Goal: Task Accomplishment & Management: Manage account settings

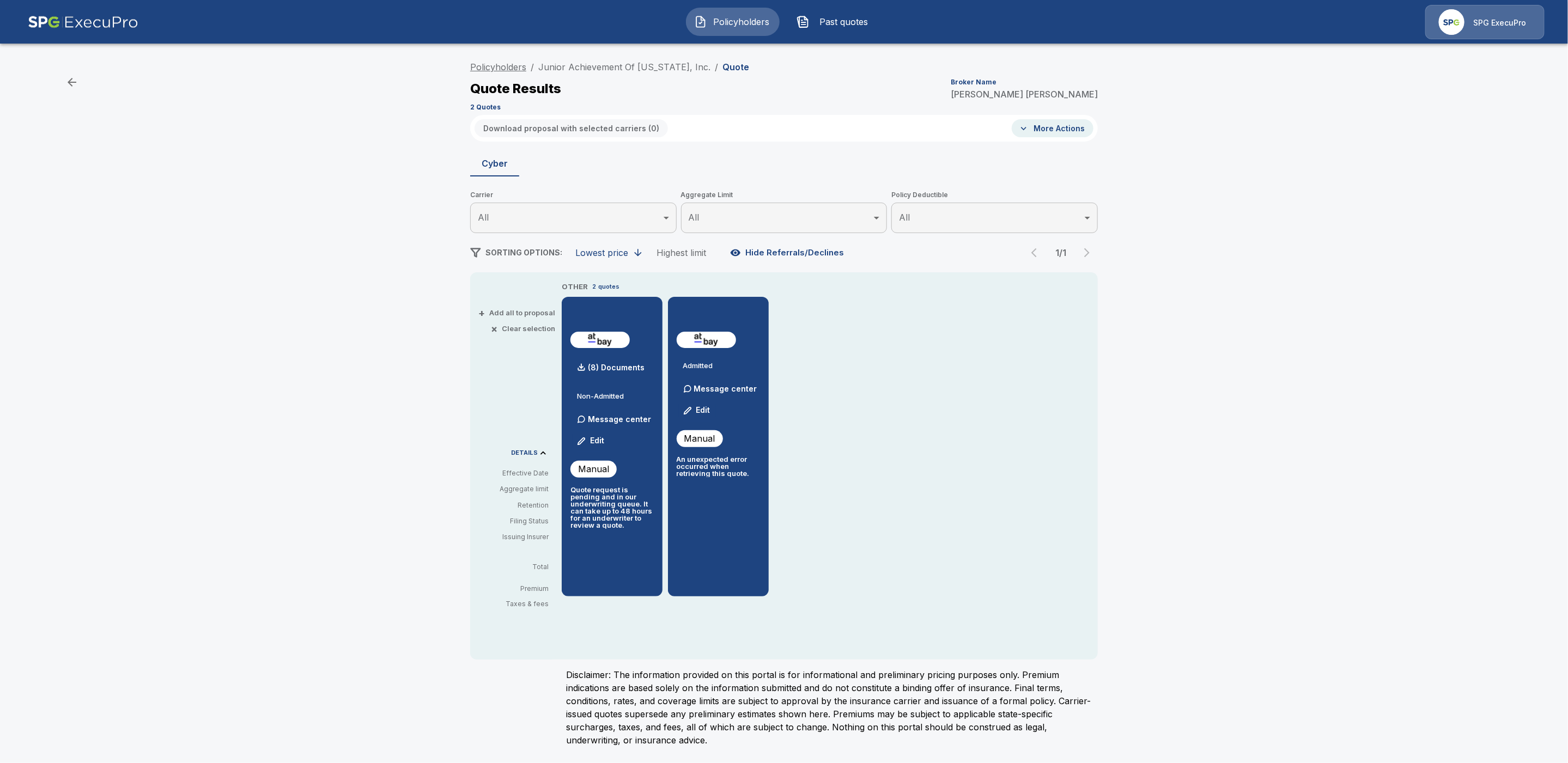
click at [495, 67] on link "Policyholders" at bounding box center [498, 67] width 56 height 11
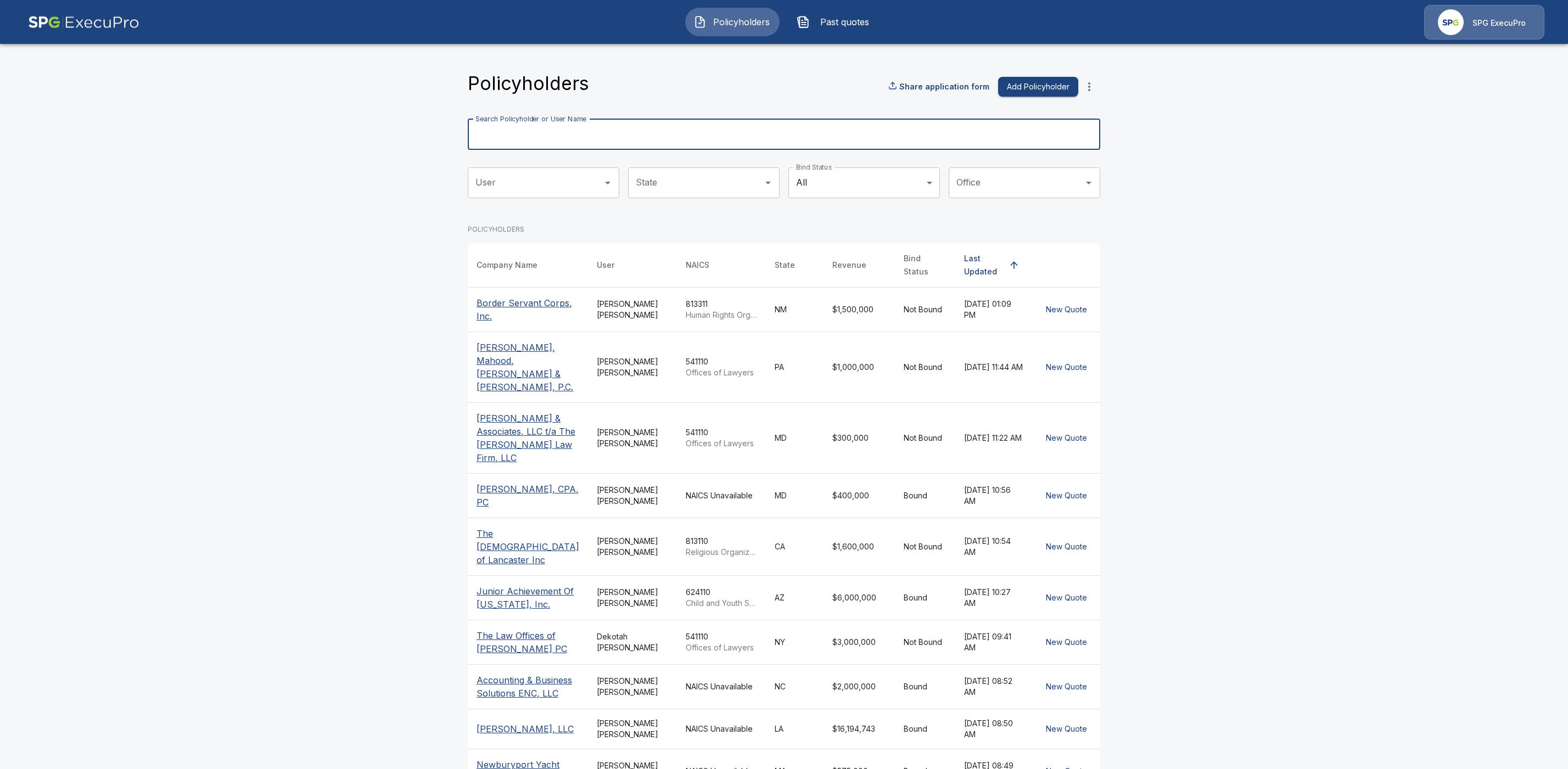
click at [539, 137] on input "Search Policyholder or User Name" at bounding box center [778, 134] width 621 height 31
paste input "**********"
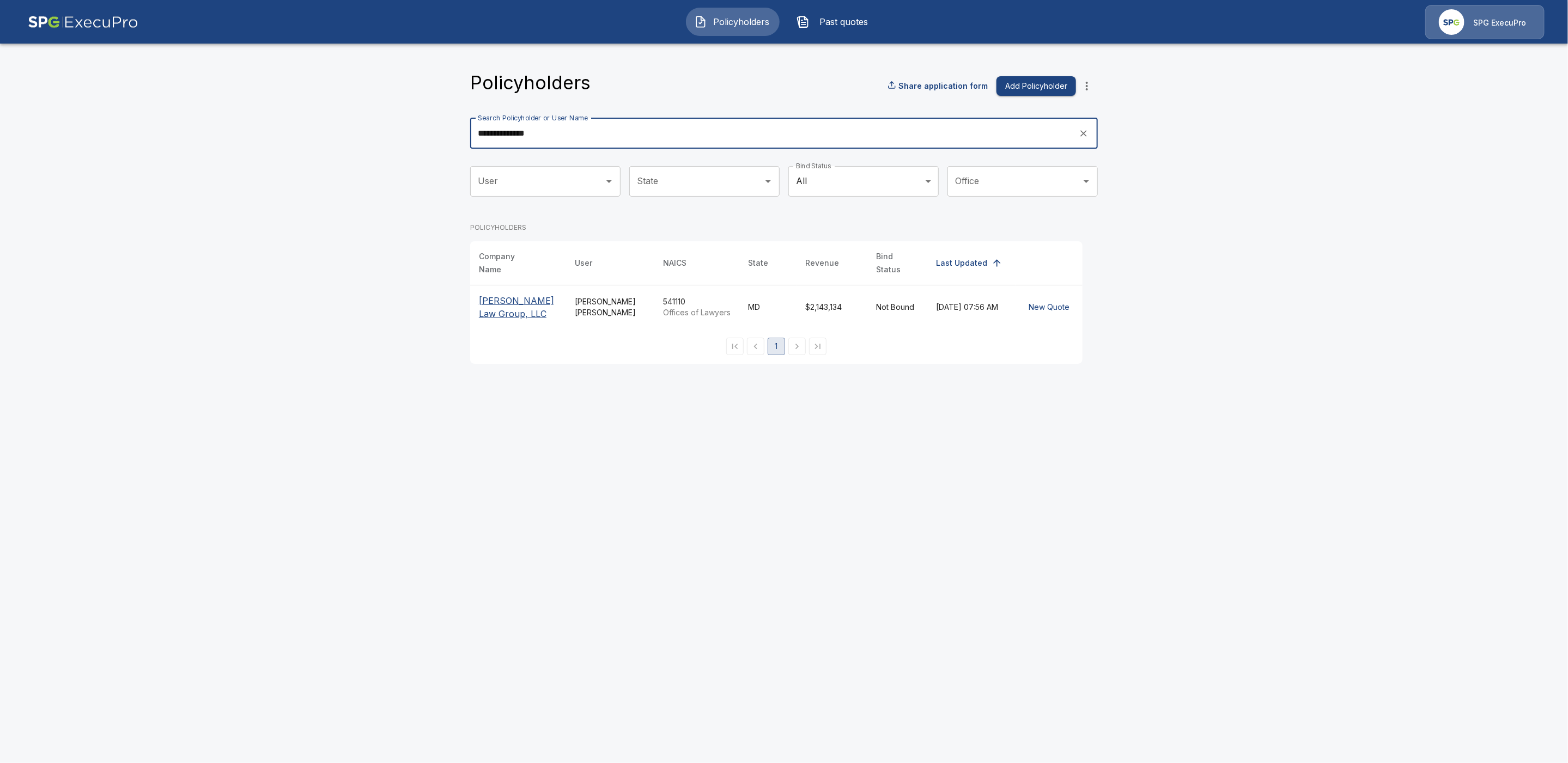
type input "**********"
click at [499, 294] on p "[PERSON_NAME] Law Group, LLC" at bounding box center [518, 307] width 78 height 26
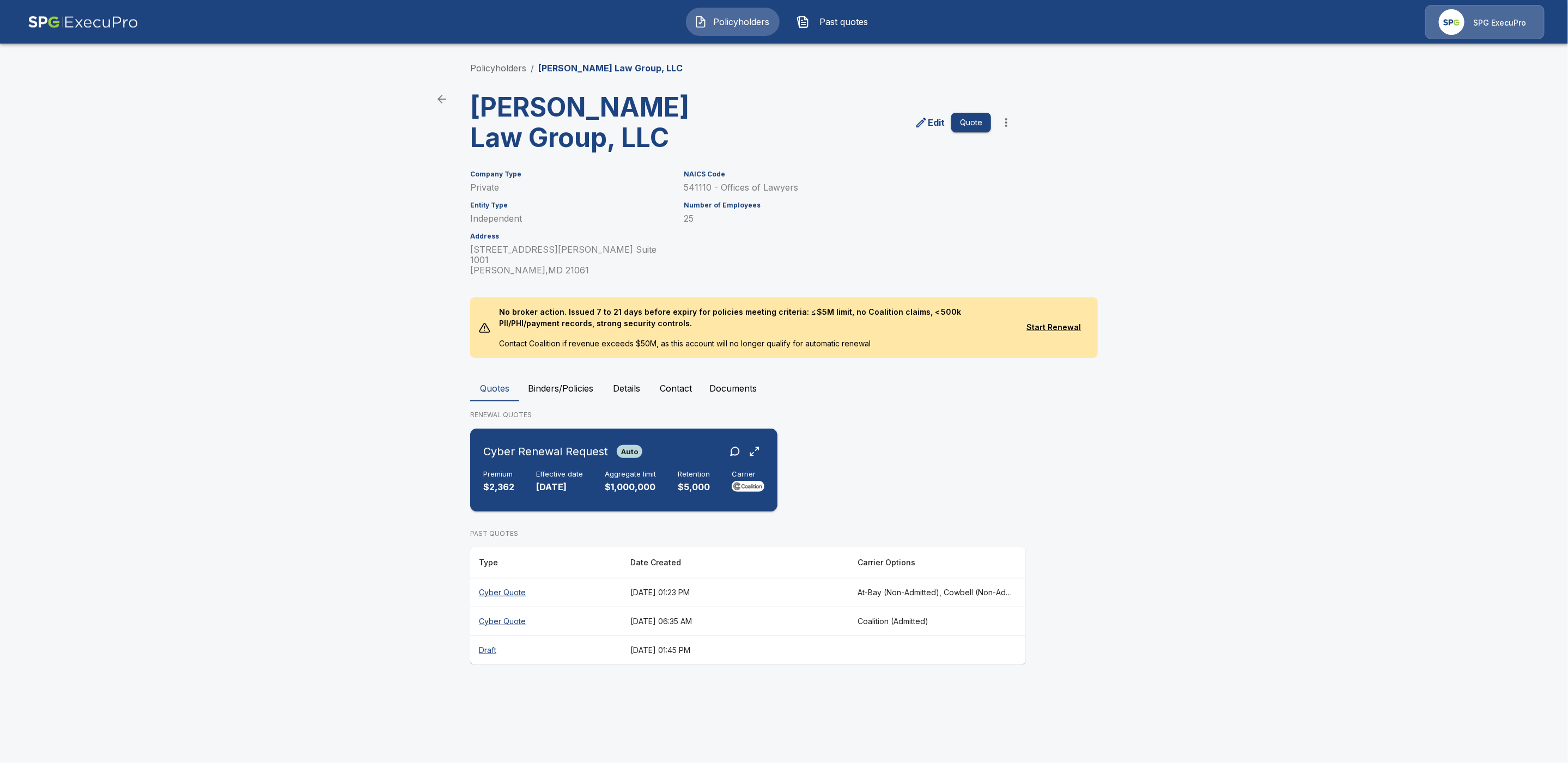
click at [676, 442] on div "Cyber Renewal Request Auto" at bounding box center [624, 451] width 281 height 20
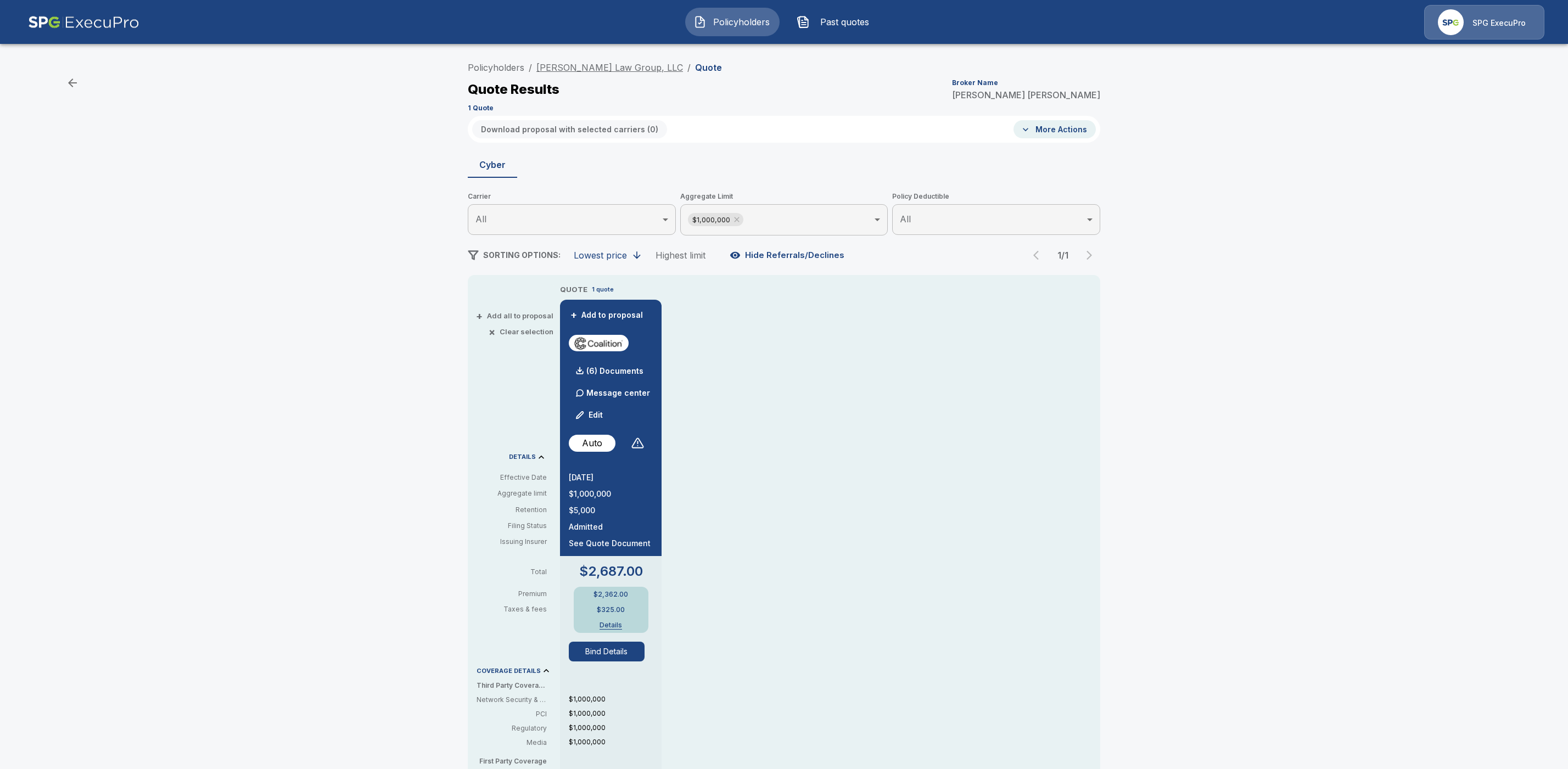
click at [583, 69] on link "[PERSON_NAME] Law Group, LLC" at bounding box center [610, 68] width 147 height 11
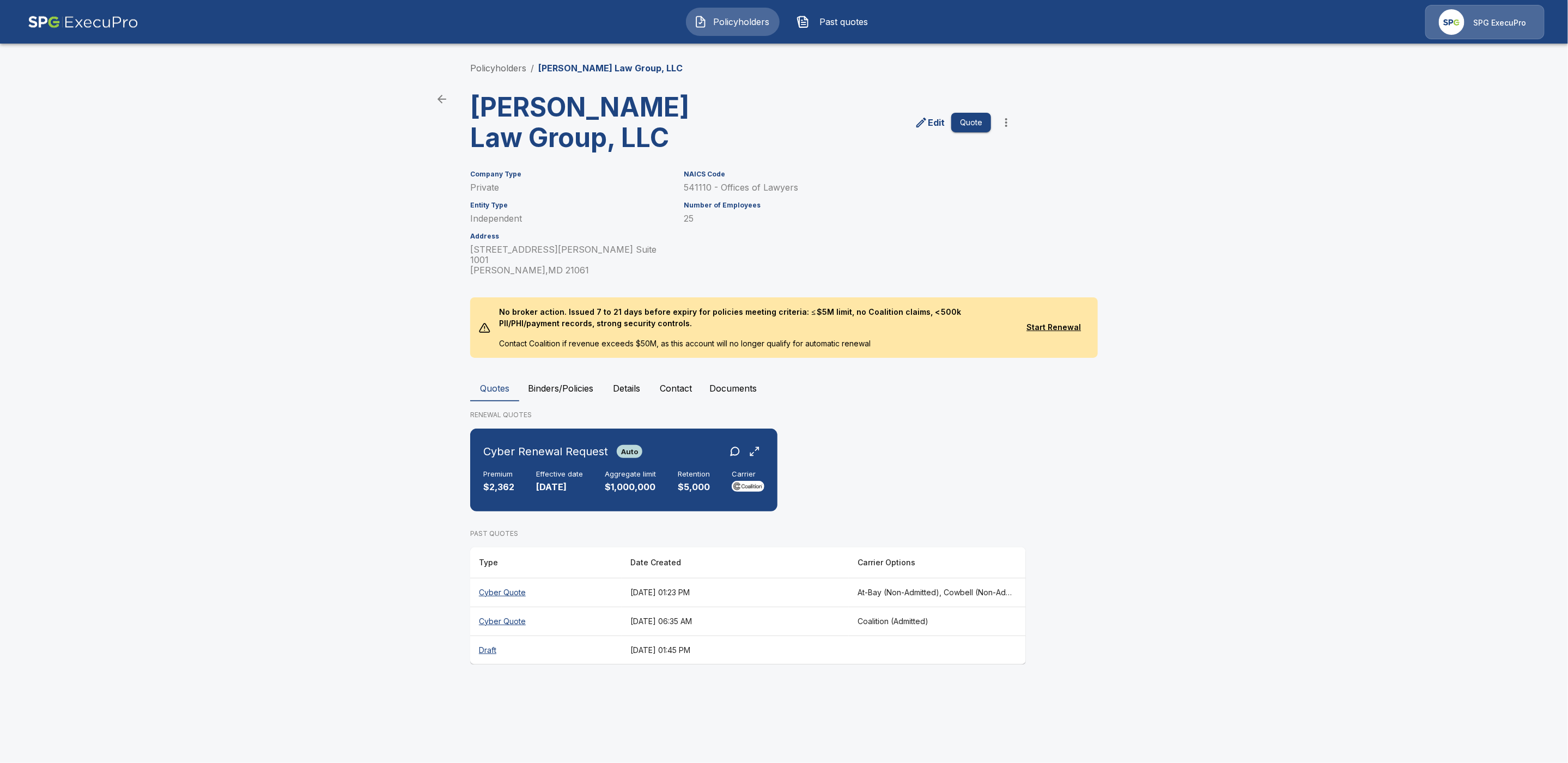
click at [520, 578] on th "Cyber Quote" at bounding box center [545, 592] width 151 height 28
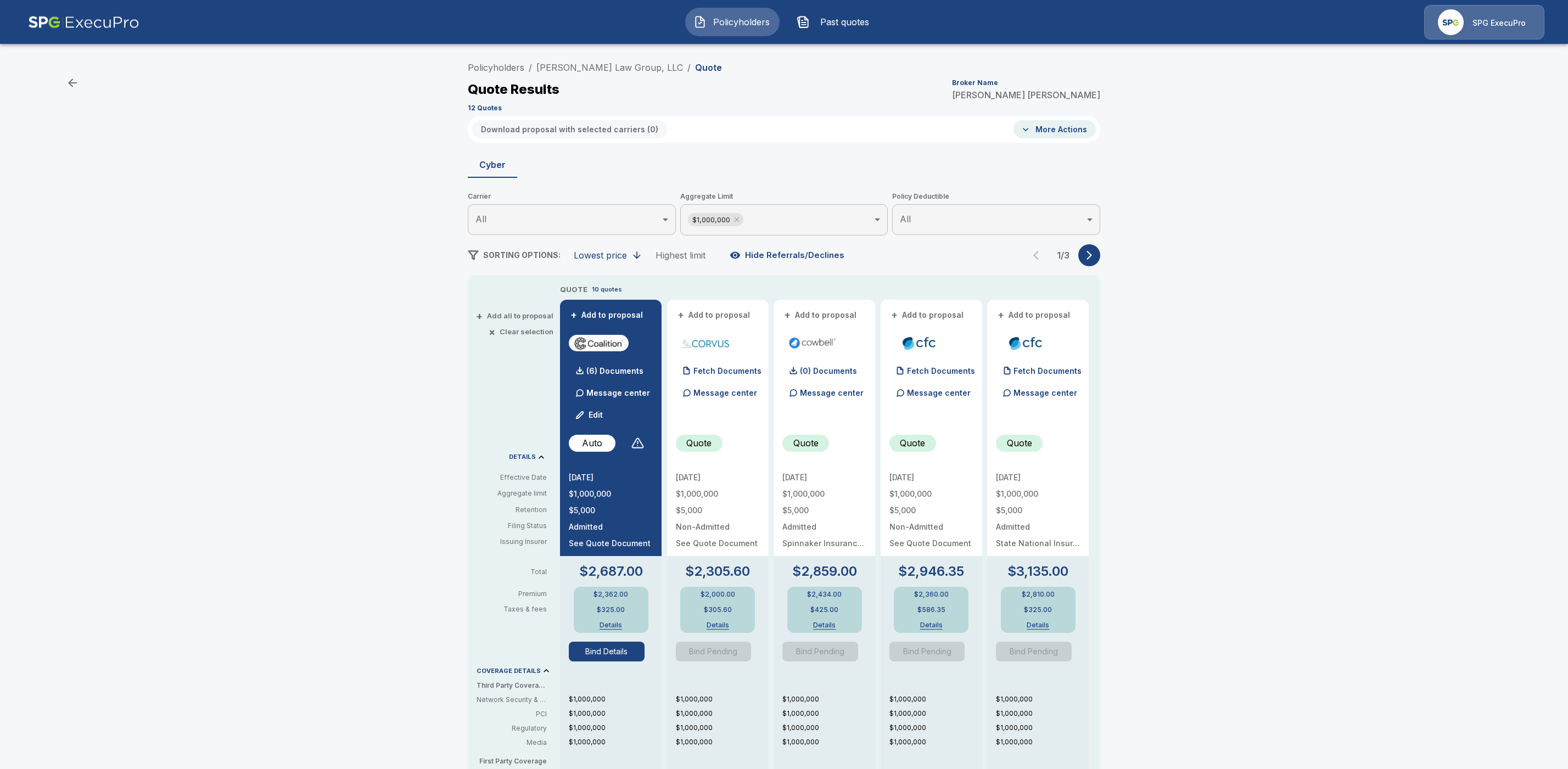
click at [1095, 260] on button "button" at bounding box center [1089, 255] width 22 height 22
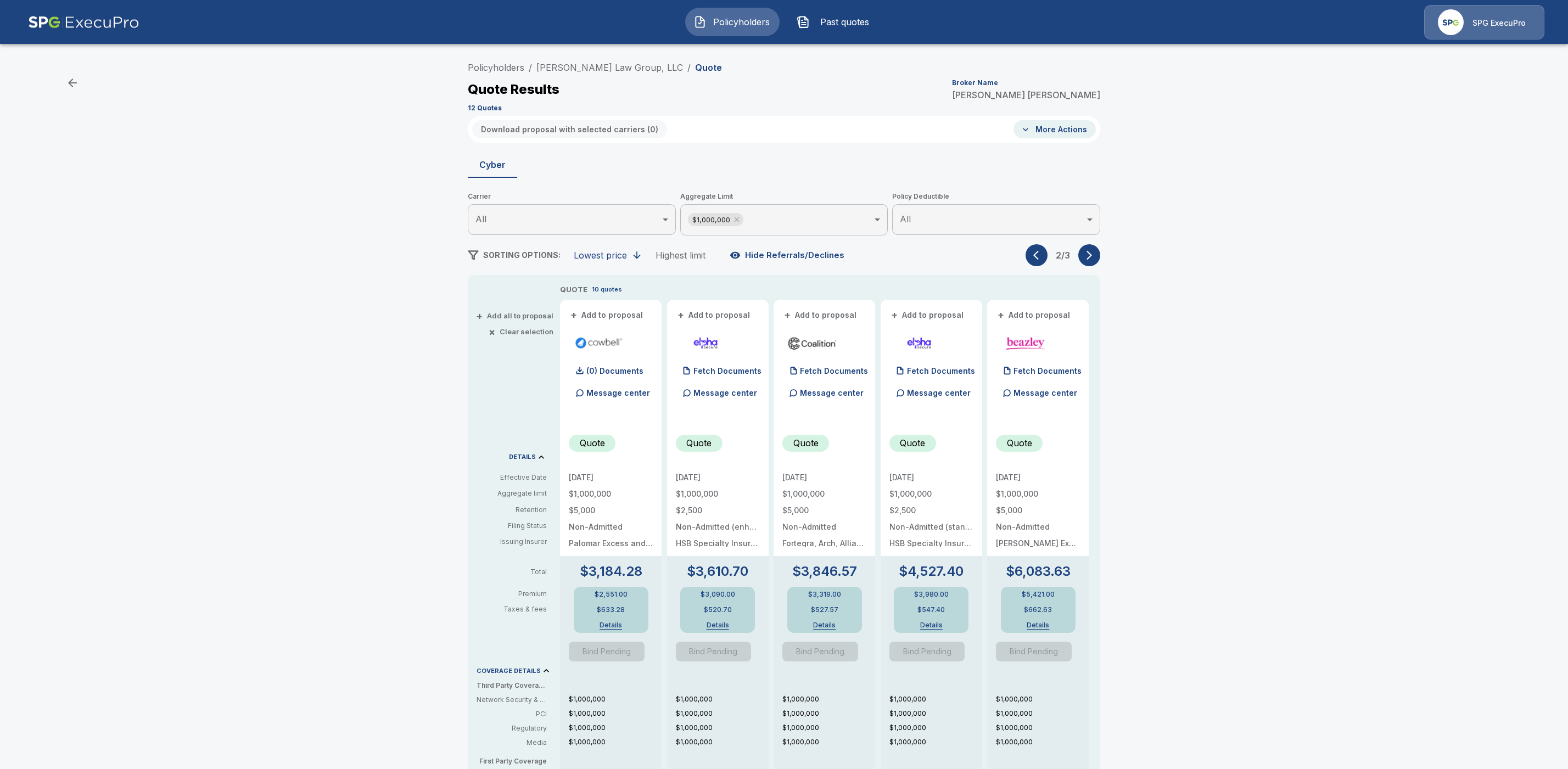
click at [1095, 260] on button "button" at bounding box center [1089, 255] width 22 height 22
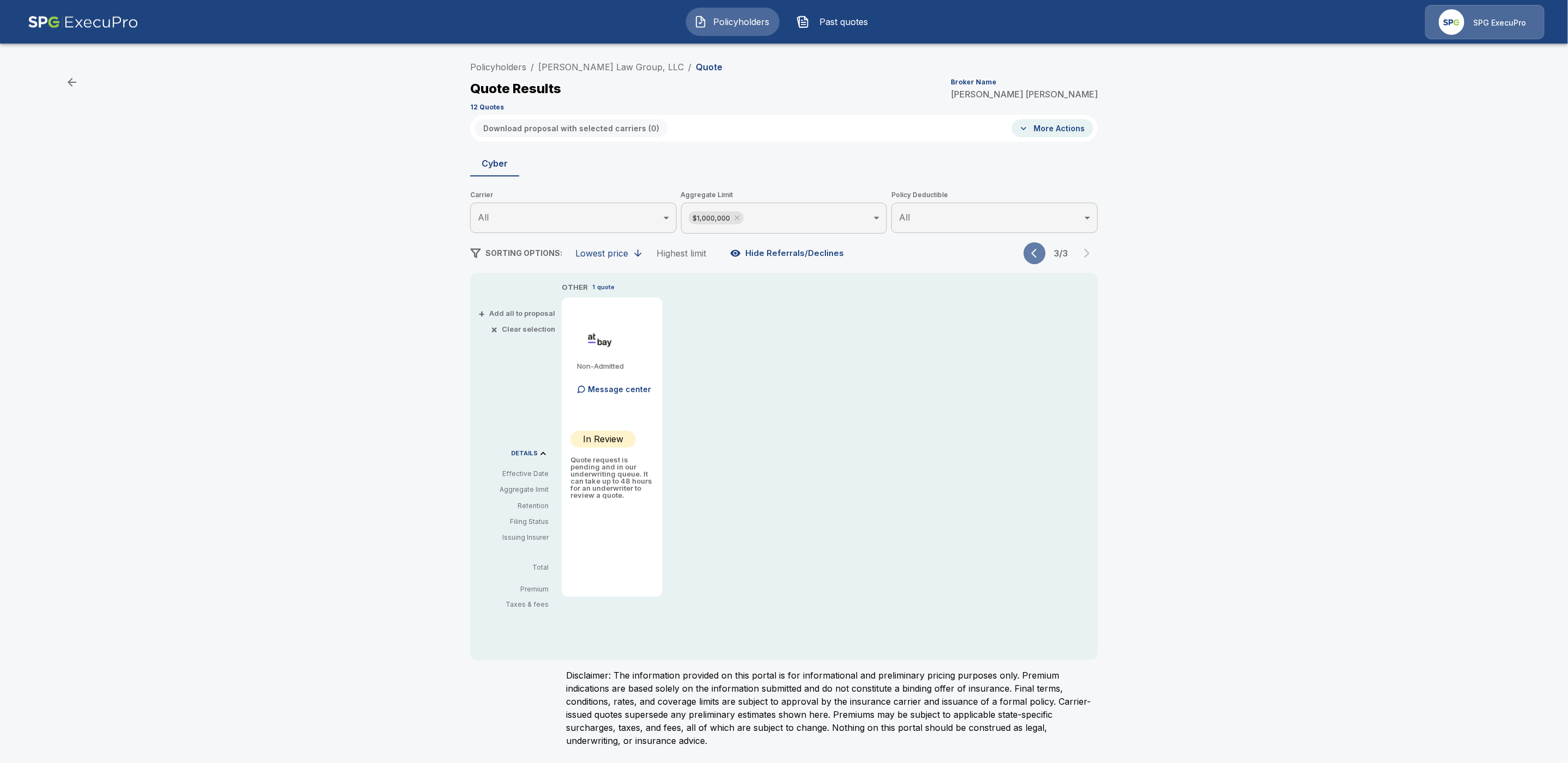
click at [1031, 257] on icon "button" at bounding box center [1037, 253] width 11 height 11
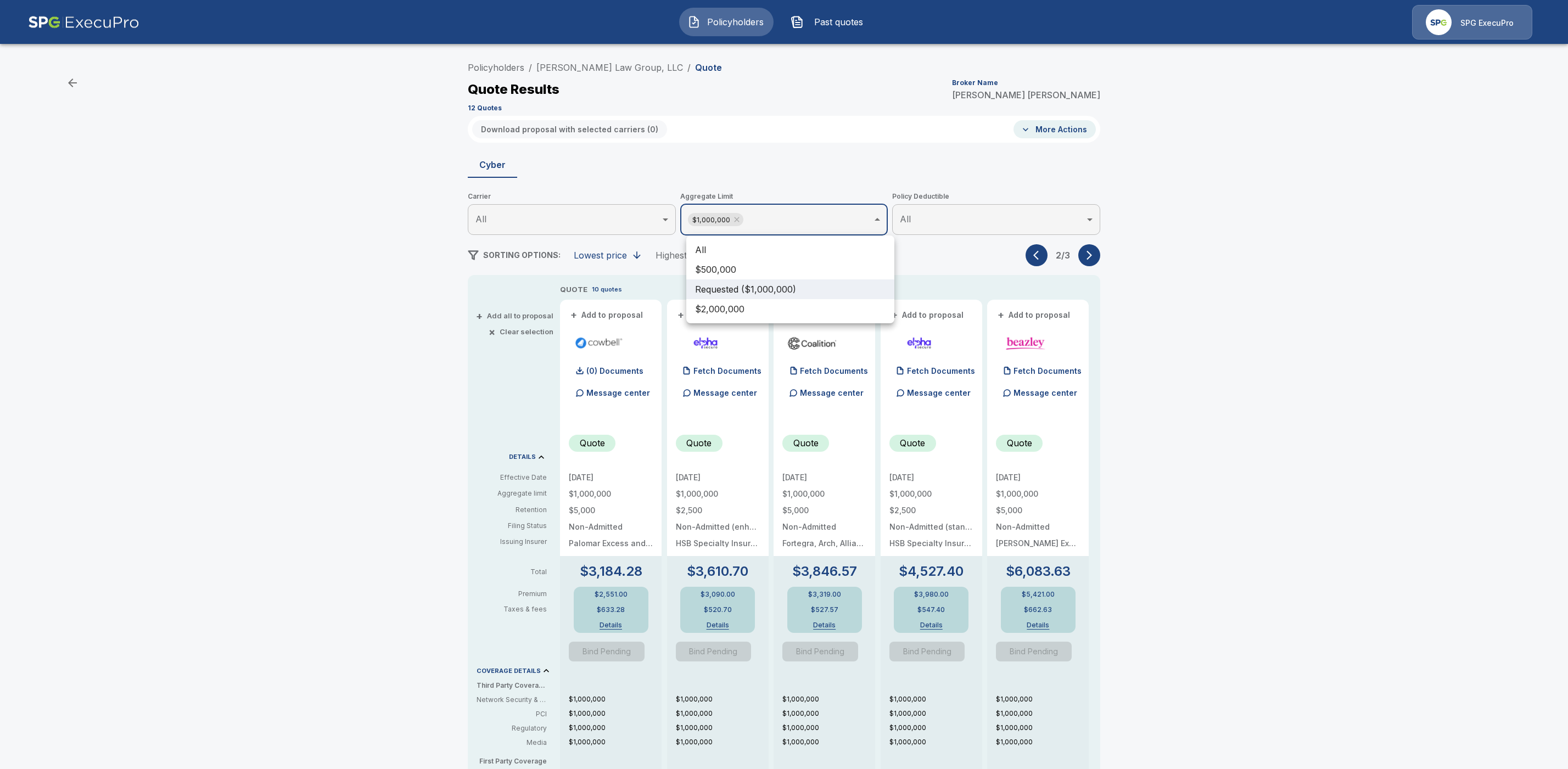
click at [807, 224] on body "Policyholders Past quotes SPG ExecuPro Policyholders / Zide Law Group, LLC / Qu…" at bounding box center [784, 558] width 1568 height 1117
click at [713, 245] on li "All" at bounding box center [790, 250] width 208 height 20
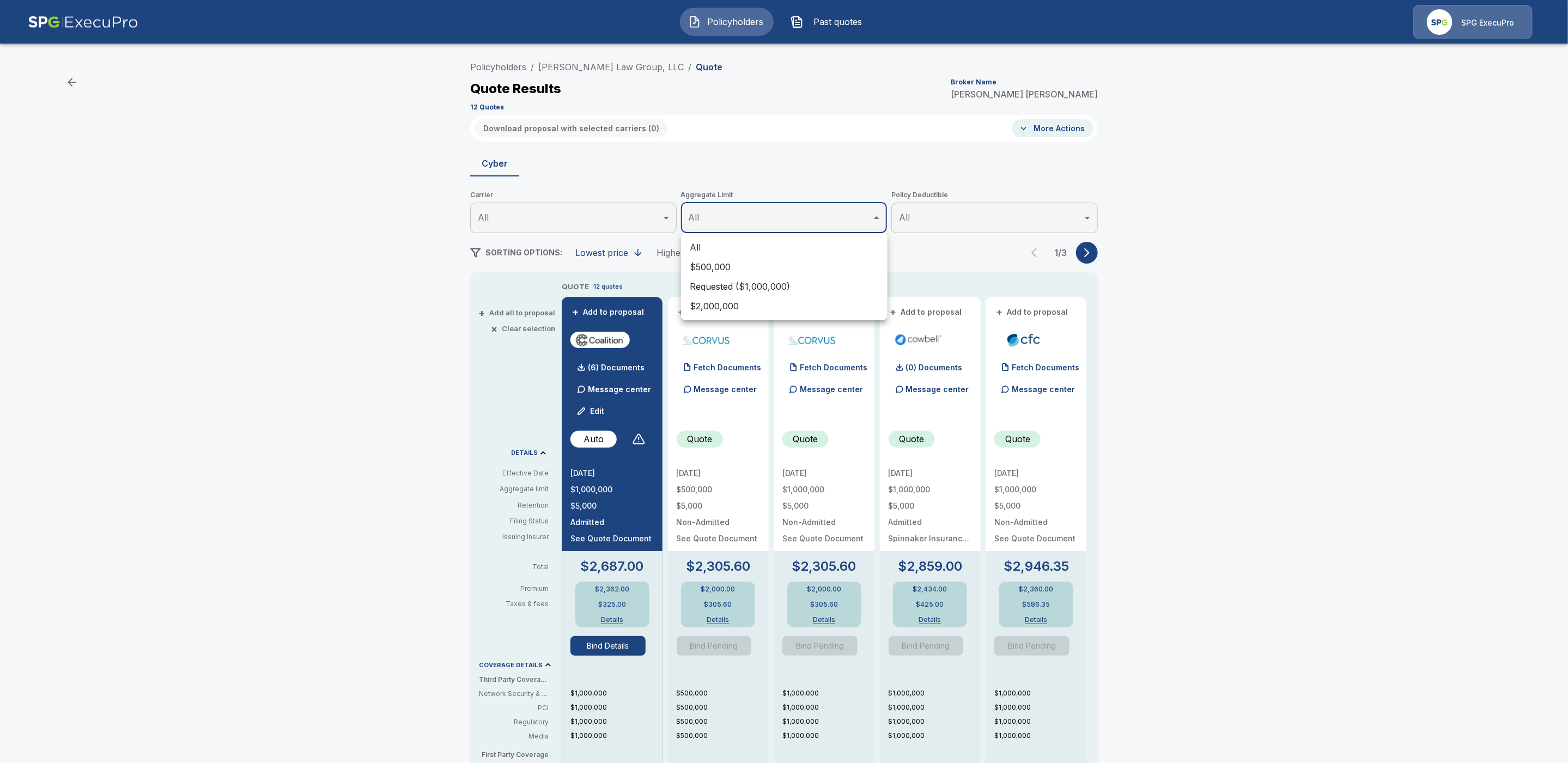
click at [1270, 305] on div at bounding box center [784, 382] width 1568 height 763
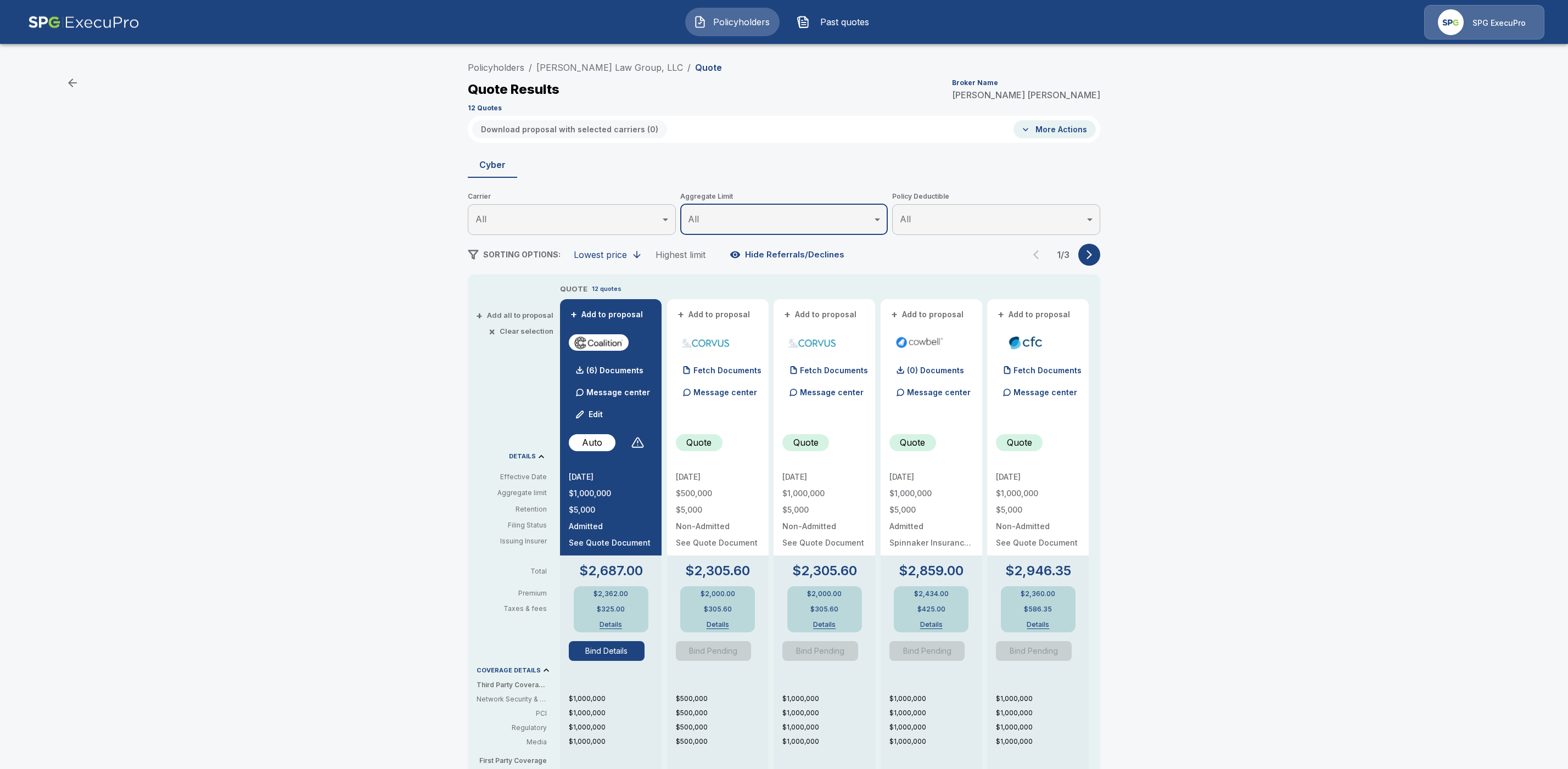
click at [604, 413] on button "Edit" at bounding box center [589, 415] width 37 height 22
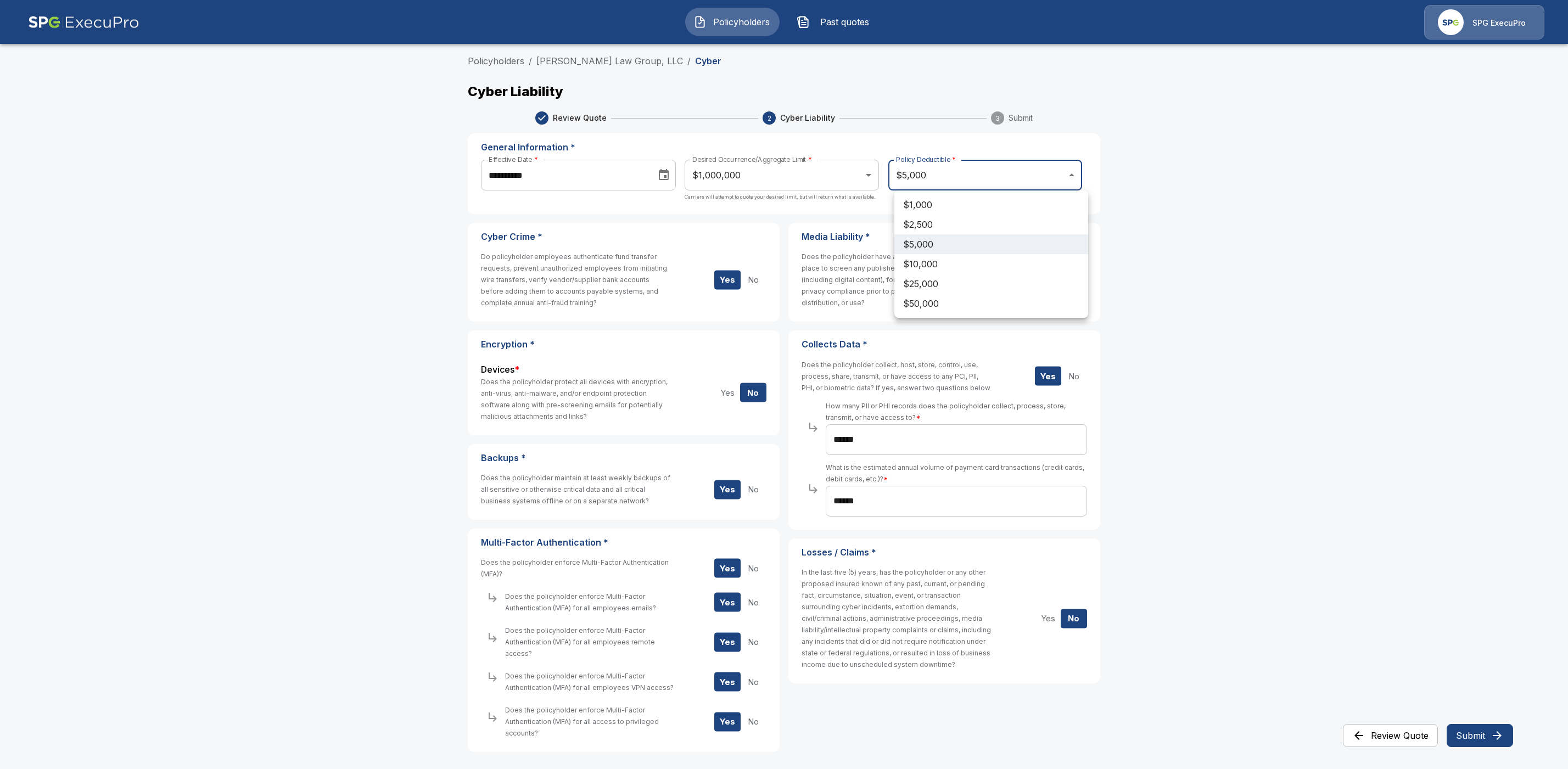
click at [1000, 183] on body "**********" at bounding box center [784, 402] width 1568 height 805
click at [954, 221] on li "$2,500" at bounding box center [991, 224] width 194 height 20
type input "****"
click at [1486, 737] on button "Submit" at bounding box center [1479, 735] width 66 height 23
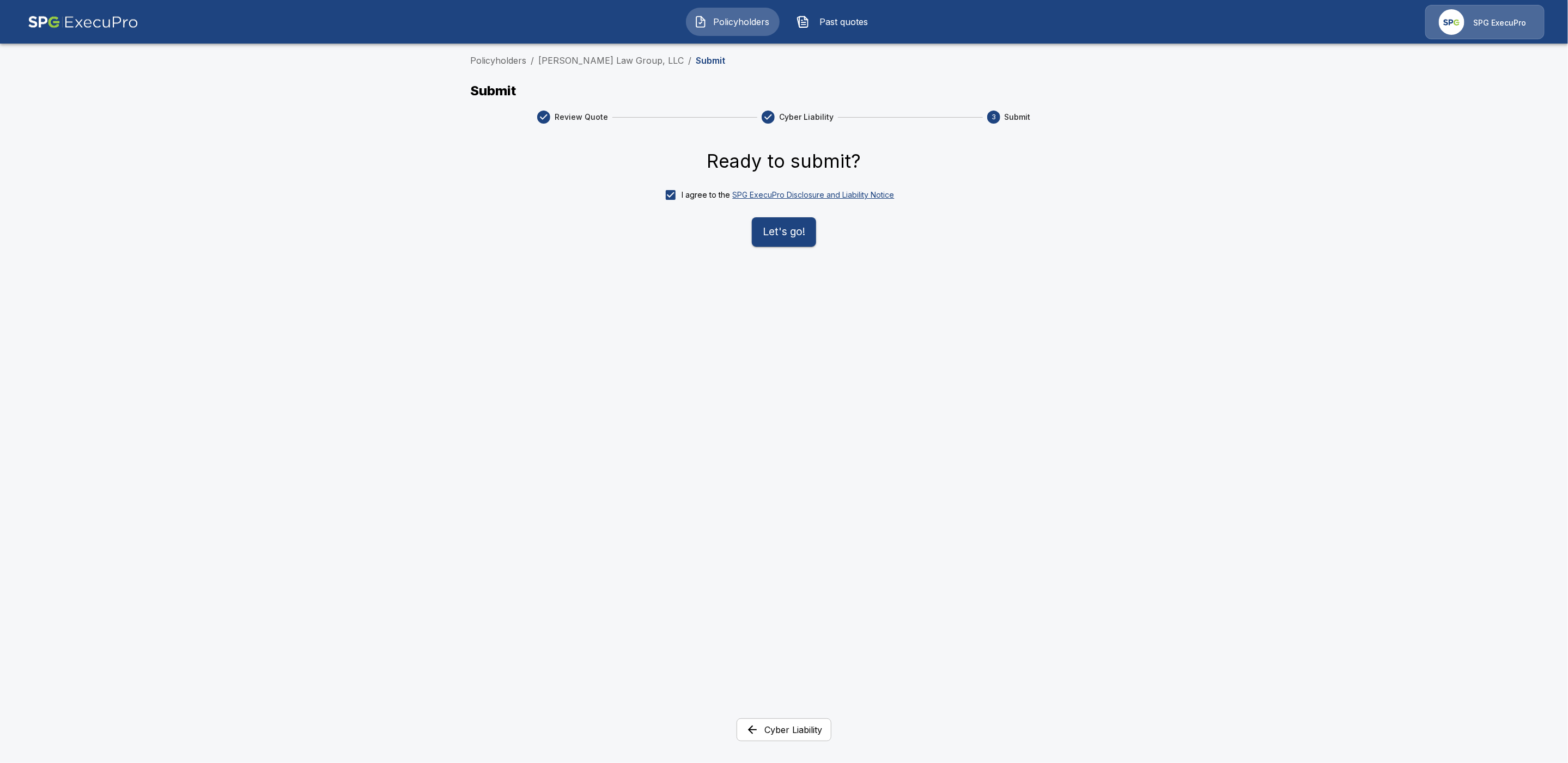
click at [766, 239] on button "Let's go!" at bounding box center [784, 232] width 64 height 29
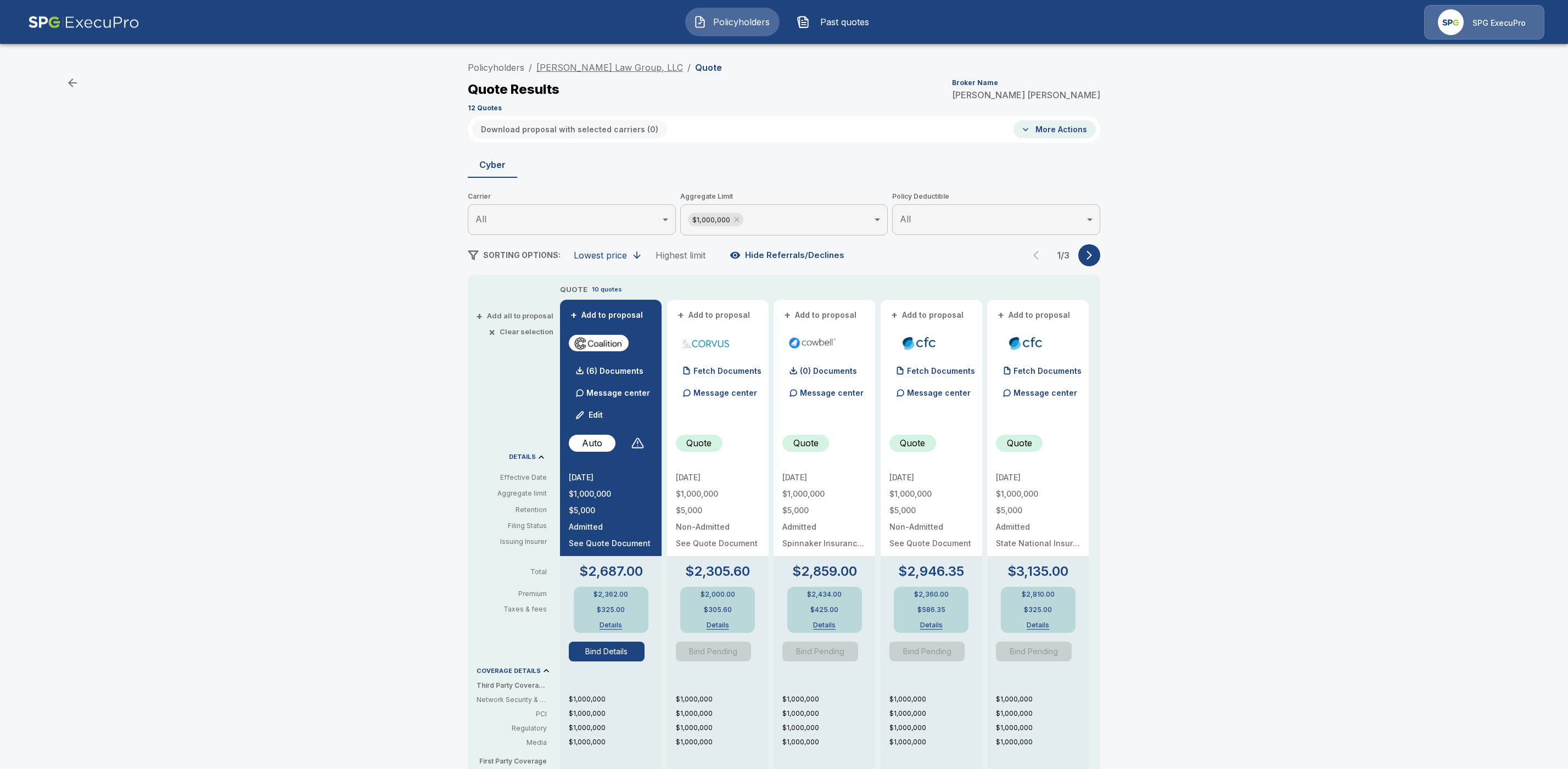
click at [606, 70] on link "[PERSON_NAME] Law Group, LLC" at bounding box center [610, 68] width 147 height 11
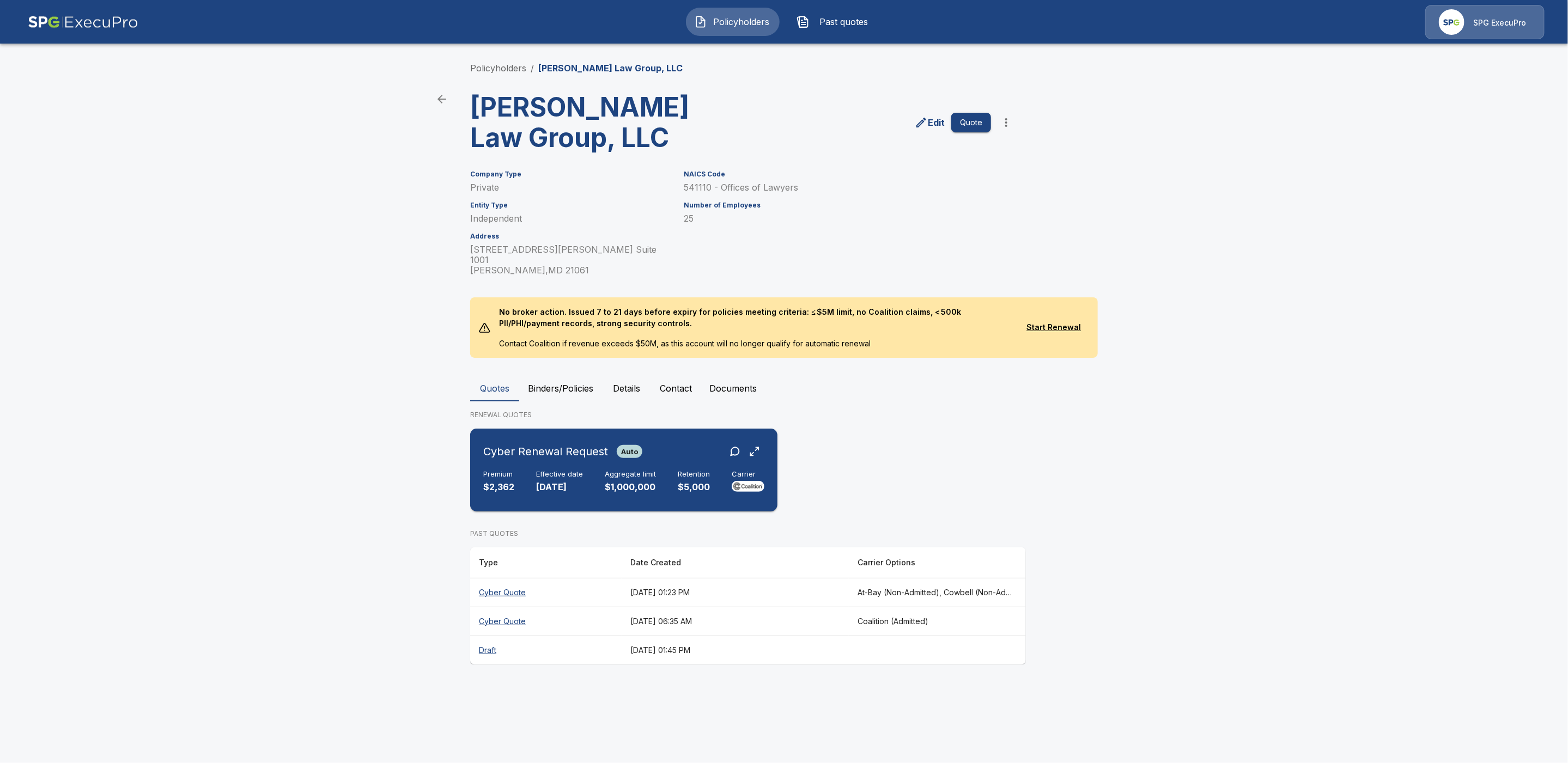
click at [697, 470] on h6 "Retention" at bounding box center [693, 474] width 32 height 9
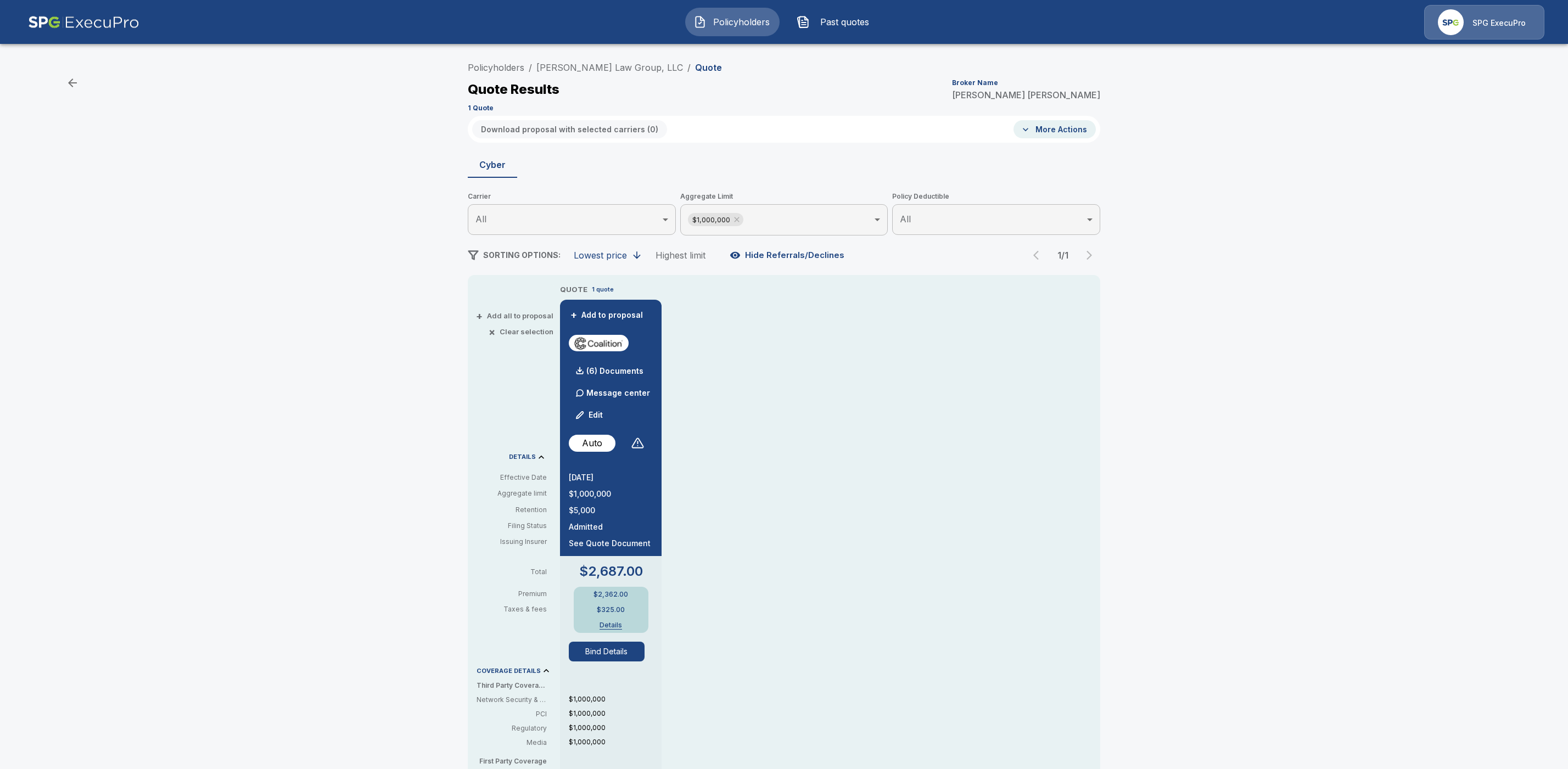
click at [606, 413] on button "Edit" at bounding box center [589, 416] width 37 height 22
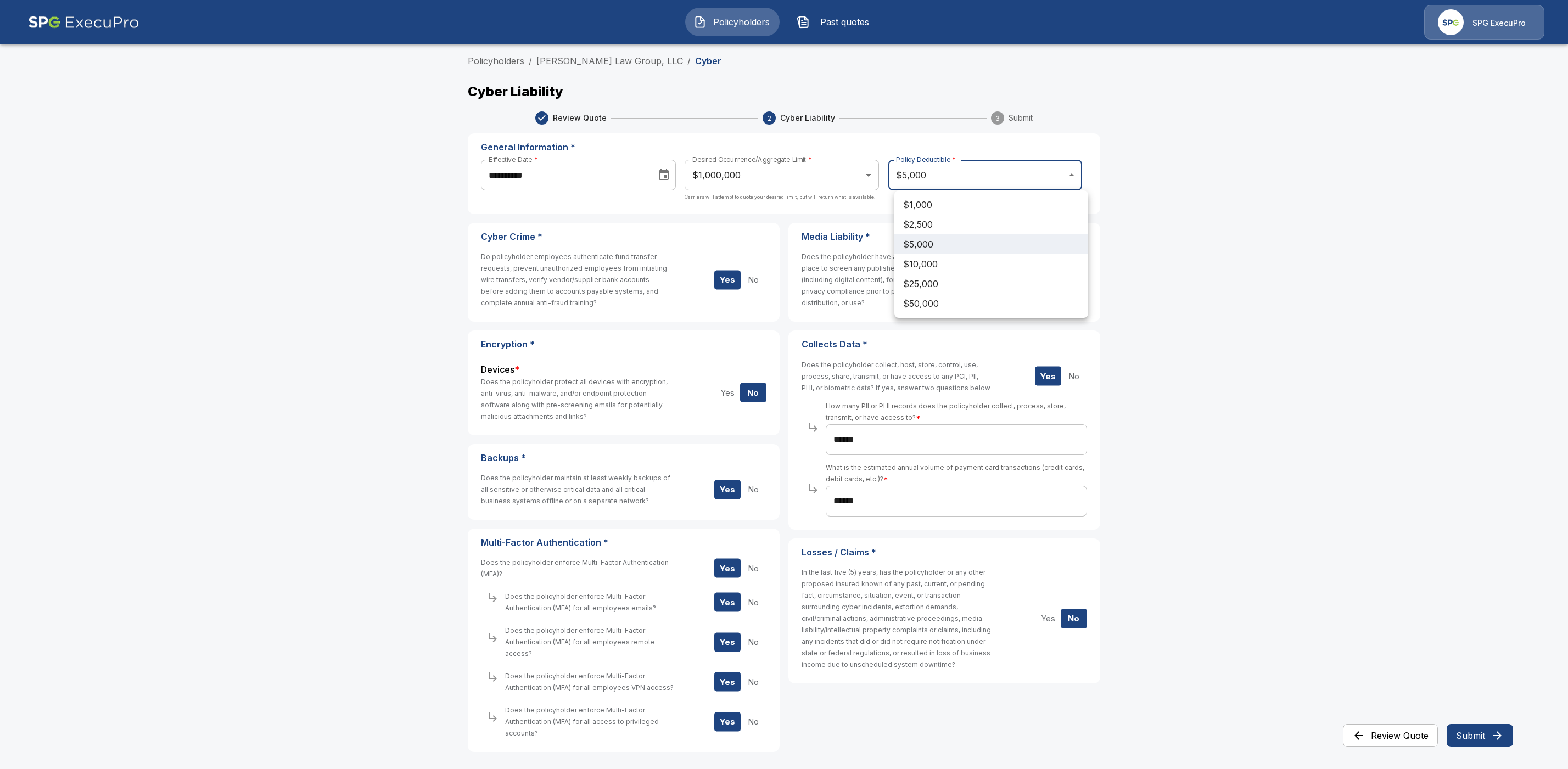
click at [1012, 173] on body "**********" at bounding box center [784, 402] width 1568 height 805
click at [940, 219] on li "$2,500" at bounding box center [991, 224] width 194 height 20
type input "****"
click at [1475, 738] on button "Submit" at bounding box center [1479, 735] width 66 height 23
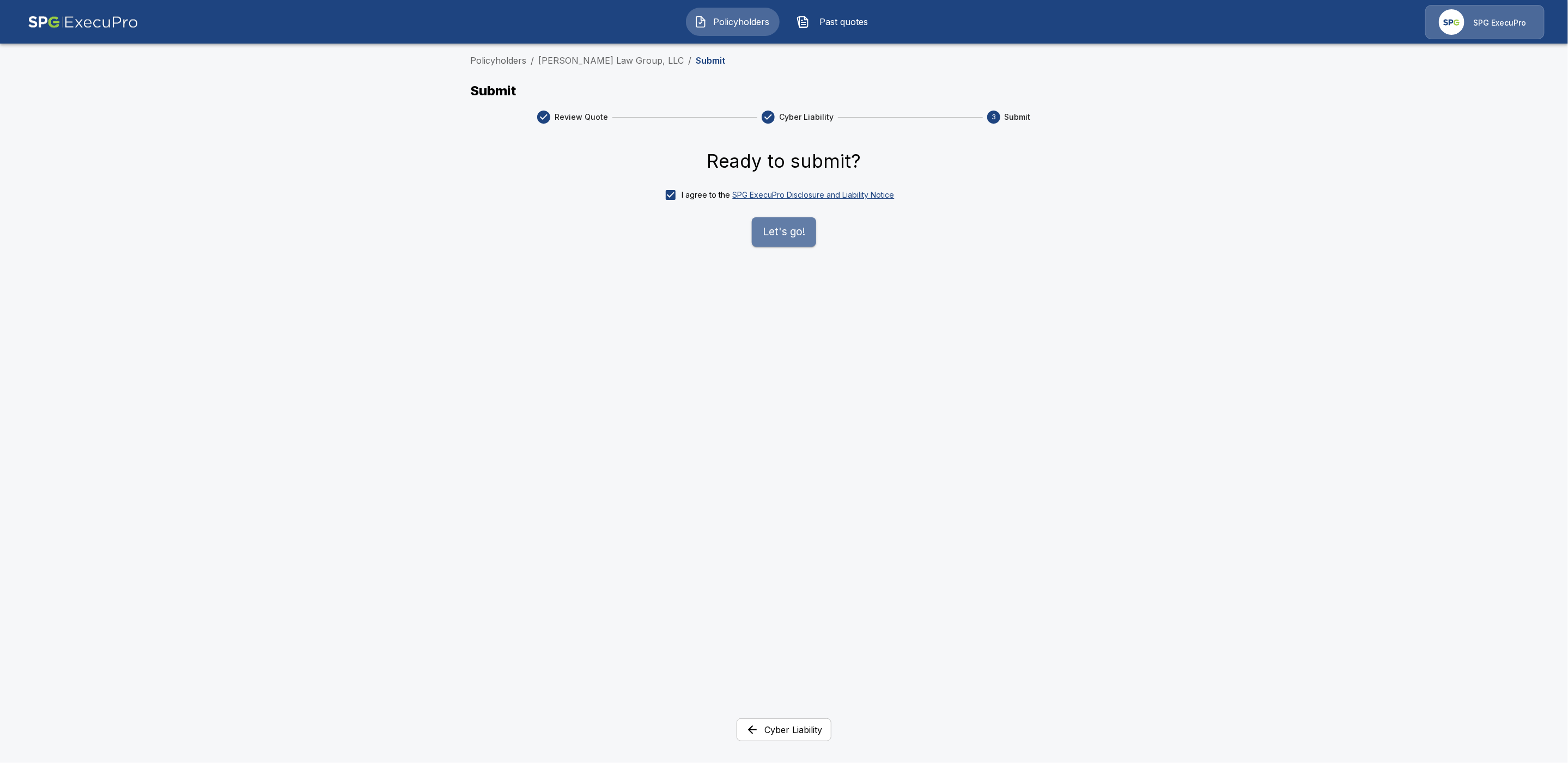
click at [770, 226] on button "Let's go!" at bounding box center [784, 232] width 64 height 29
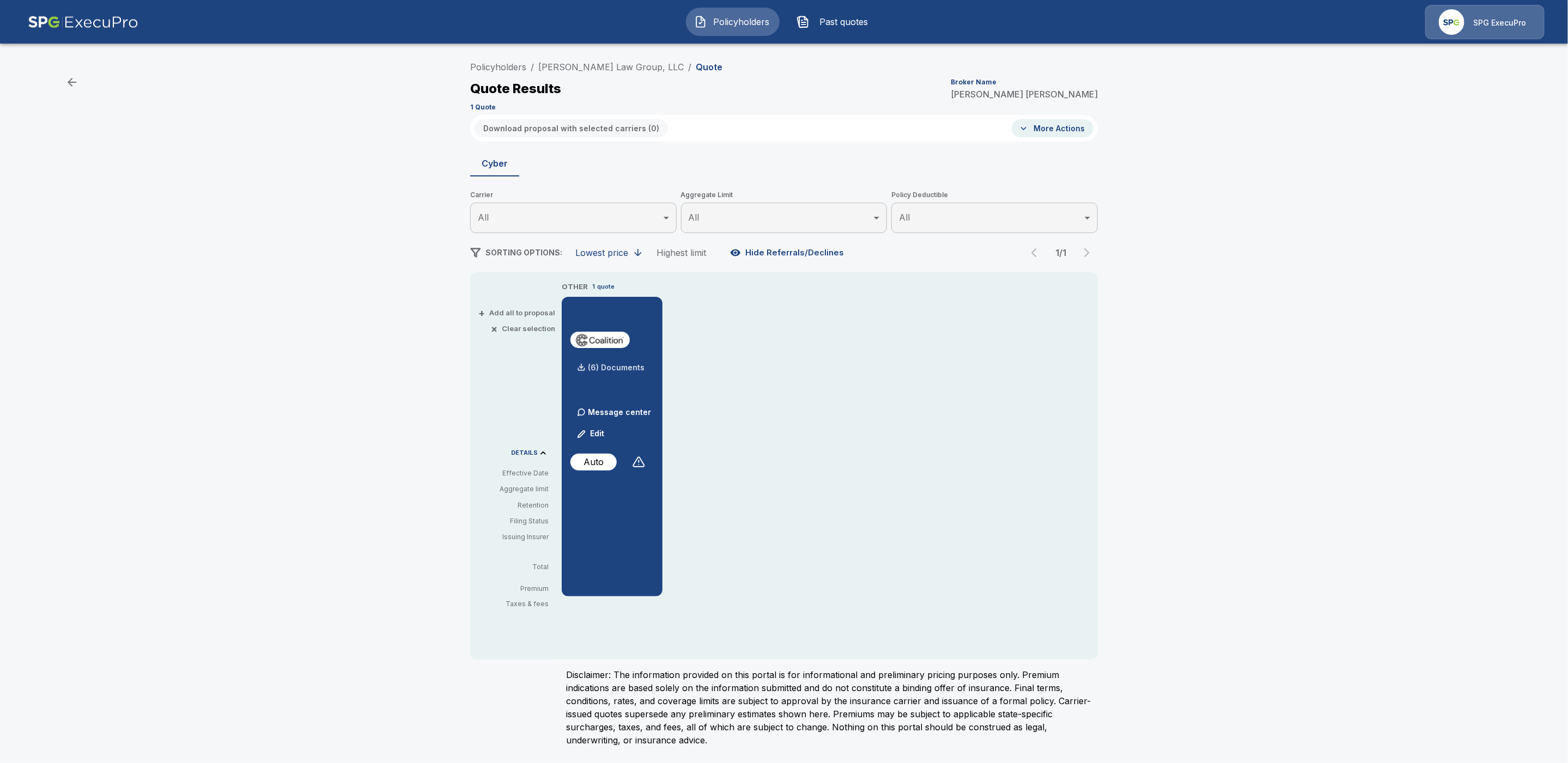
click at [603, 368] on p "(6) Documents" at bounding box center [617, 368] width 57 height 8
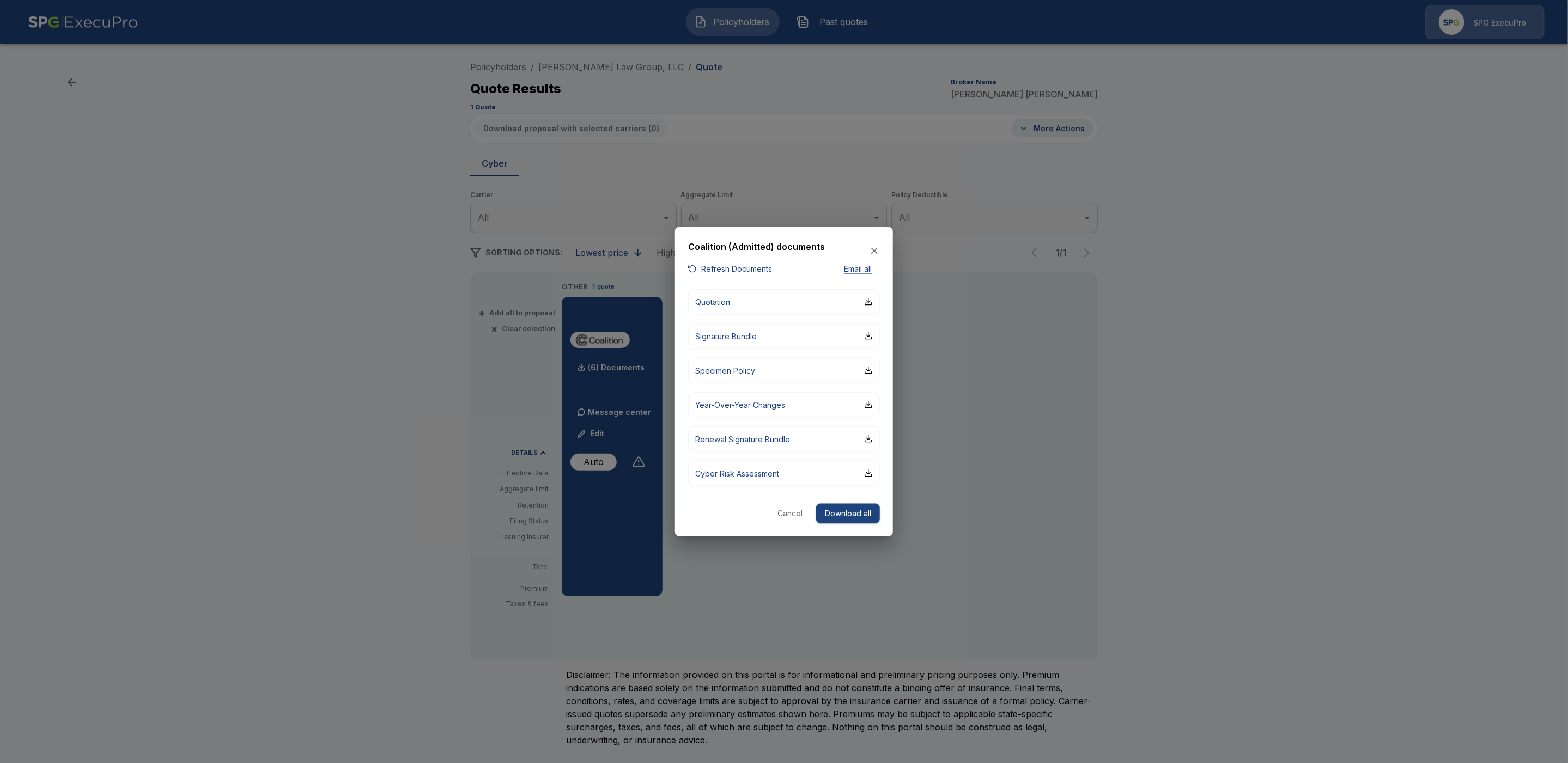
click at [747, 268] on button "Refresh Documents" at bounding box center [730, 269] width 84 height 13
type input "*******"
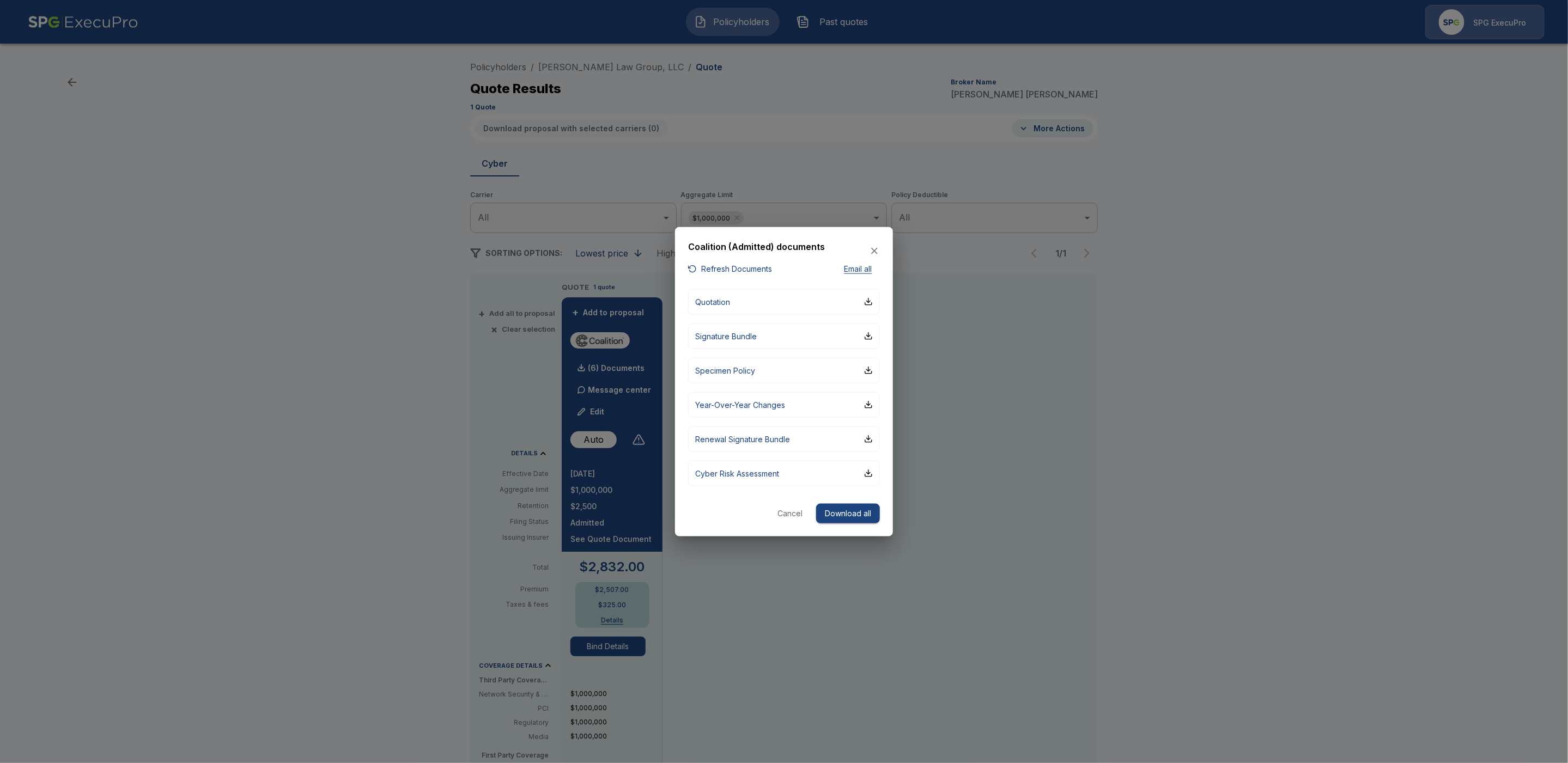
click at [1366, 468] on div at bounding box center [784, 382] width 1568 height 763
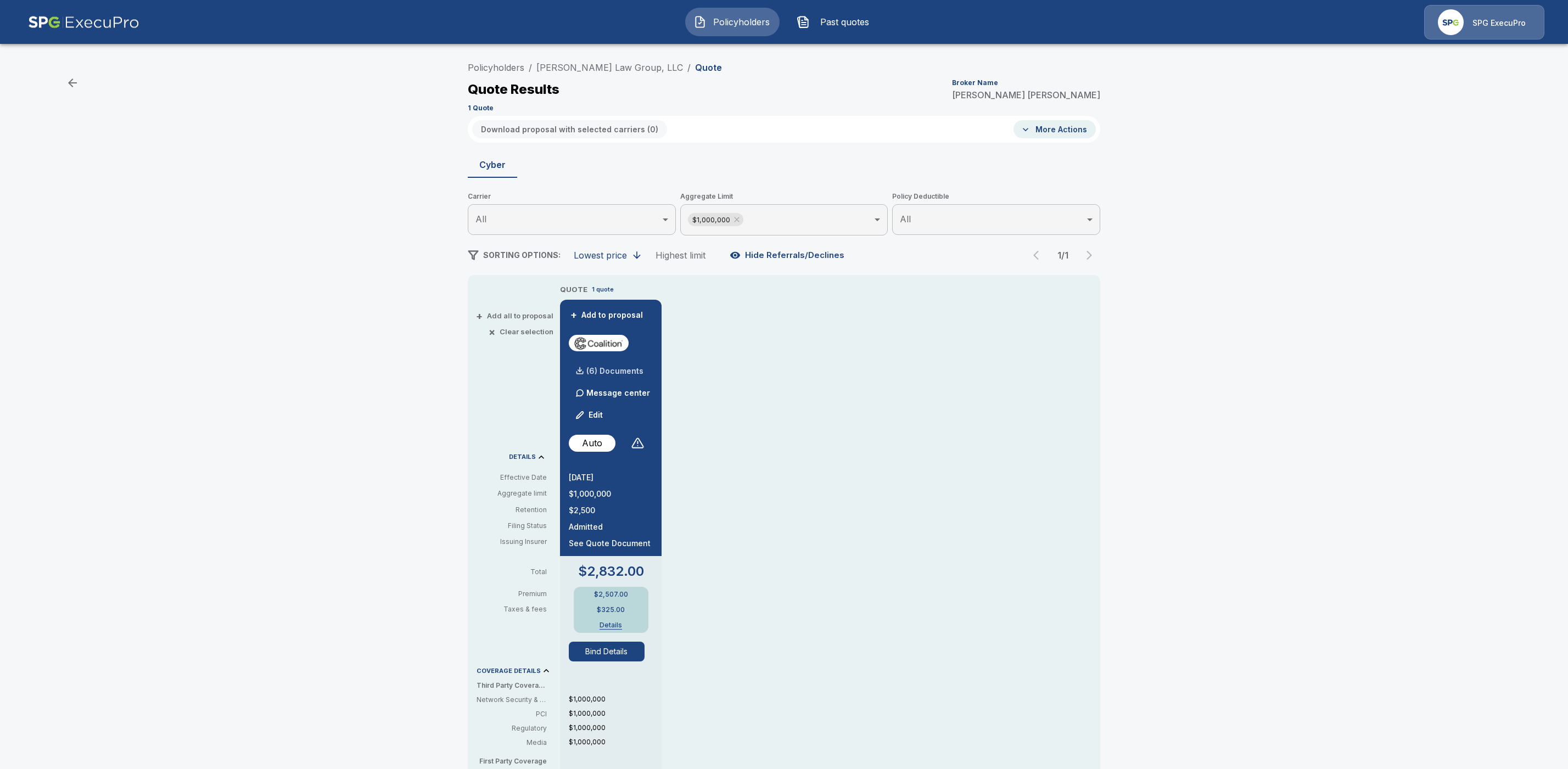
click at [638, 369] on p "(6) Documents" at bounding box center [615, 372] width 57 height 8
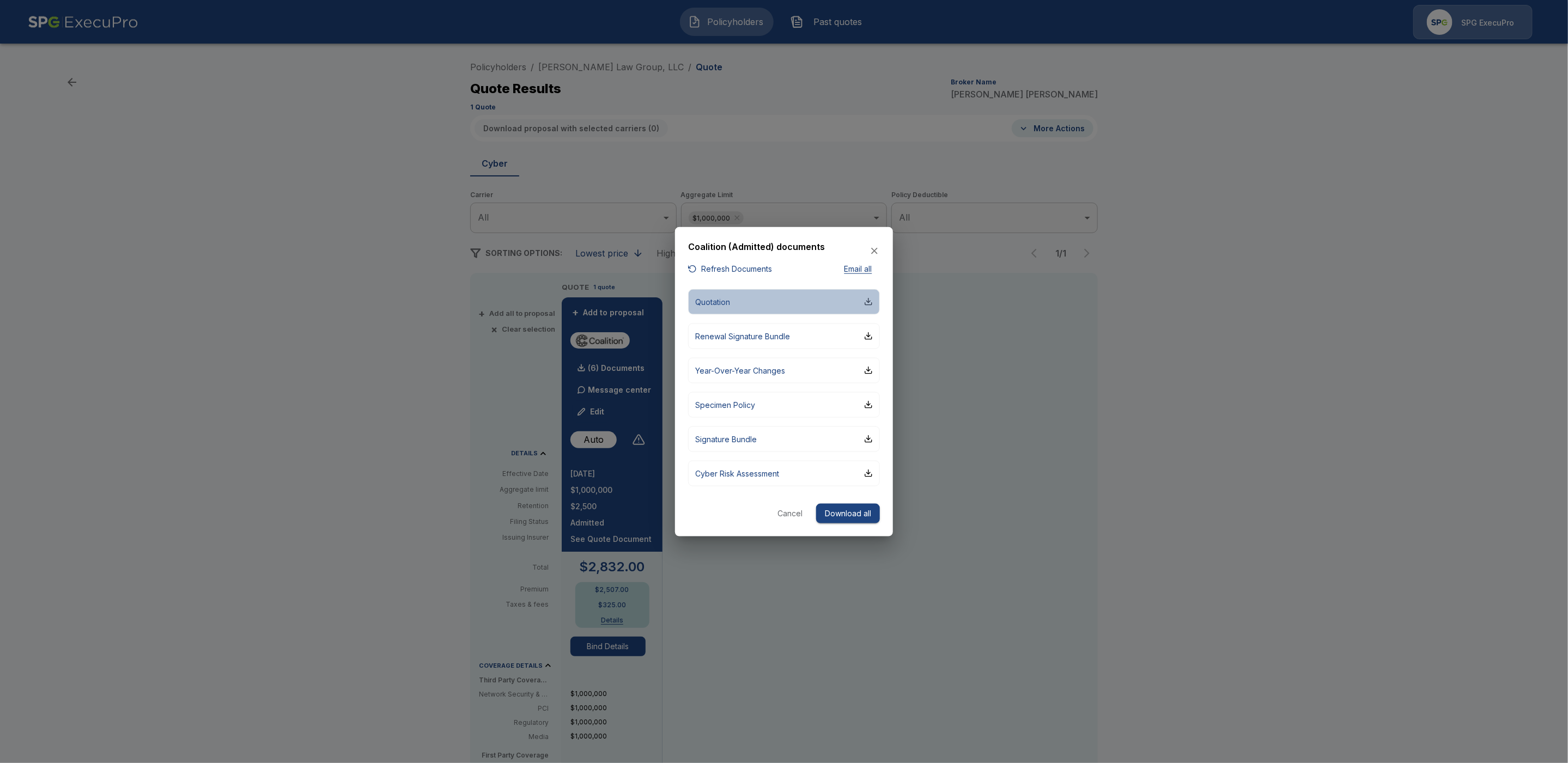
click at [868, 302] on div "button" at bounding box center [868, 302] width 9 height 9
click at [1255, 511] on div at bounding box center [784, 382] width 1568 height 763
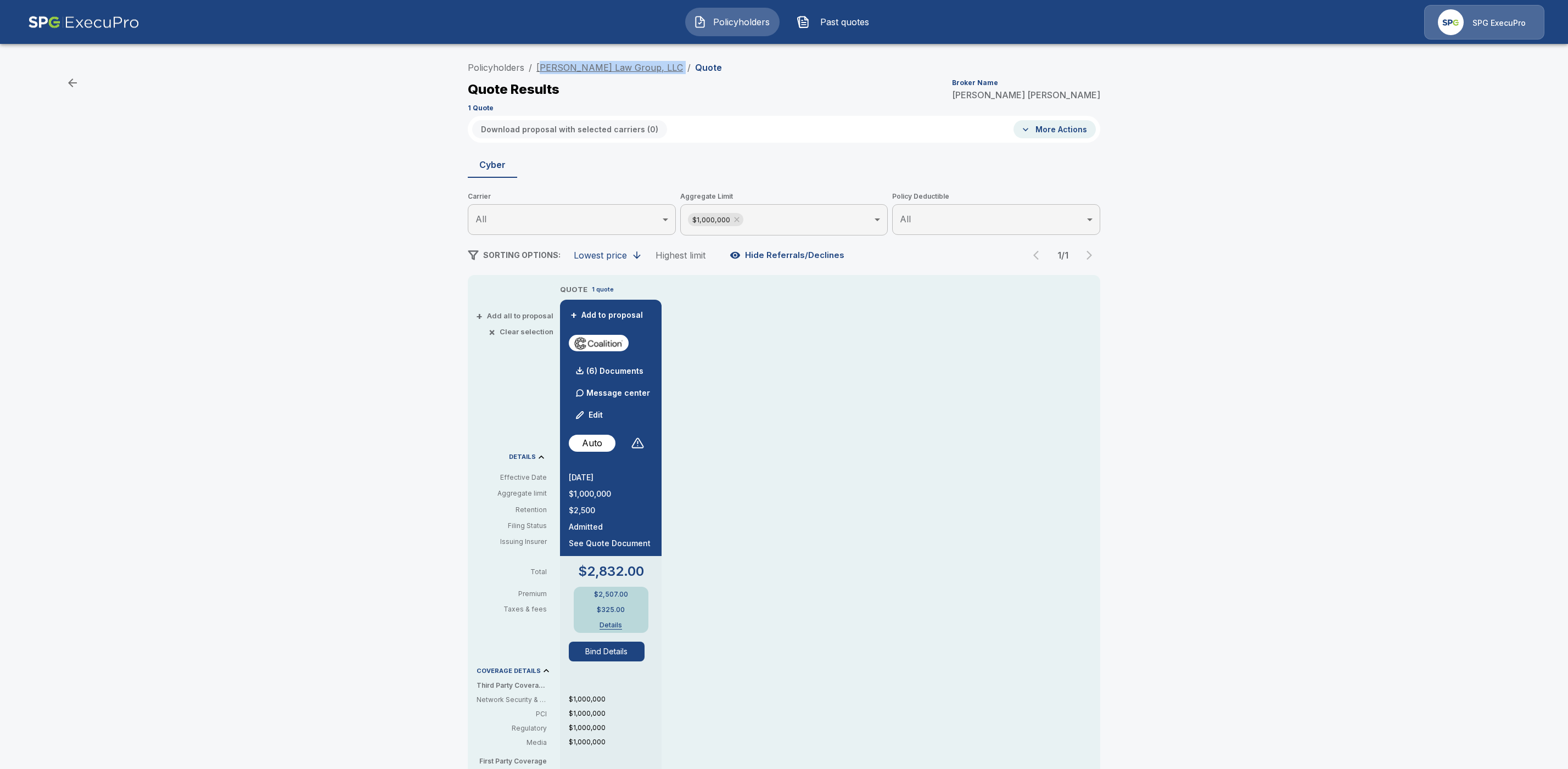
drag, startPoint x: 632, startPoint y: 65, endPoint x: 545, endPoint y: 66, distance: 87.0
click at [545, 66] on ol "Policyholders / Zide Law Group, LLC / Quote" at bounding box center [594, 67] width 254 height 14
copy ol "ide Law Group, LLC /"
click at [777, 94] on div "Quote Results Broker Name Tricia Dietz" at bounding box center [783, 89] width 632 height 20
drag, startPoint x: 630, startPoint y: 66, endPoint x: 543, endPoint y: 67, distance: 87.0
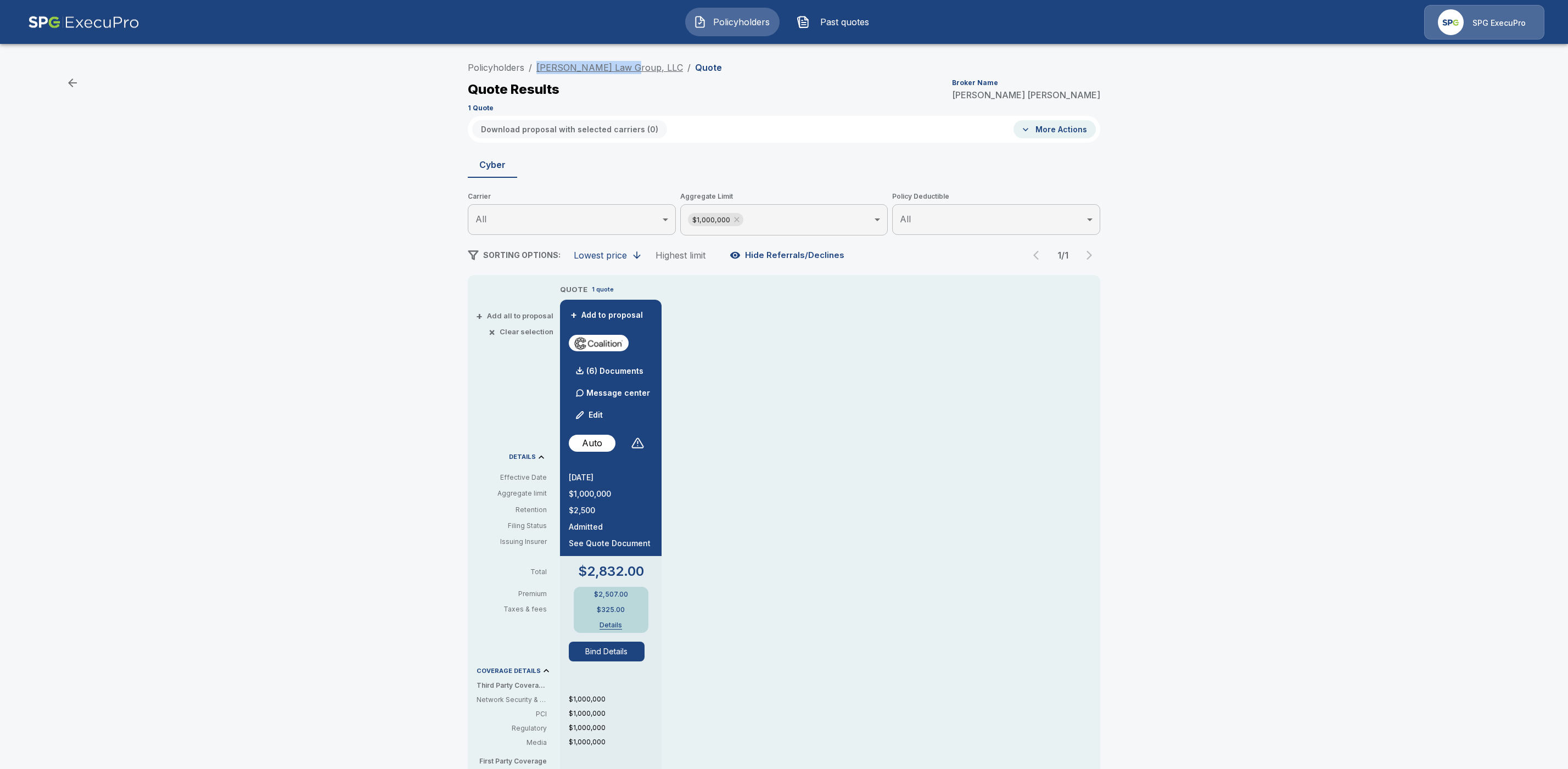
click at [543, 67] on ol "Policyholders / Zide Law Group, LLC / Quote" at bounding box center [594, 67] width 254 height 14
copy link "Zide Law Group, LLC"
click at [509, 69] on link "Policyholders" at bounding box center [495, 68] width 57 height 11
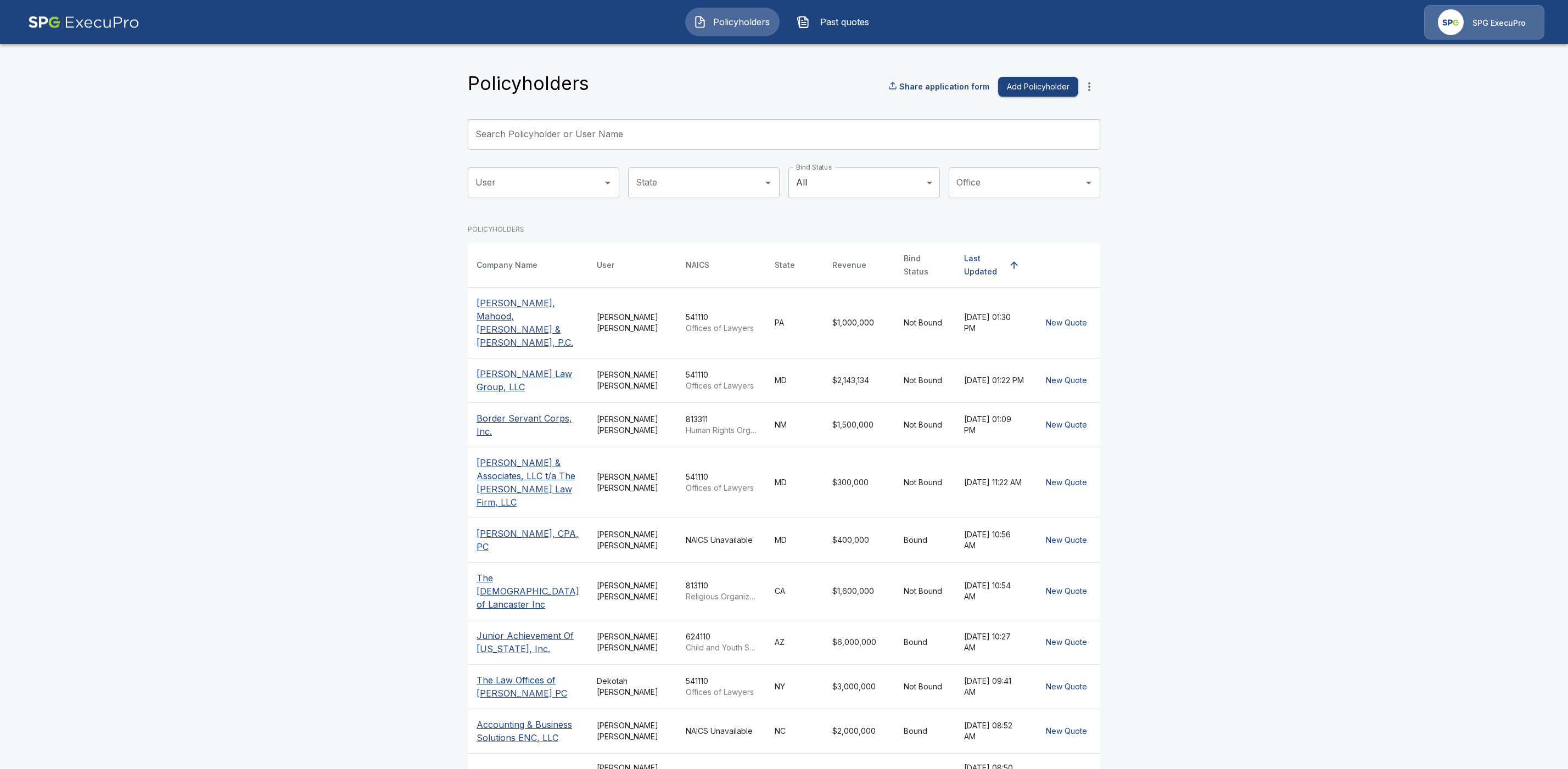
click at [568, 124] on div "Search Policyholder or User Name Search Policyholder or User Name" at bounding box center [783, 134] width 632 height 31
paste input "**********"
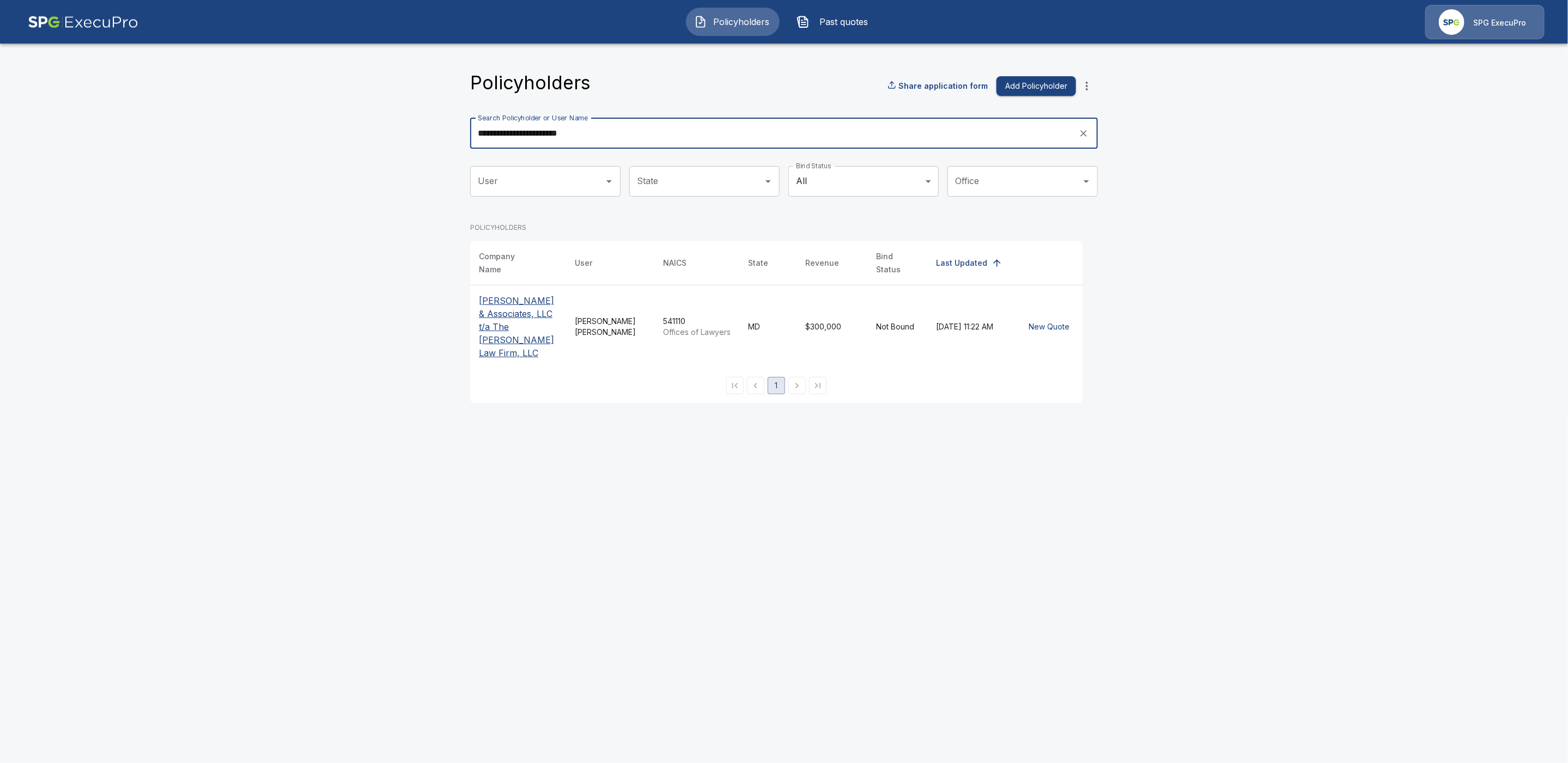
type input "**********"
click at [510, 323] on p "[PERSON_NAME] & Associates, LLC t/a The [PERSON_NAME] Law Firm, LLC" at bounding box center [518, 327] width 78 height 66
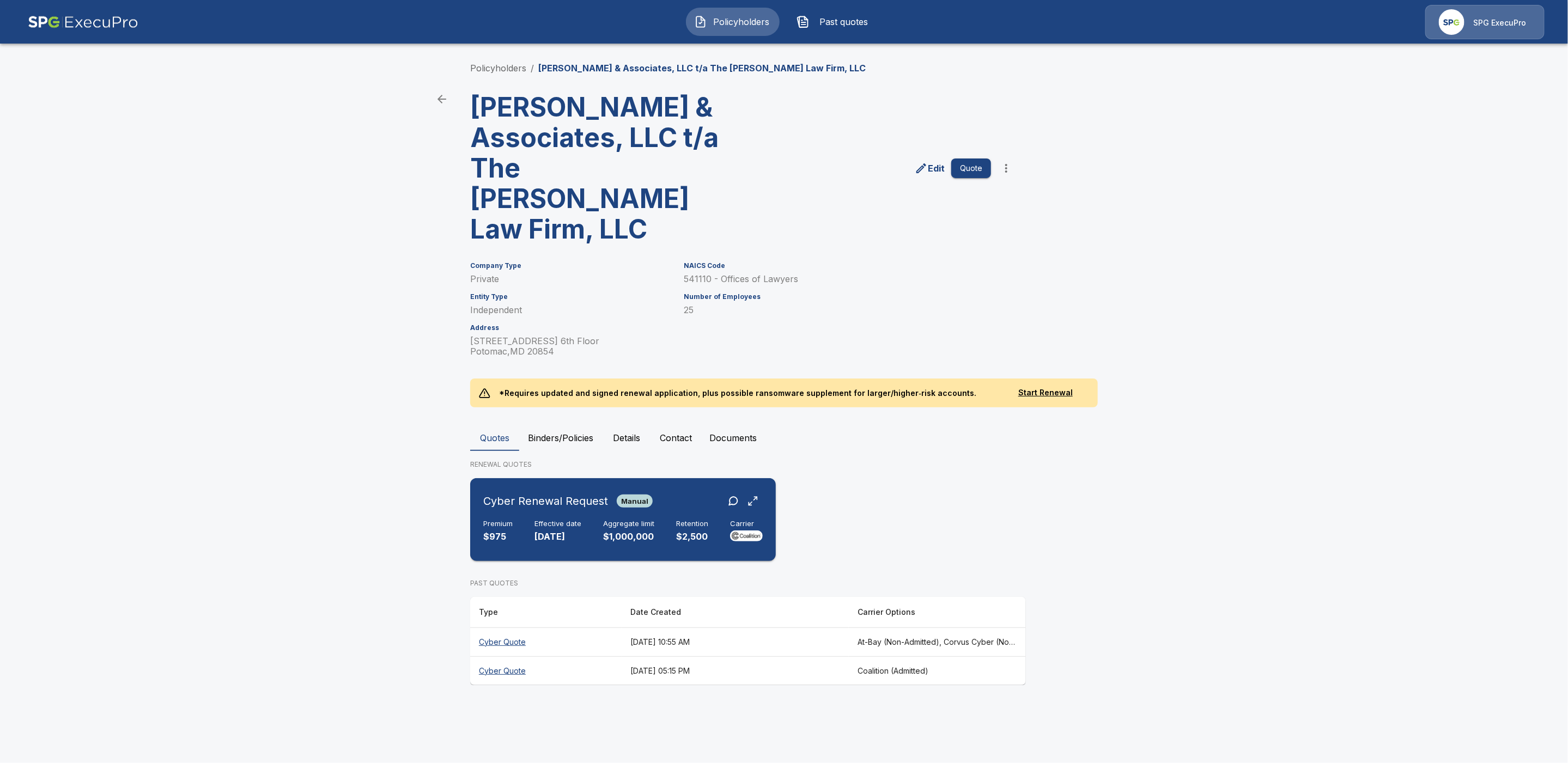
click at [678, 492] on div "Cyber Renewal Request Manual" at bounding box center [623, 501] width 279 height 20
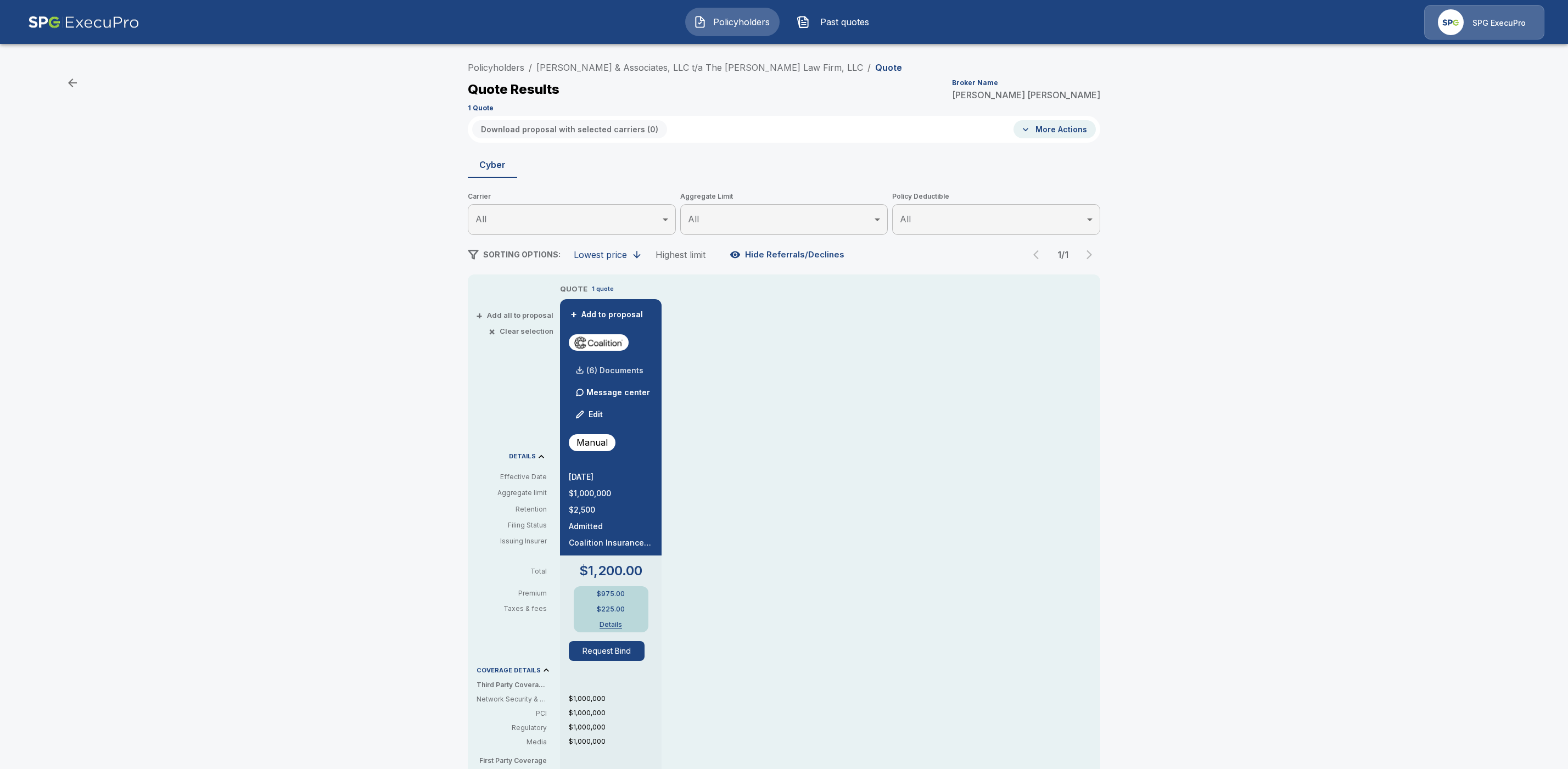
click at [627, 372] on p "(6) Documents" at bounding box center [615, 371] width 57 height 8
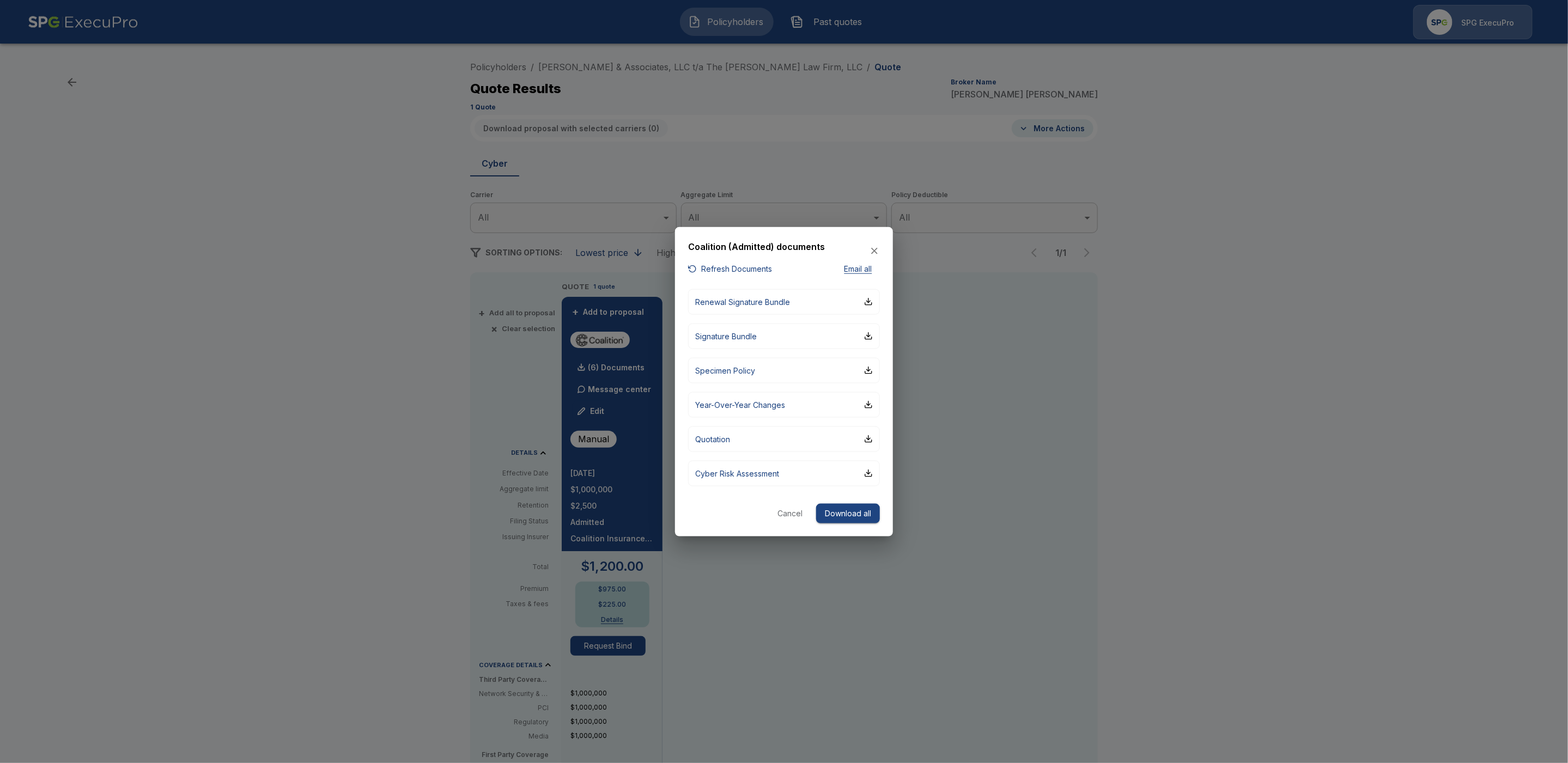
click at [749, 271] on button "Refresh Documents" at bounding box center [730, 269] width 84 height 13
click at [858, 514] on button "Download all" at bounding box center [848, 513] width 64 height 20
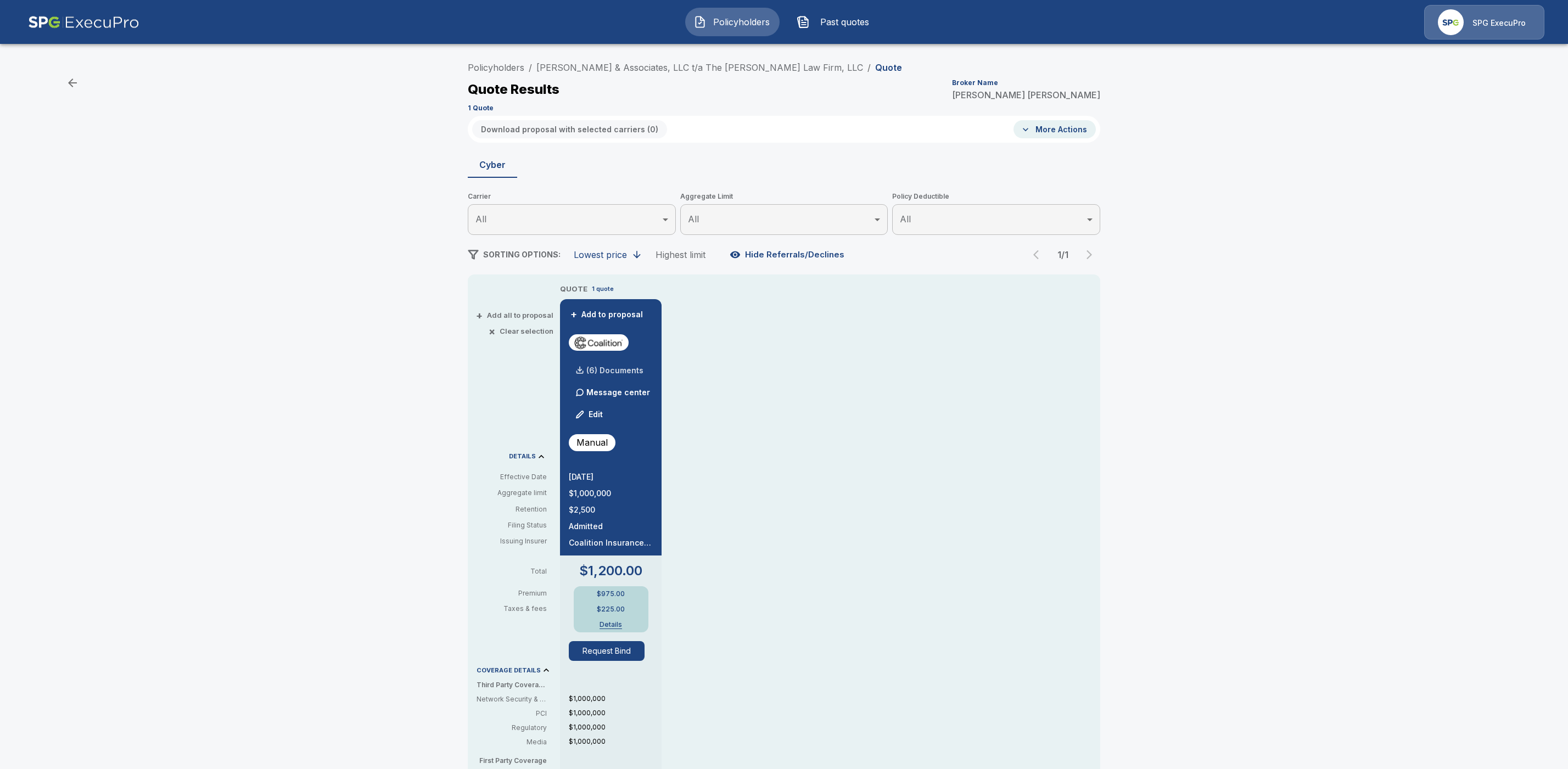
click at [632, 364] on div "(6) Documents" at bounding box center [606, 371] width 75 height 22
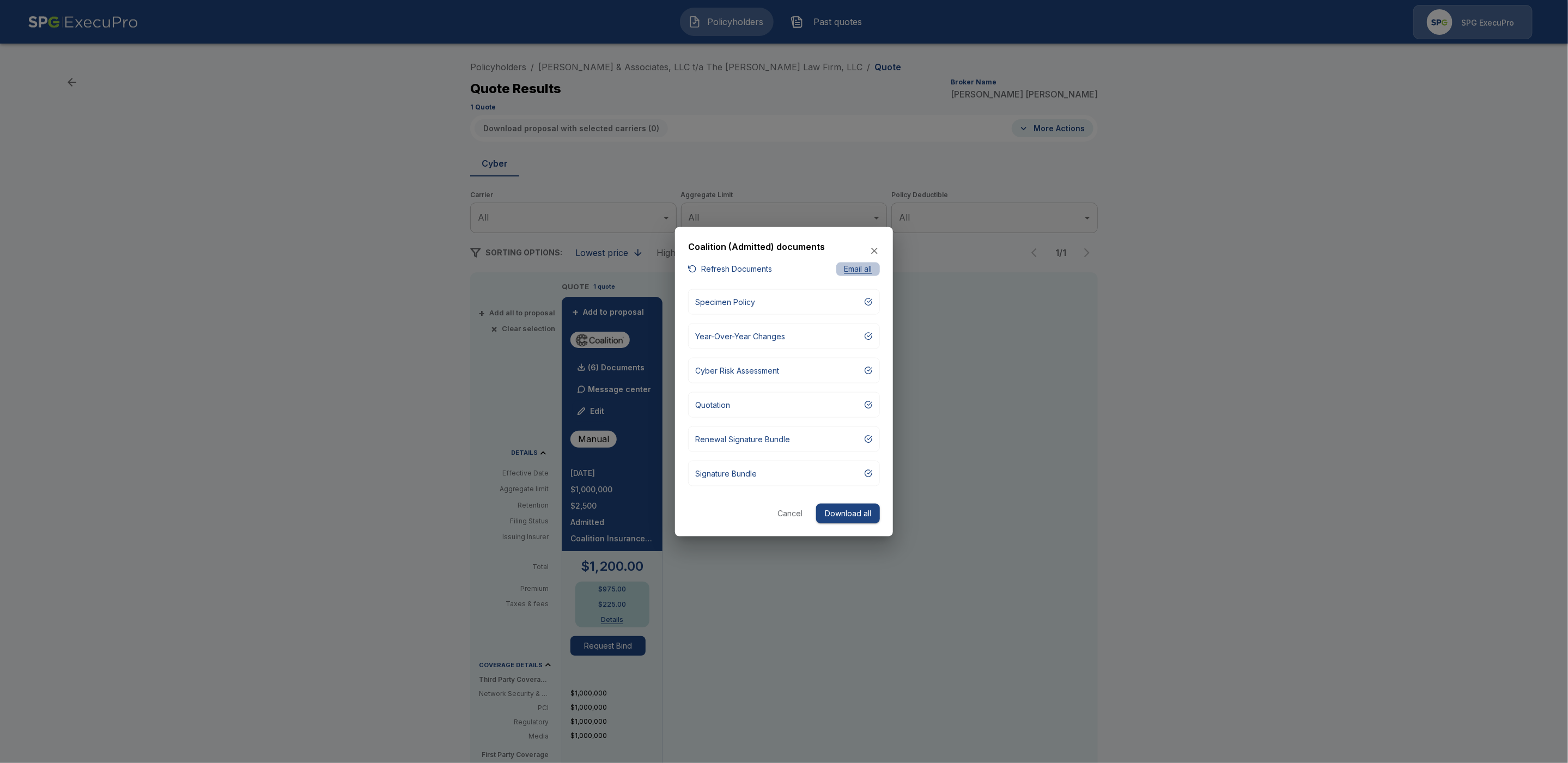
click at [861, 268] on button "Email all" at bounding box center [858, 269] width 44 height 13
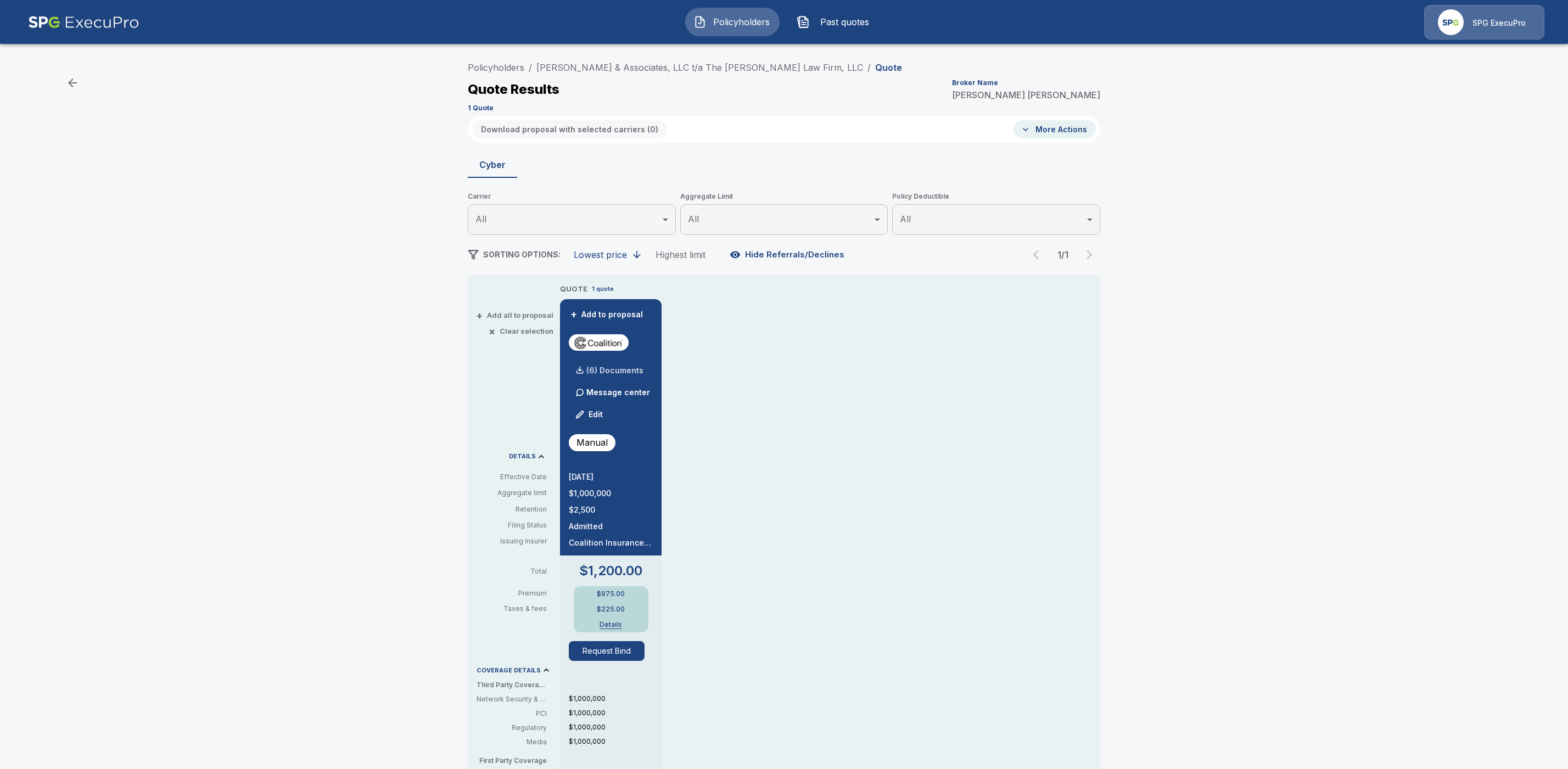
click at [628, 368] on p "(6) Documents" at bounding box center [615, 371] width 57 height 8
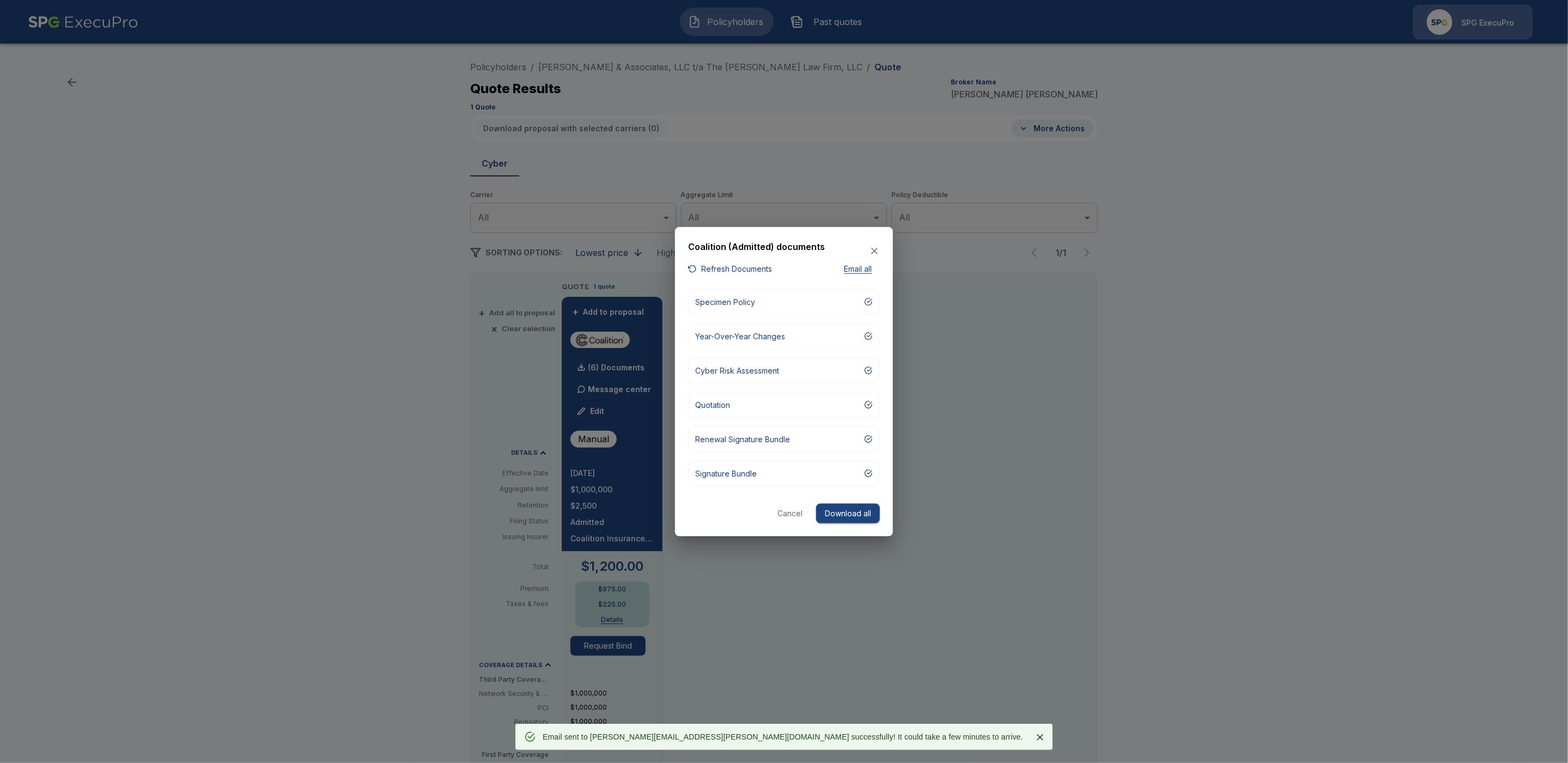
click at [851, 272] on button "Email all" at bounding box center [858, 269] width 44 height 13
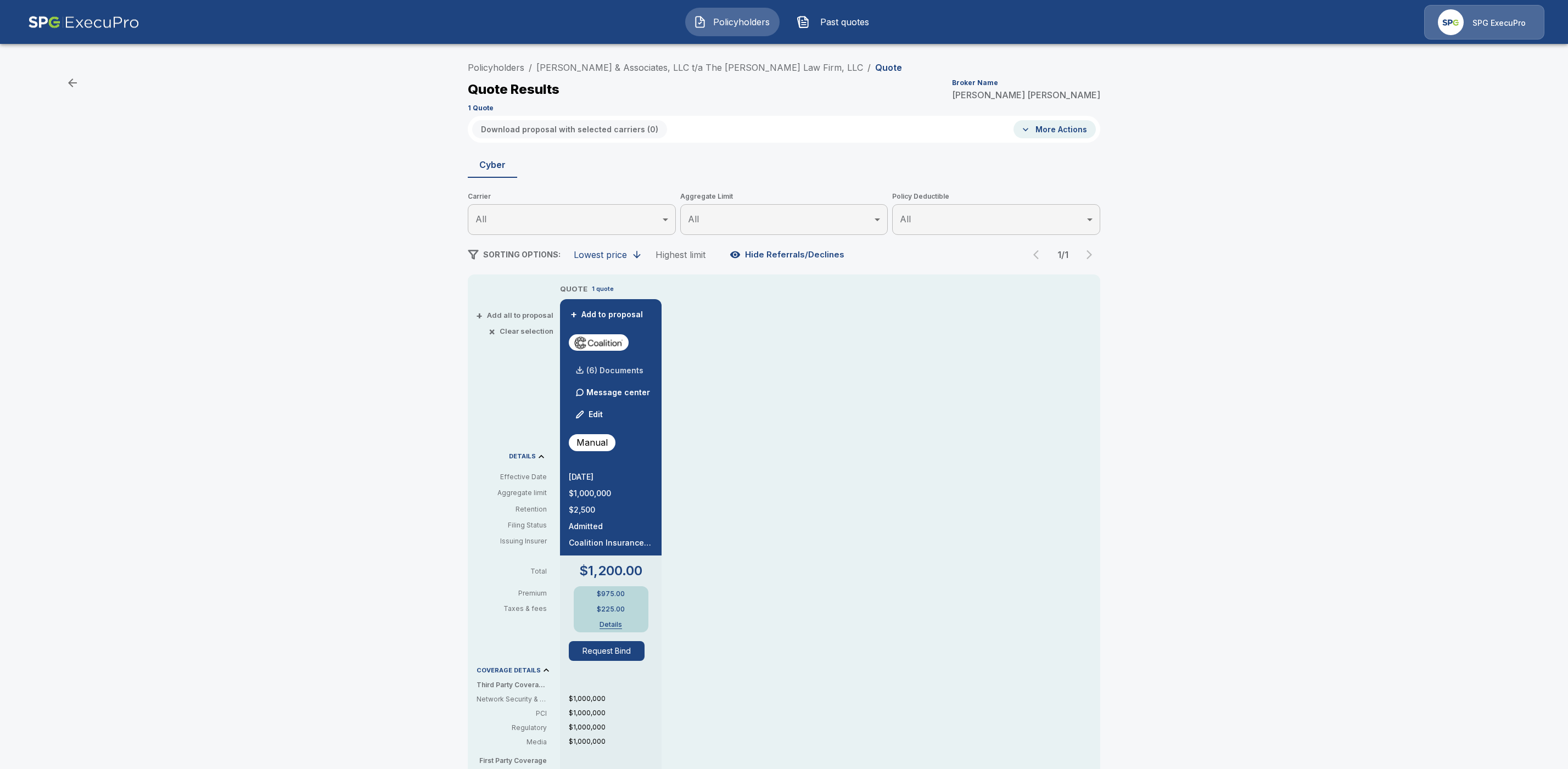
click at [632, 370] on p "(6) Documents" at bounding box center [615, 371] width 57 height 8
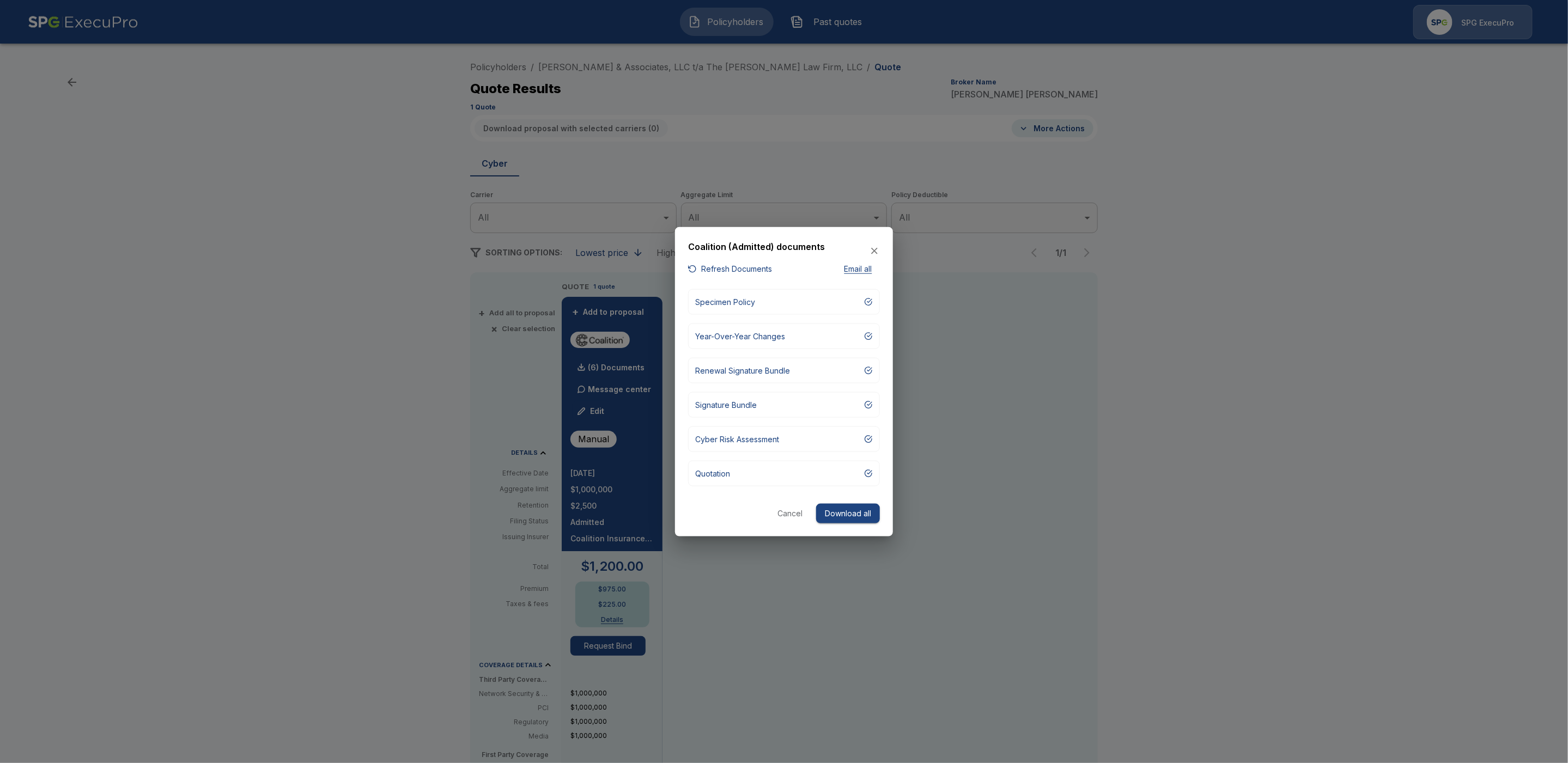
click at [1298, 195] on div at bounding box center [784, 382] width 1568 height 763
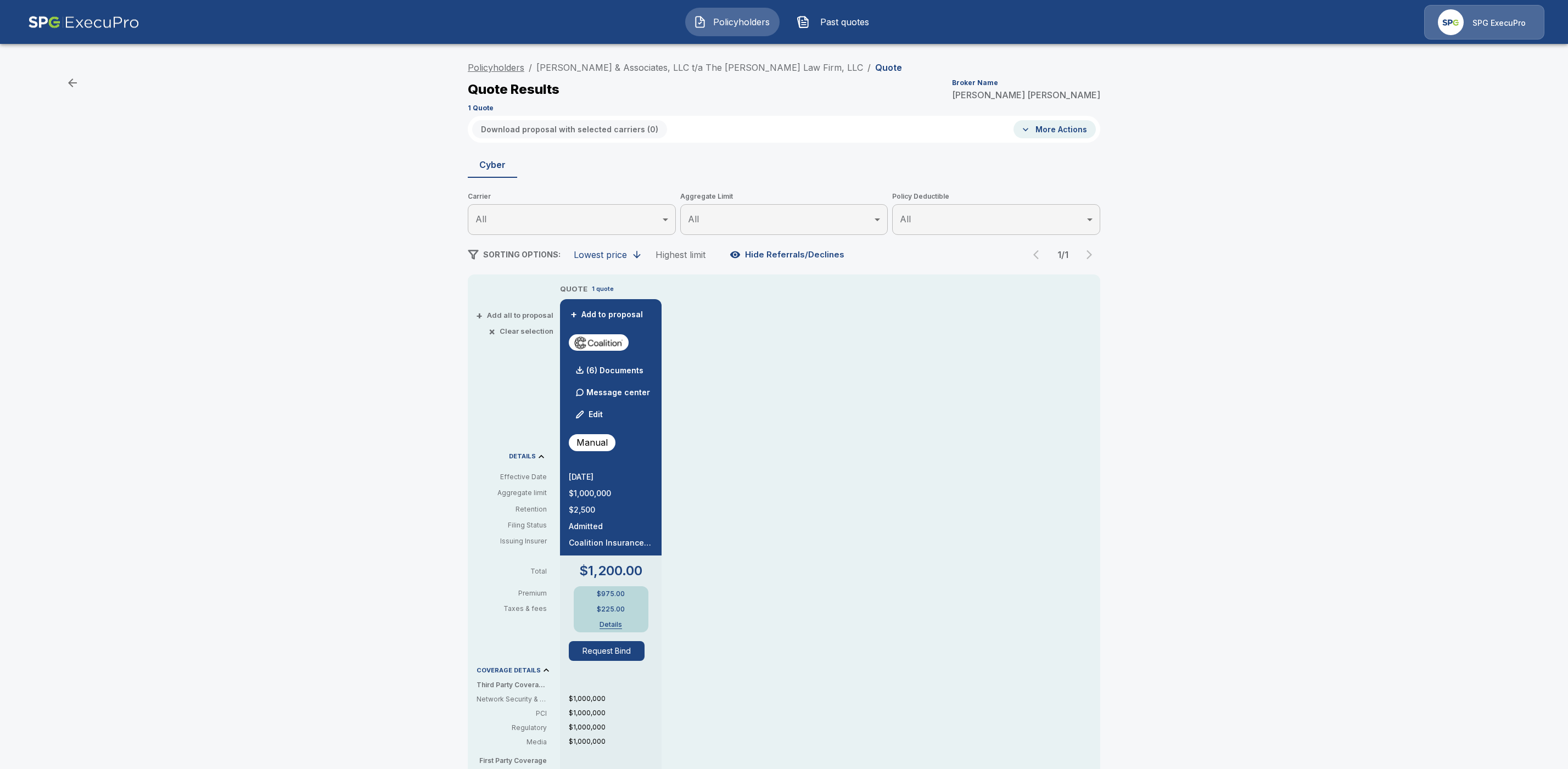
click at [512, 68] on link "Policyholders" at bounding box center [495, 68] width 57 height 11
click at [479, 63] on link "Policyholders" at bounding box center [495, 68] width 57 height 11
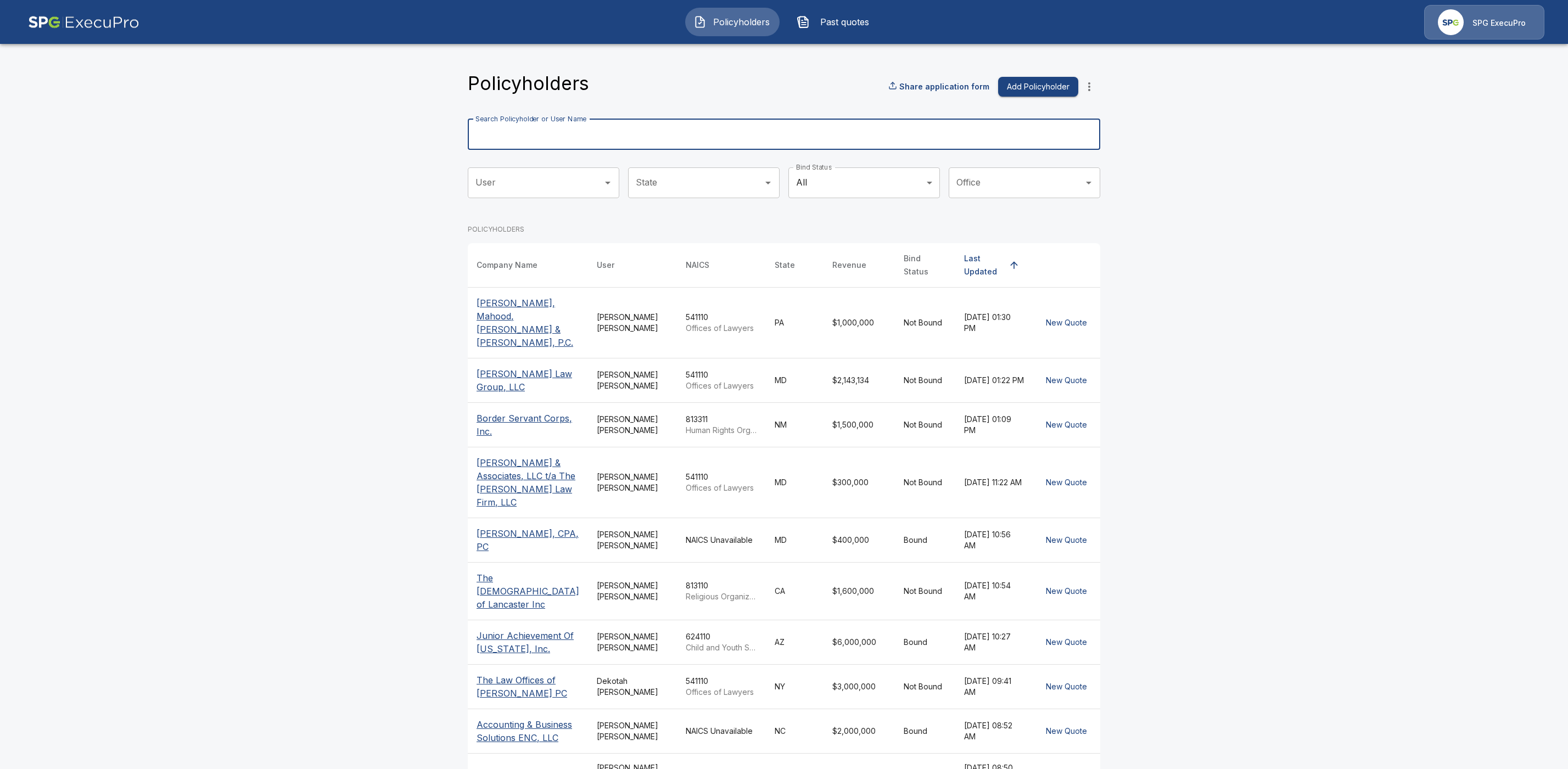
click at [540, 136] on input "Search Policyholder or User Name" at bounding box center [778, 134] width 621 height 31
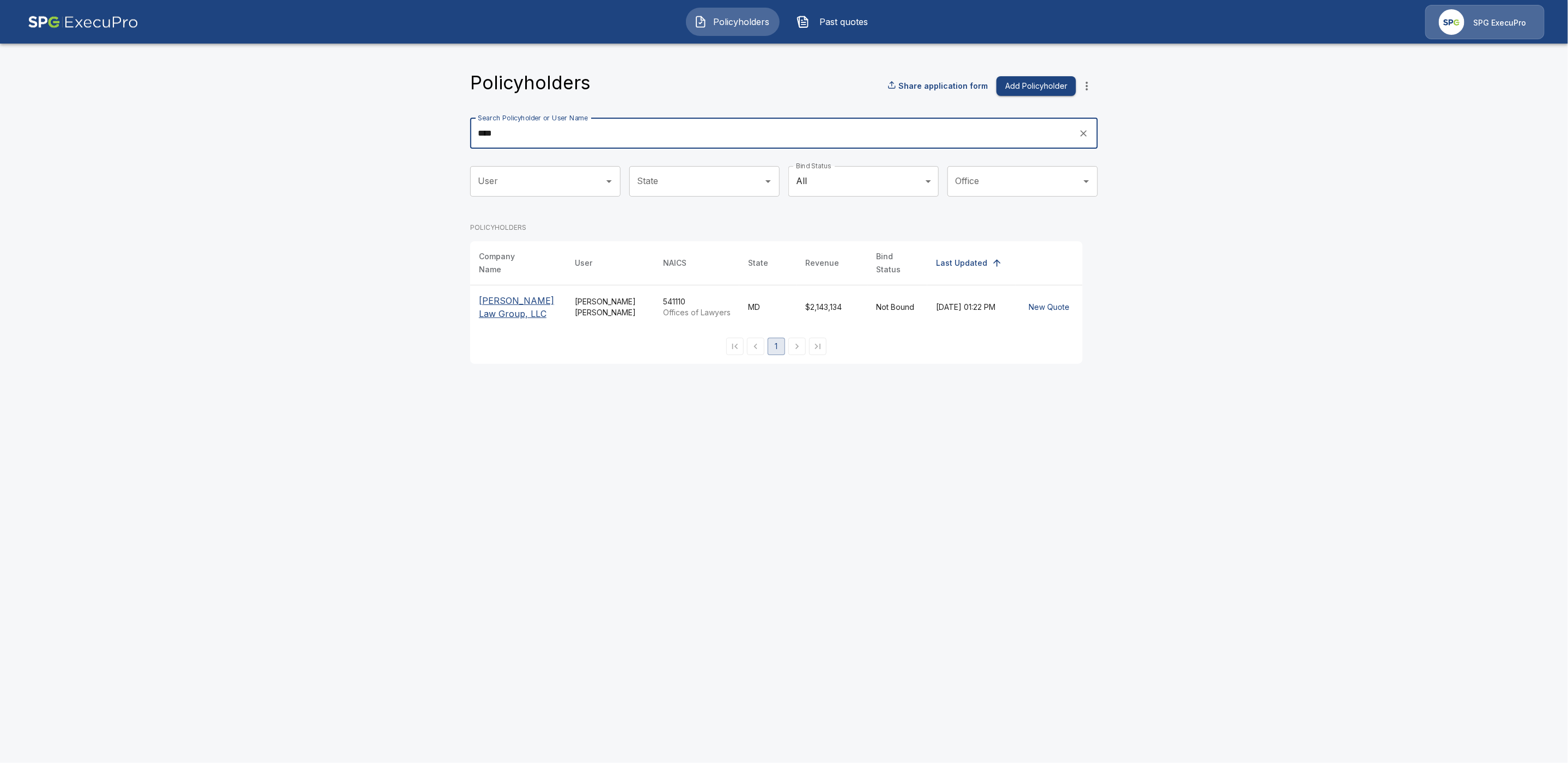
type input "****"
click at [507, 294] on p "[PERSON_NAME] Law Group, LLC" at bounding box center [518, 307] width 78 height 26
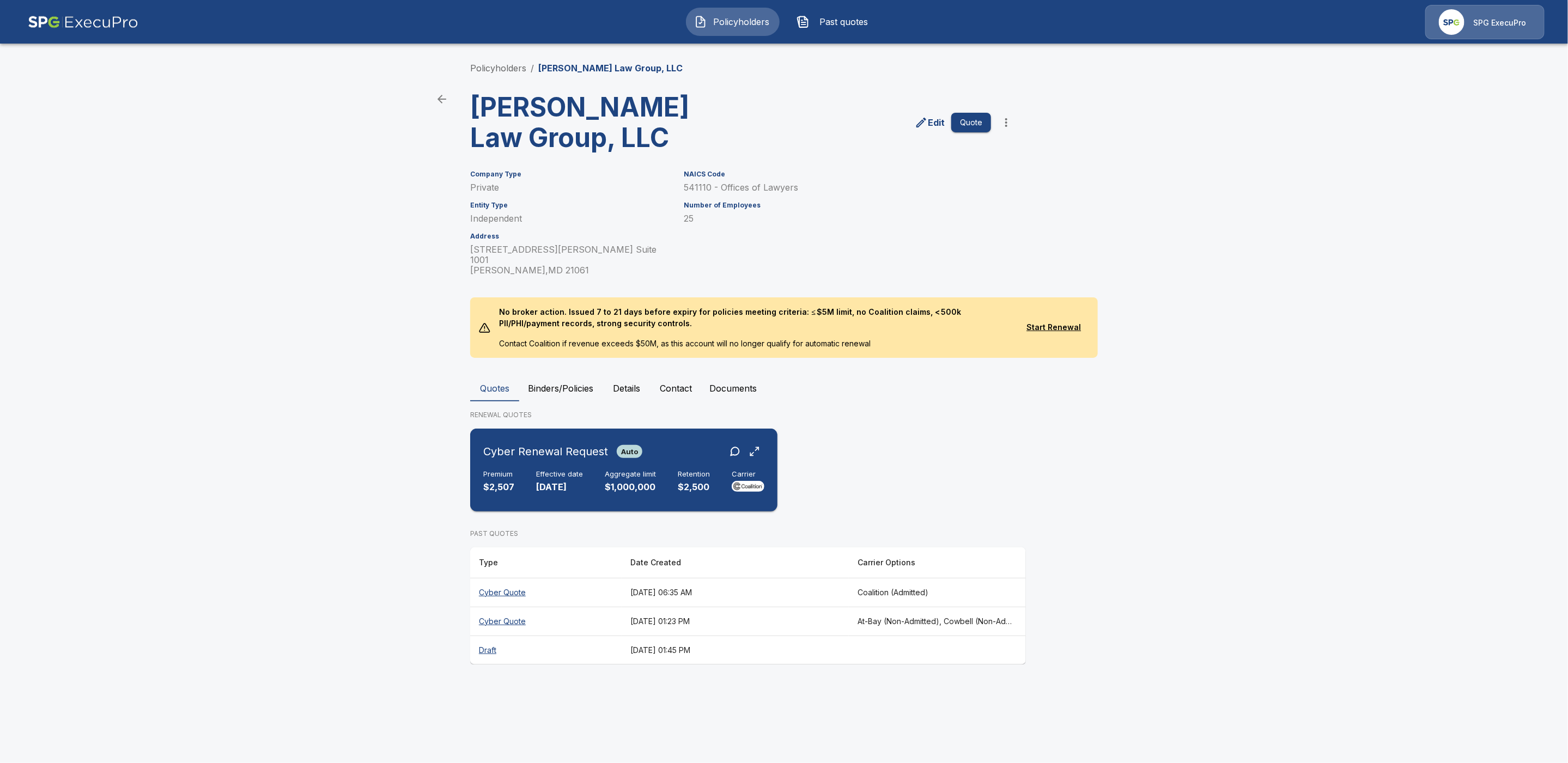
click at [572, 433] on div "Cyber Renewal Request Auto Premium $2,507 Effective date 9/1/2025 Aggregate lim…" at bounding box center [624, 470] width 298 height 74
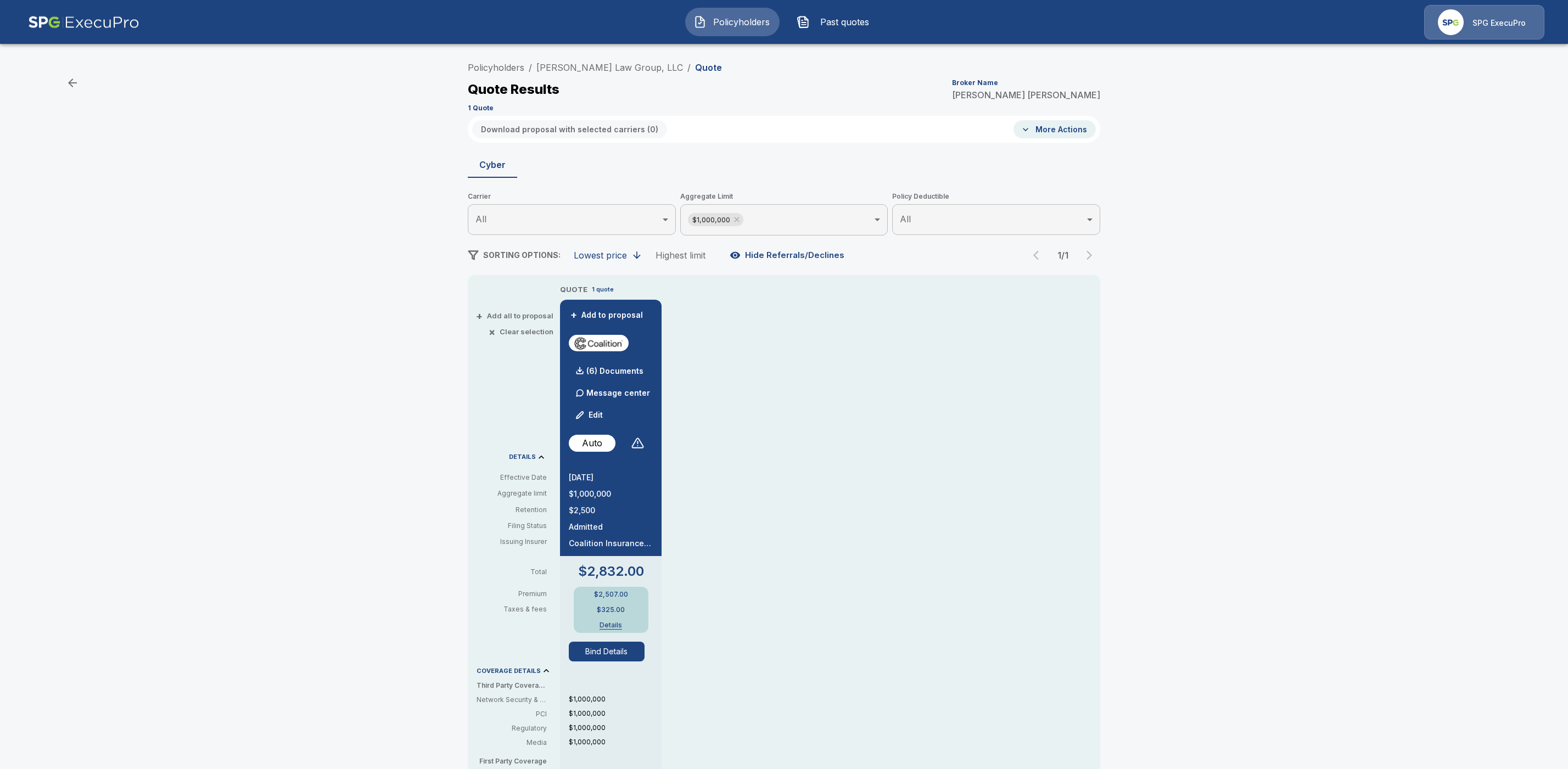
click at [601, 414] on button "Edit" at bounding box center [589, 416] width 37 height 22
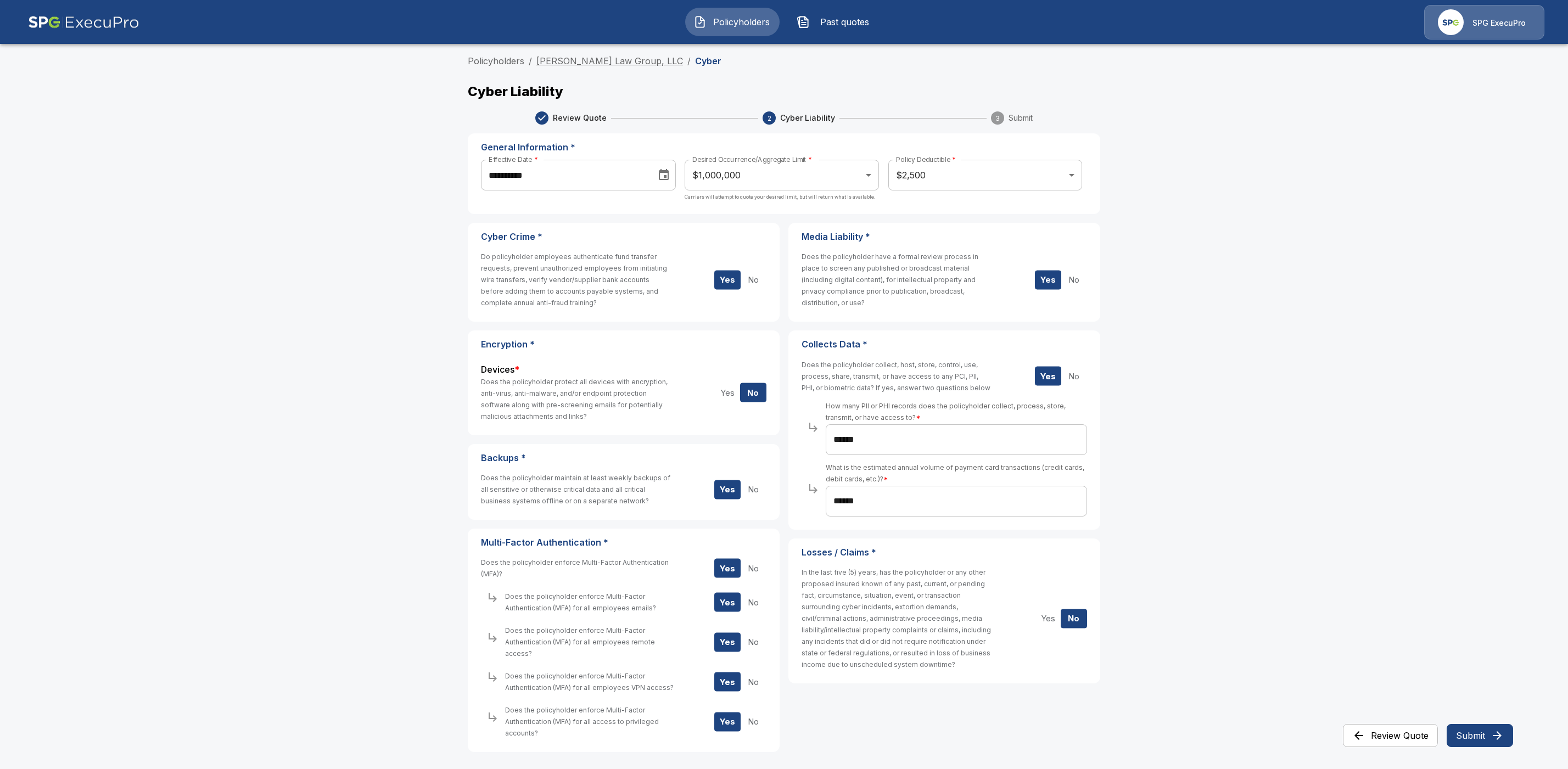
click at [556, 61] on link "[PERSON_NAME] Law Group, LLC" at bounding box center [610, 61] width 147 height 11
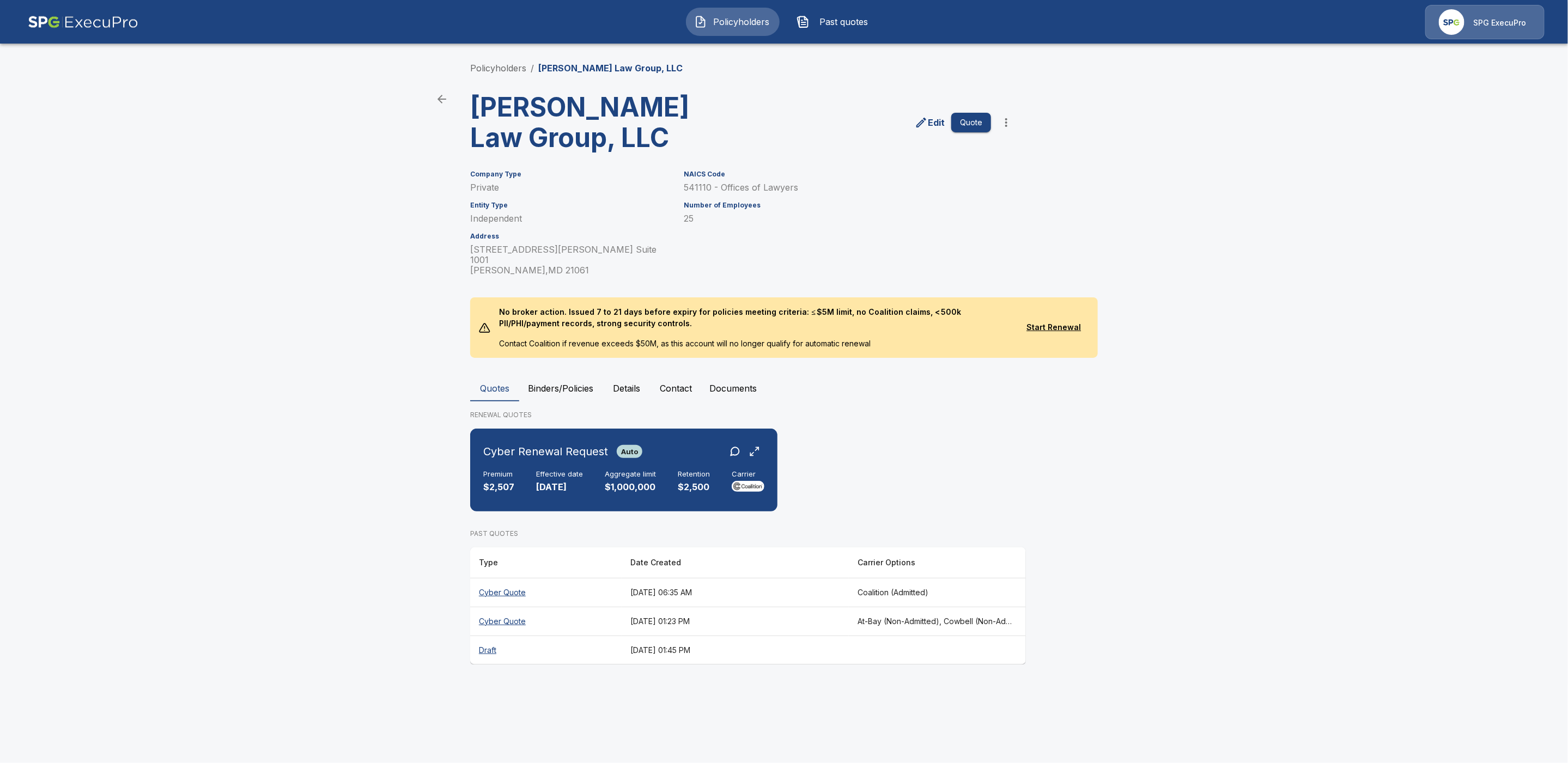
click at [516, 578] on th "Cyber Quote" at bounding box center [545, 592] width 151 height 28
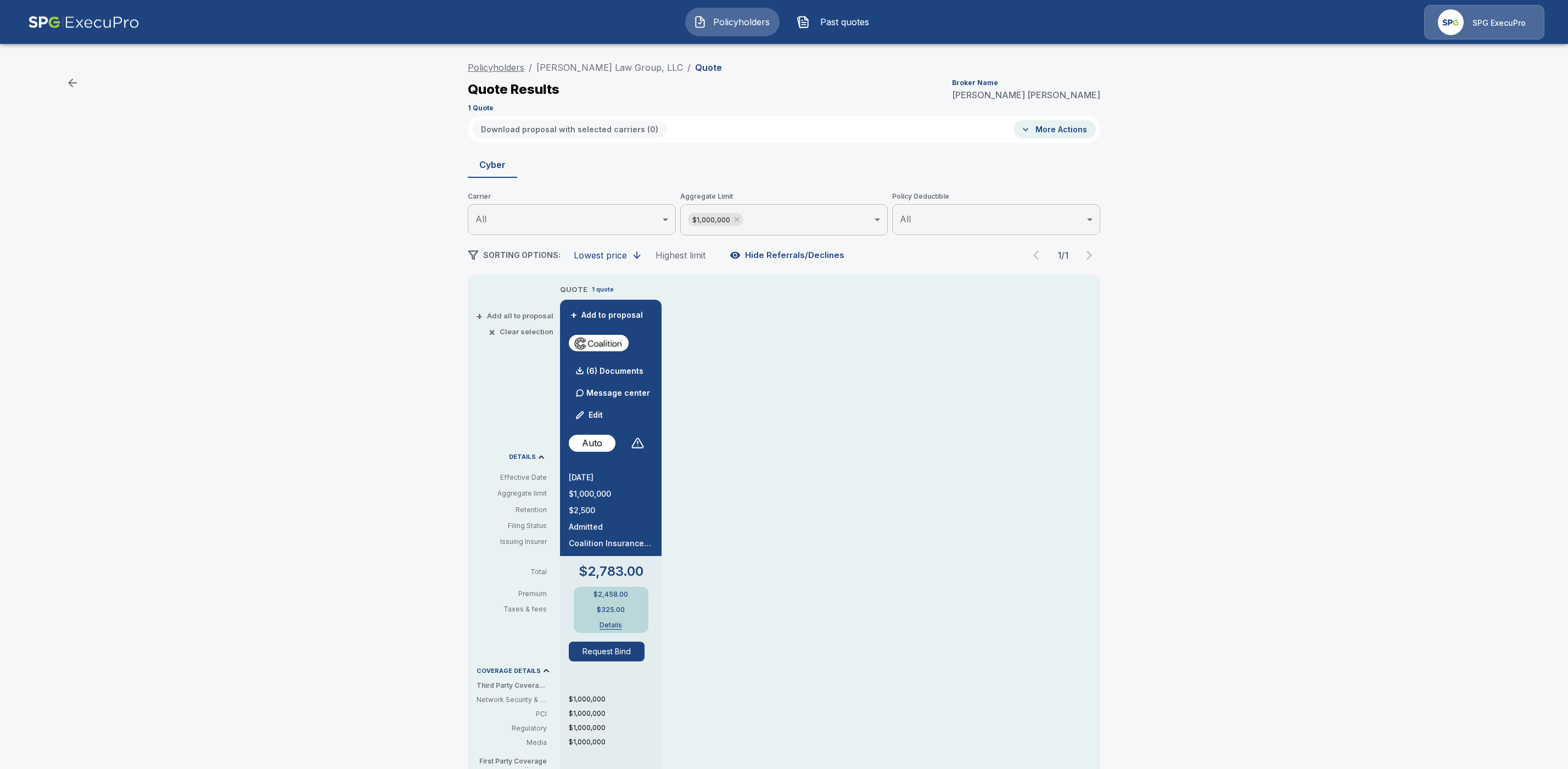
click at [501, 65] on link "Policyholders" at bounding box center [495, 68] width 57 height 11
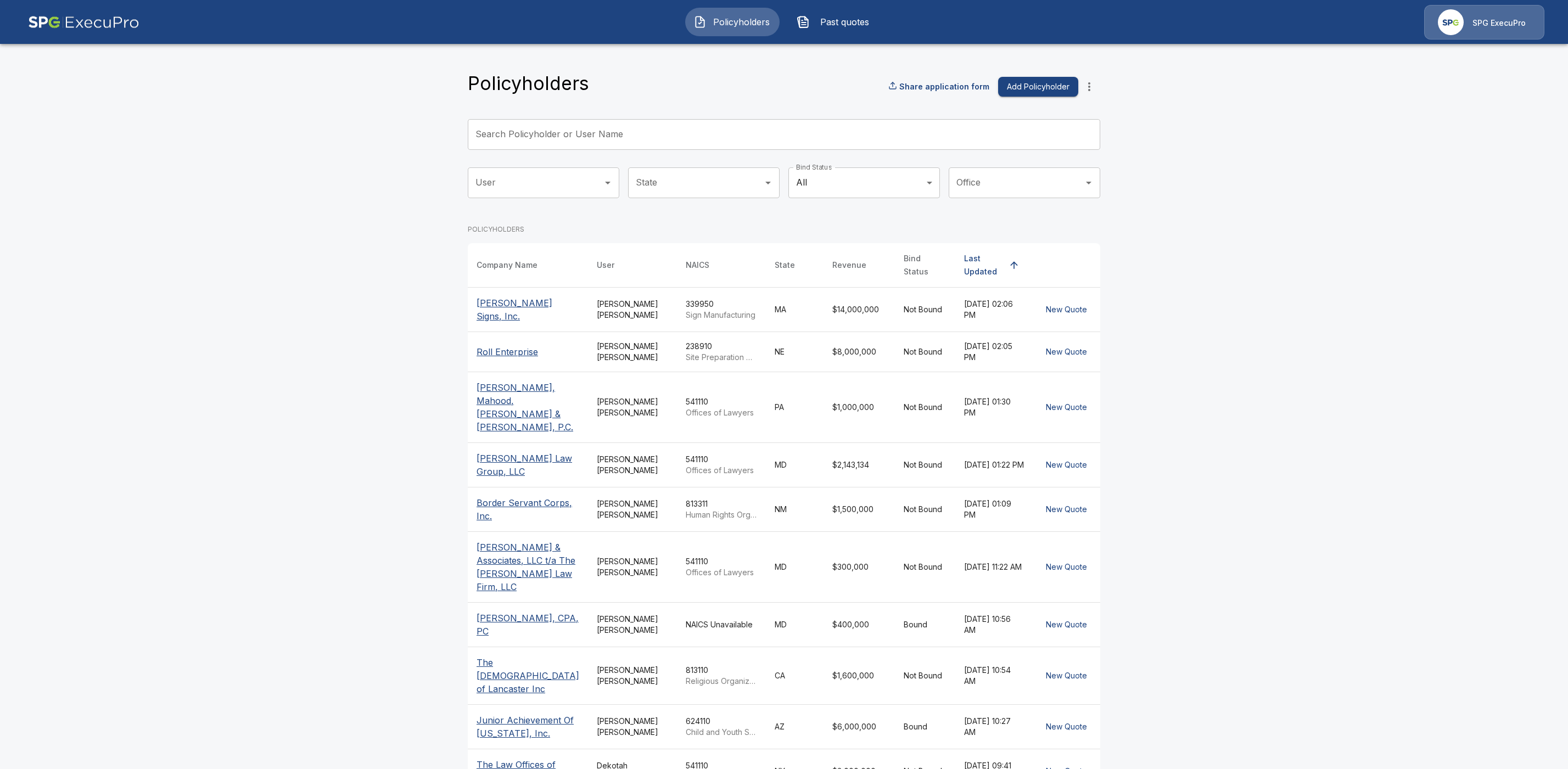
click at [545, 136] on input "Search Policyholder or User Name" at bounding box center [778, 134] width 621 height 31
paste input "**********"
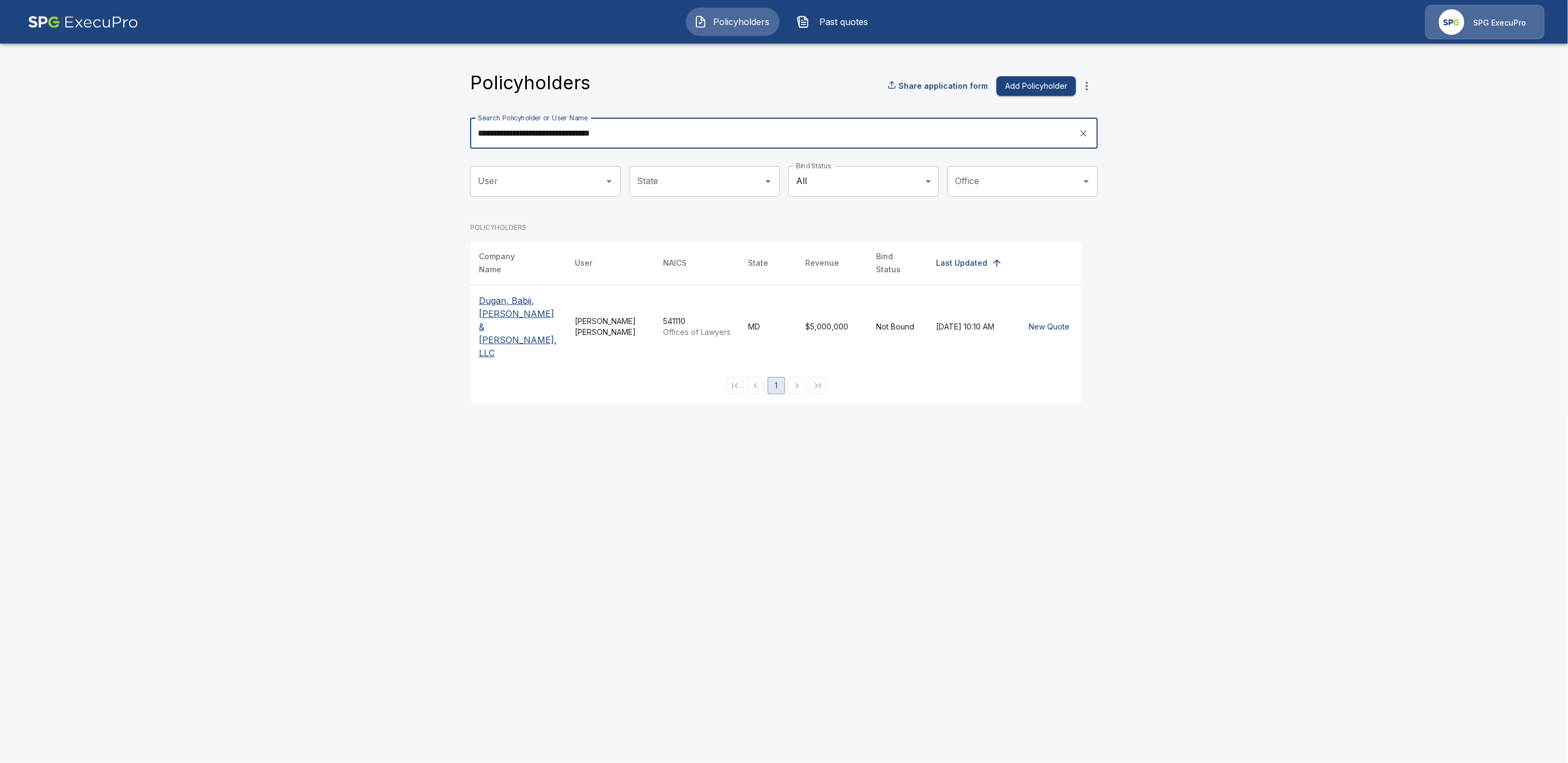
type input "**********"
click at [500, 302] on p "Dugan, Babij, [PERSON_NAME] & [PERSON_NAME], LLC" at bounding box center [518, 327] width 78 height 66
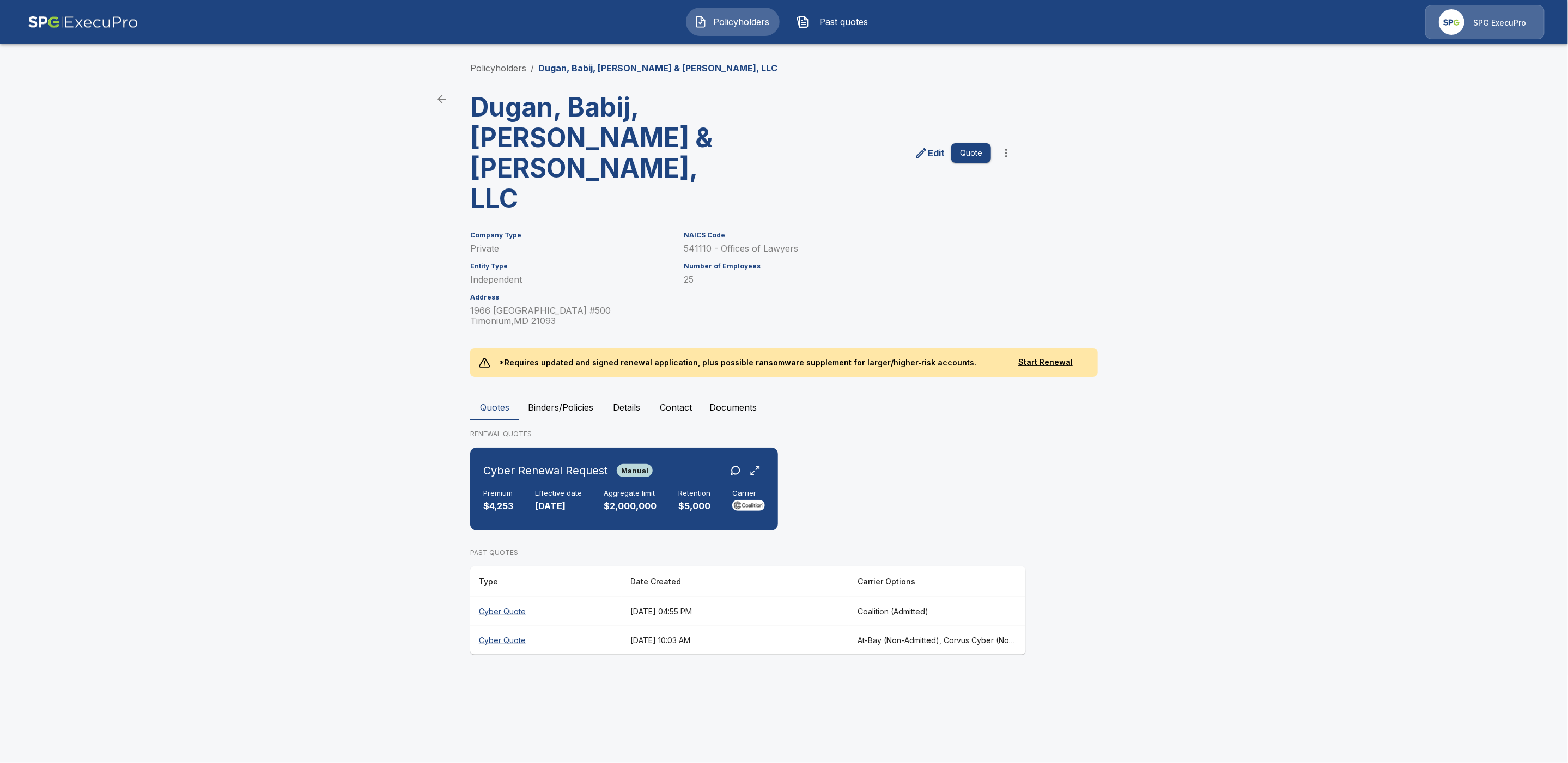
click at [573, 394] on button "Binders/Policies" at bounding box center [560, 407] width 83 height 26
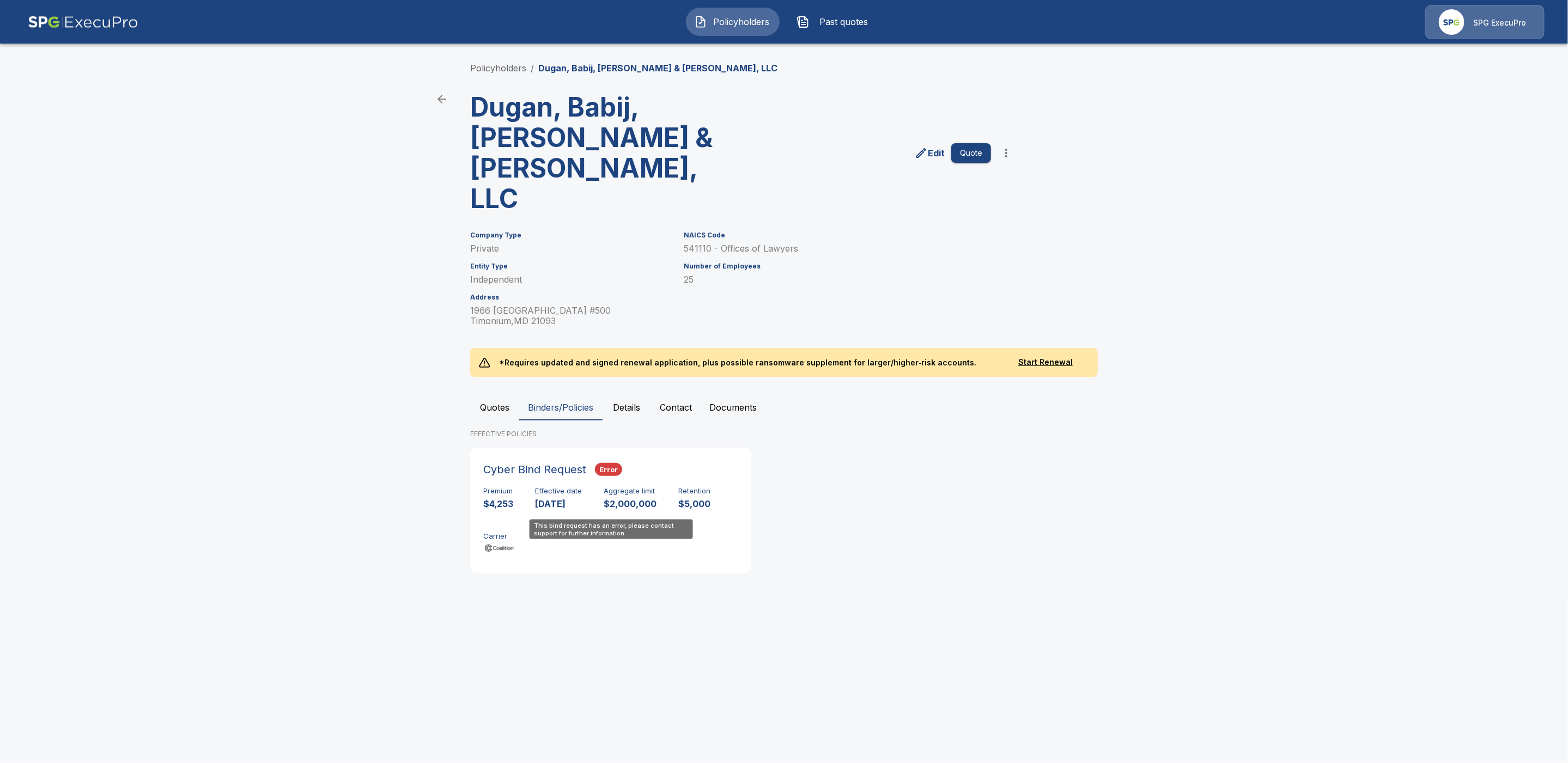
click at [711, 461] on div "Cyber Bind Request Error" at bounding box center [611, 469] width 255 height 17
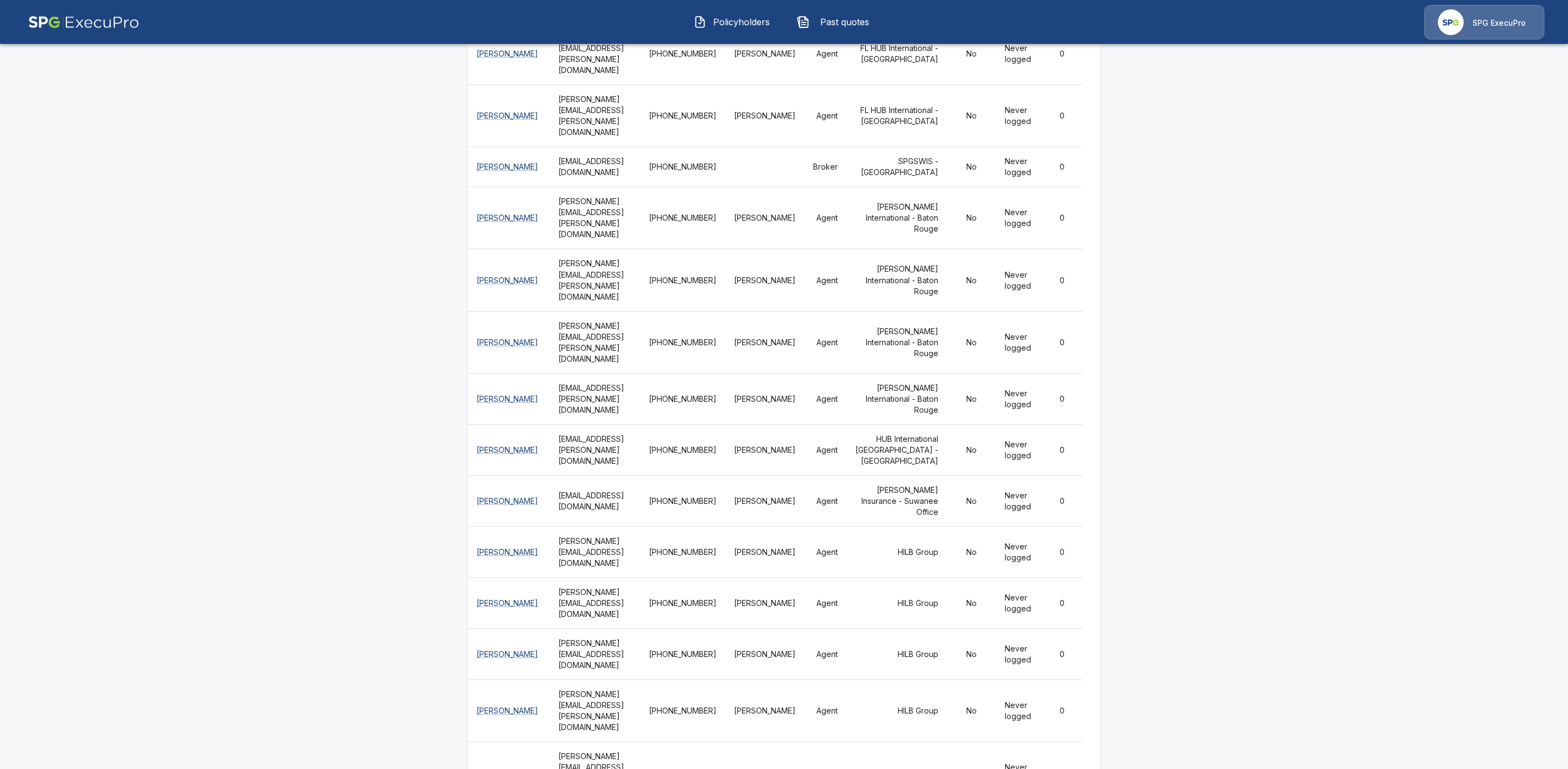
scroll to position [4502, 0]
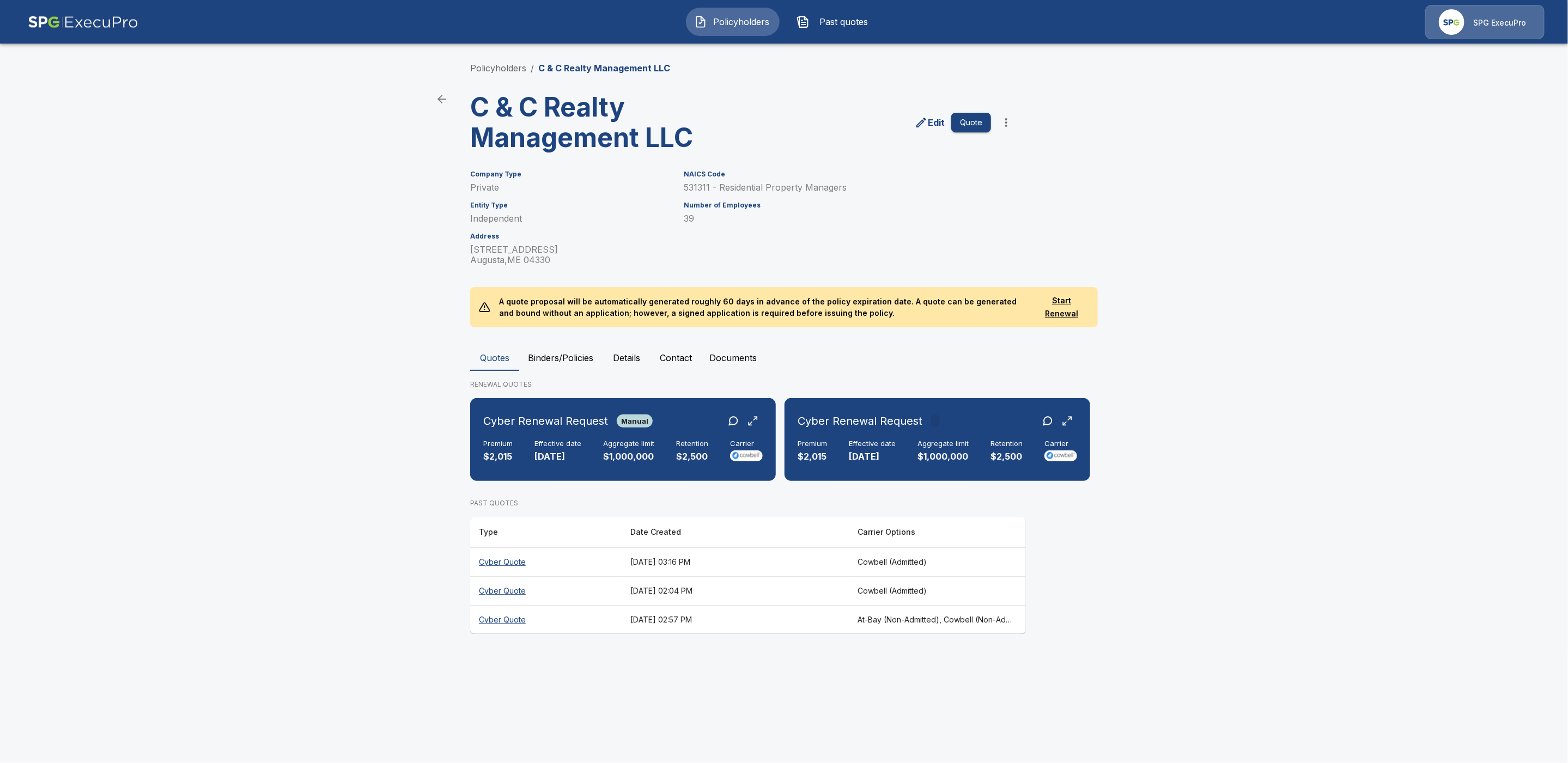
click at [513, 560] on th "Cyber Quote" at bounding box center [545, 562] width 151 height 28
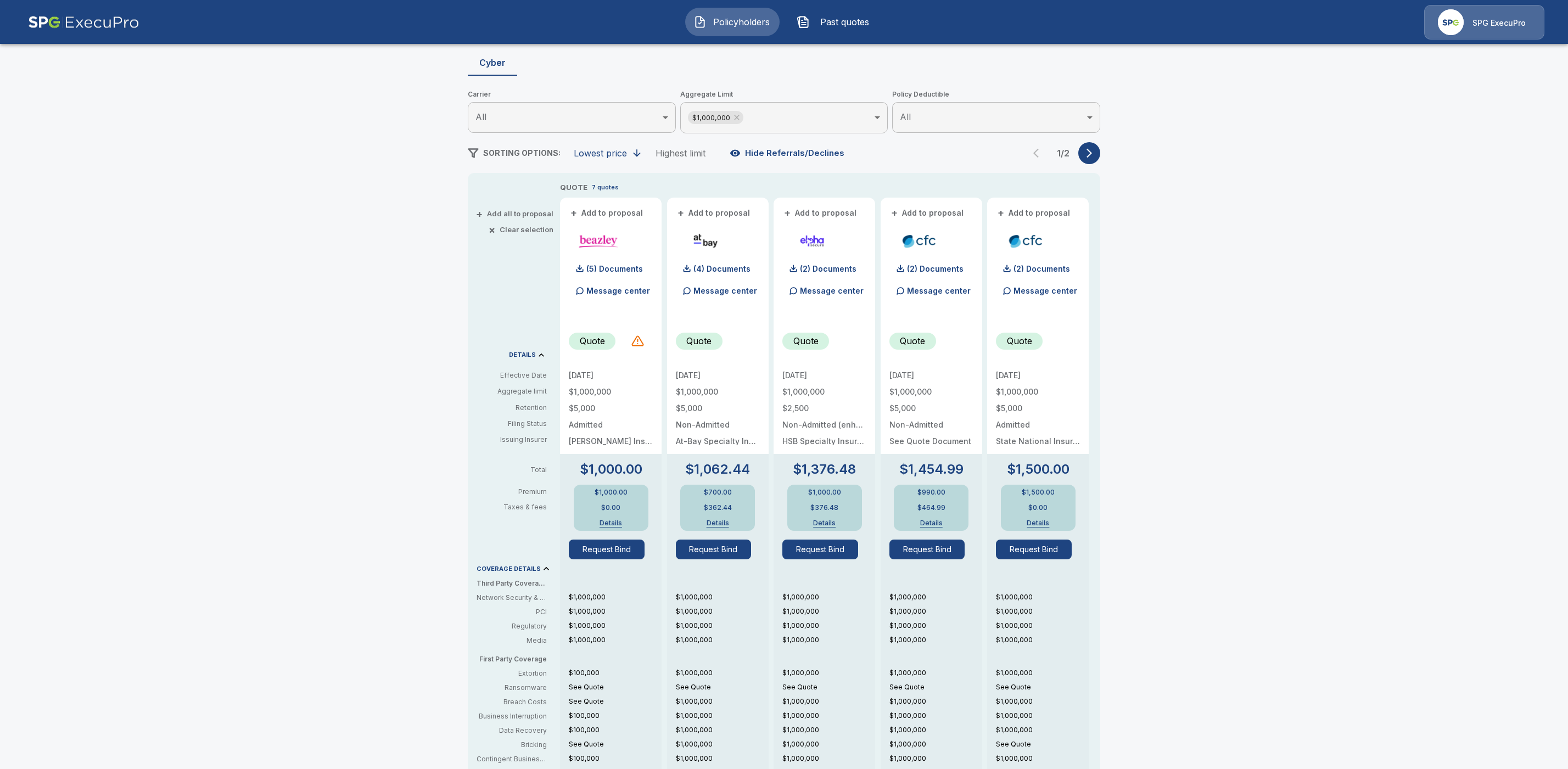
scroll to position [102, 0]
click at [1089, 161] on button "button" at bounding box center [1089, 153] width 22 height 22
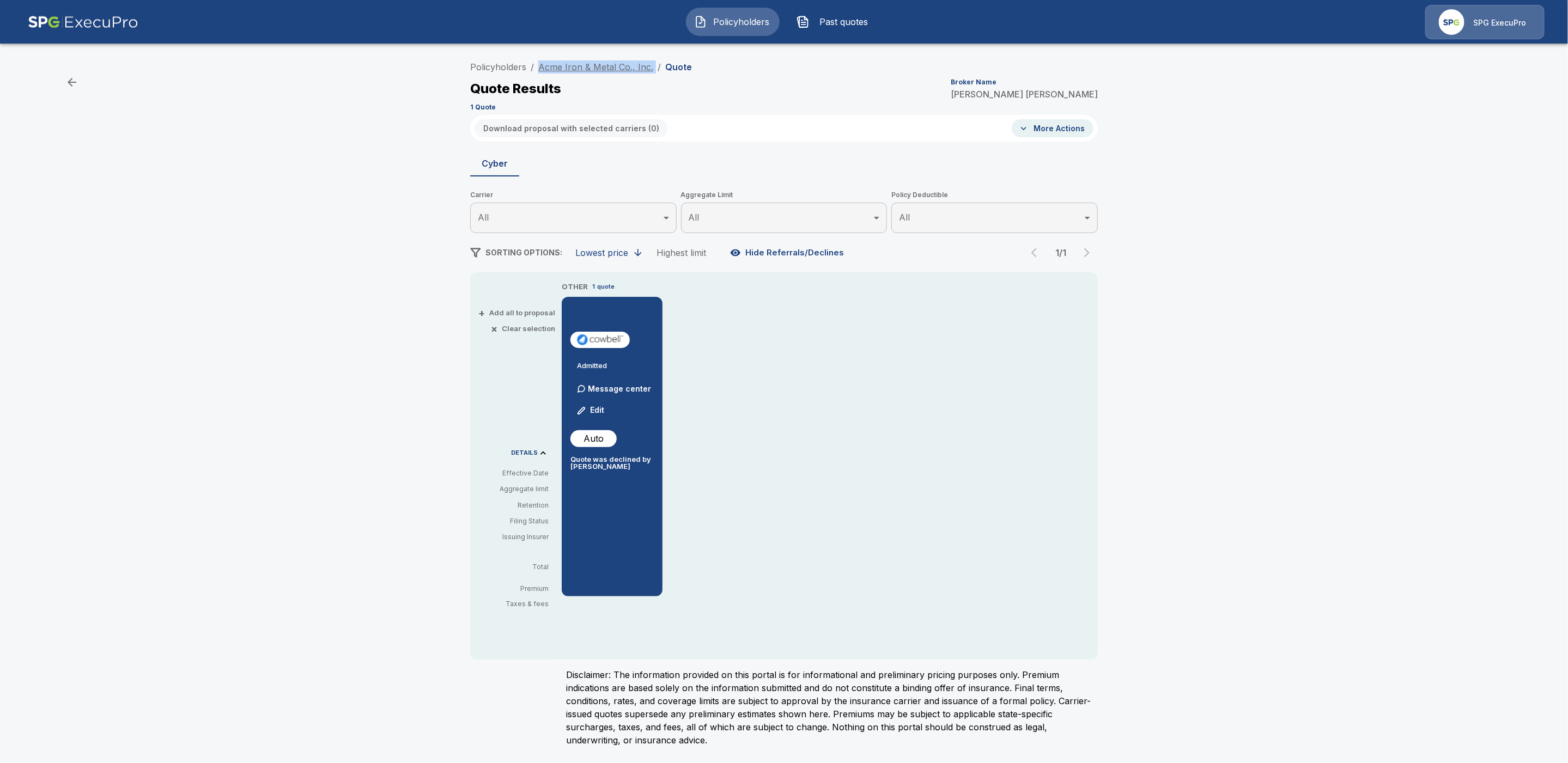
drag, startPoint x: 652, startPoint y: 67, endPoint x: 538, endPoint y: 65, distance: 114.0
click at [538, 65] on ol "Policyholders / Acme Iron & Metal Co., Inc. / Quote" at bounding box center [581, 66] width 222 height 13
copy ol "Acme Iron & Metal Co., Inc. /"
click at [598, 66] on link "Acme Iron & Metal Co., Inc." at bounding box center [595, 67] width 115 height 11
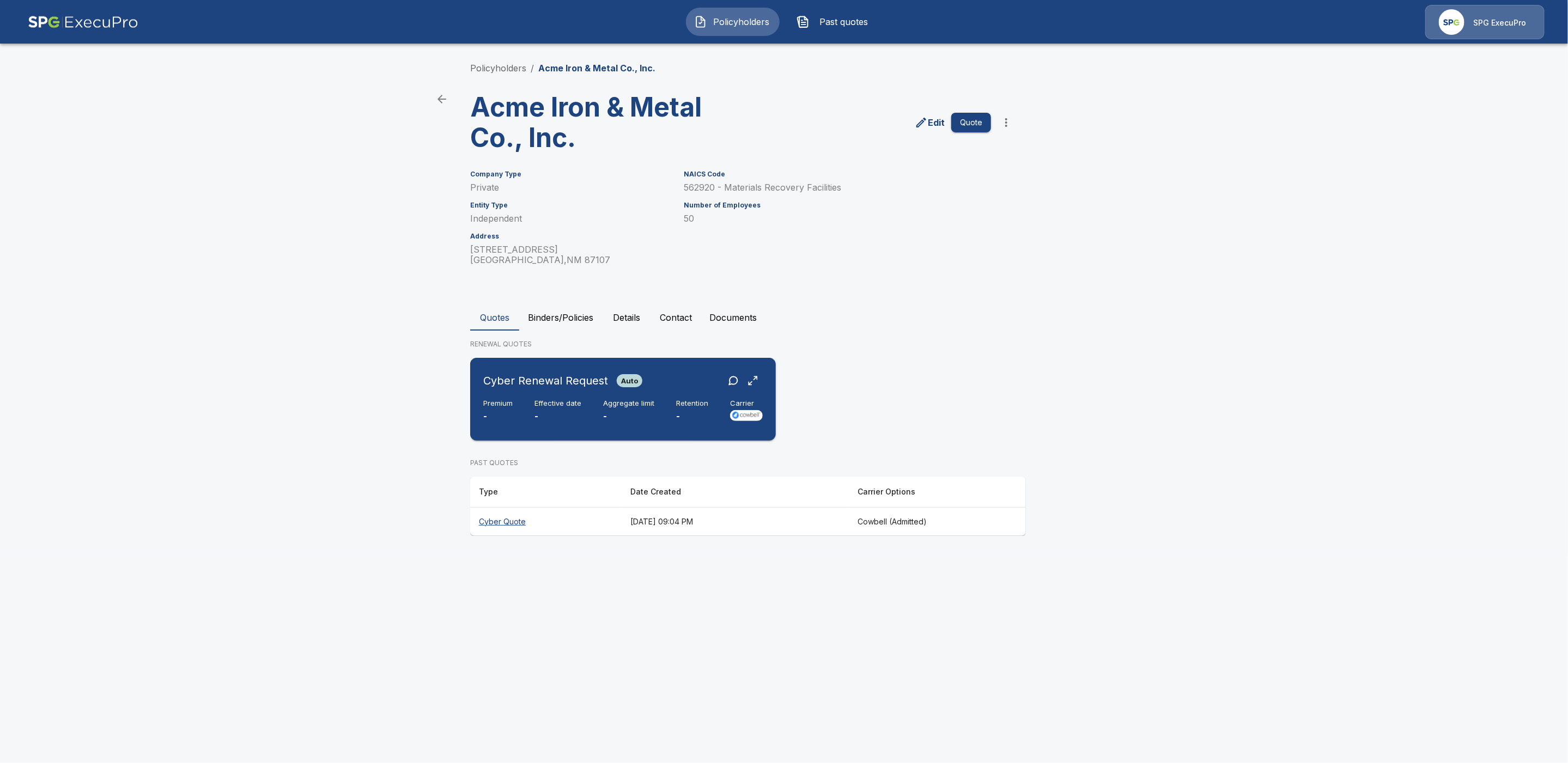
click at [679, 384] on div "Cyber Renewal Request Auto" at bounding box center [623, 381] width 279 height 20
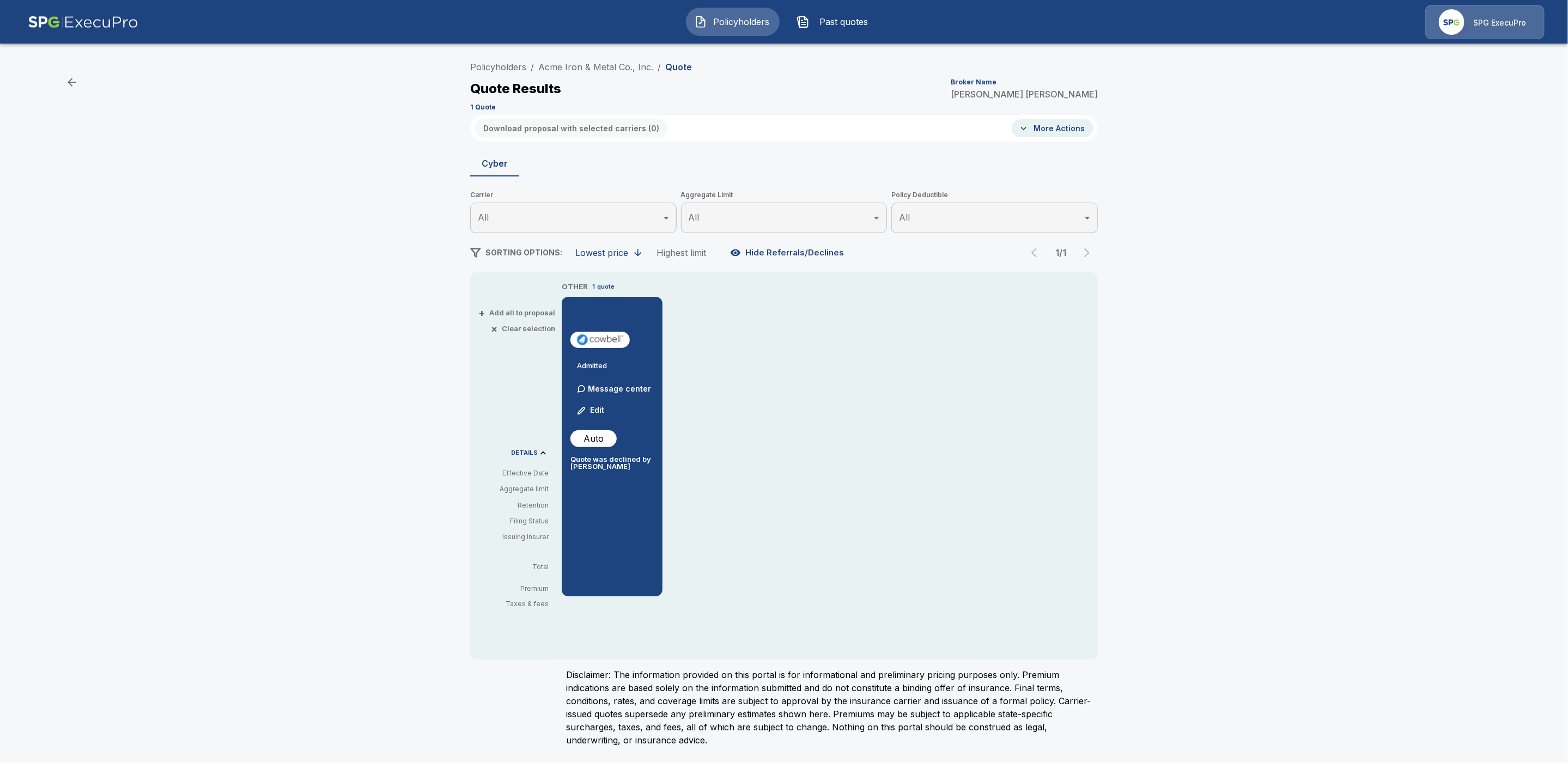
click at [597, 407] on button "Edit" at bounding box center [590, 411] width 37 height 22
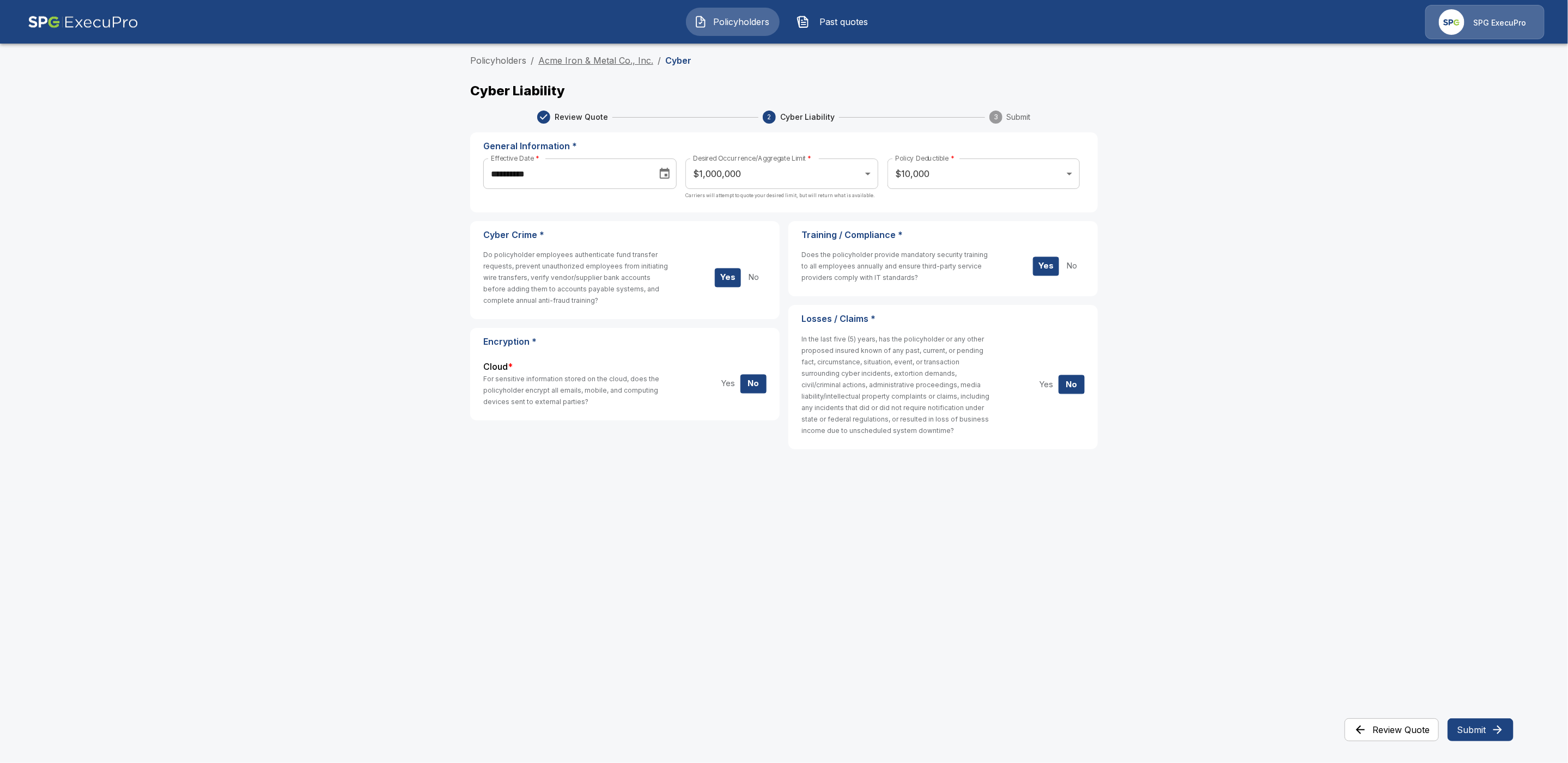
click at [581, 62] on link "Acme Iron & Metal Co., Inc." at bounding box center [595, 61] width 115 height 11
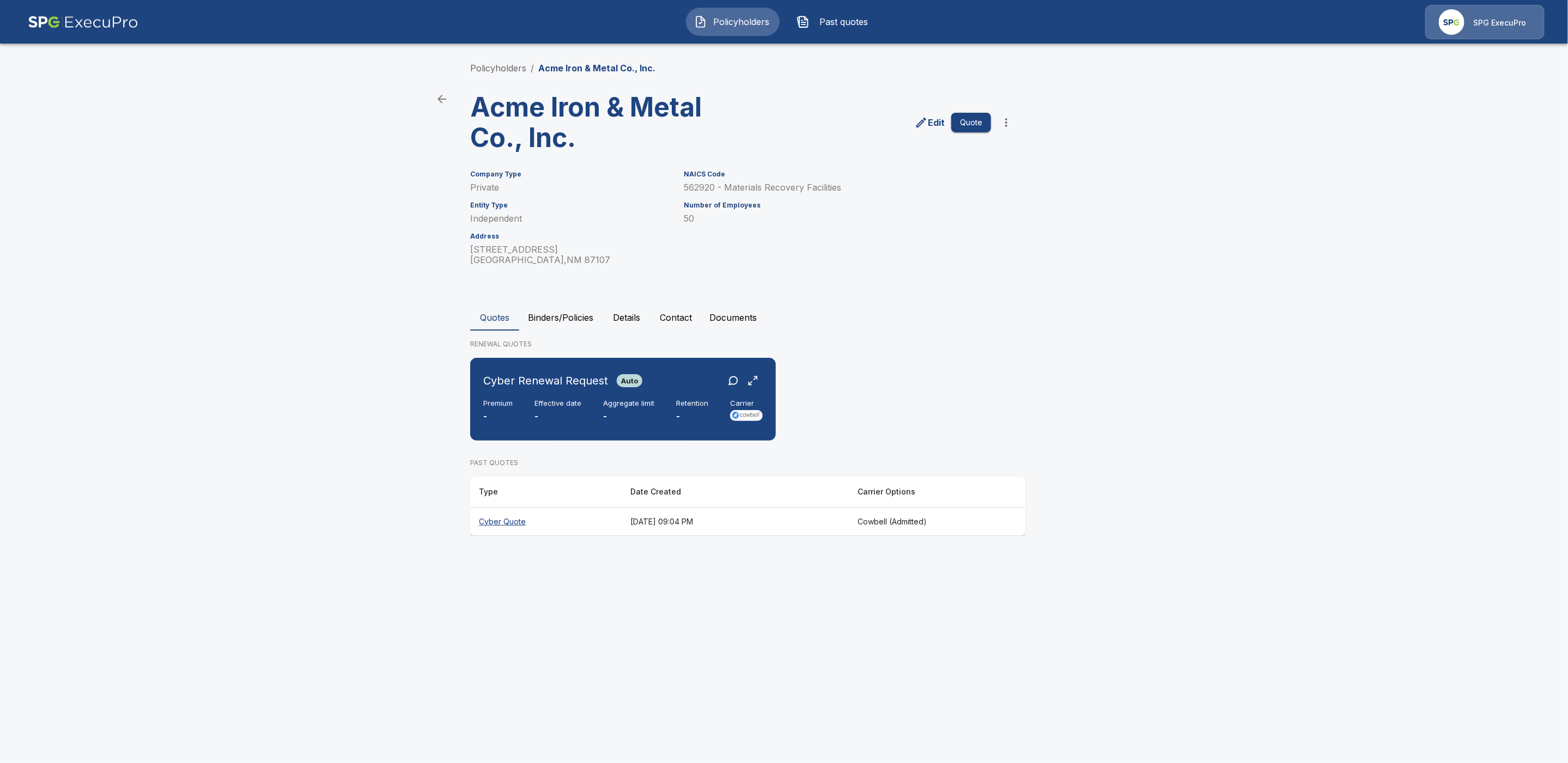
click at [625, 321] on button "Details" at bounding box center [627, 317] width 49 height 26
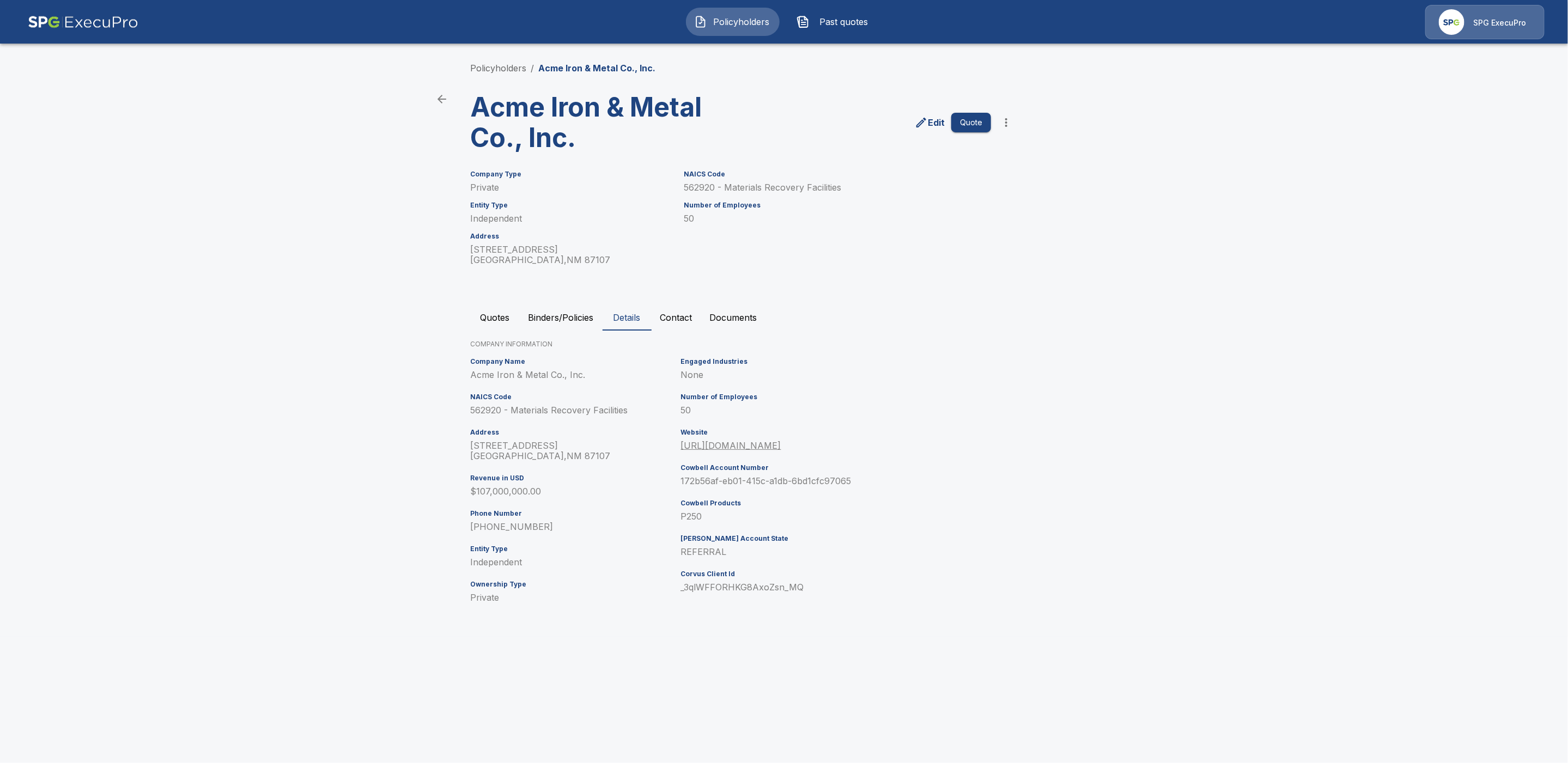
click at [937, 120] on p "Edit" at bounding box center [936, 123] width 17 height 13
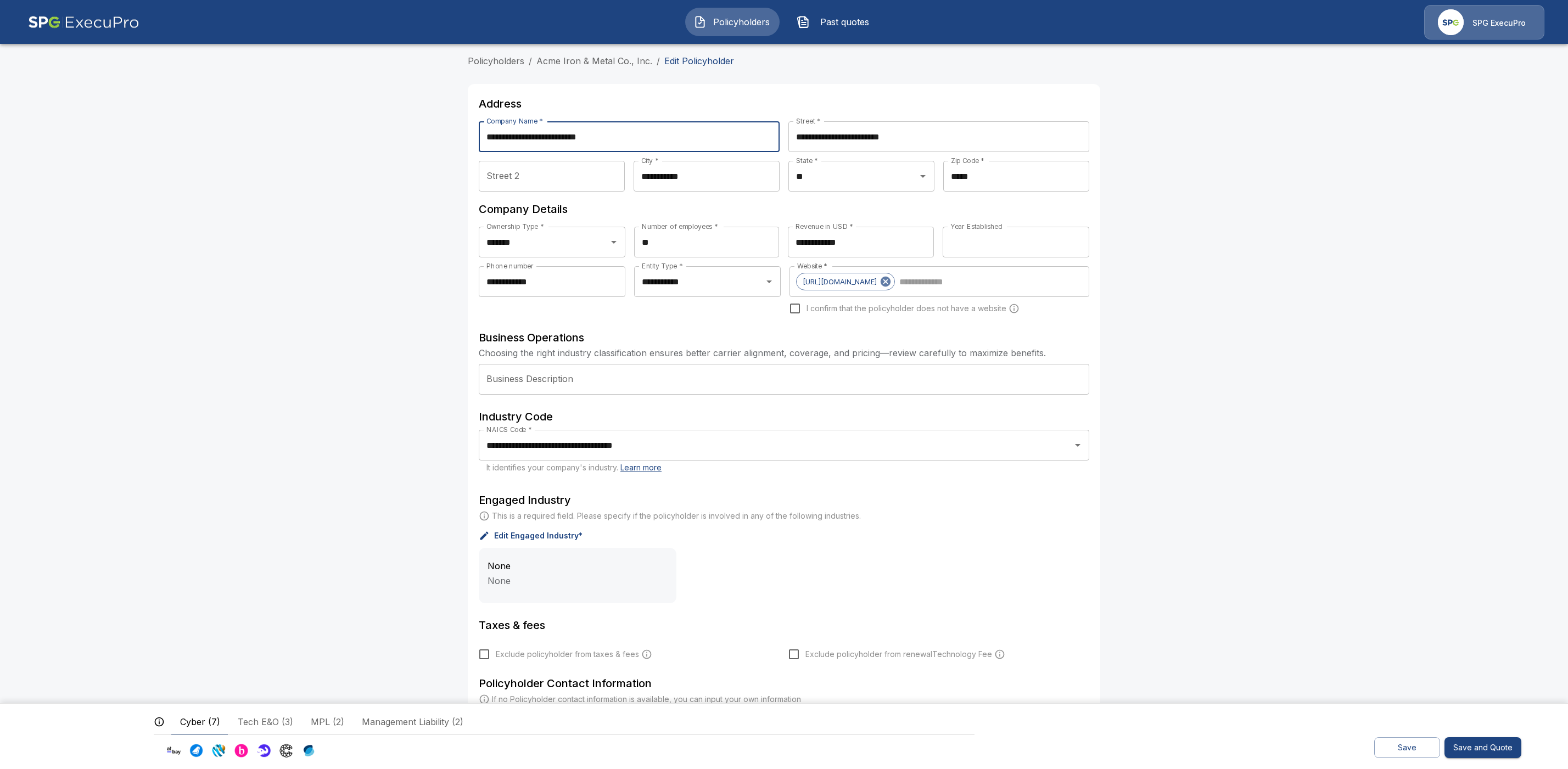
drag, startPoint x: 614, startPoint y: 135, endPoint x: 484, endPoint y: 135, distance: 130.0
click at [484, 135] on input "**********" at bounding box center [628, 136] width 301 height 31
click at [861, 278] on span "[URL][DOMAIN_NAME]" at bounding box center [840, 282] width 86 height 13
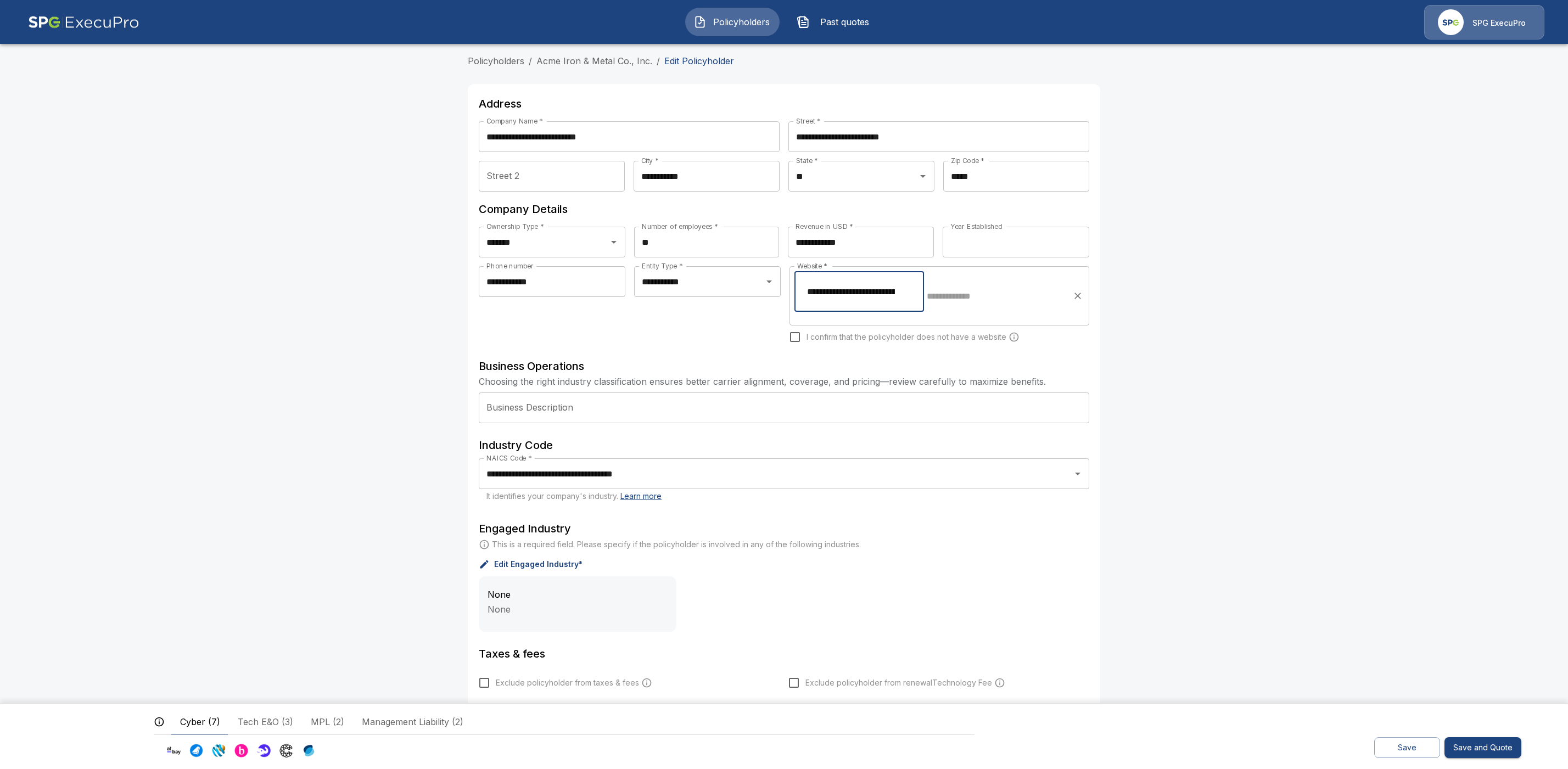
scroll to position [0, 25]
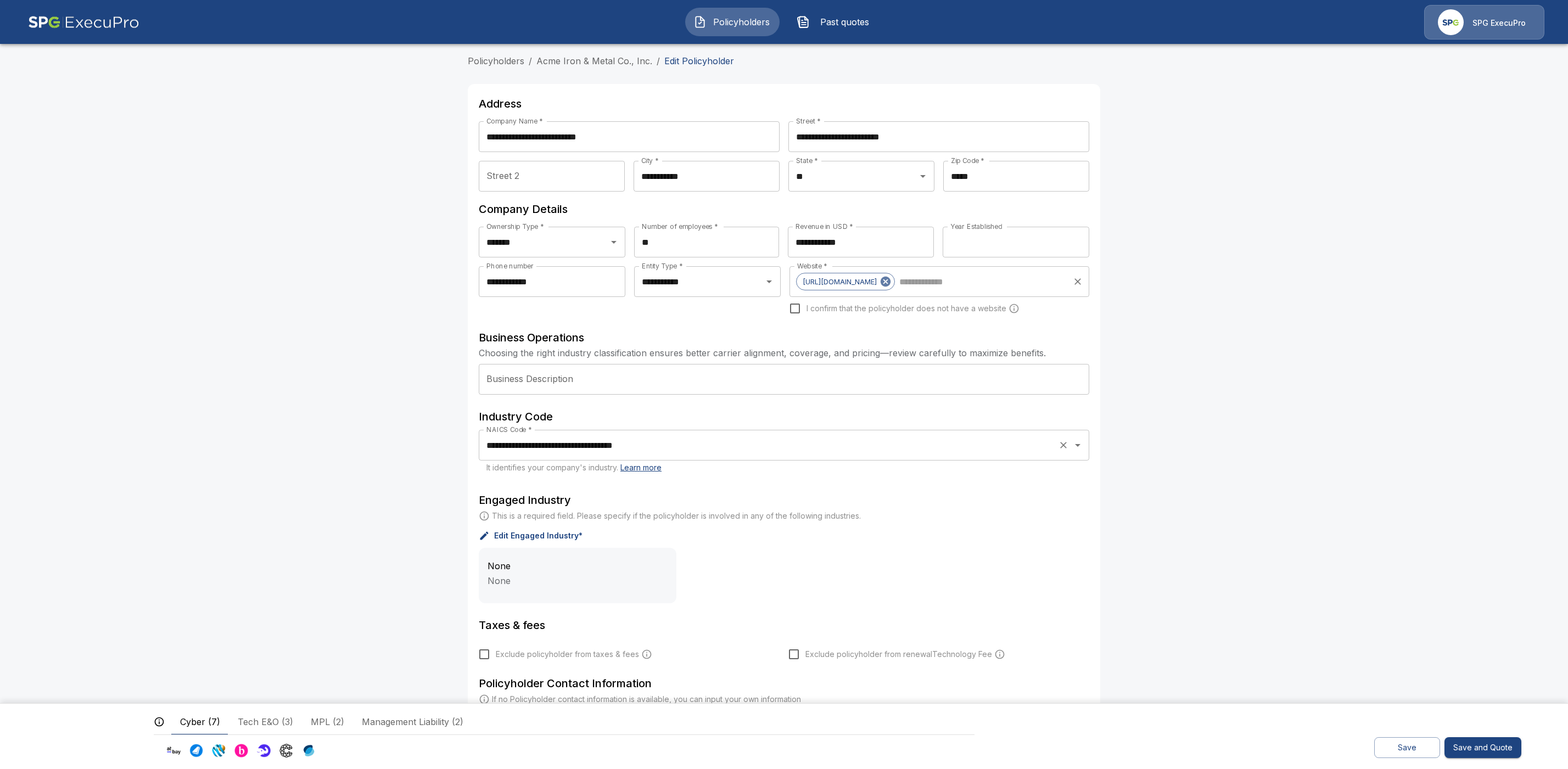
click at [671, 446] on input "**********" at bounding box center [768, 445] width 570 height 21
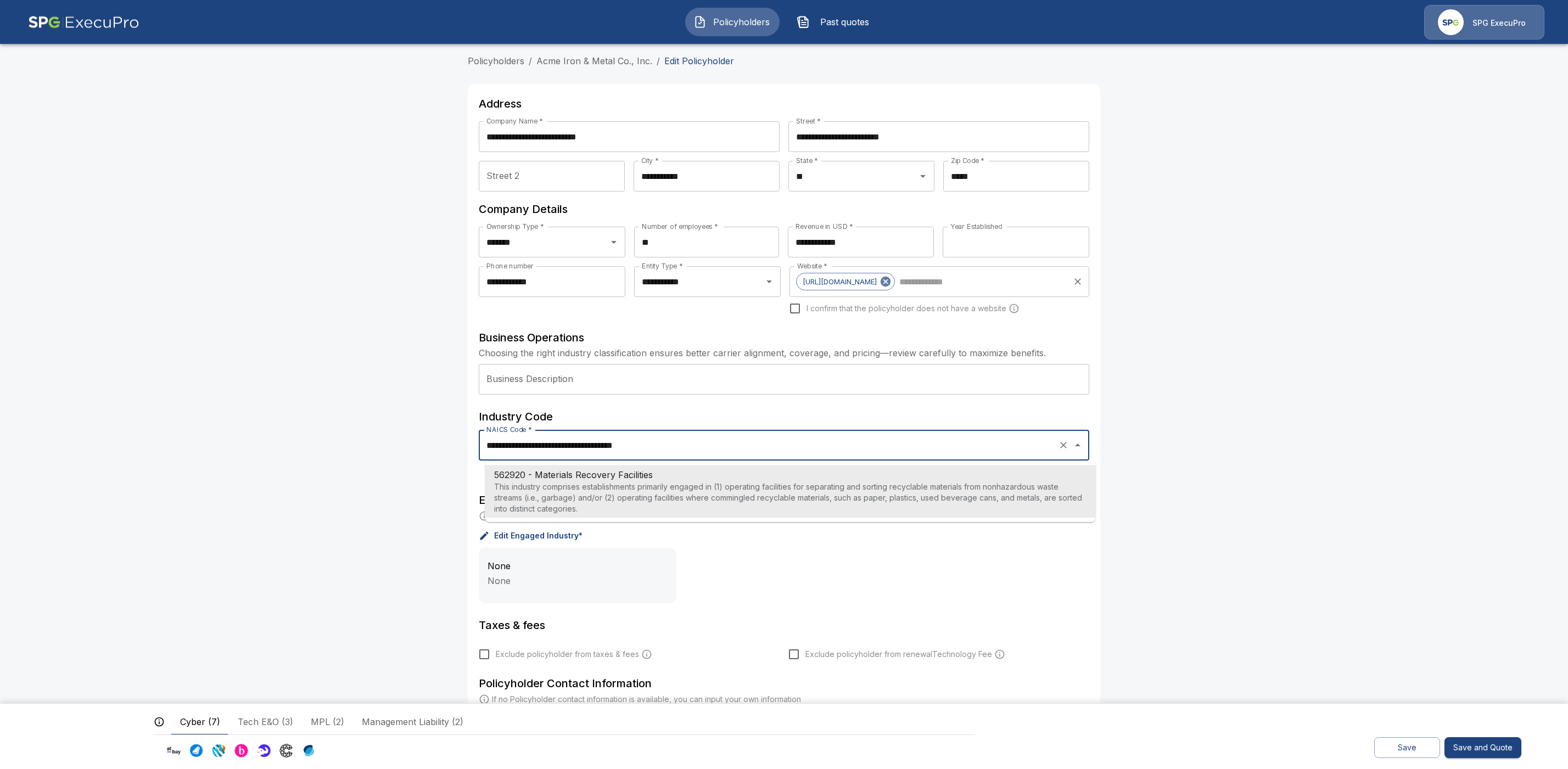
paste input "text"
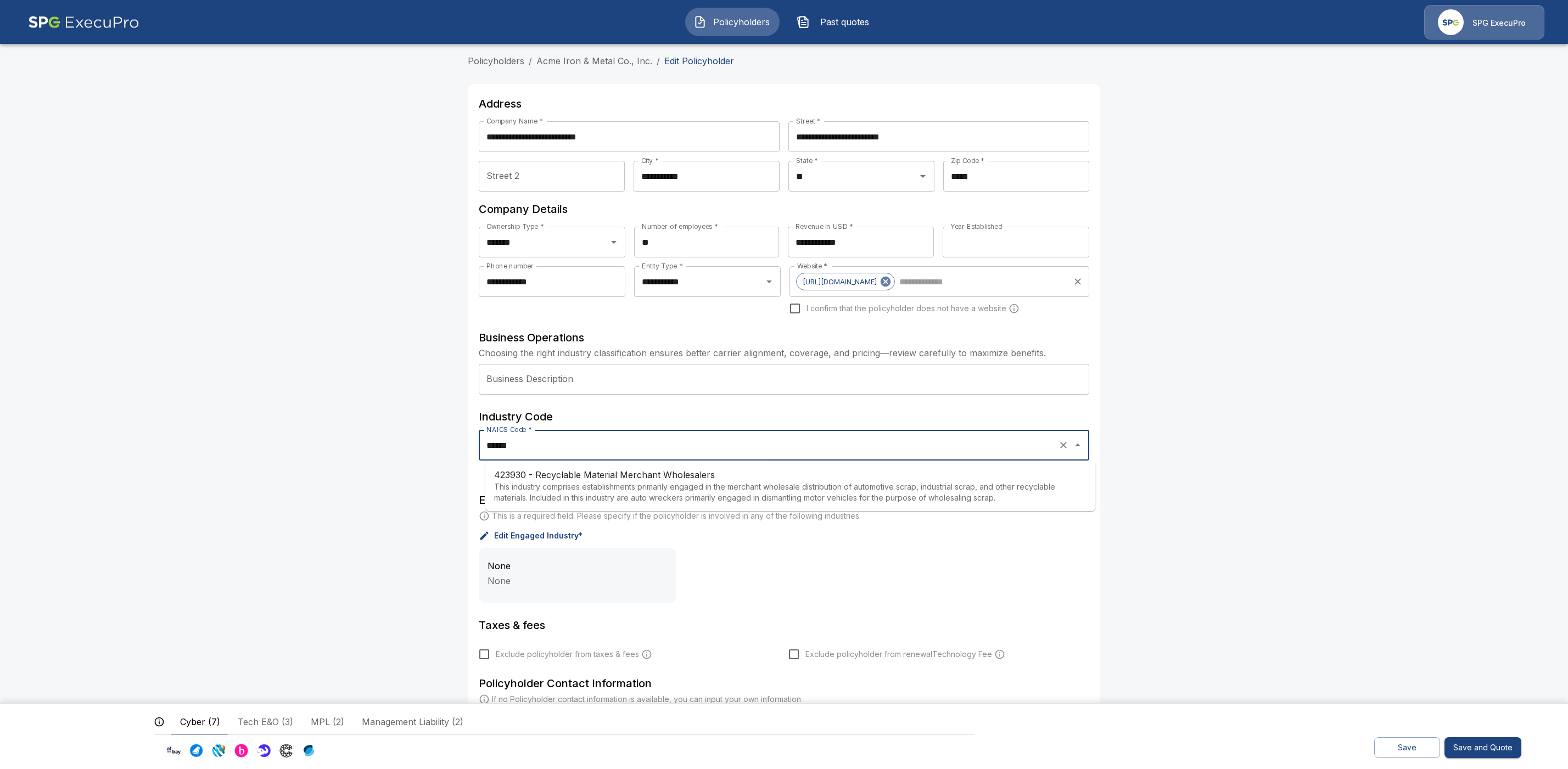
click at [649, 487] on p "This industry comprises establishments primarily engaged in the merchant wholes…" at bounding box center [790, 493] width 593 height 22
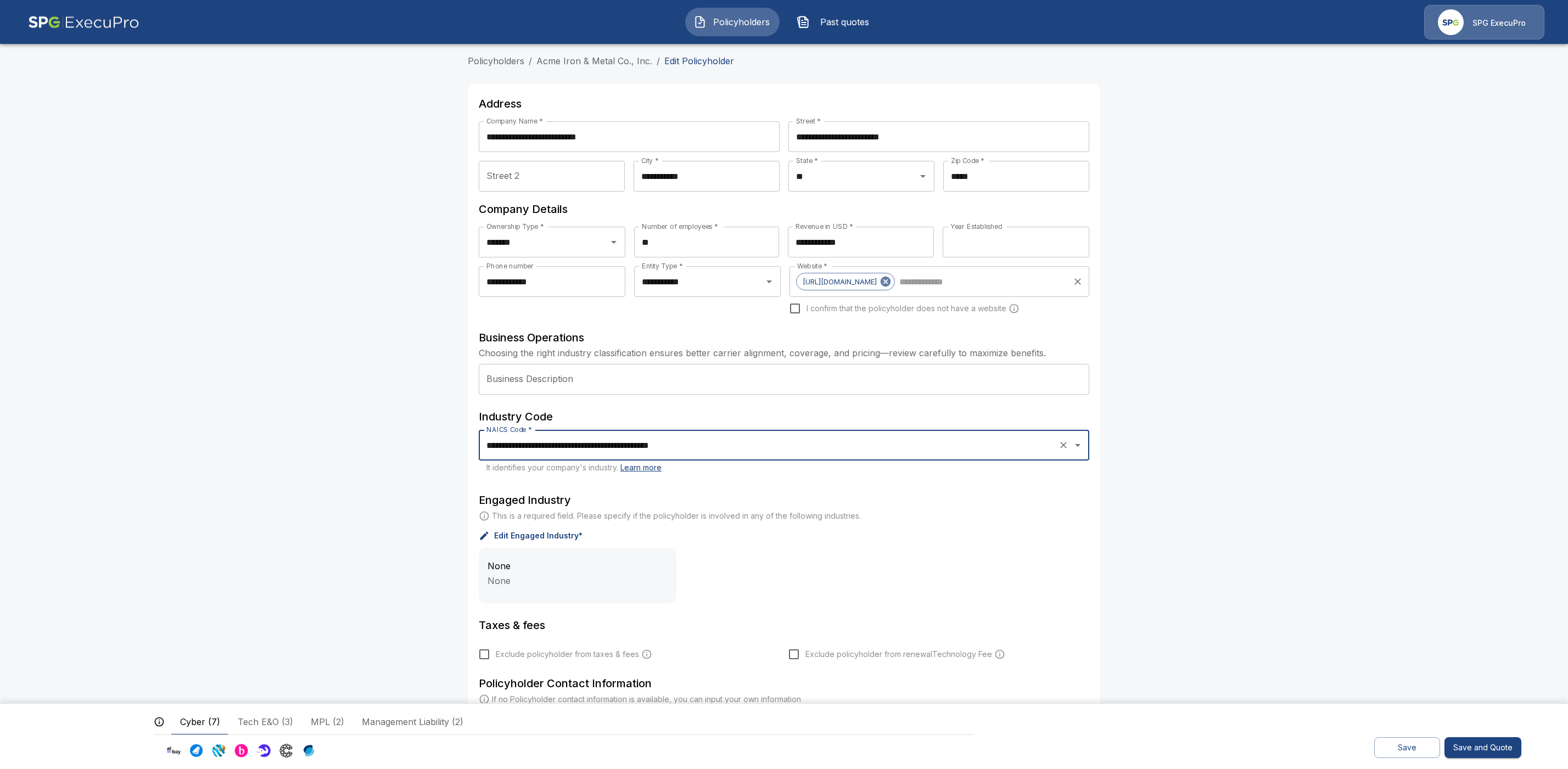
type input "**********"
click at [624, 381] on input "Business Description" at bounding box center [783, 379] width 610 height 31
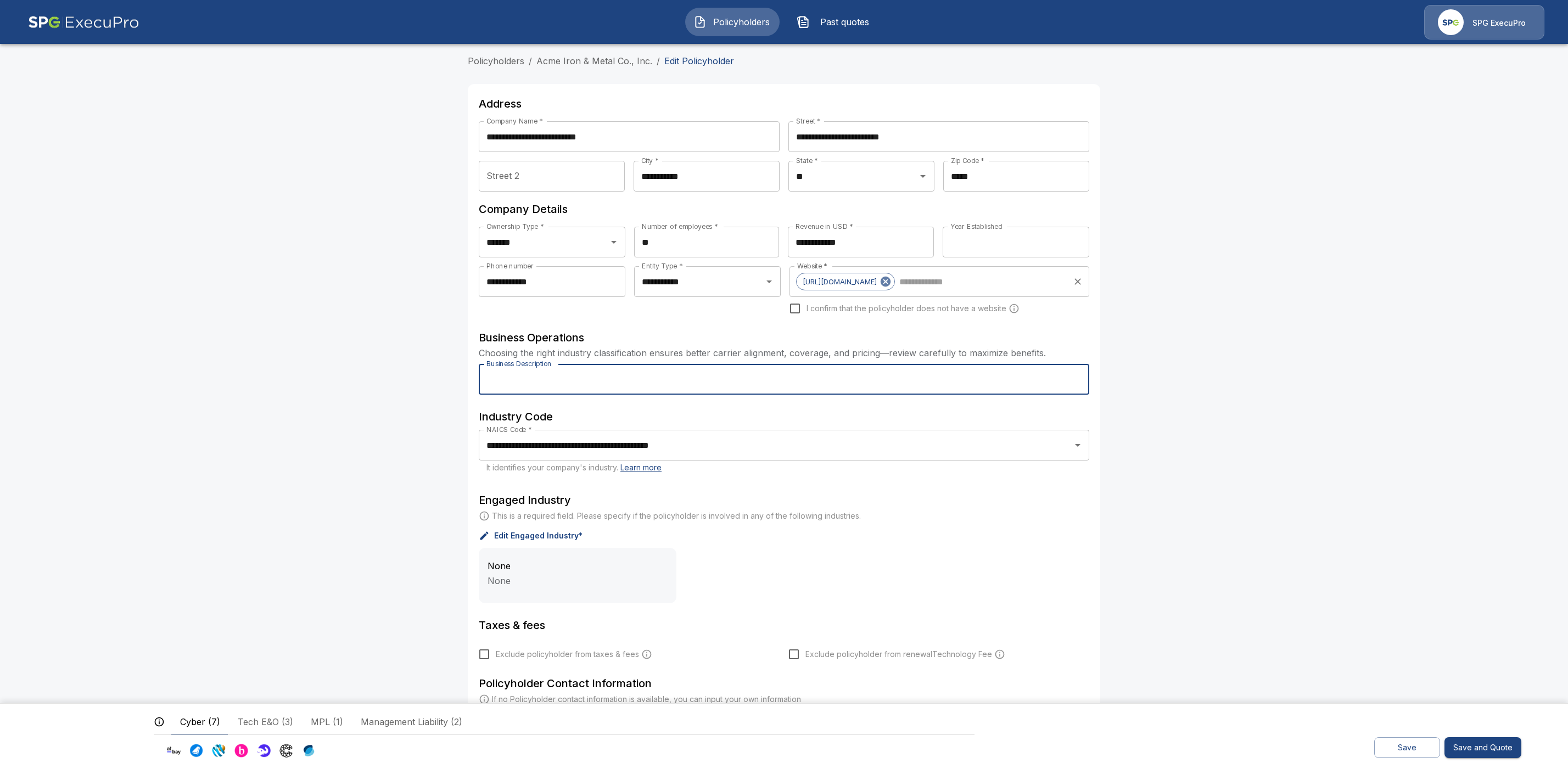
paste input "**********"
click at [496, 378] on input "**********" at bounding box center [783, 379] width 610 height 31
type input "**********"
click at [993, 241] on input "****" at bounding box center [1016, 242] width 147 height 31
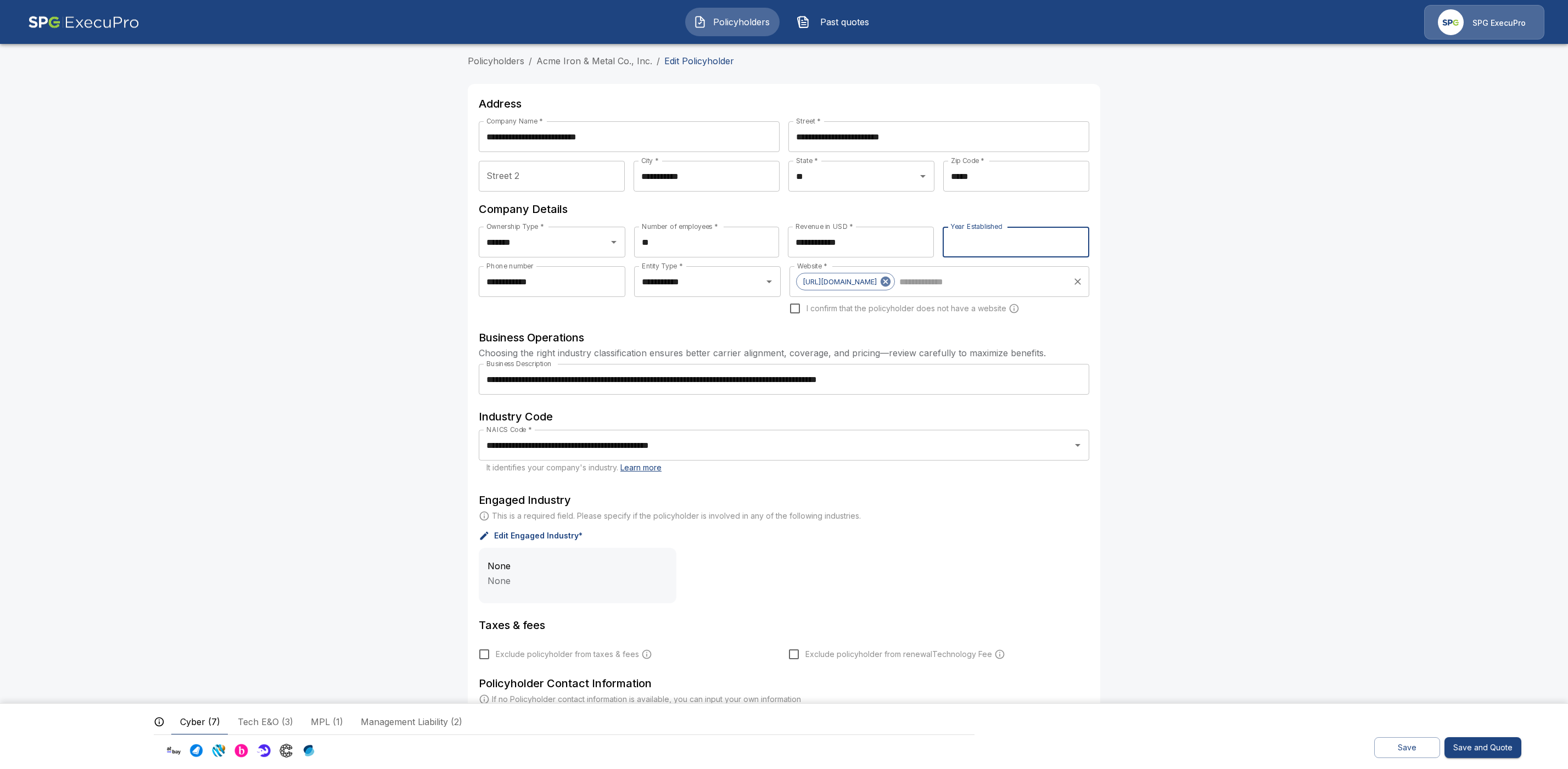
drag, startPoint x: 1014, startPoint y: 244, endPoint x: 938, endPoint y: 239, distance: 76.2
click at [938, 239] on div "**********" at bounding box center [783, 246] width 610 height 40
type input "****"
click at [1326, 456] on main "**********" at bounding box center [784, 455] width 1568 height 910
click at [673, 247] on input "**" at bounding box center [707, 242] width 145 height 31
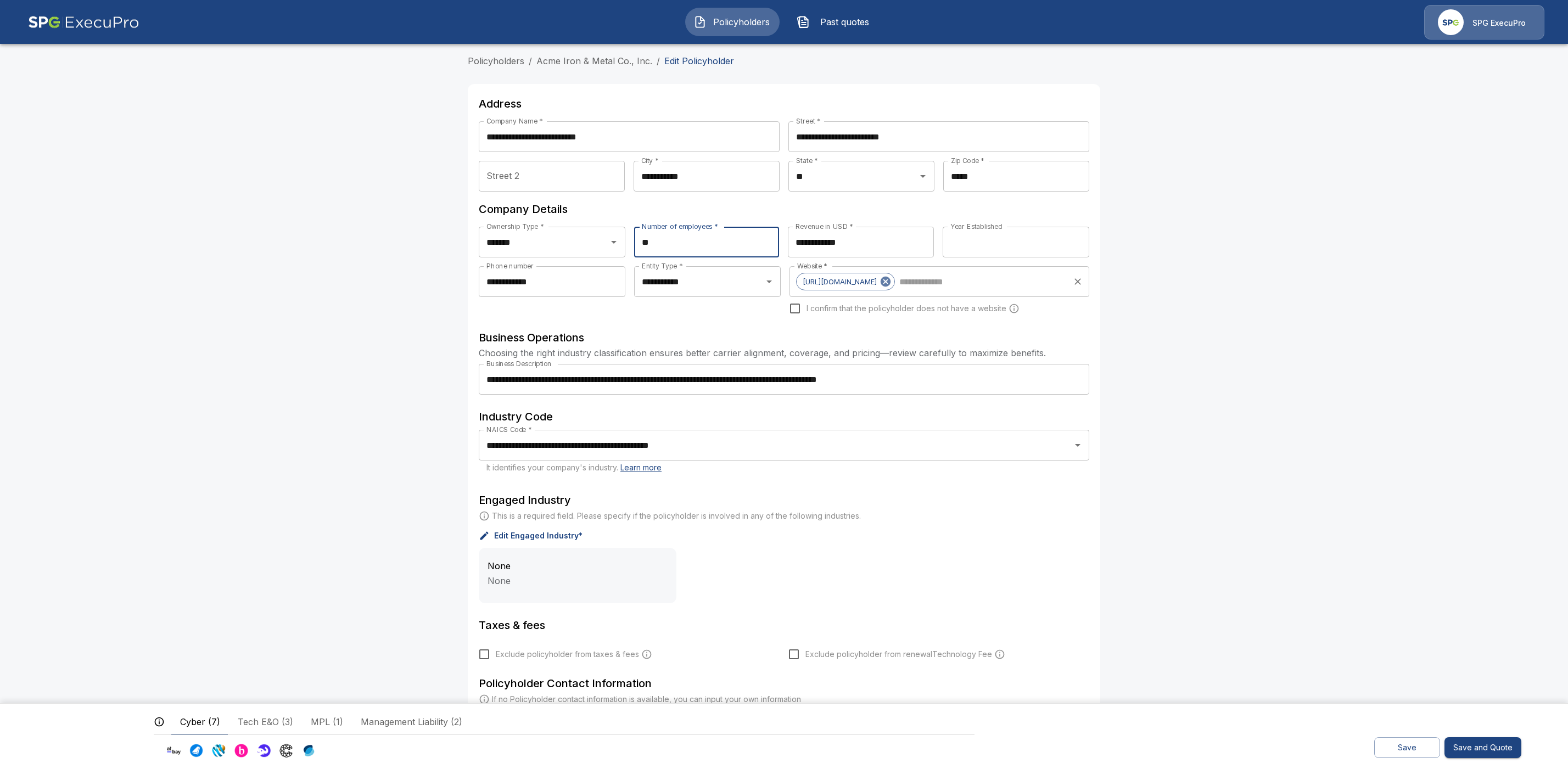
type input "*"
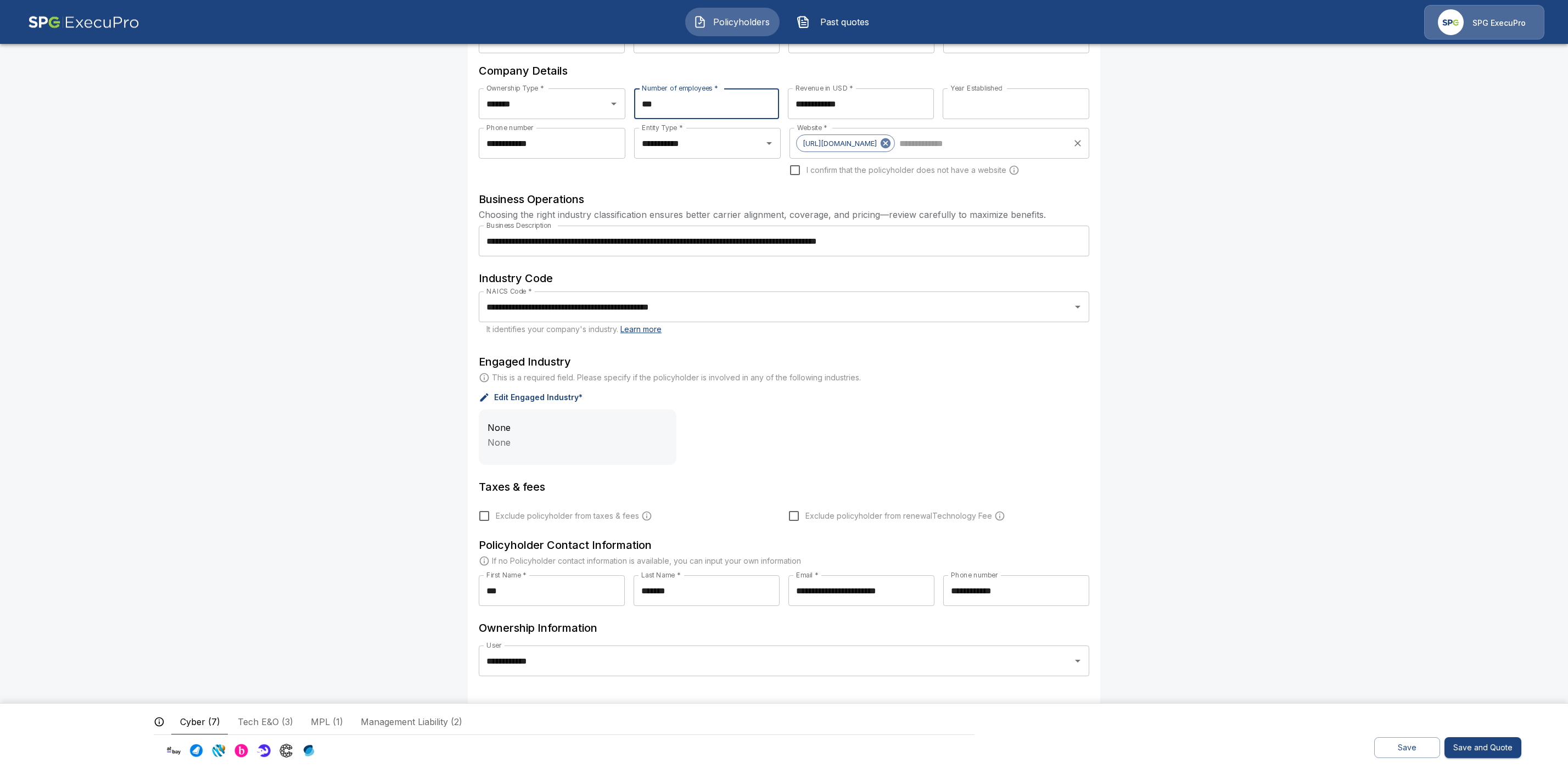
scroll to position [140, 0]
type input "***"
click at [913, 425] on div "None None" at bounding box center [783, 436] width 610 height 56
click at [1401, 748] on button "Save" at bounding box center [1407, 747] width 66 height 22
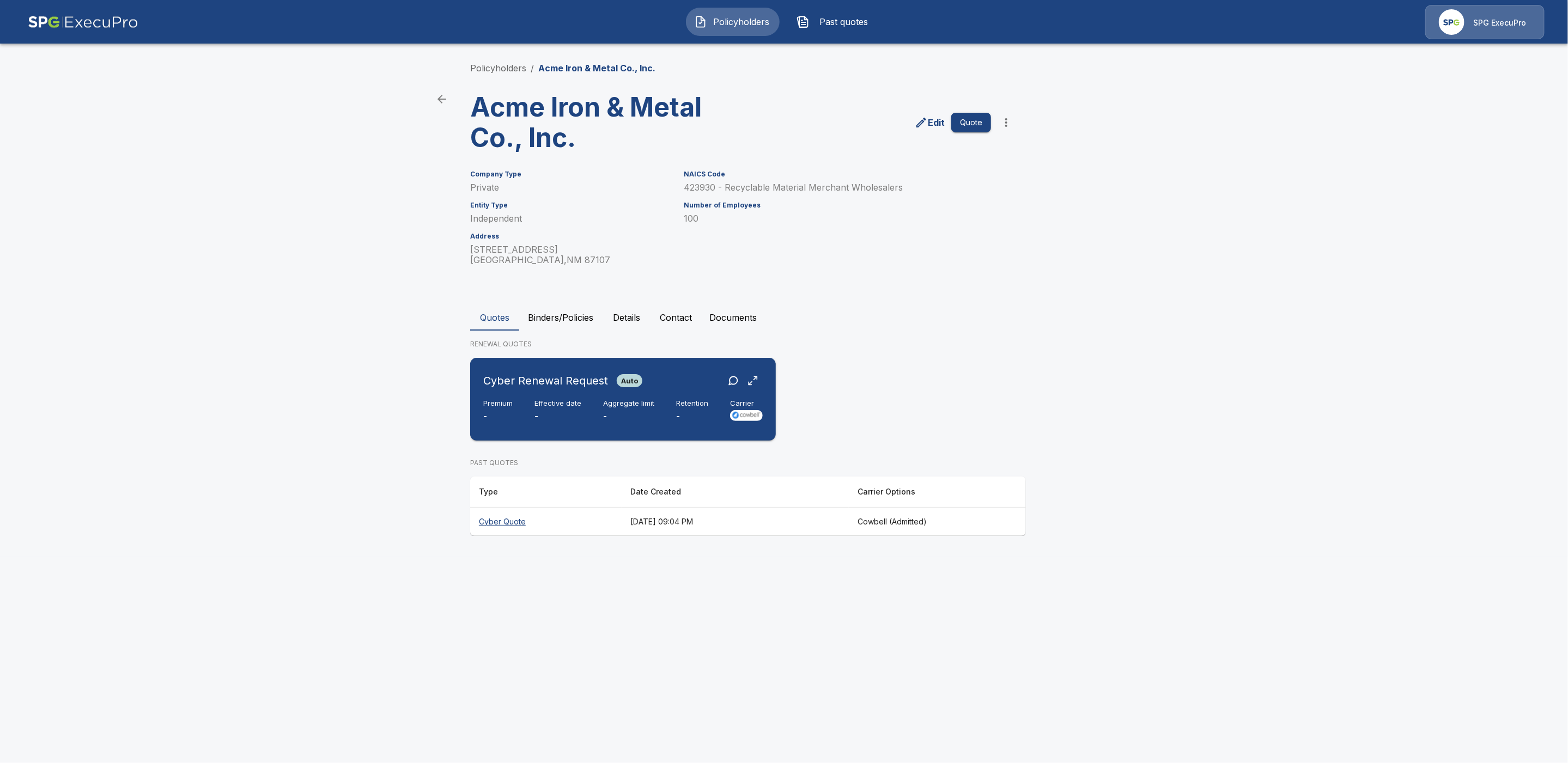
click at [689, 384] on div "Cyber Renewal Request Auto" at bounding box center [623, 381] width 279 height 20
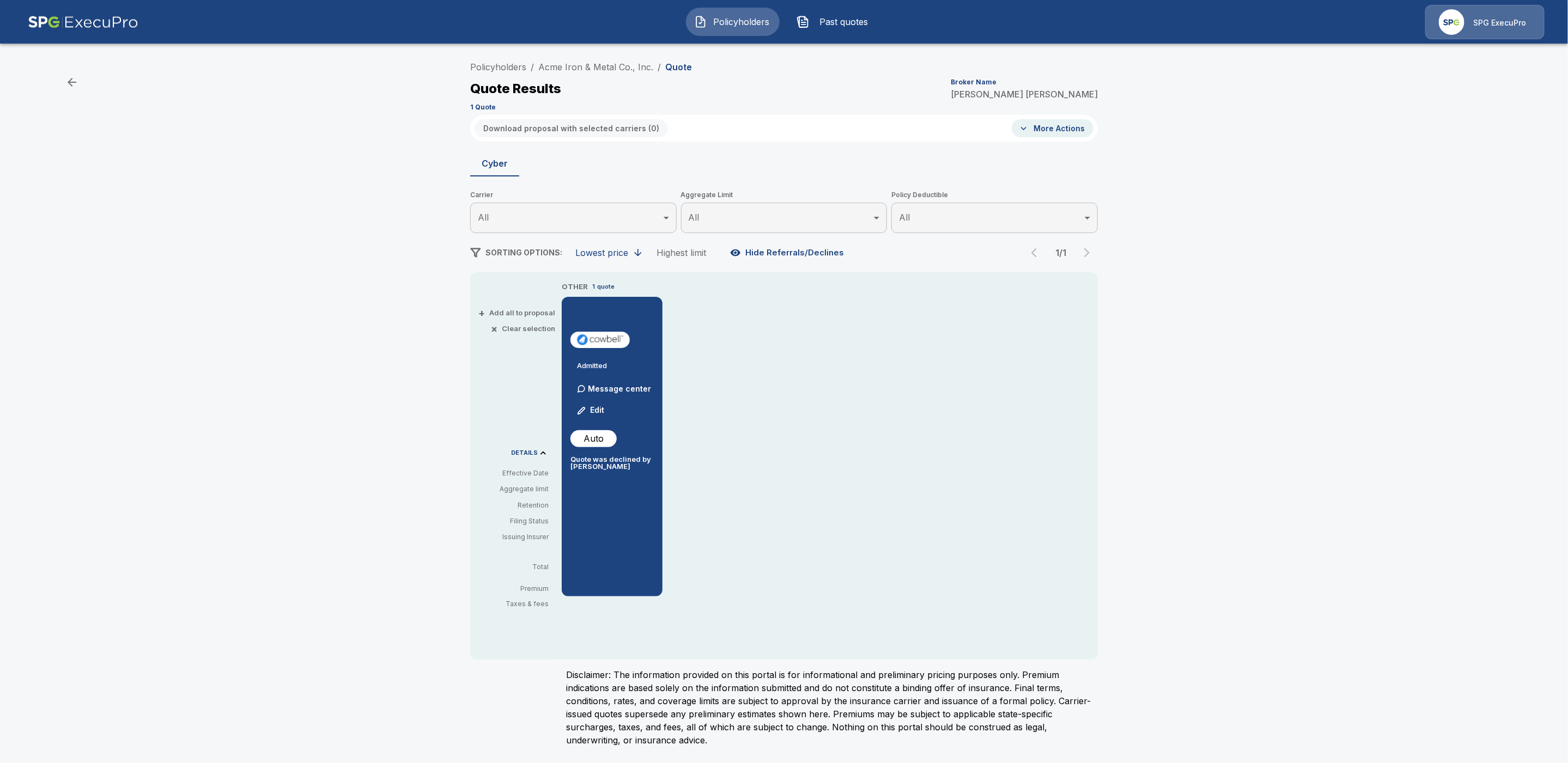
click at [600, 411] on button "Edit" at bounding box center [590, 411] width 37 height 22
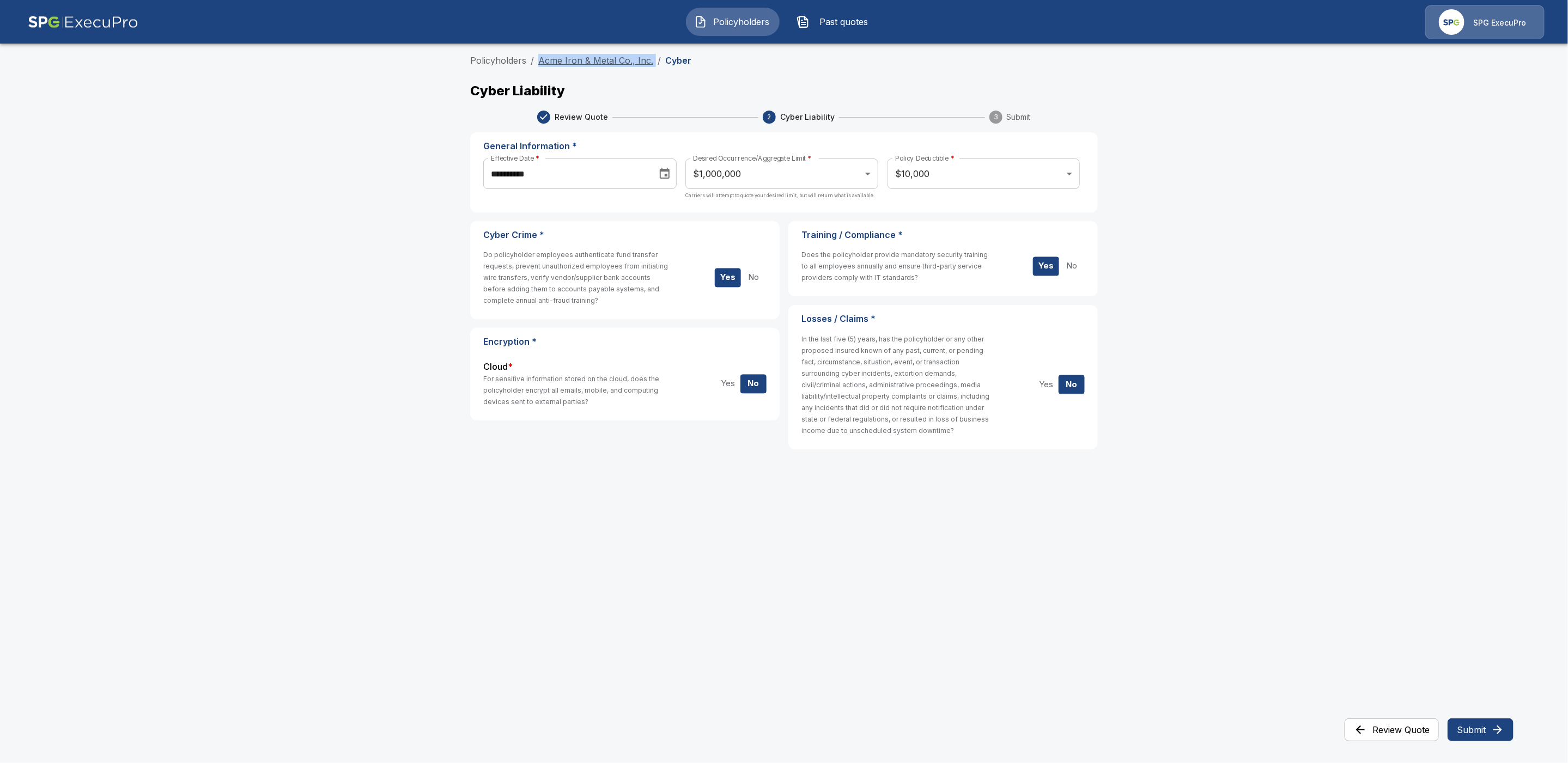
drag, startPoint x: 652, startPoint y: 57, endPoint x: 538, endPoint y: 55, distance: 114.0
click at [538, 55] on ol "Policyholders / Acme Iron & Metal Co., Inc. / Cyber" at bounding box center [784, 60] width 628 height 13
copy ol "Acme Iron & Metal Co., Inc. /"
click at [1473, 726] on button "Submit" at bounding box center [1480, 730] width 66 height 23
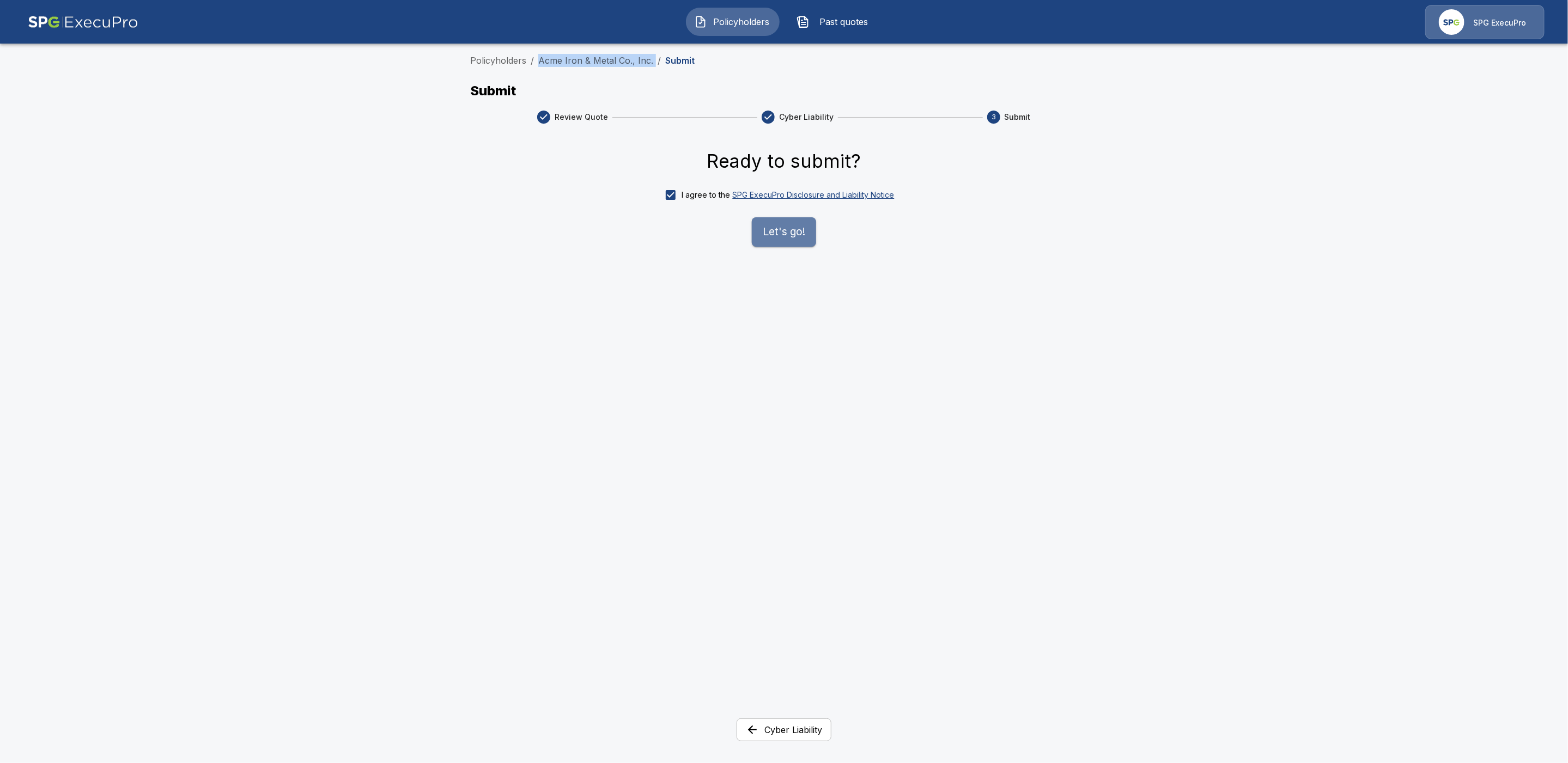
click at [785, 232] on button "Let's go!" at bounding box center [784, 232] width 64 height 29
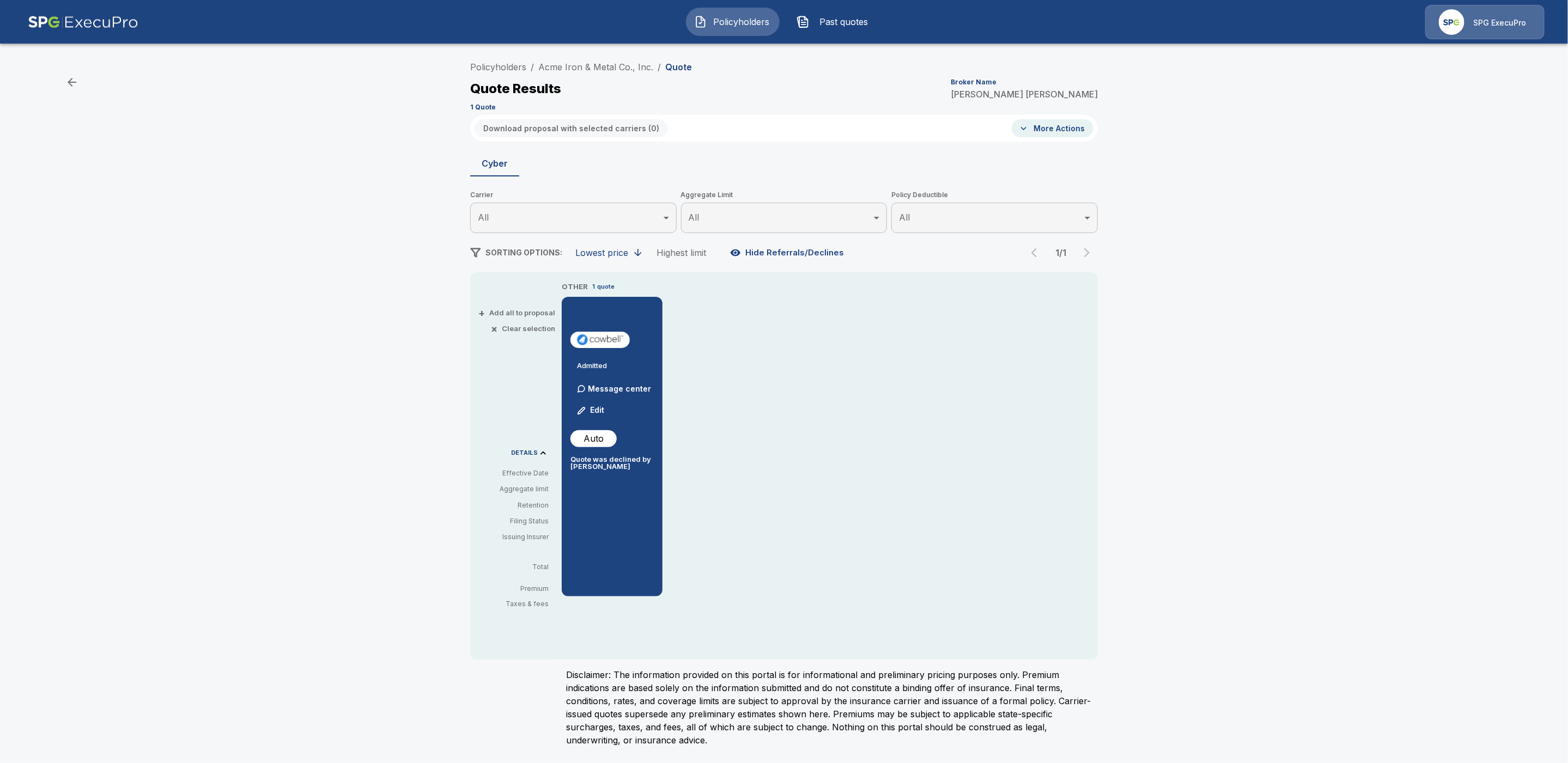
click at [598, 286] on p "quote" at bounding box center [606, 287] width 17 height 9
click at [602, 391] on p "Message center" at bounding box center [620, 389] width 63 height 11
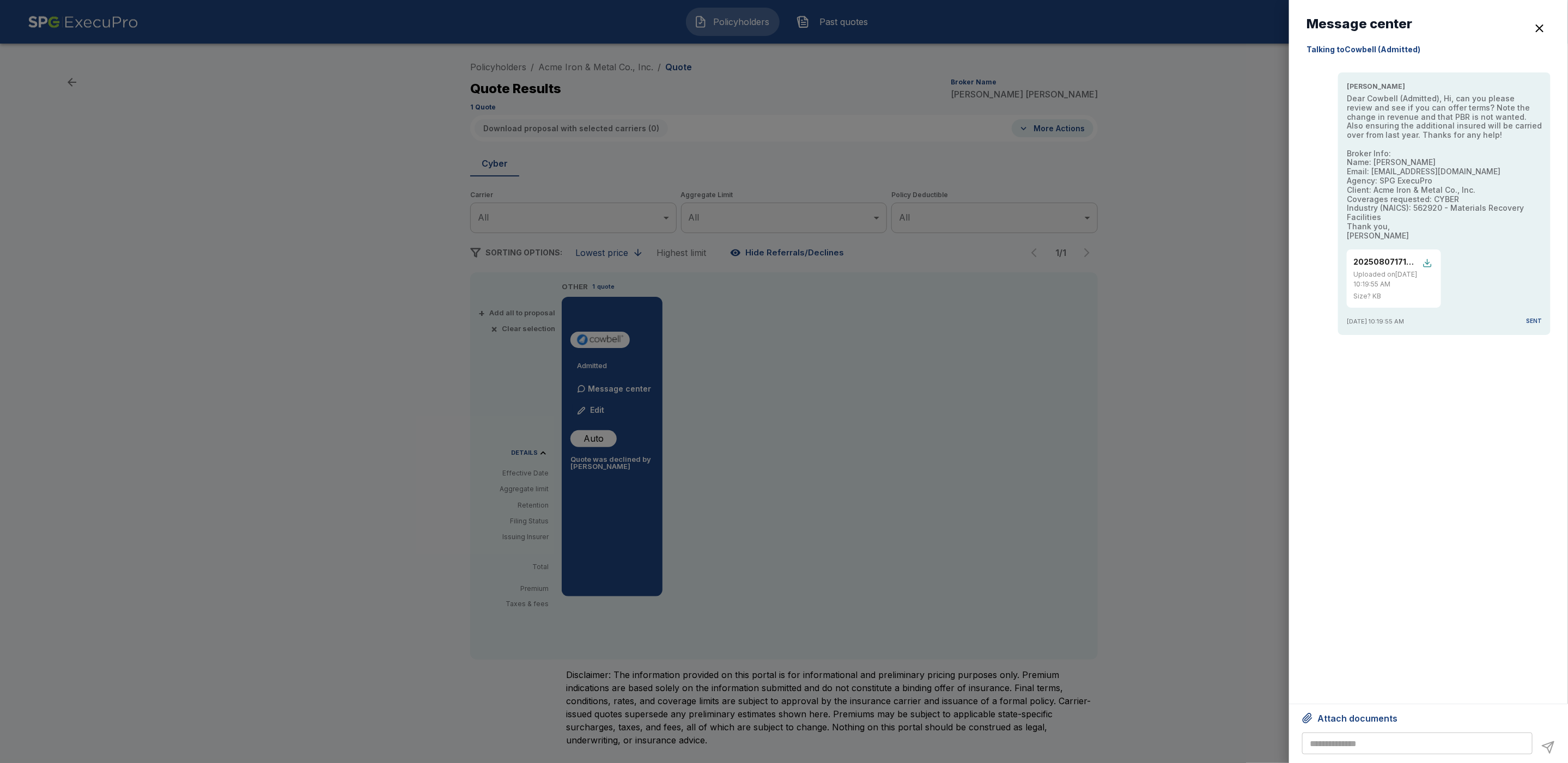
click at [1429, 263] on div "button" at bounding box center [1427, 263] width 9 height 9
click at [1538, 28] on div "button" at bounding box center [1540, 28] width 13 height 13
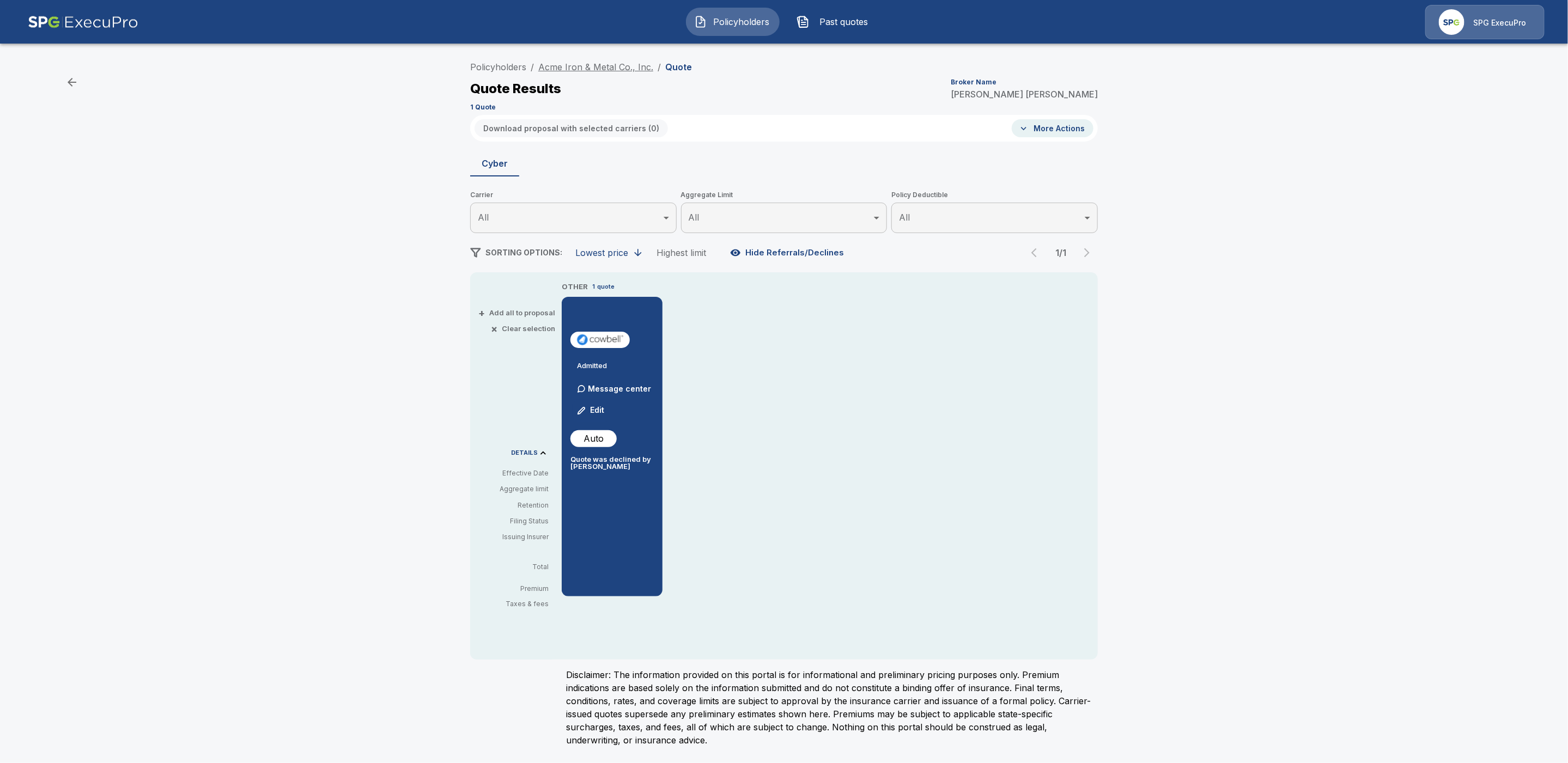
click at [628, 69] on link "Acme Iron & Metal Co., Inc." at bounding box center [595, 67] width 115 height 11
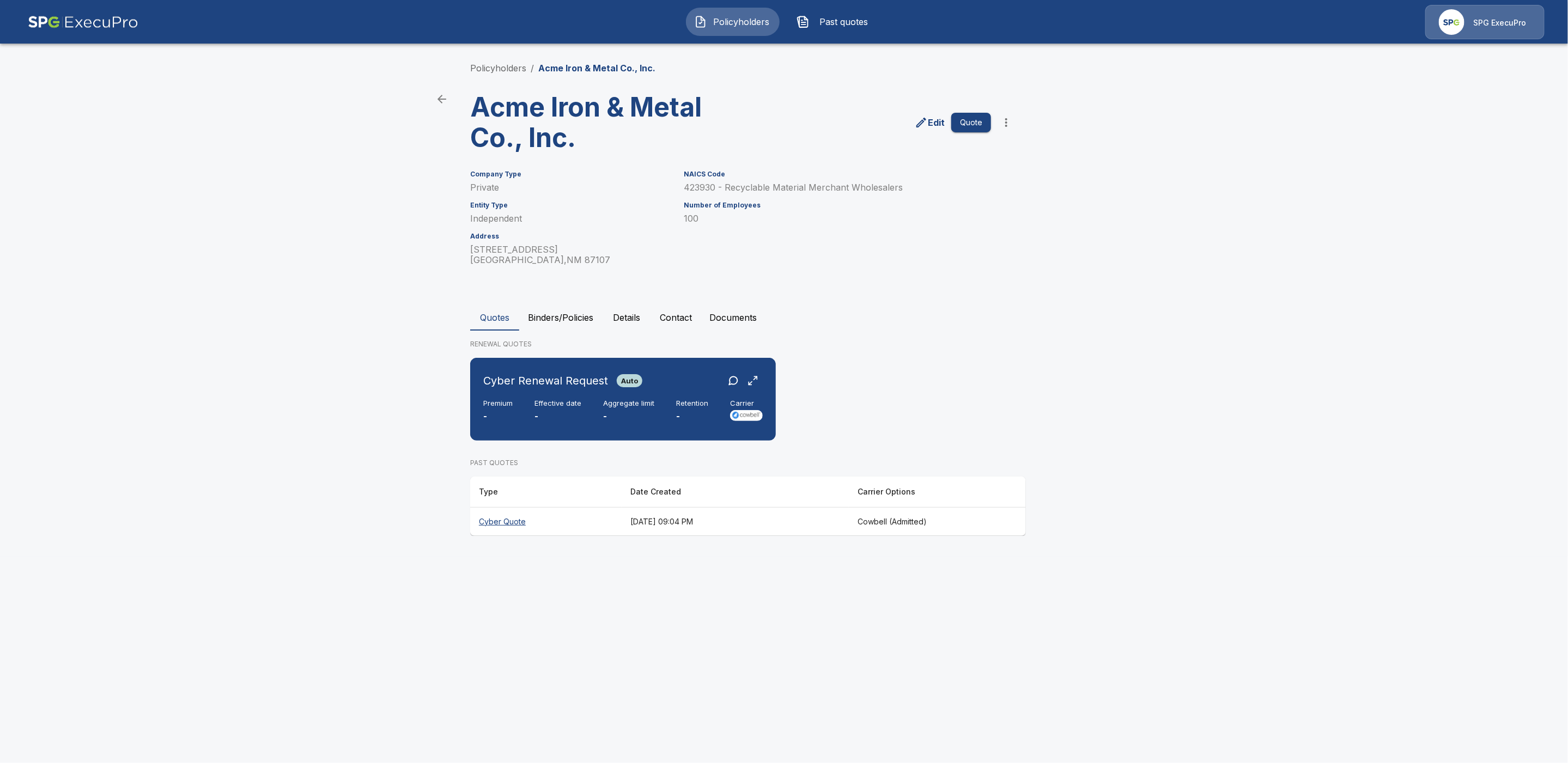
click at [936, 123] on p "Edit" at bounding box center [936, 123] width 17 height 13
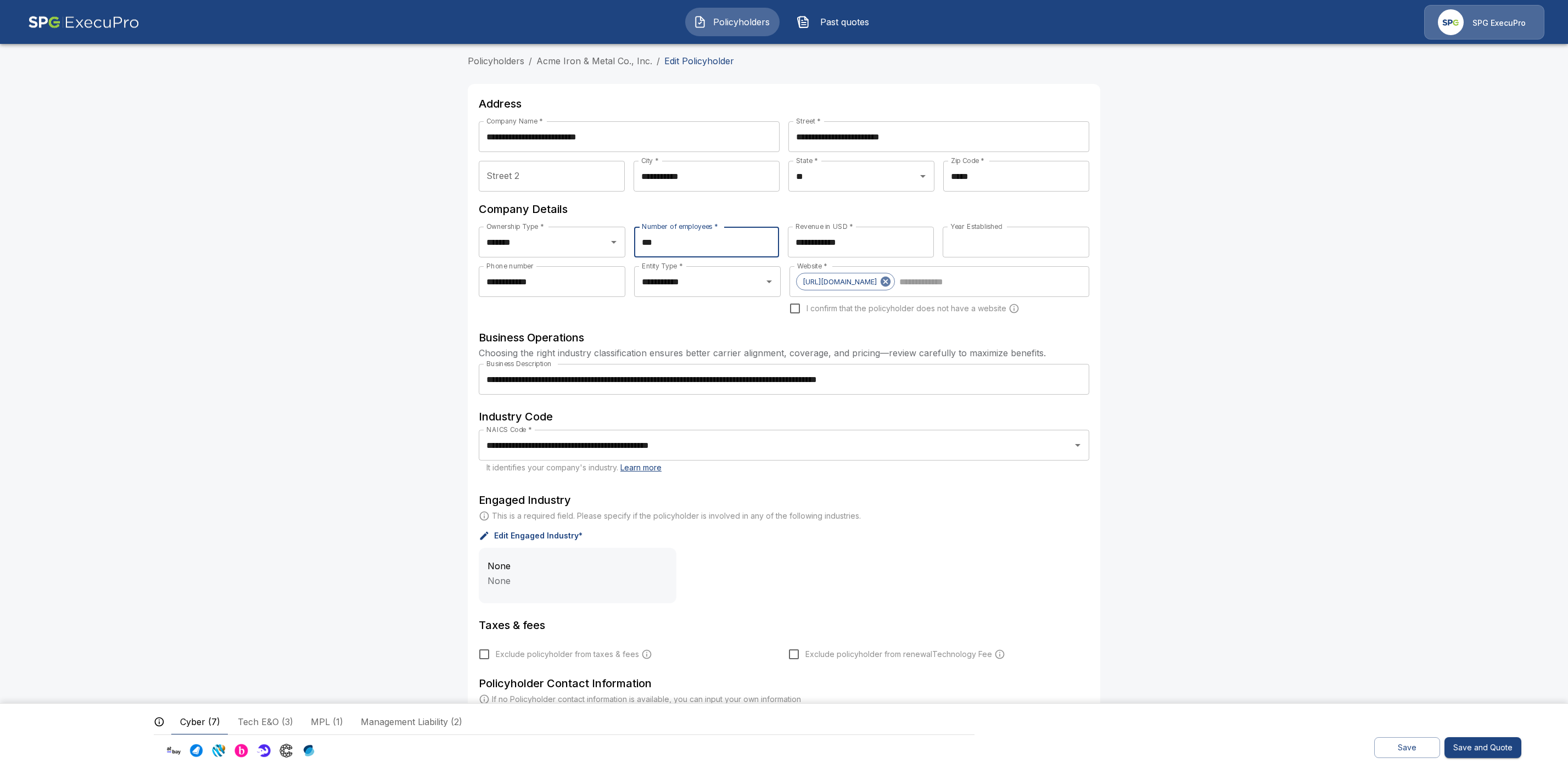
drag, startPoint x: 669, startPoint y: 243, endPoint x: 640, endPoint y: 243, distance: 29.0
click at [640, 243] on input "***" at bounding box center [707, 242] width 145 height 31
type input "**"
click at [1034, 242] on input "****" at bounding box center [1016, 242] width 147 height 31
drag, startPoint x: 1000, startPoint y: 242, endPoint x: 908, endPoint y: 244, distance: 92.0
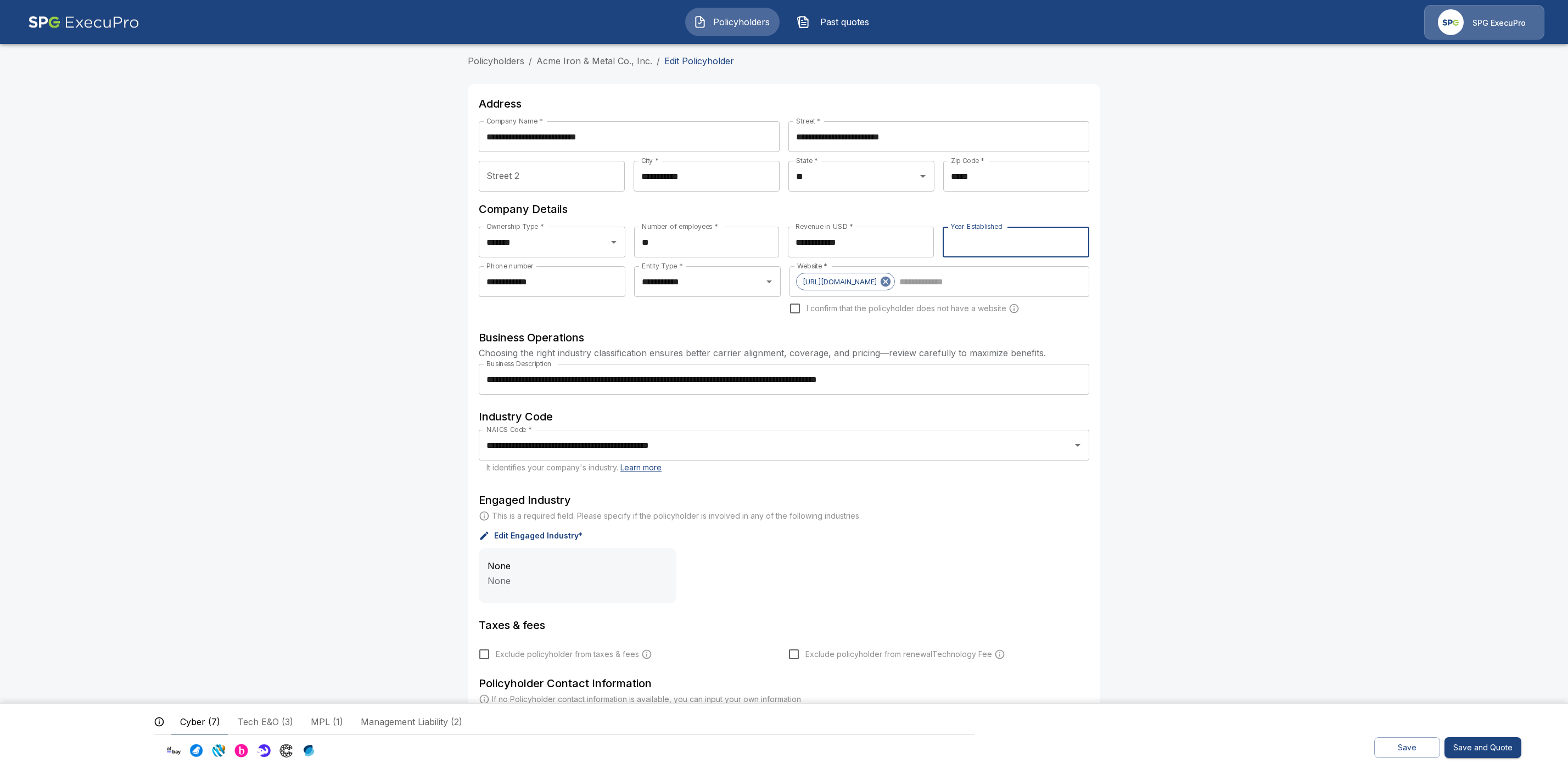
click at [908, 244] on div "**********" at bounding box center [783, 246] width 610 height 40
type input "****"
click at [1401, 746] on button "Save" at bounding box center [1407, 747] width 66 height 22
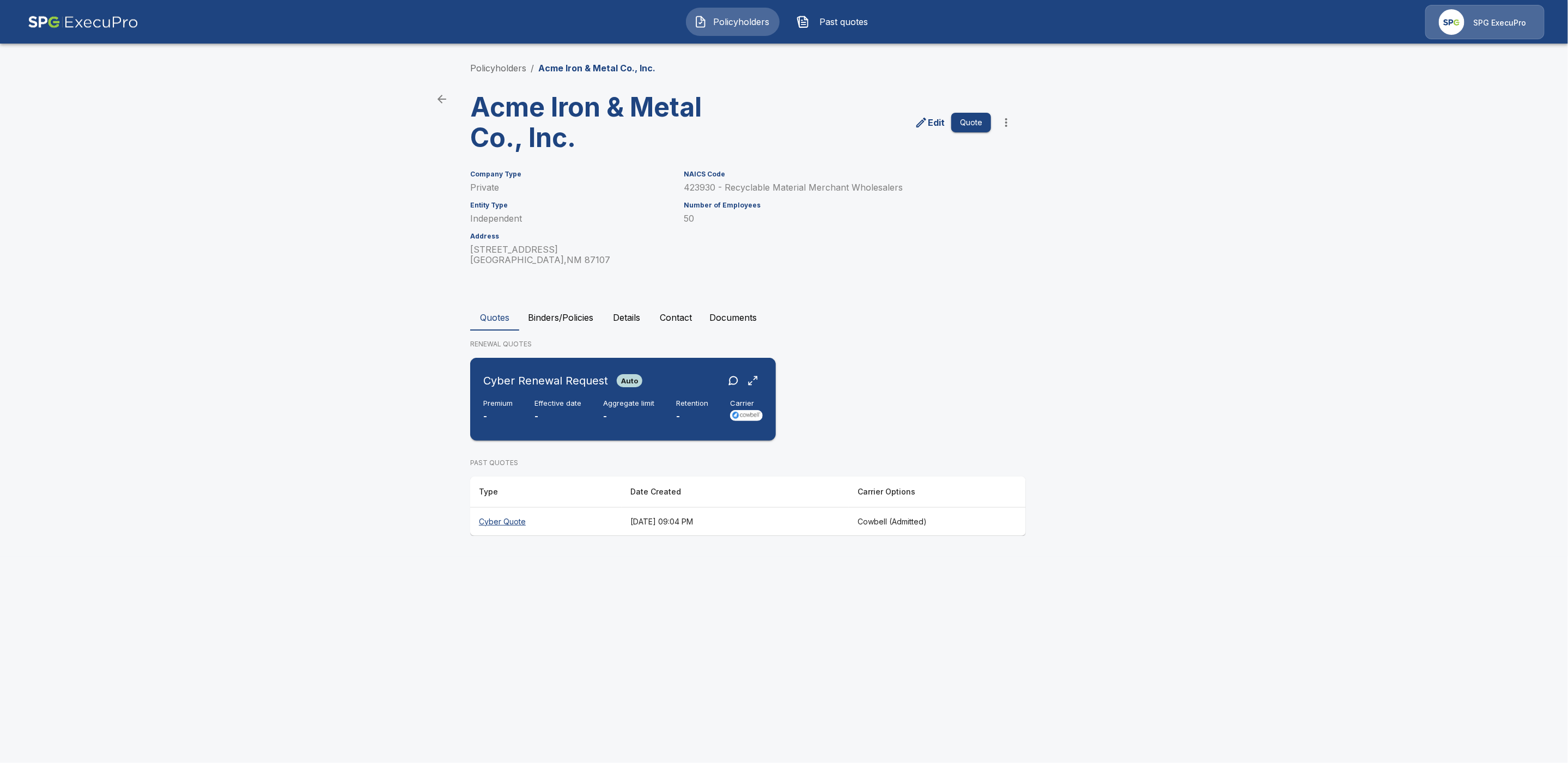
click at [672, 374] on div "Cyber Renewal Request Auto" at bounding box center [623, 381] width 279 height 20
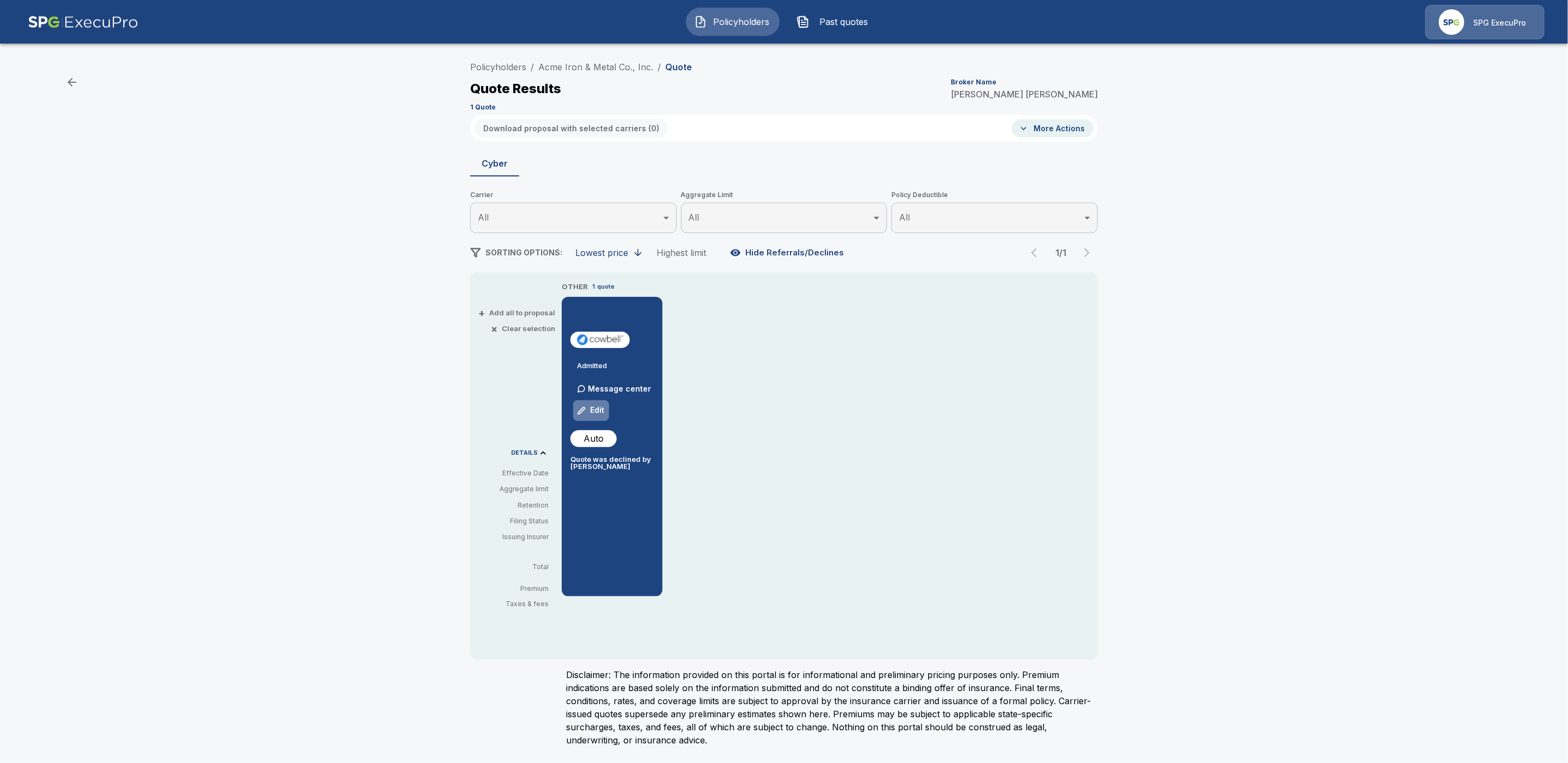
click at [601, 410] on button "Edit" at bounding box center [590, 411] width 37 height 22
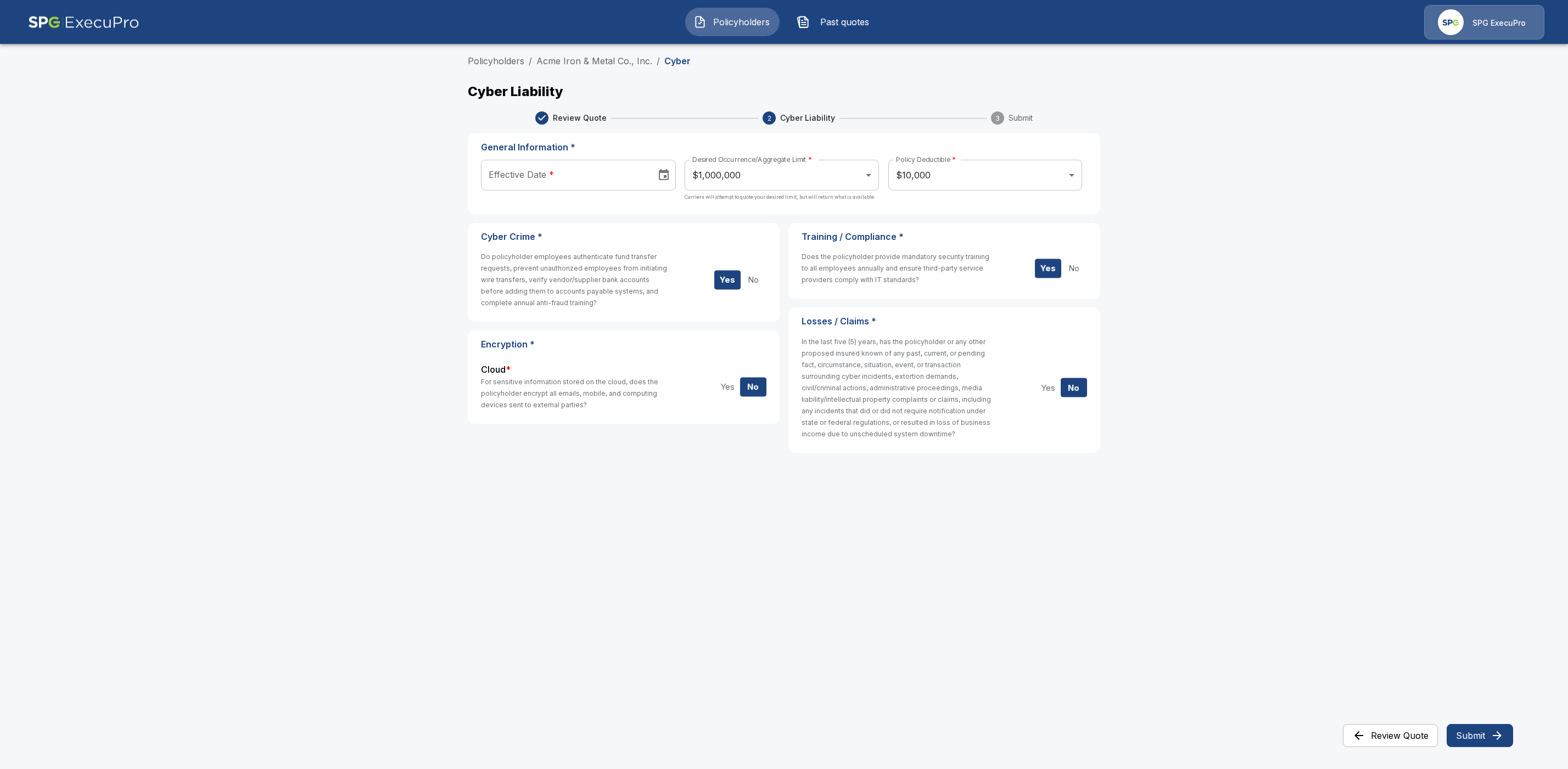
type input "**********"
click at [729, 388] on button "Yes" at bounding box center [733, 387] width 26 height 19
click at [1484, 735] on button "Submit" at bounding box center [1491, 735] width 66 height 23
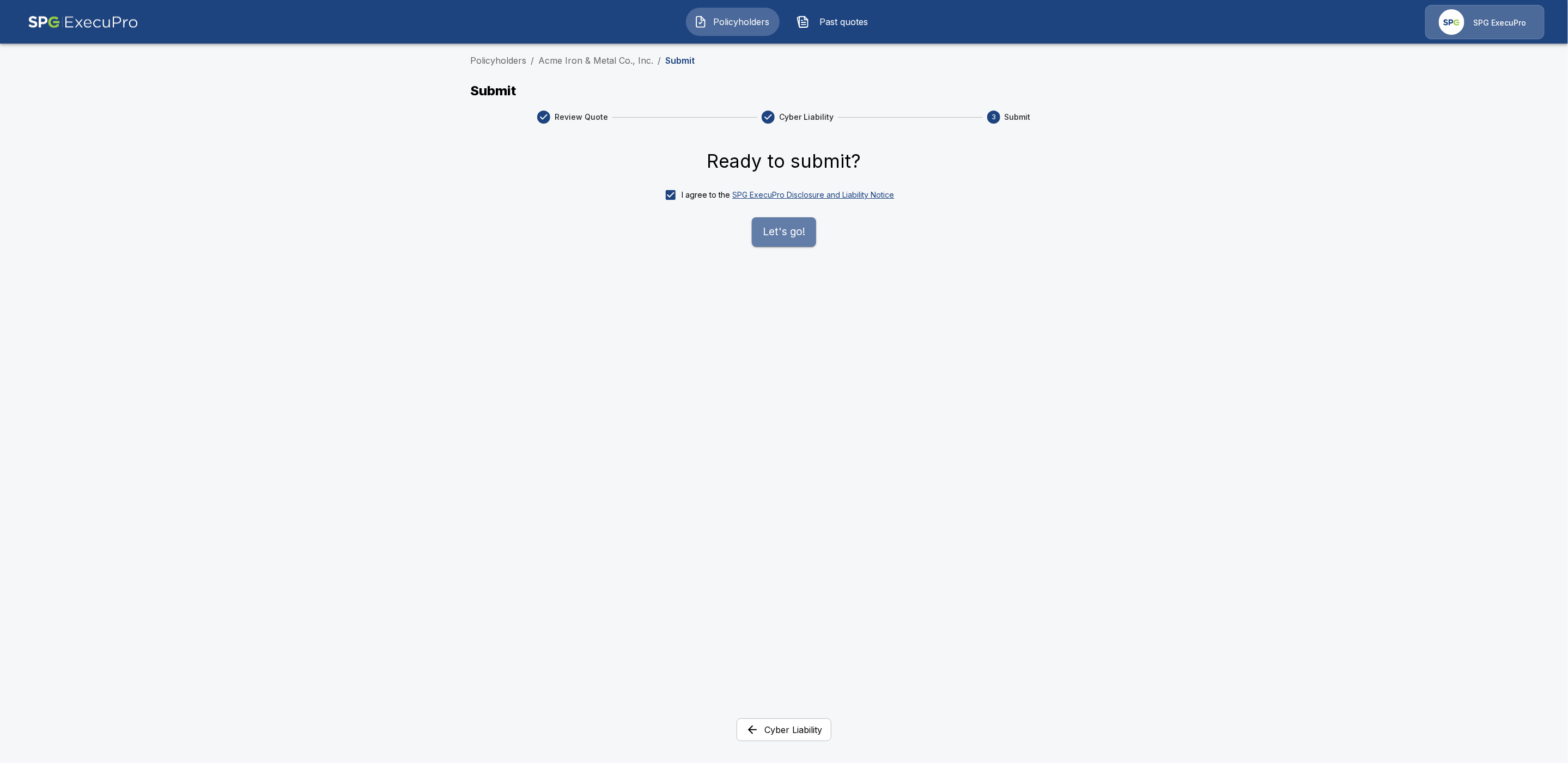
click at [783, 231] on button "Let's go!" at bounding box center [784, 232] width 64 height 29
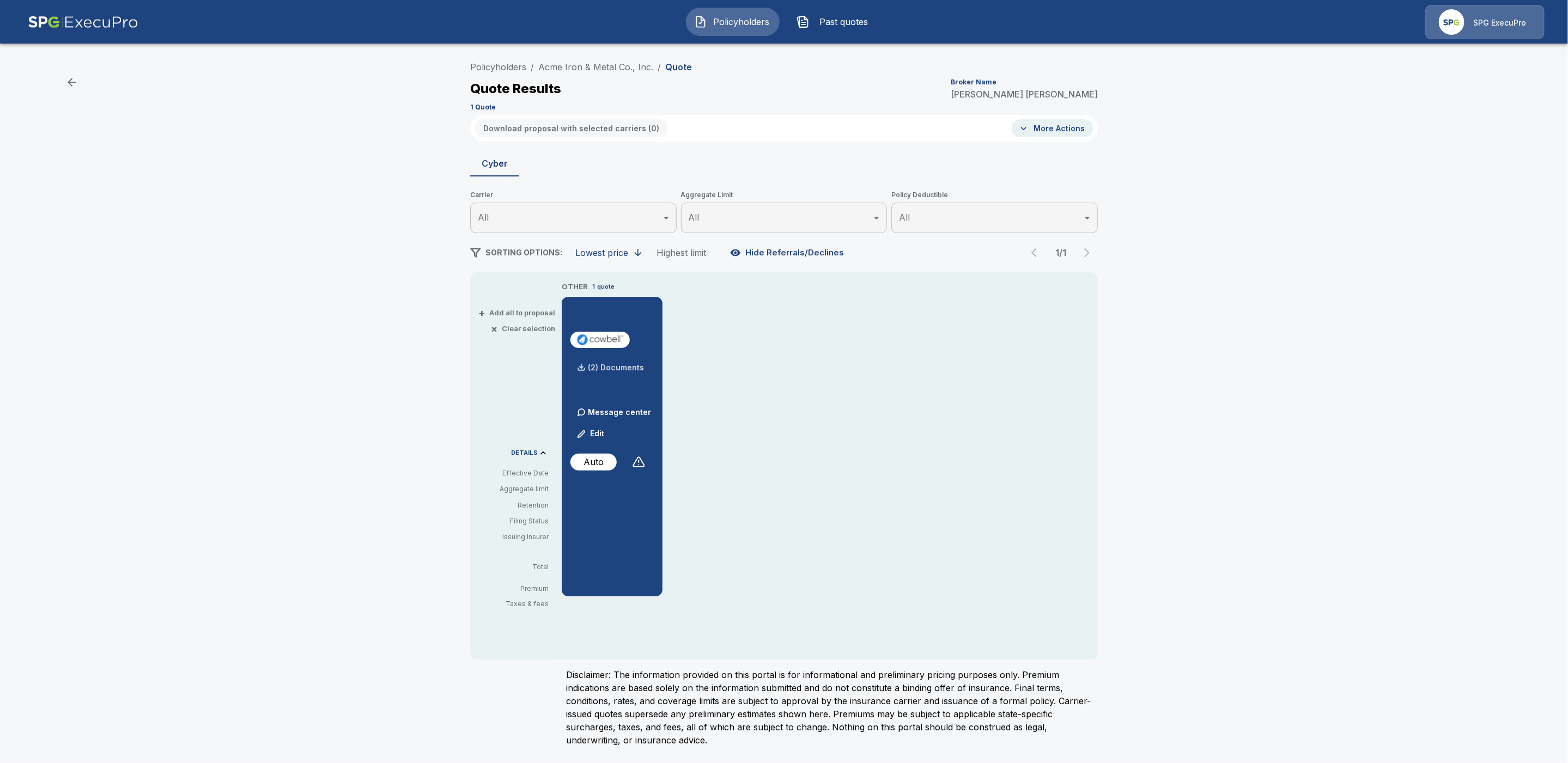
click at [608, 368] on p "(2) Documents" at bounding box center [616, 368] width 56 height 8
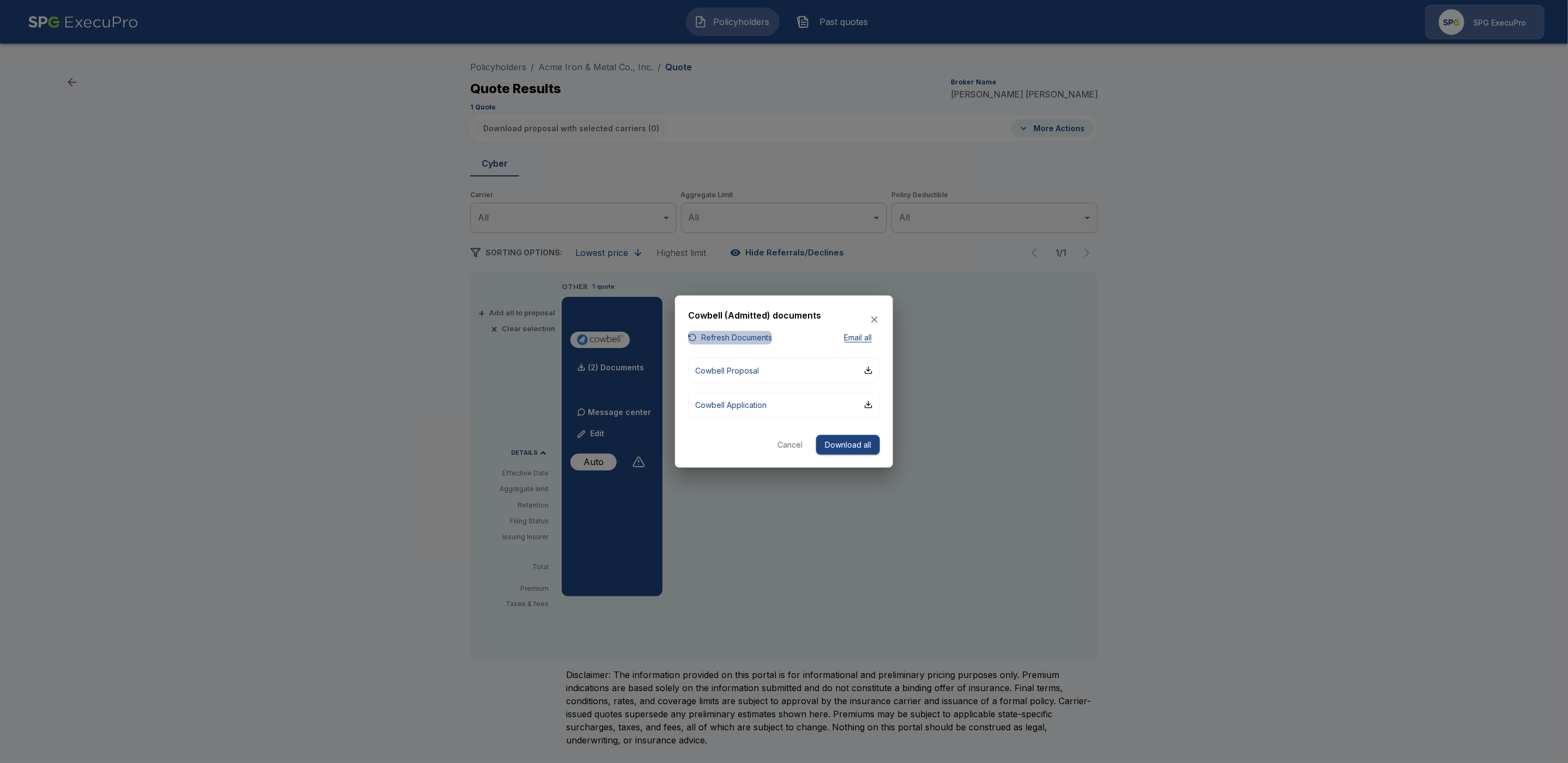
click at [746, 336] on button "Refresh Documents" at bounding box center [730, 338] width 84 height 13
click at [856, 442] on button "Download all" at bounding box center [848, 444] width 64 height 20
click at [769, 445] on button "Cancel" at bounding box center [771, 444] width 35 height 20
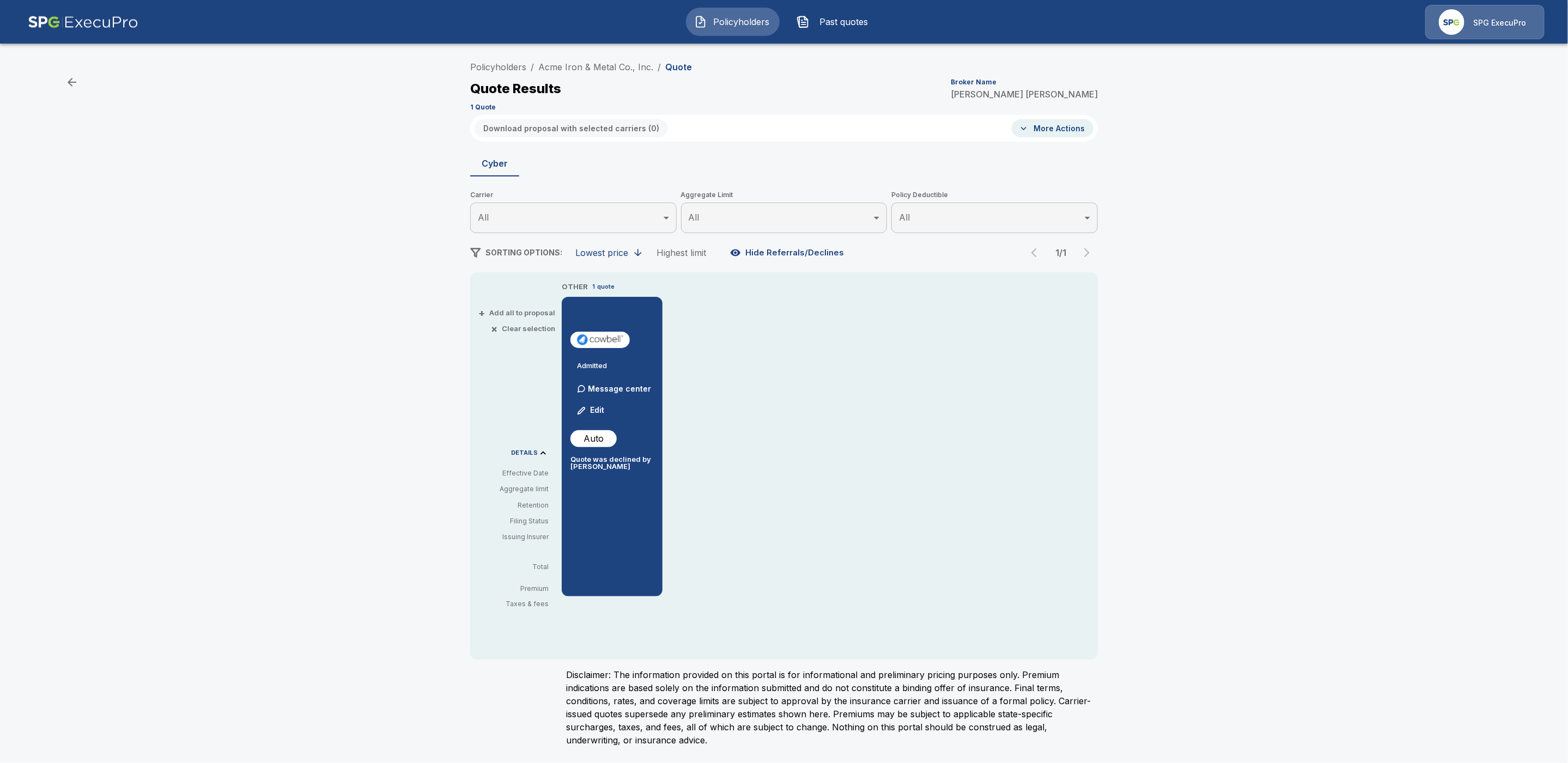
click at [741, 82] on div "Quote Results Broker Name Tricia Dietz" at bounding box center [784, 89] width 628 height 20
drag, startPoint x: 652, startPoint y: 64, endPoint x: 537, endPoint y: 63, distance: 115.0
click at [537, 63] on ol "Policyholders / Acme Iron & Metal Co., Inc. / Quote" at bounding box center [581, 66] width 222 height 13
click at [754, 79] on div "Quote Results Broker Name Tricia Dietz" at bounding box center [784, 89] width 628 height 20
drag, startPoint x: 651, startPoint y: 66, endPoint x: 537, endPoint y: 66, distance: 114.0
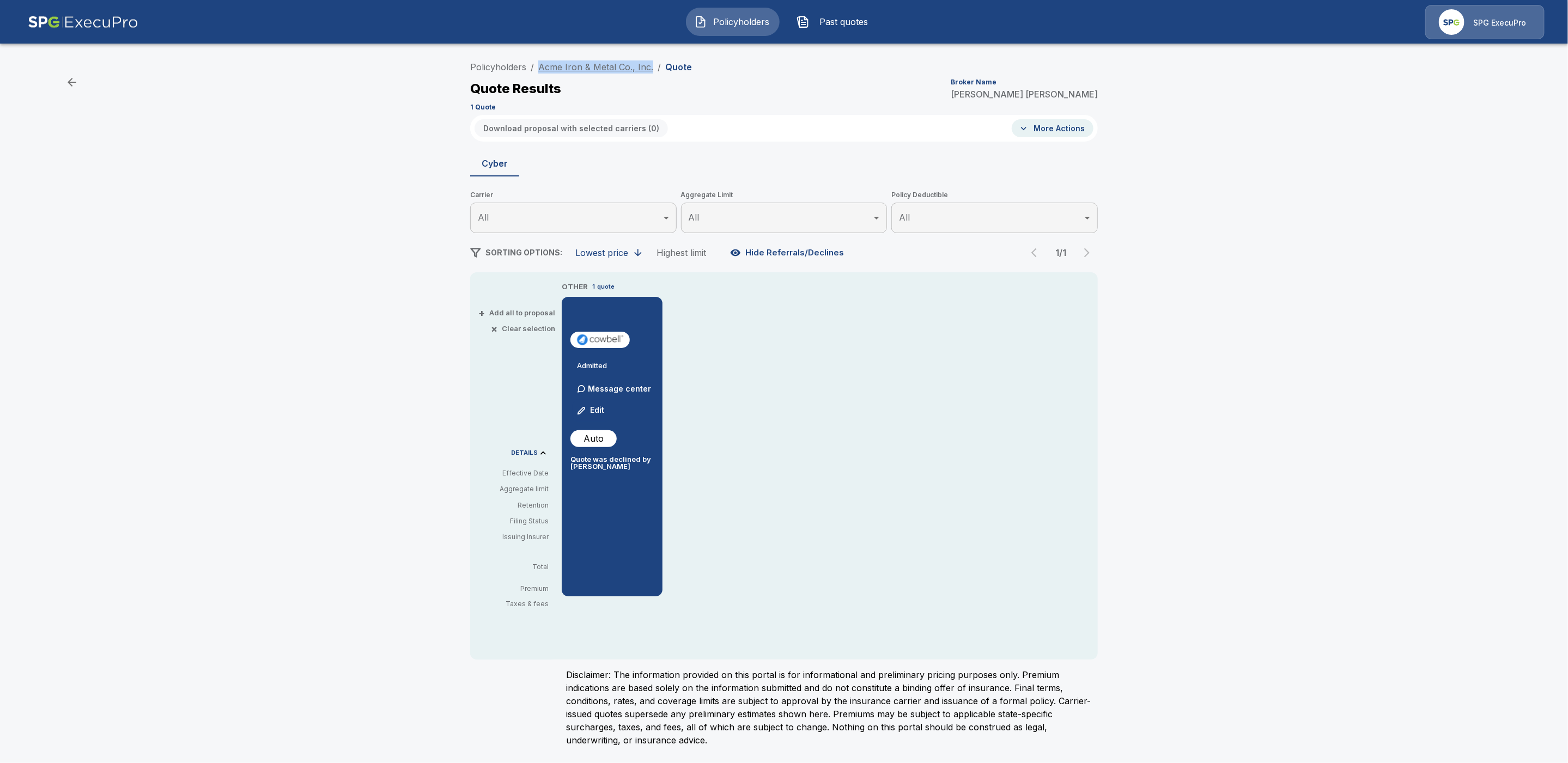
click at [537, 66] on ol "Policyholders / Acme Iron & Metal Co., Inc. / Quote" at bounding box center [581, 66] width 222 height 13
copy link "Acme Iron & Metal Co., Inc."
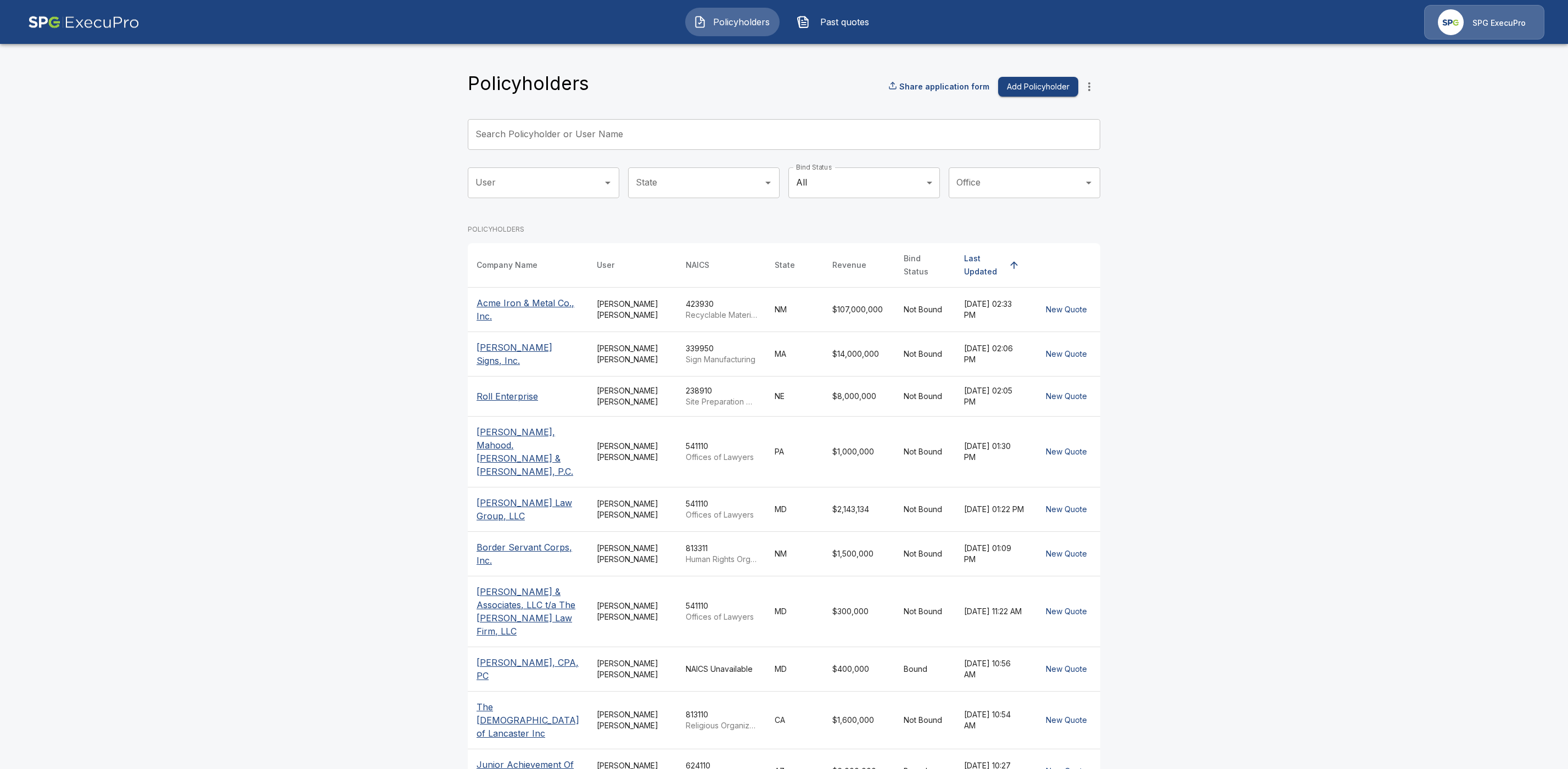
click at [509, 130] on div "Search Policyholder or User Name Search Policyholder or User Name" at bounding box center [783, 134] width 632 height 31
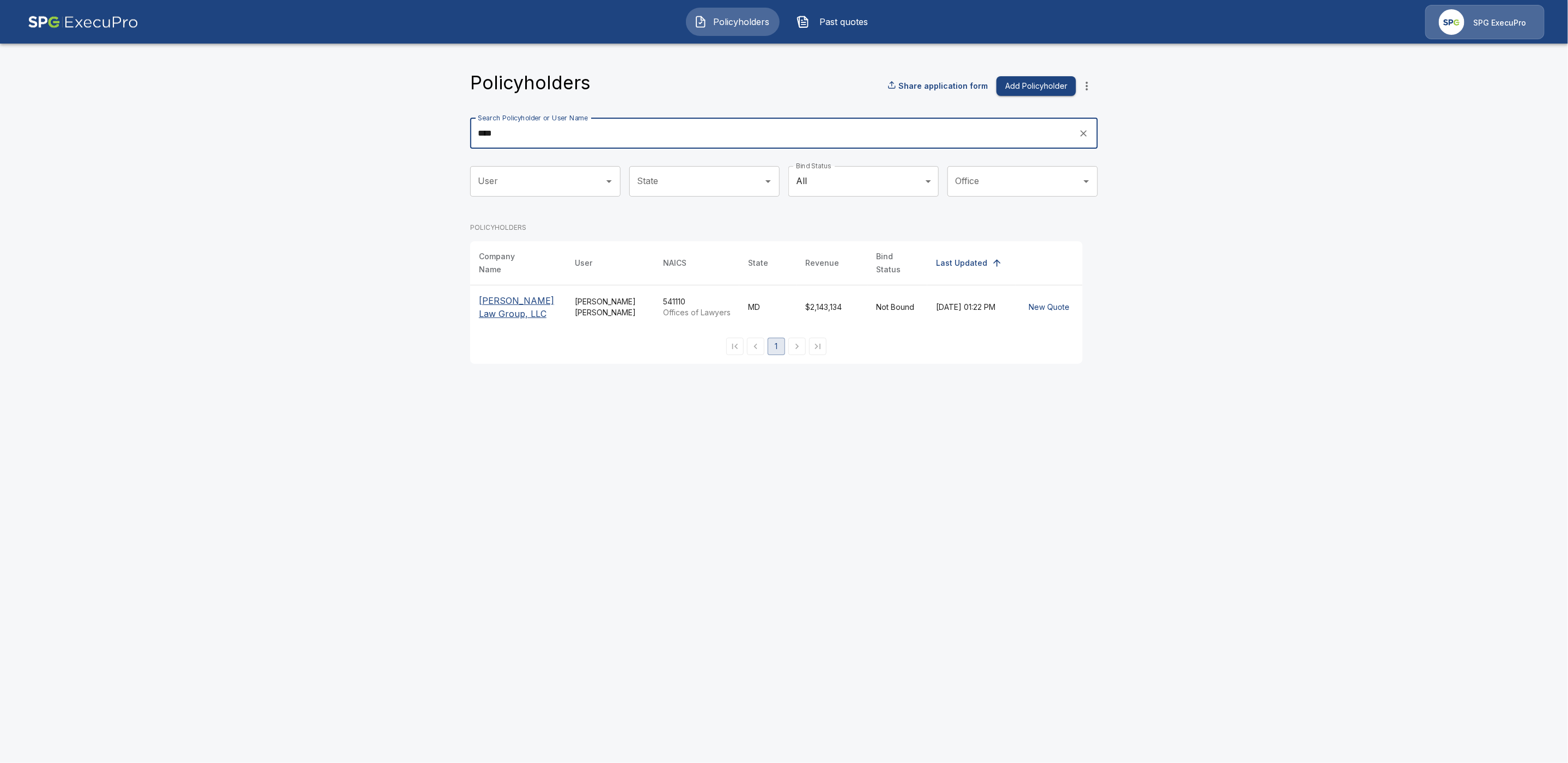
type input "****"
click at [522, 294] on p "[PERSON_NAME] Law Group, LLC" at bounding box center [518, 307] width 78 height 26
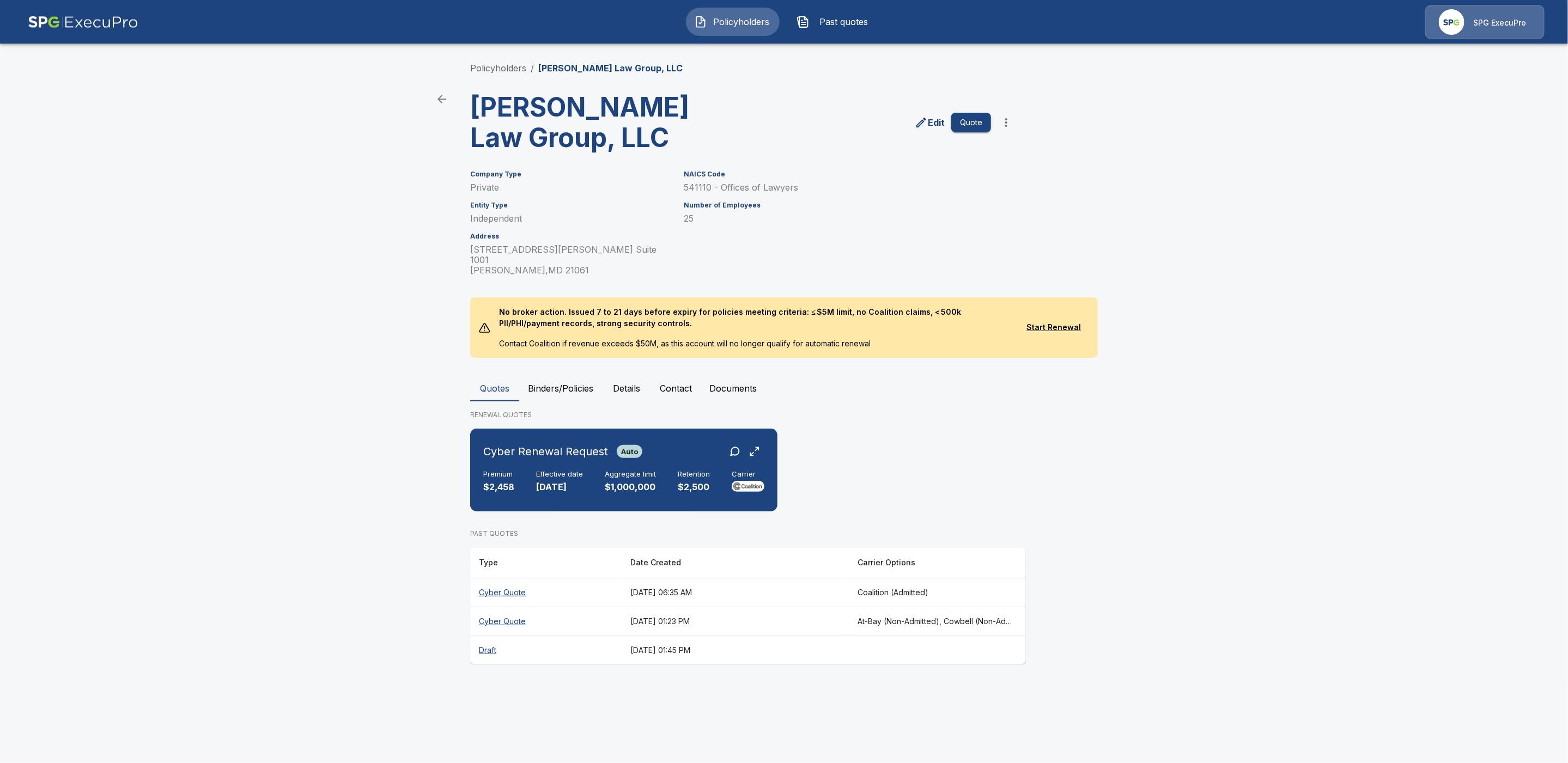
click at [552, 375] on button "Binders/Policies" at bounding box center [560, 388] width 83 height 26
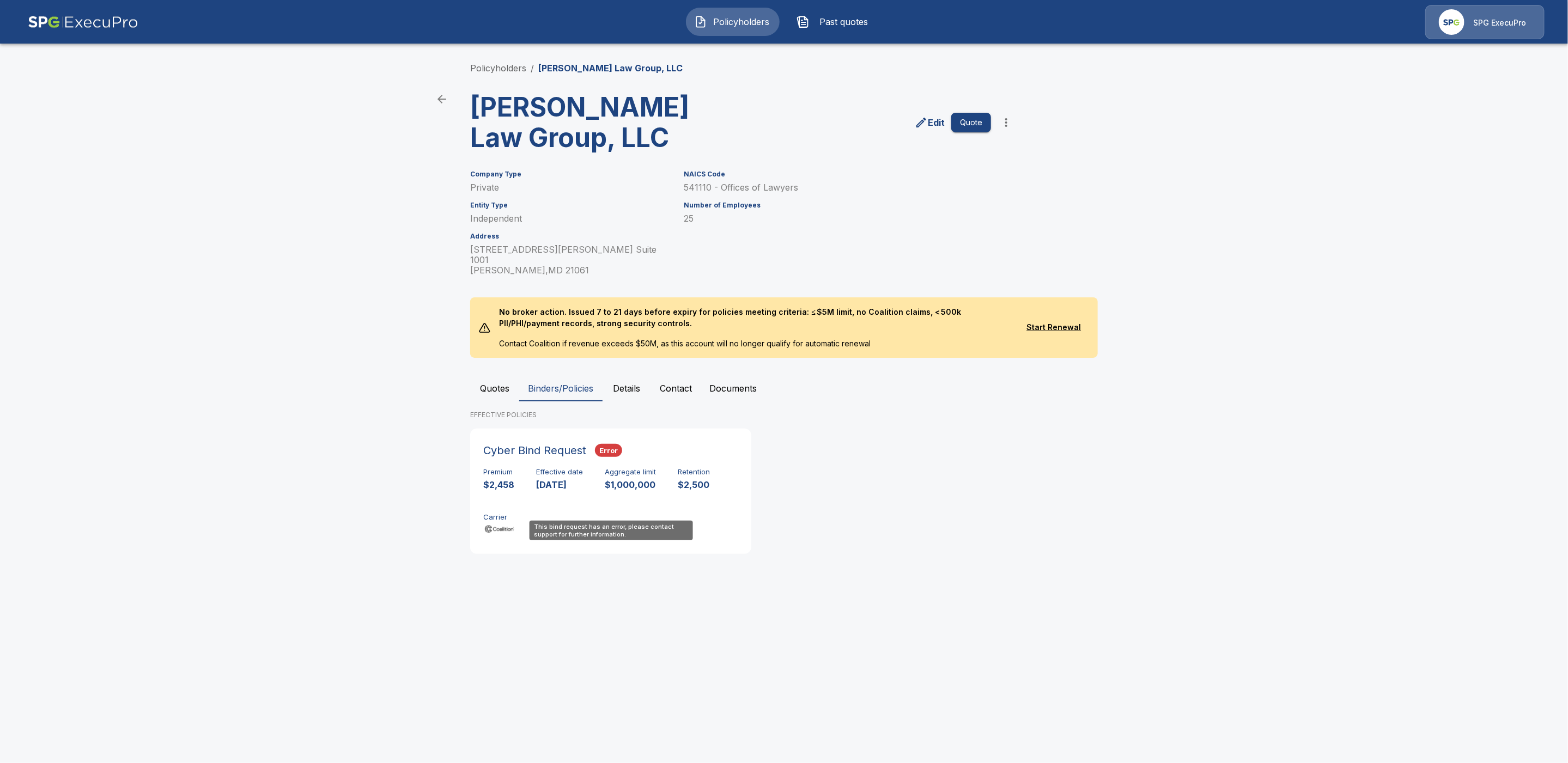
click at [679, 442] on div "Cyber Bind Request Error" at bounding box center [611, 450] width 255 height 17
click at [507, 375] on button "Quotes" at bounding box center [495, 388] width 49 height 26
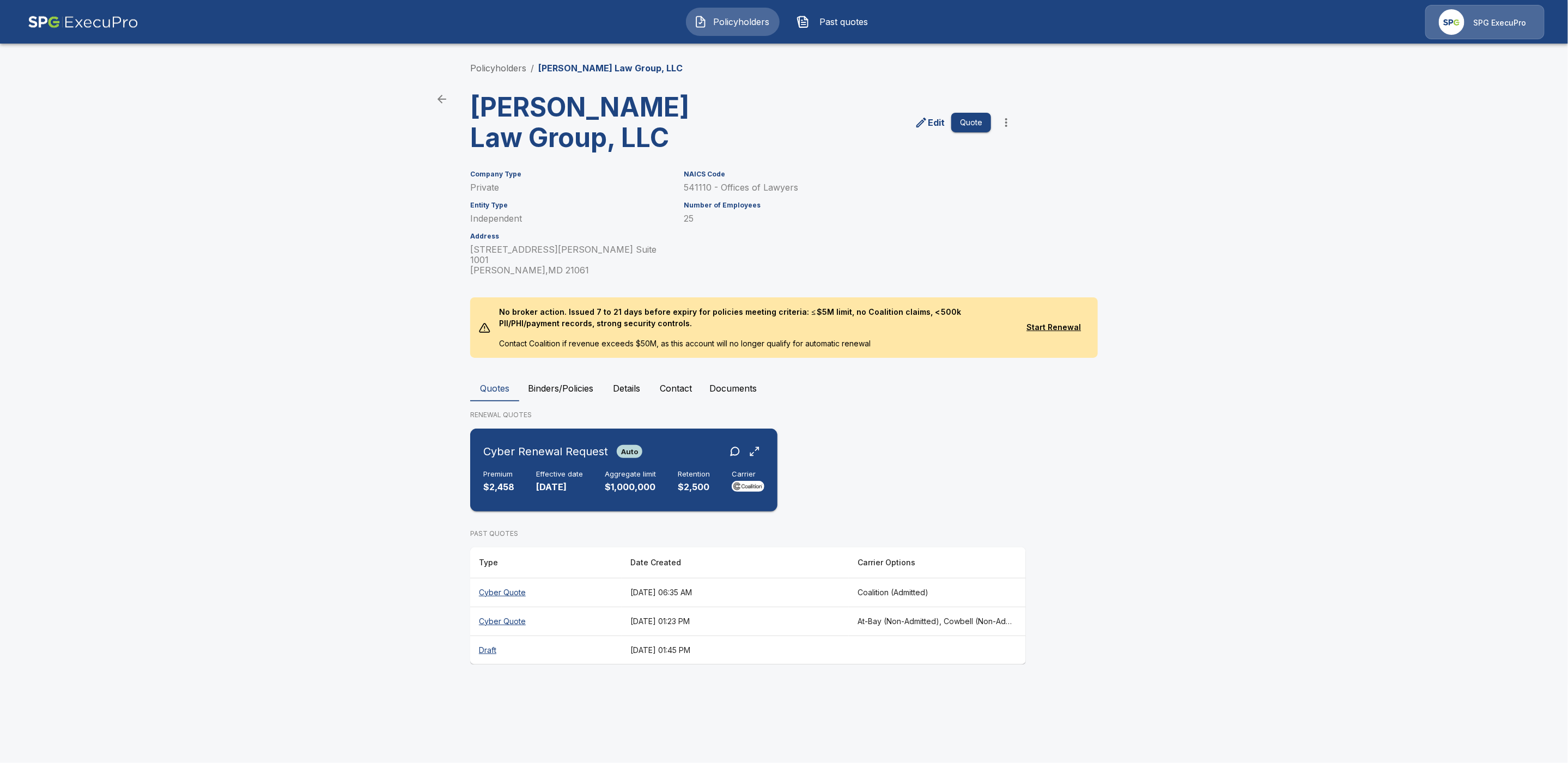
click at [699, 442] on div "Cyber Renewal Request Auto" at bounding box center [624, 451] width 281 height 20
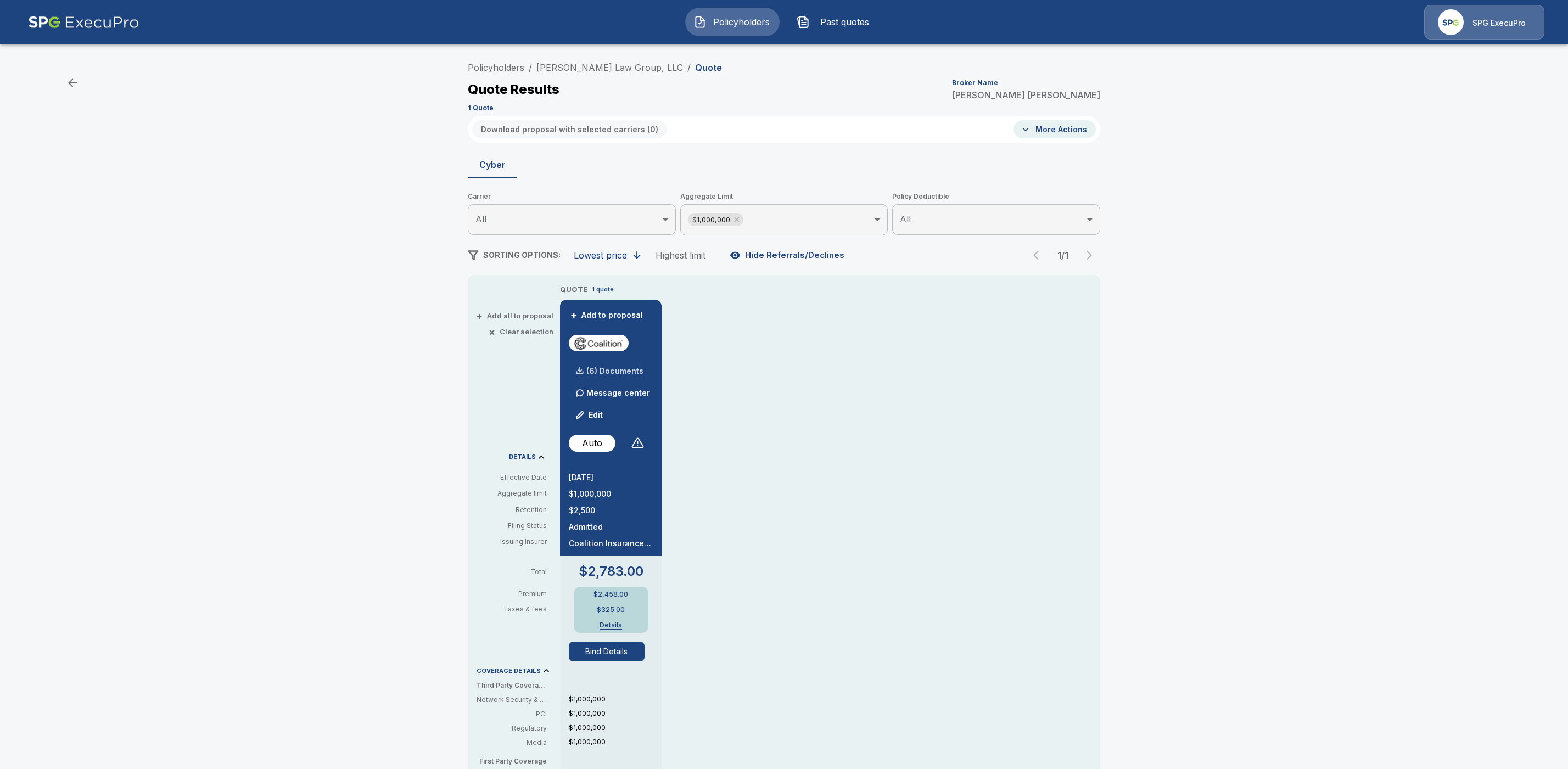
click at [634, 368] on p "(6) Documents" at bounding box center [615, 372] width 57 height 8
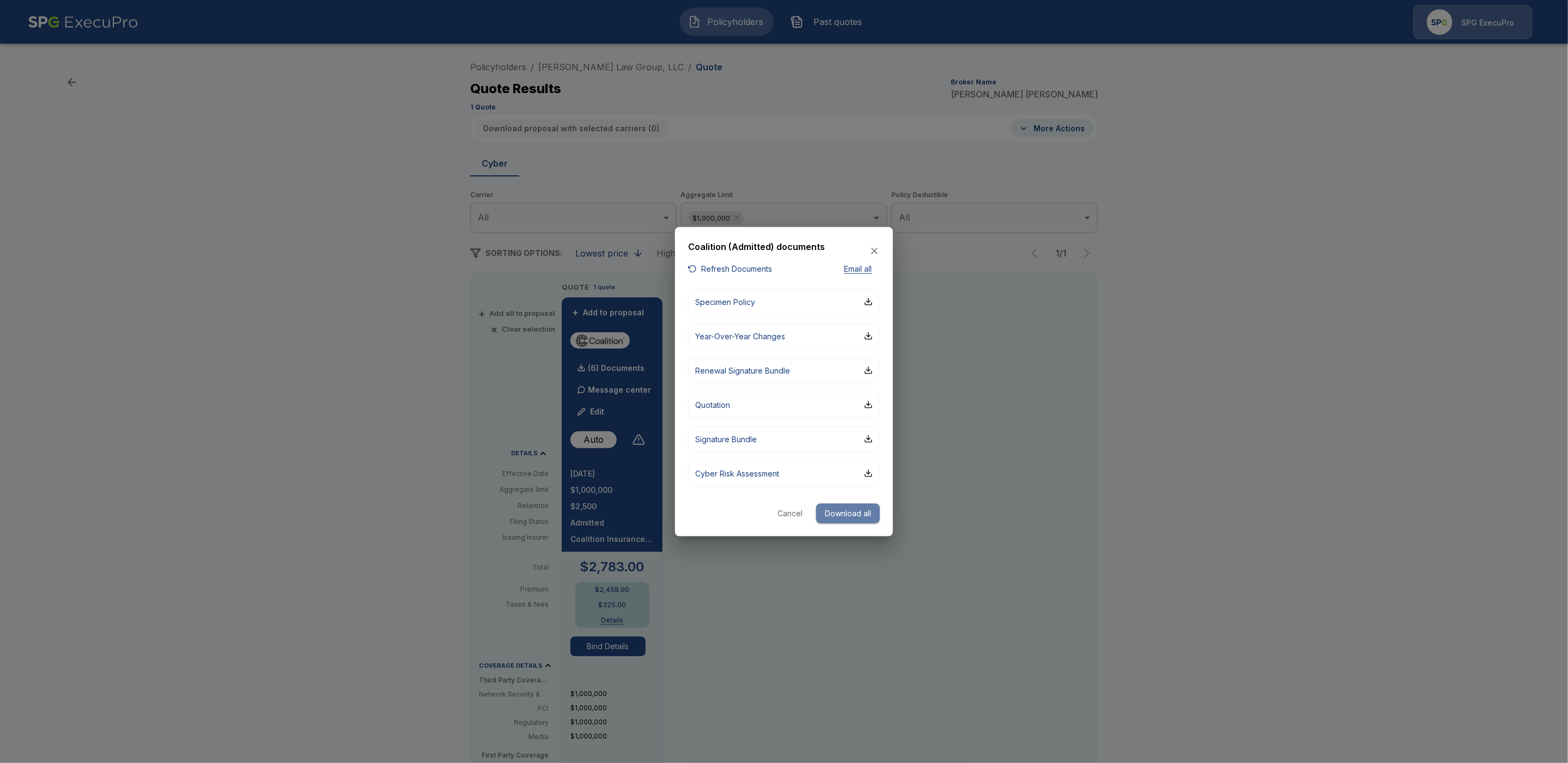
click at [849, 513] on button "Download all" at bounding box center [848, 513] width 64 height 20
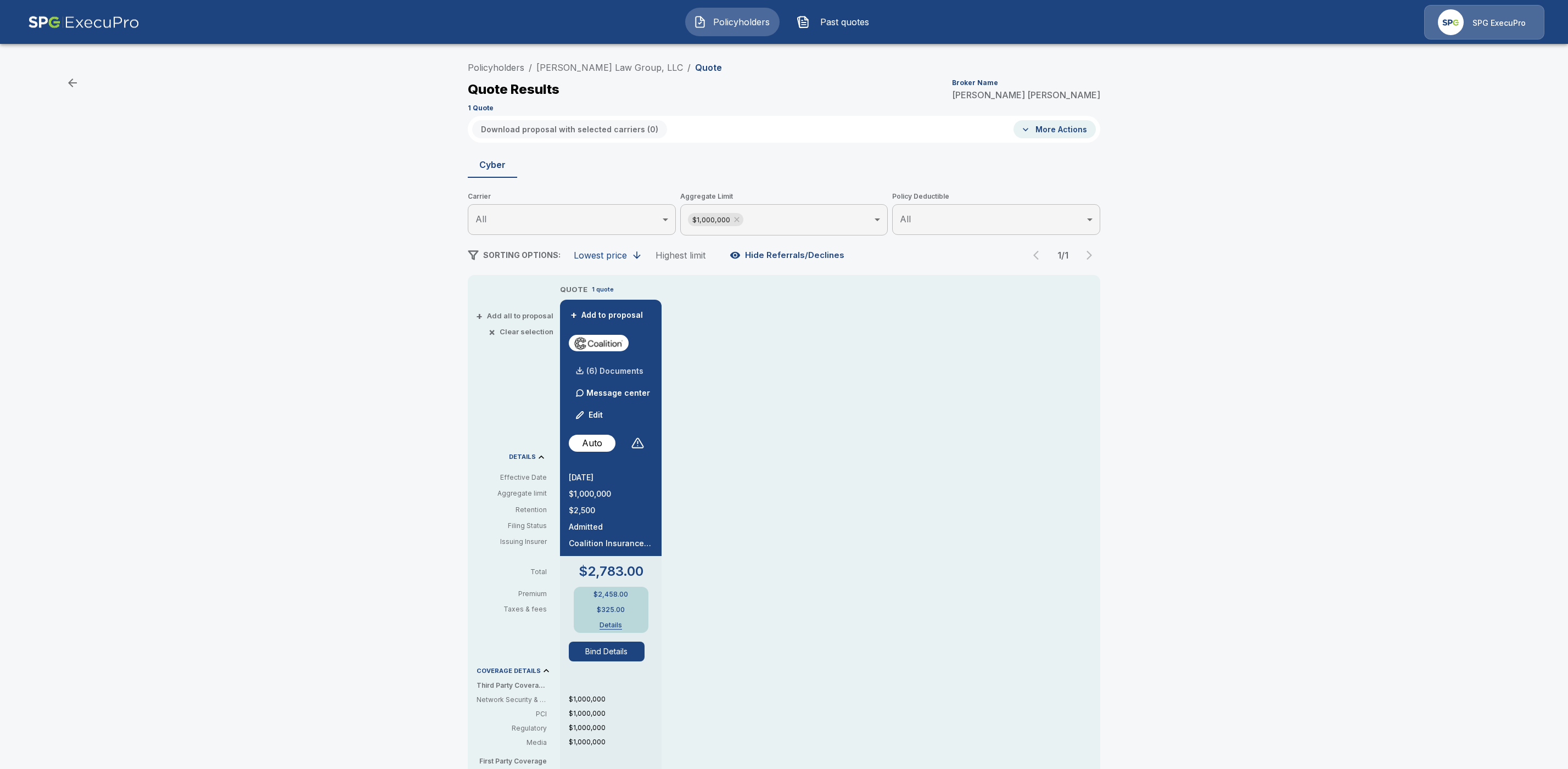
click at [632, 369] on p "(6) Documents" at bounding box center [615, 372] width 57 height 8
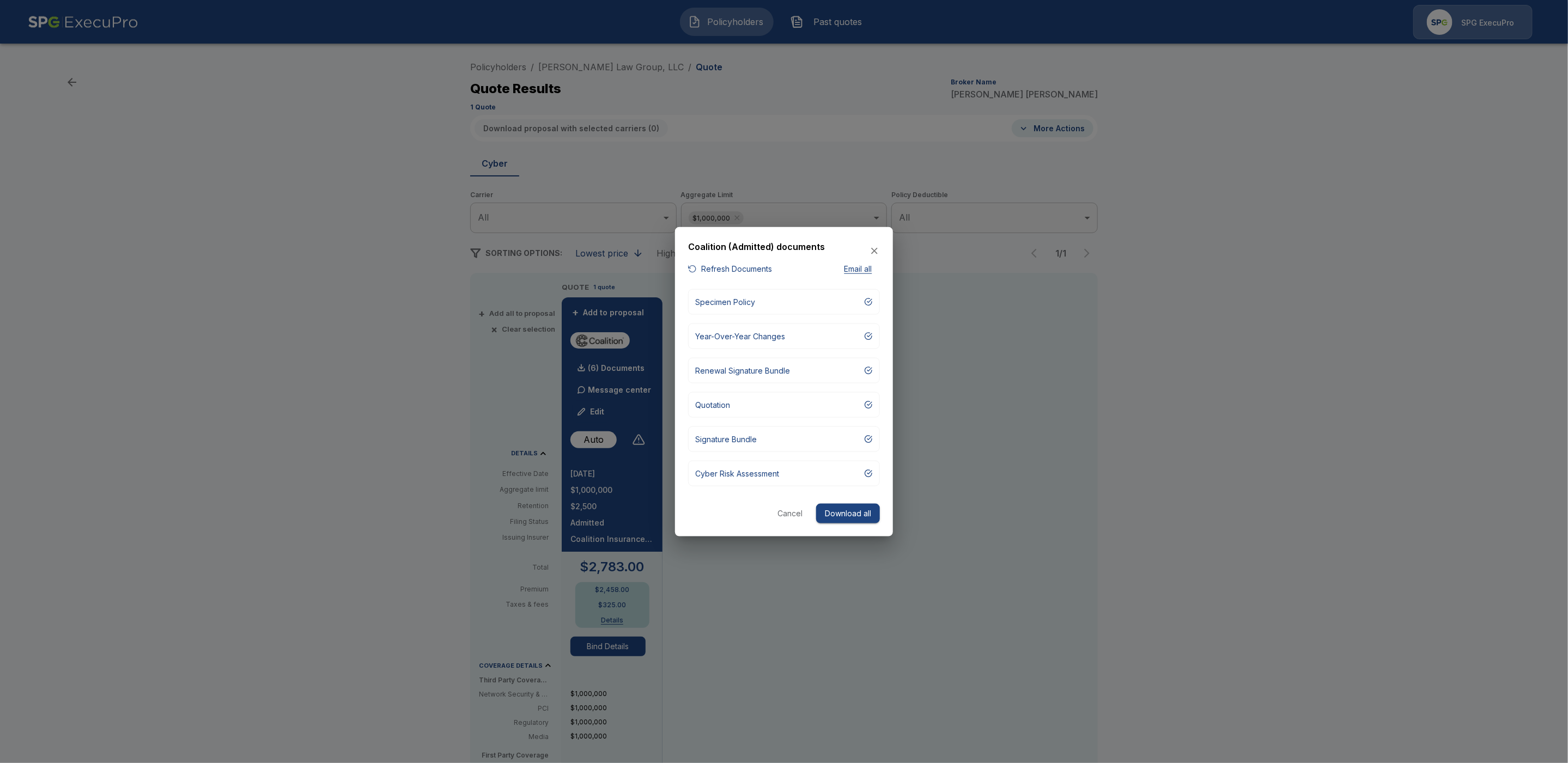
click at [693, 270] on div "button" at bounding box center [692, 269] width 9 height 9
click at [868, 404] on div "button" at bounding box center [868, 404] width 9 height 9
click at [792, 513] on button "Cancel" at bounding box center [790, 513] width 35 height 20
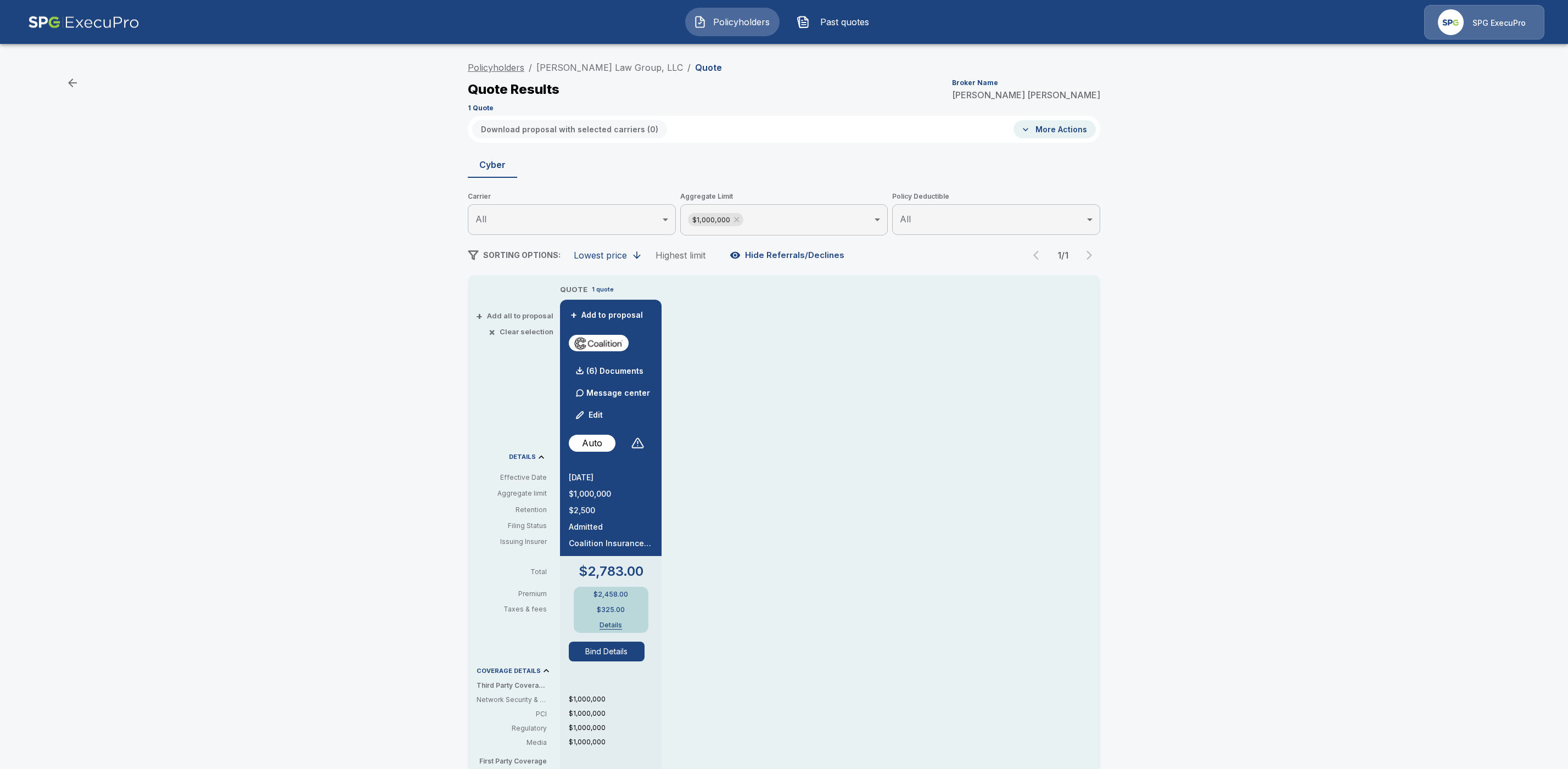
click at [512, 69] on link "Policyholders" at bounding box center [495, 68] width 57 height 11
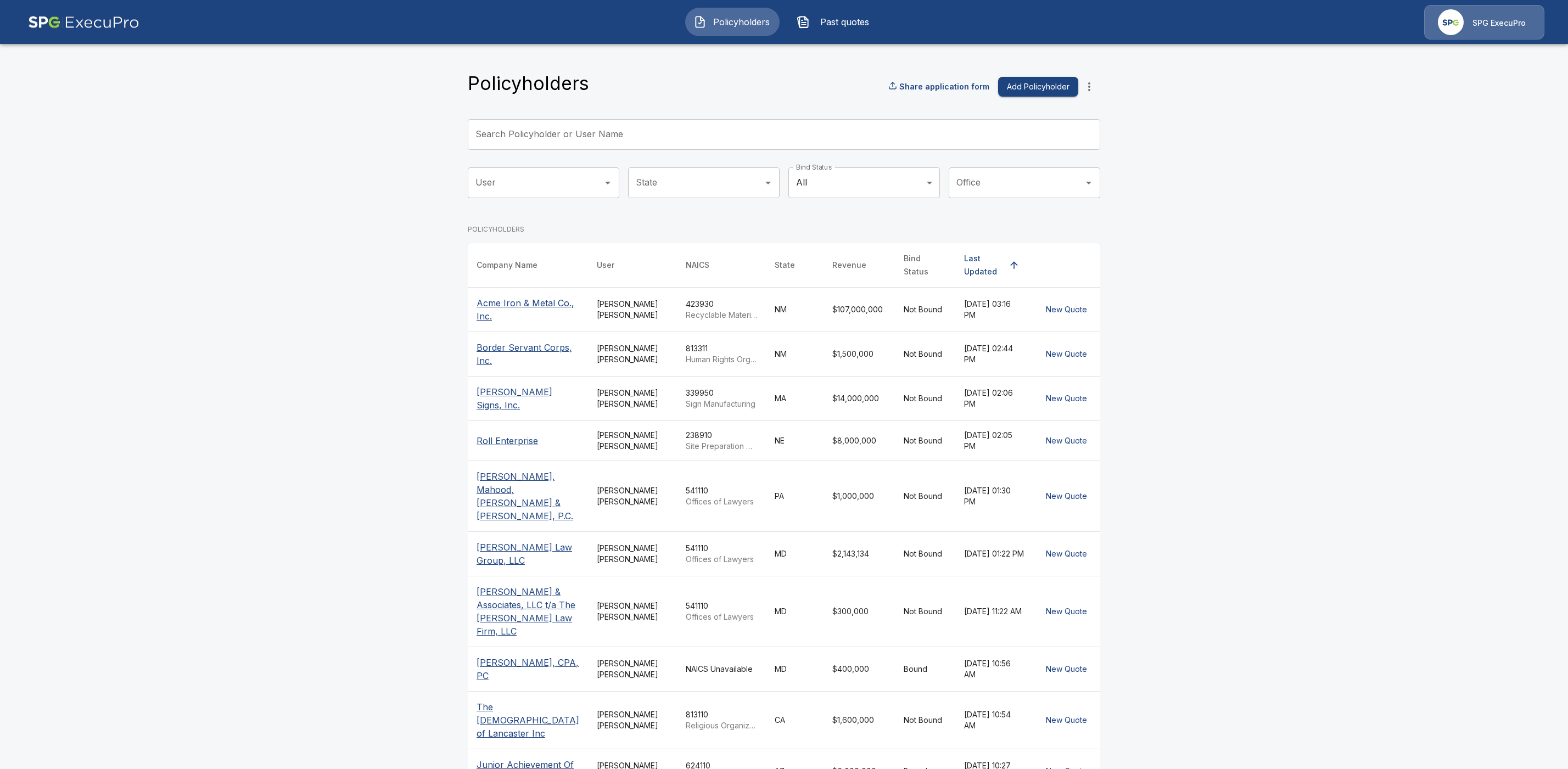
drag, startPoint x: 550, startPoint y: 133, endPoint x: 621, endPoint y: 148, distance: 72.6
click at [550, 133] on input "Search Policyholder or User Name" at bounding box center [778, 134] width 621 height 31
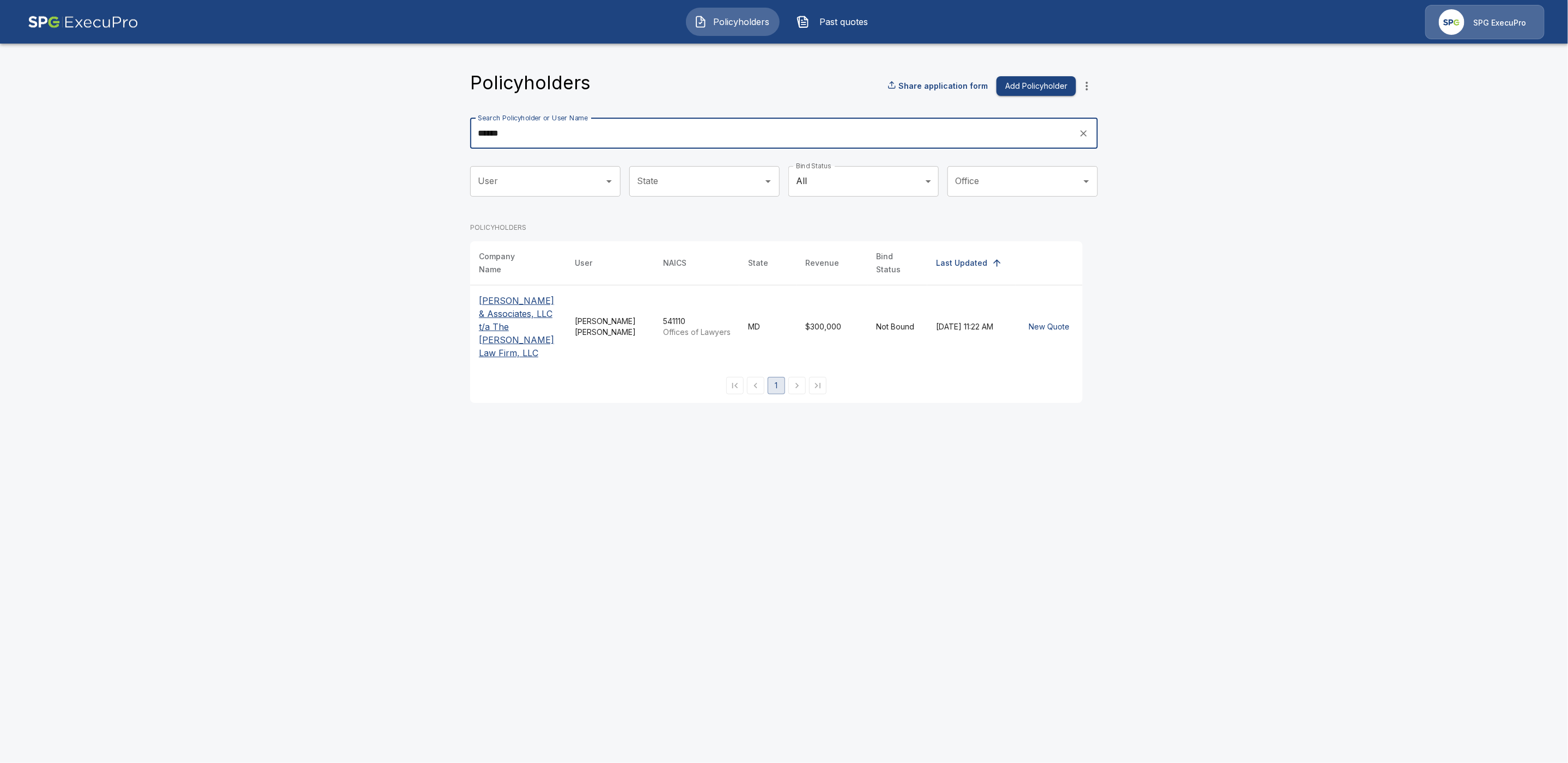
type input "******"
click at [497, 328] on p "[PERSON_NAME] & Associates, LLC t/a The [PERSON_NAME] Law Firm, LLC" at bounding box center [518, 327] width 78 height 66
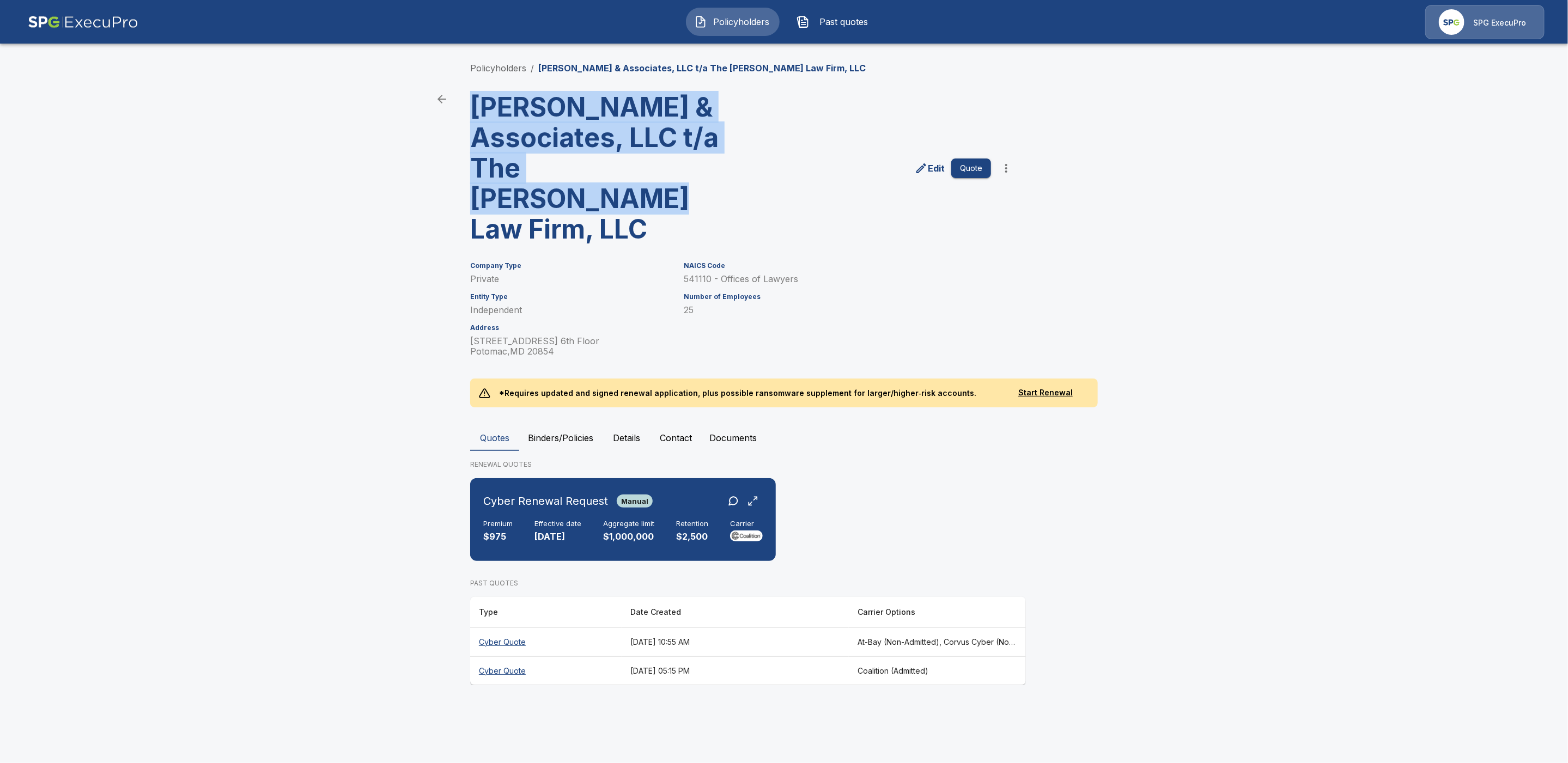
drag, startPoint x: 654, startPoint y: 169, endPoint x: 475, endPoint y: 114, distance: 187.3
click at [475, 114] on h3 "[PERSON_NAME] & Associates, LLC t/a The [PERSON_NAME] Law Firm, LLC" at bounding box center [605, 168] width 269 height 153
copy h3 "[PERSON_NAME] & Associates, LLC t/a The [PERSON_NAME] Law Firm, LLC"
click at [484, 68] on link "Policyholders" at bounding box center [498, 68] width 56 height 11
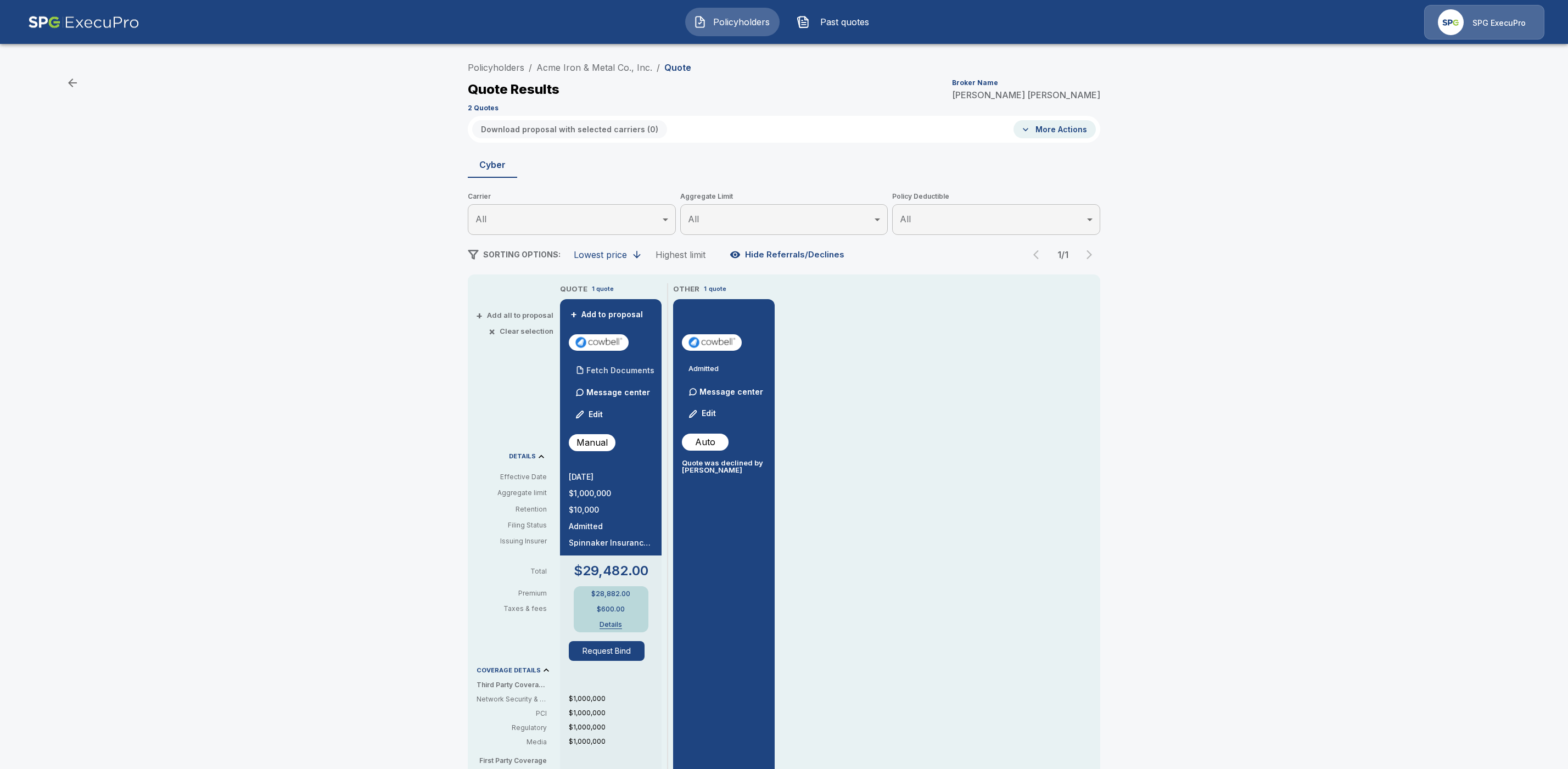
click at [609, 369] on p "Fetch Documents" at bounding box center [620, 371] width 68 height 8
click at [608, 368] on p "(2) Documents" at bounding box center [614, 371] width 57 height 8
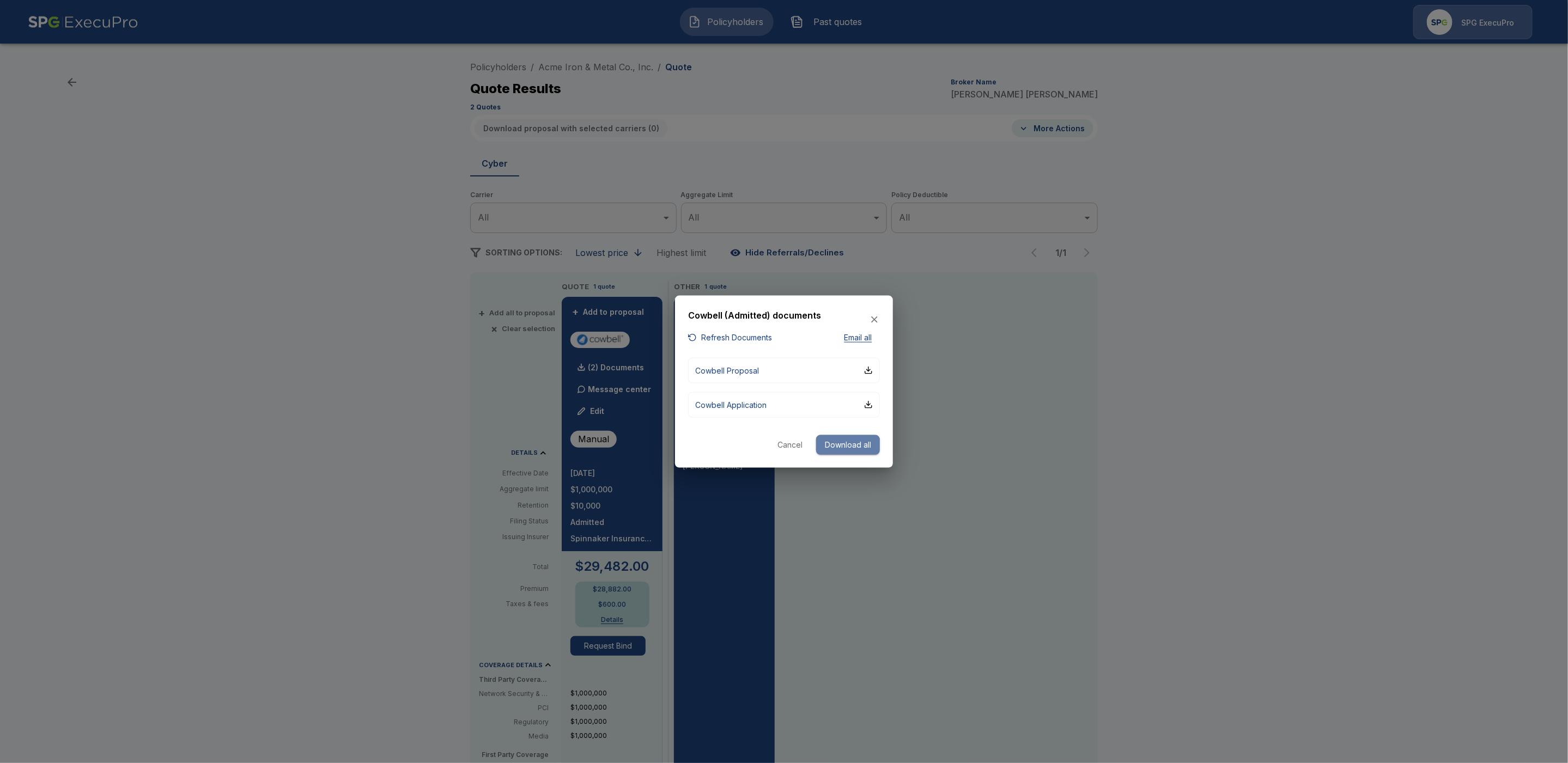
click at [865, 439] on button "Download all" at bounding box center [848, 444] width 64 height 20
click at [776, 445] on button "Cancel" at bounding box center [771, 444] width 35 height 20
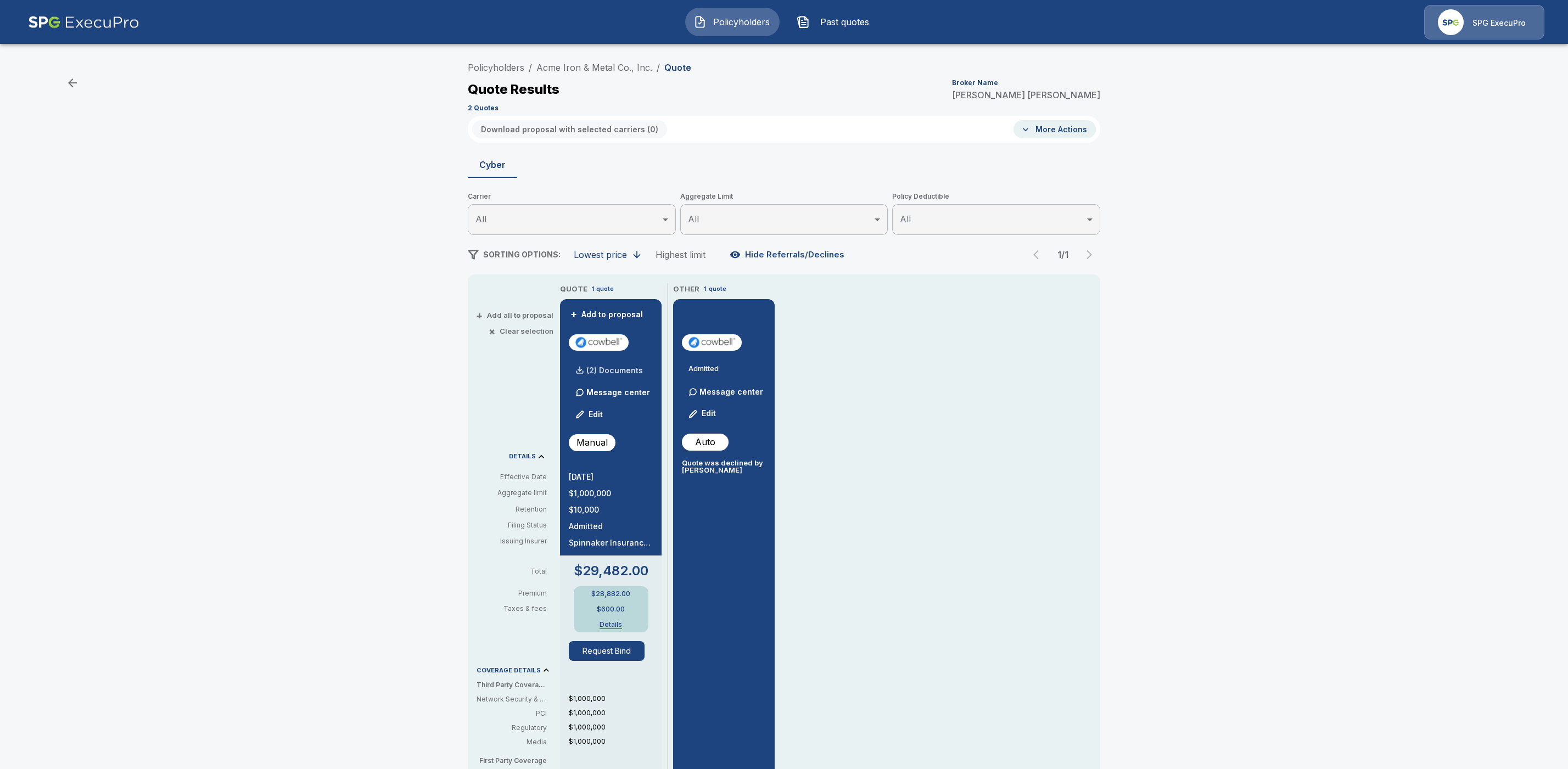
click at [616, 372] on p "(2) Documents" at bounding box center [614, 371] width 57 height 8
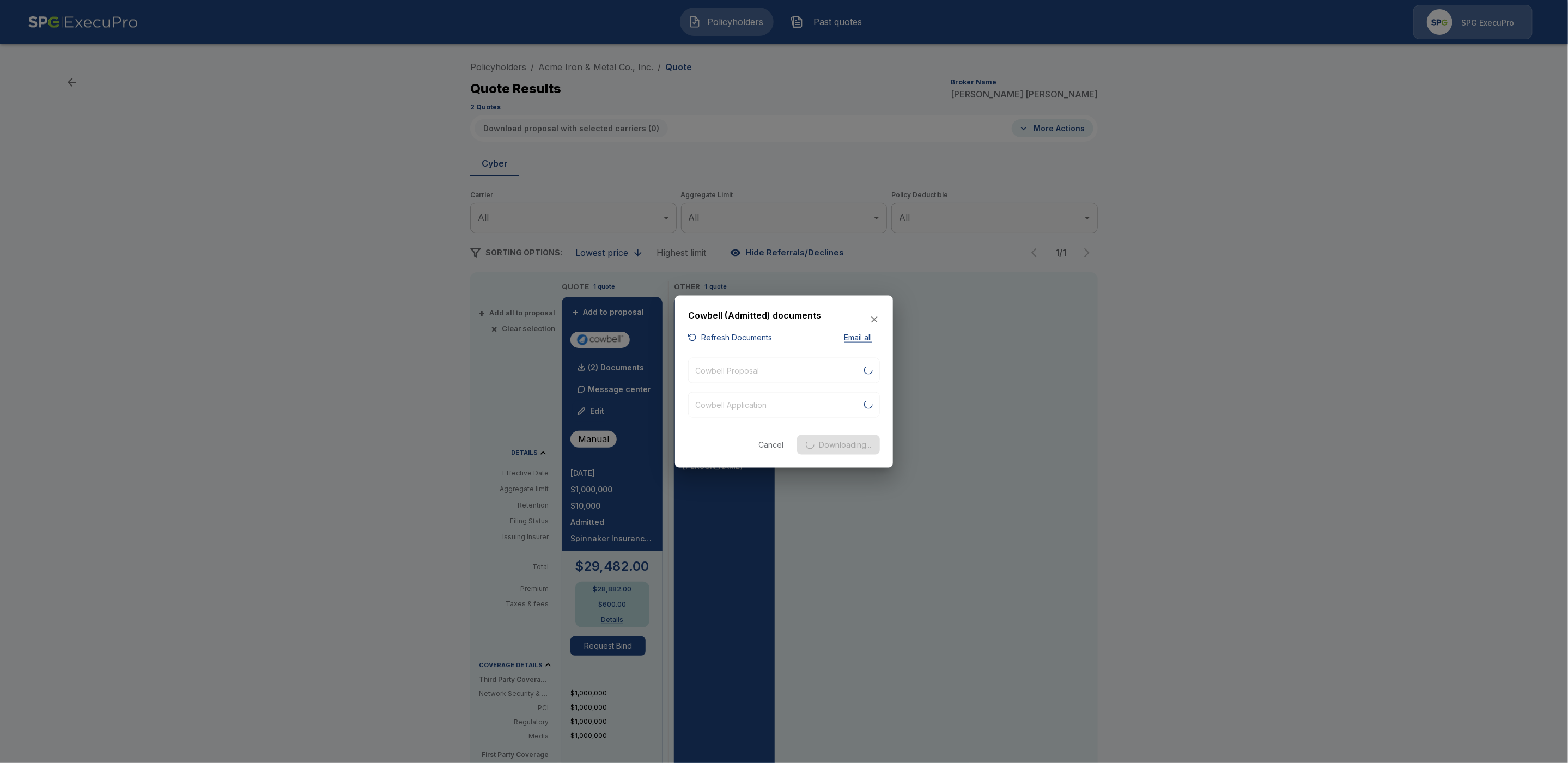
click at [871, 319] on icon "button" at bounding box center [875, 320] width 11 height 11
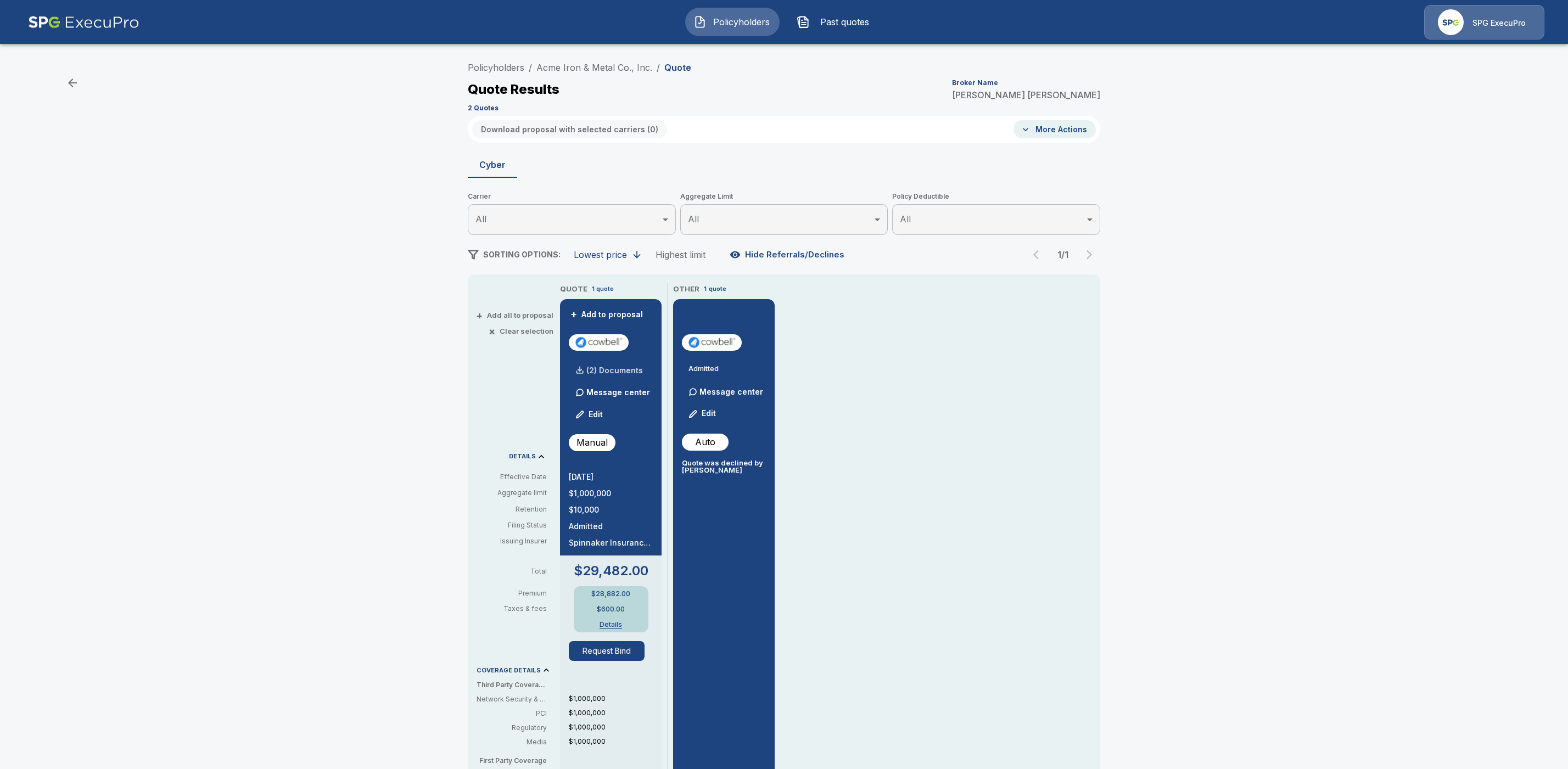
click at [625, 370] on p "(2) Documents" at bounding box center [614, 371] width 57 height 8
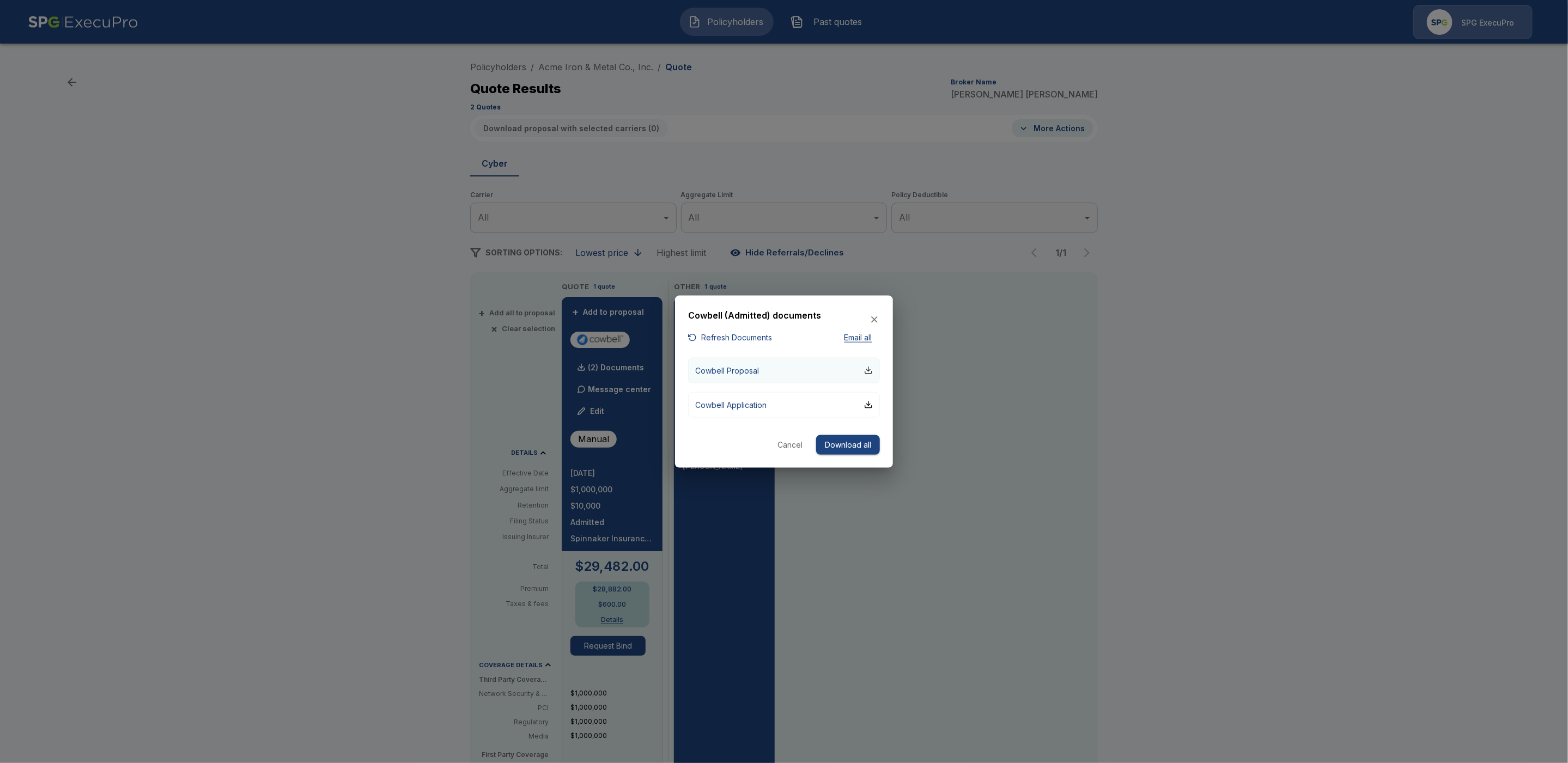
click at [870, 371] on div "button" at bounding box center [868, 370] width 9 height 9
click at [870, 404] on div "button" at bounding box center [868, 404] width 9 height 9
click at [871, 371] on div "button" at bounding box center [868, 370] width 9 height 9
click at [851, 338] on button "Email all" at bounding box center [858, 338] width 44 height 13
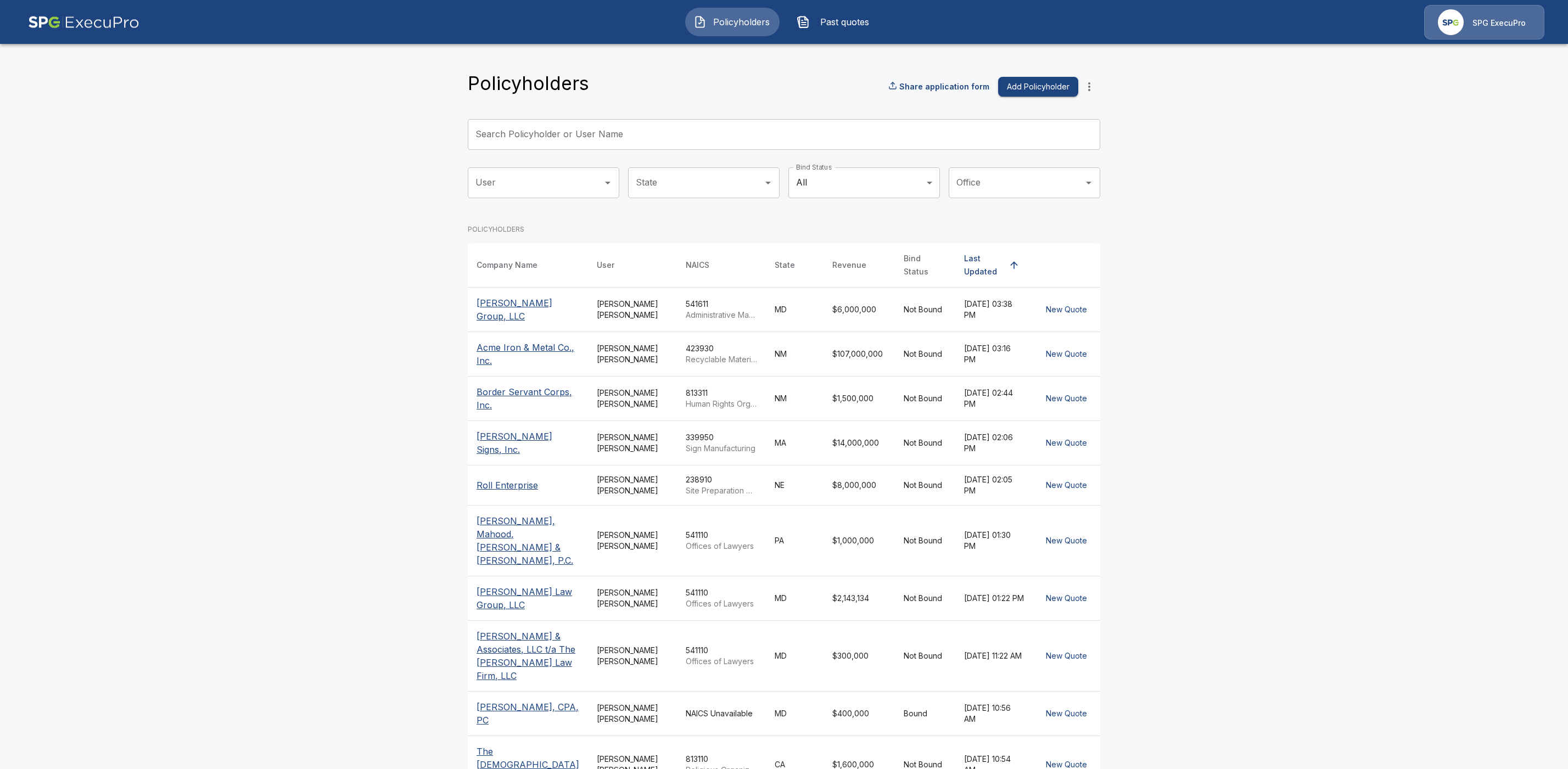
click at [558, 130] on input "Search Policyholder or User Name" at bounding box center [778, 134] width 621 height 31
paste input "**********"
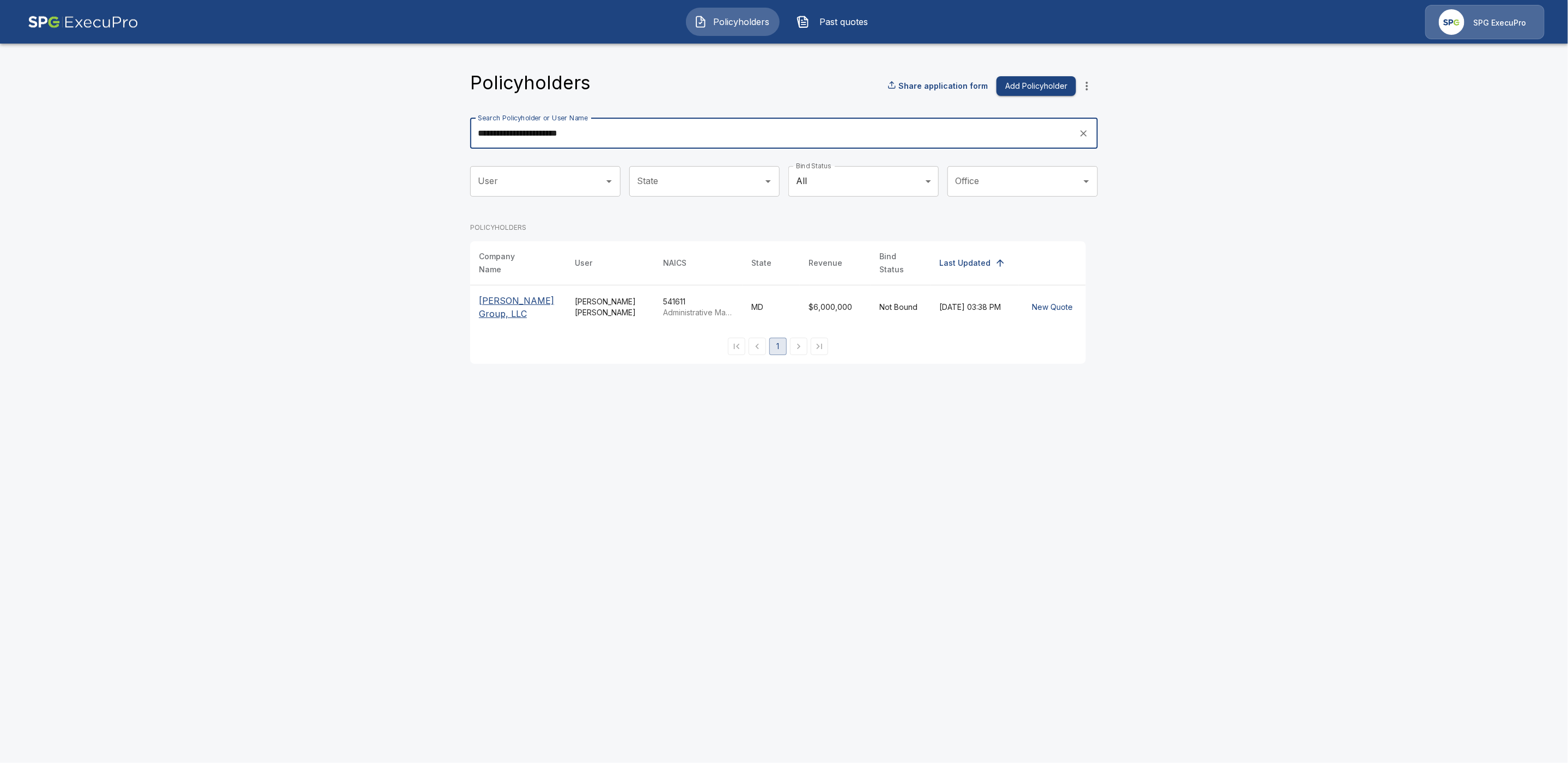
type input "**********"
click at [485, 301] on p "[PERSON_NAME] Group, LLC" at bounding box center [518, 307] width 78 height 26
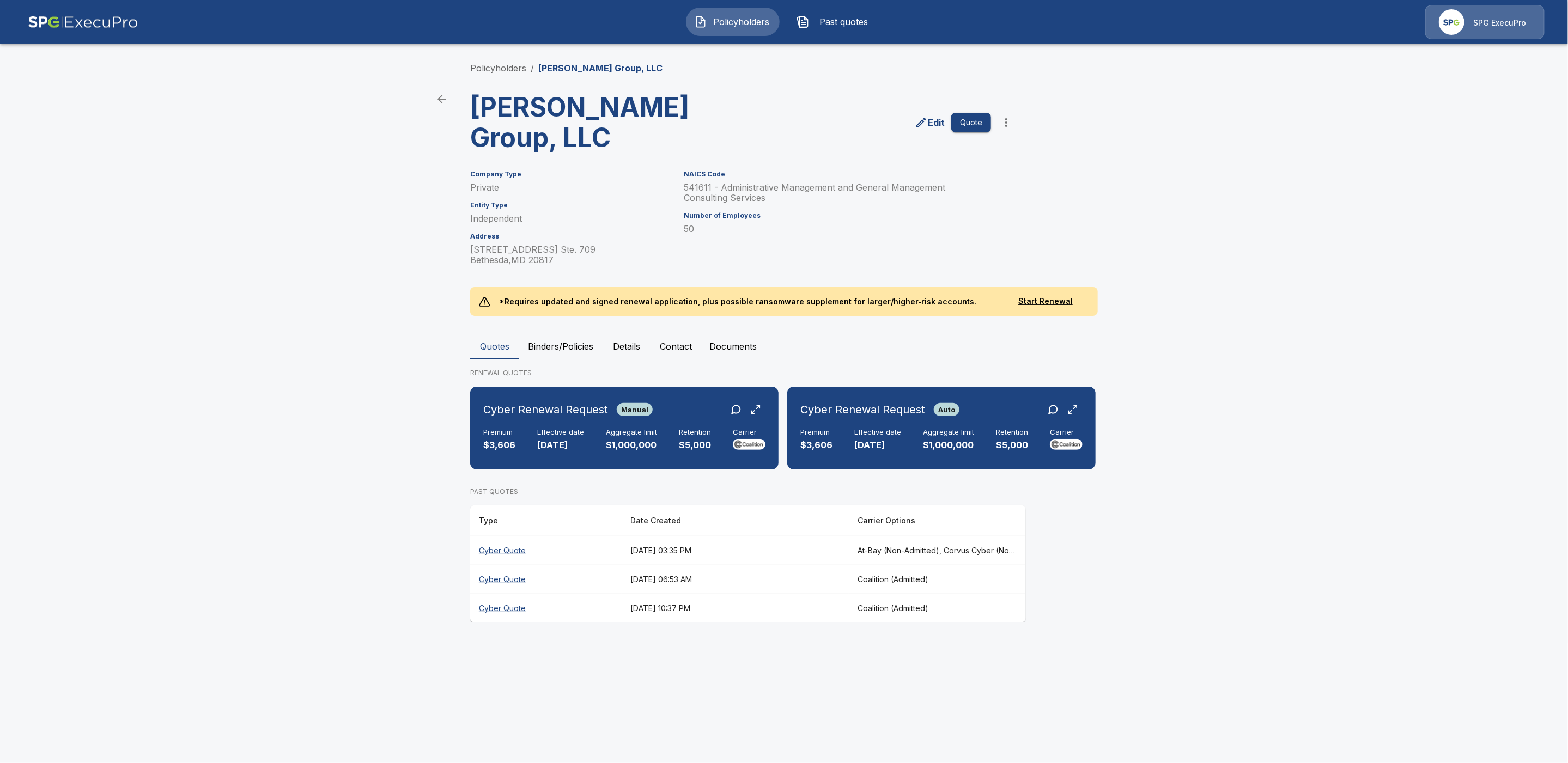
click at [511, 549] on th "Cyber Quote" at bounding box center [545, 550] width 151 height 28
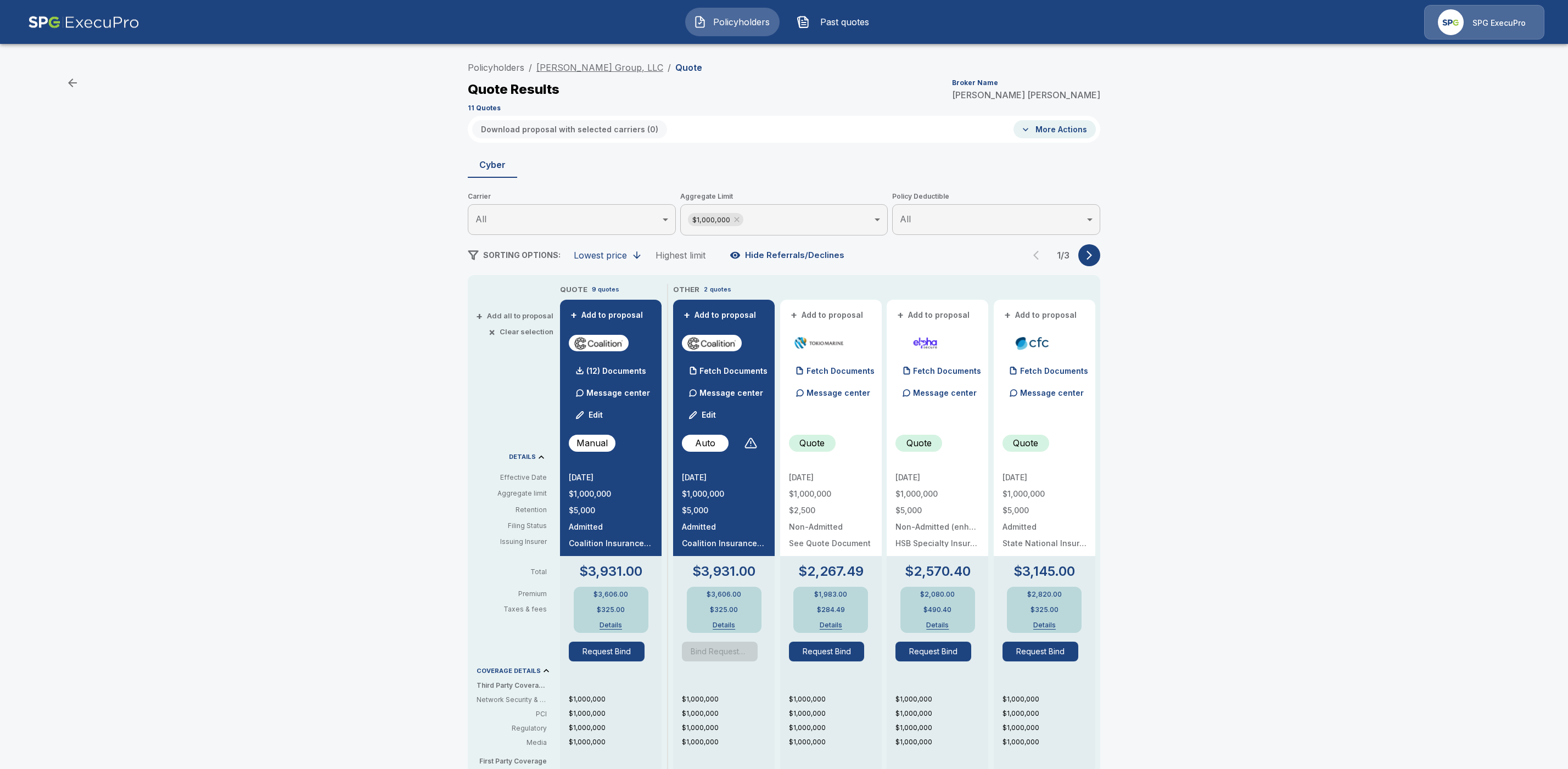
click at [589, 66] on link "[PERSON_NAME] Group, LLC" at bounding box center [600, 68] width 127 height 11
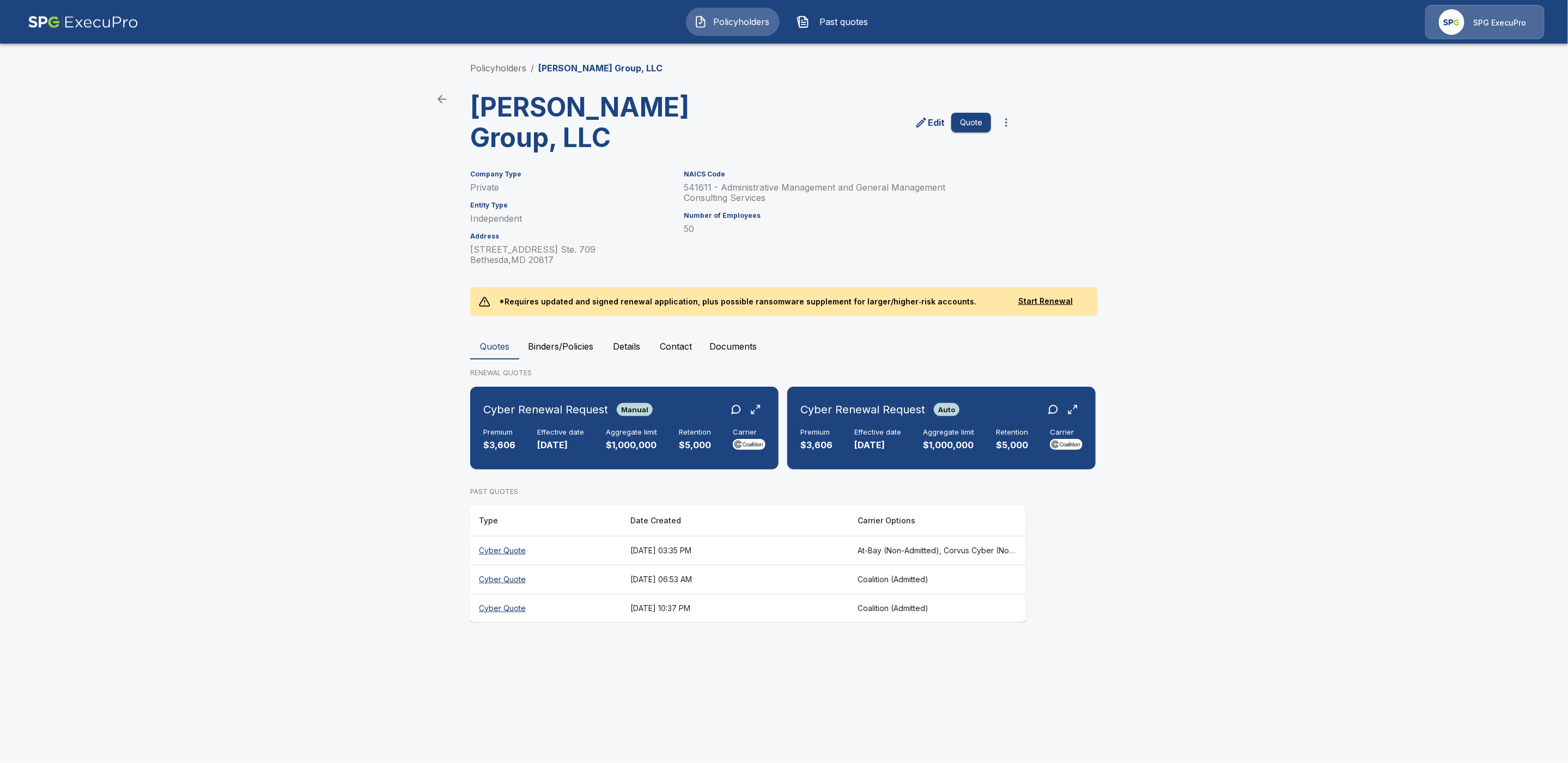
click at [935, 123] on p "Edit" at bounding box center [936, 123] width 17 height 13
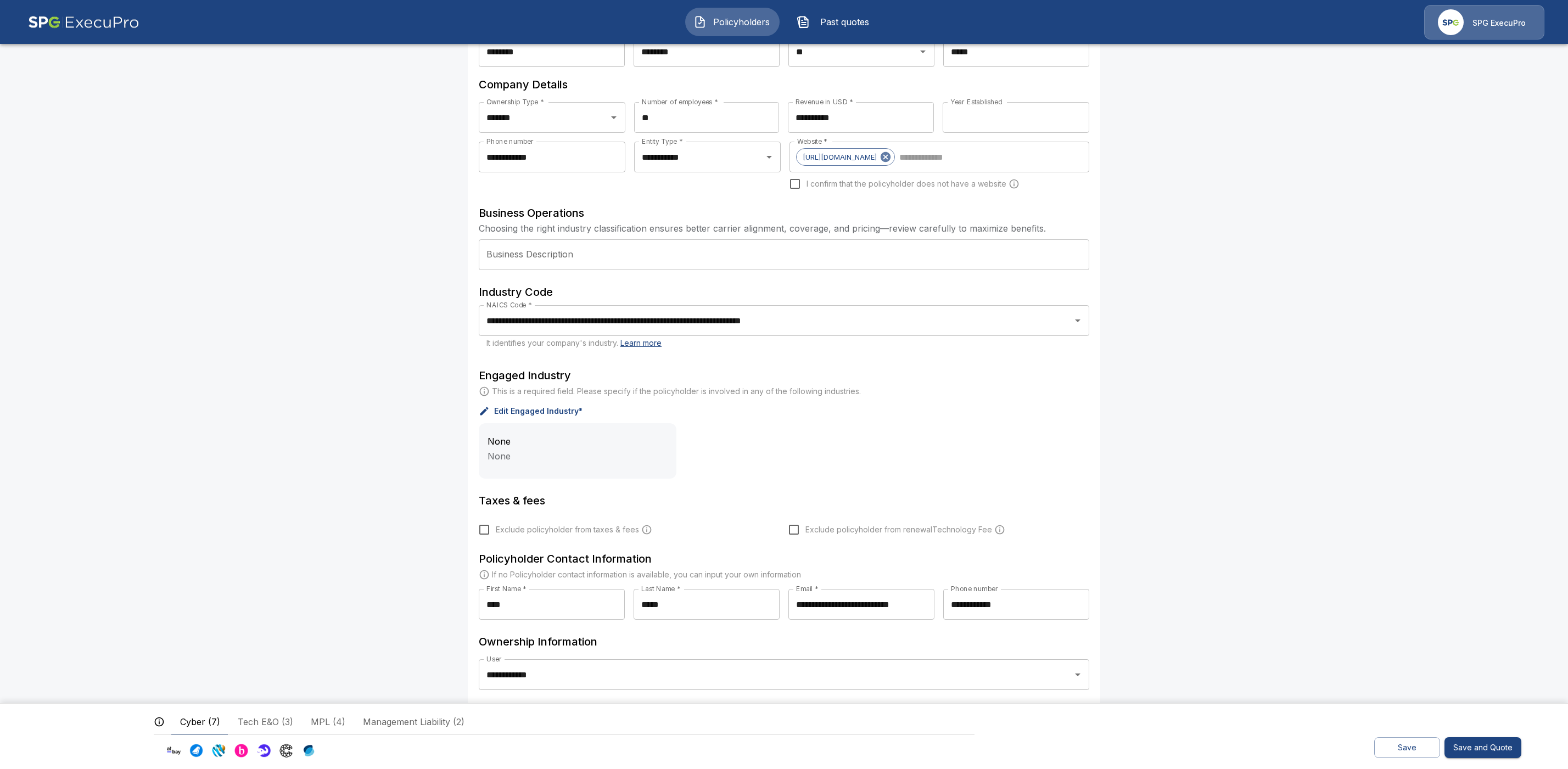
scroll to position [140, 0]
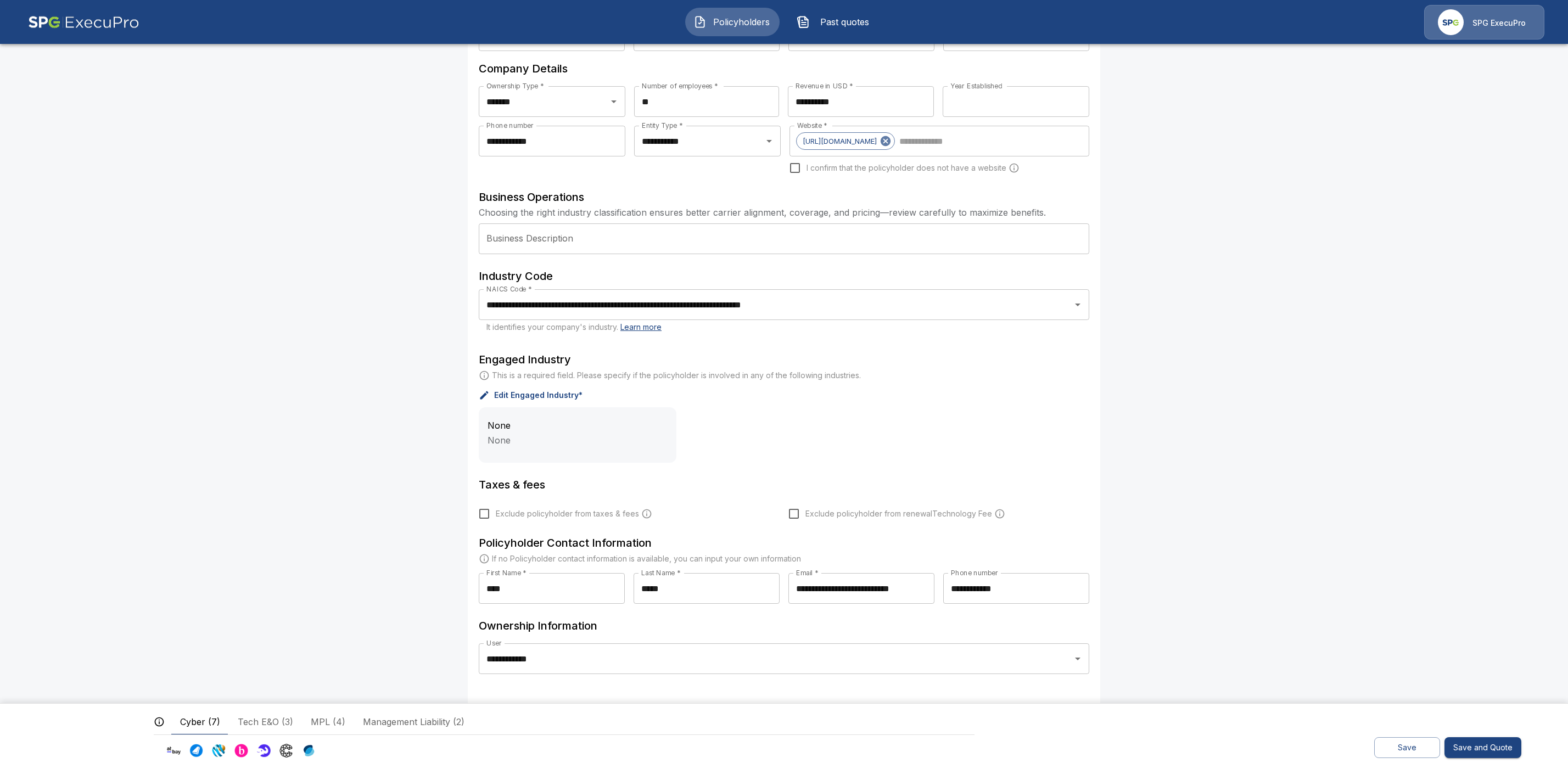
click at [1405, 751] on button "Save" at bounding box center [1407, 747] width 66 height 22
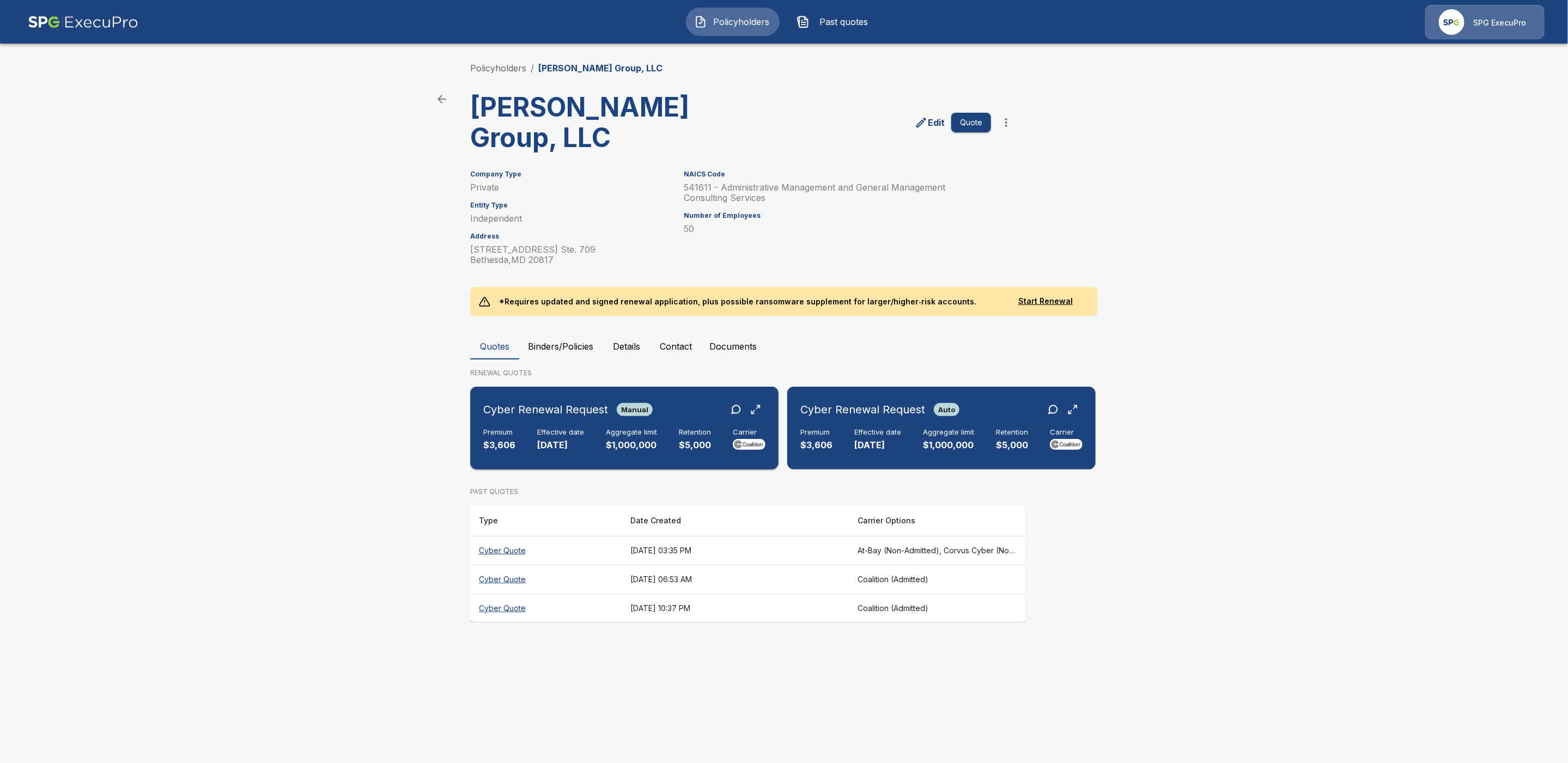
click at [644, 426] on div "Cyber Renewal Request Manual Premium $3,606 Effective date 9/16/2025 Aggregate …" at bounding box center [625, 428] width 300 height 74
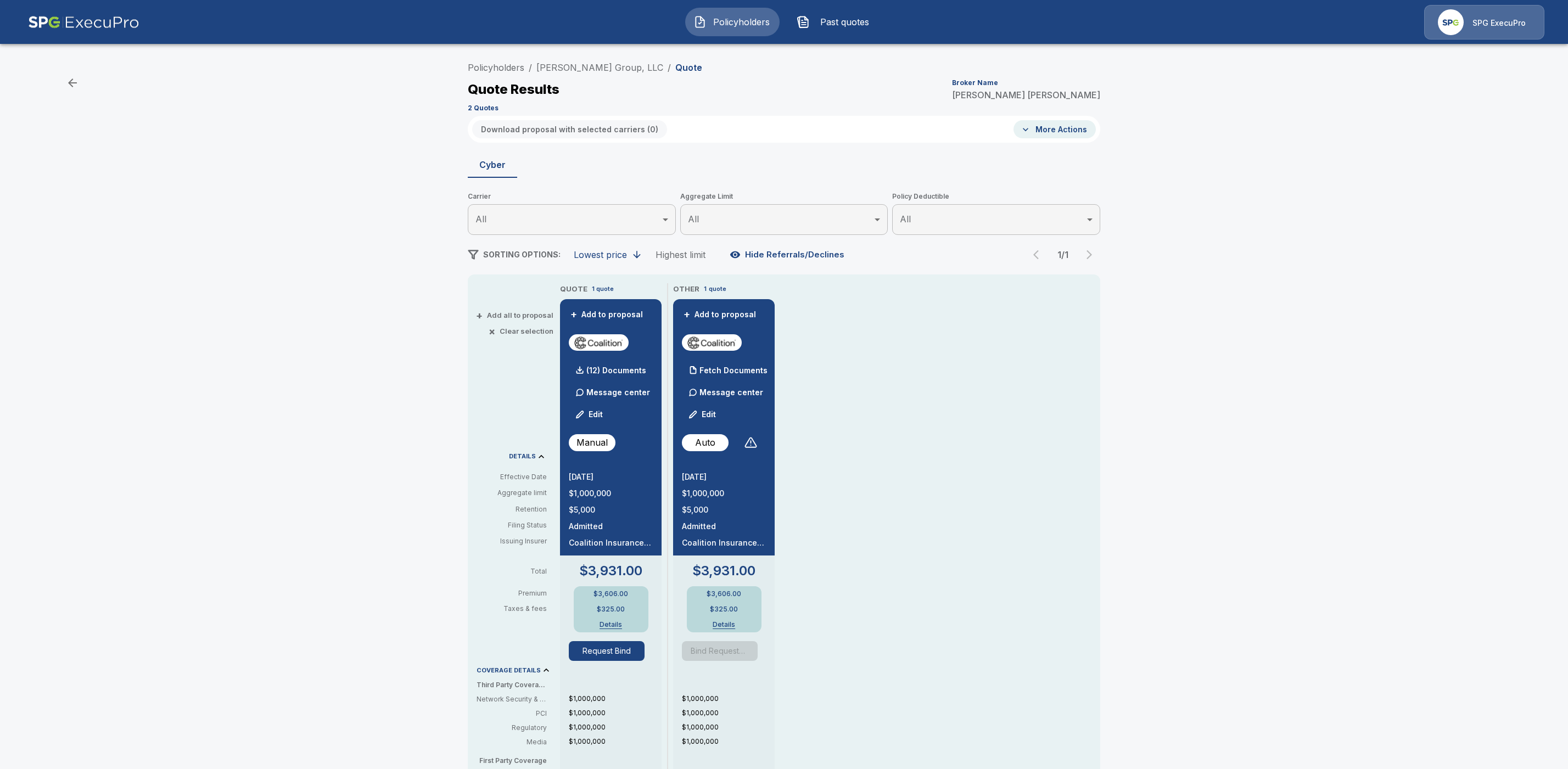
click at [605, 412] on button "Edit" at bounding box center [589, 415] width 37 height 22
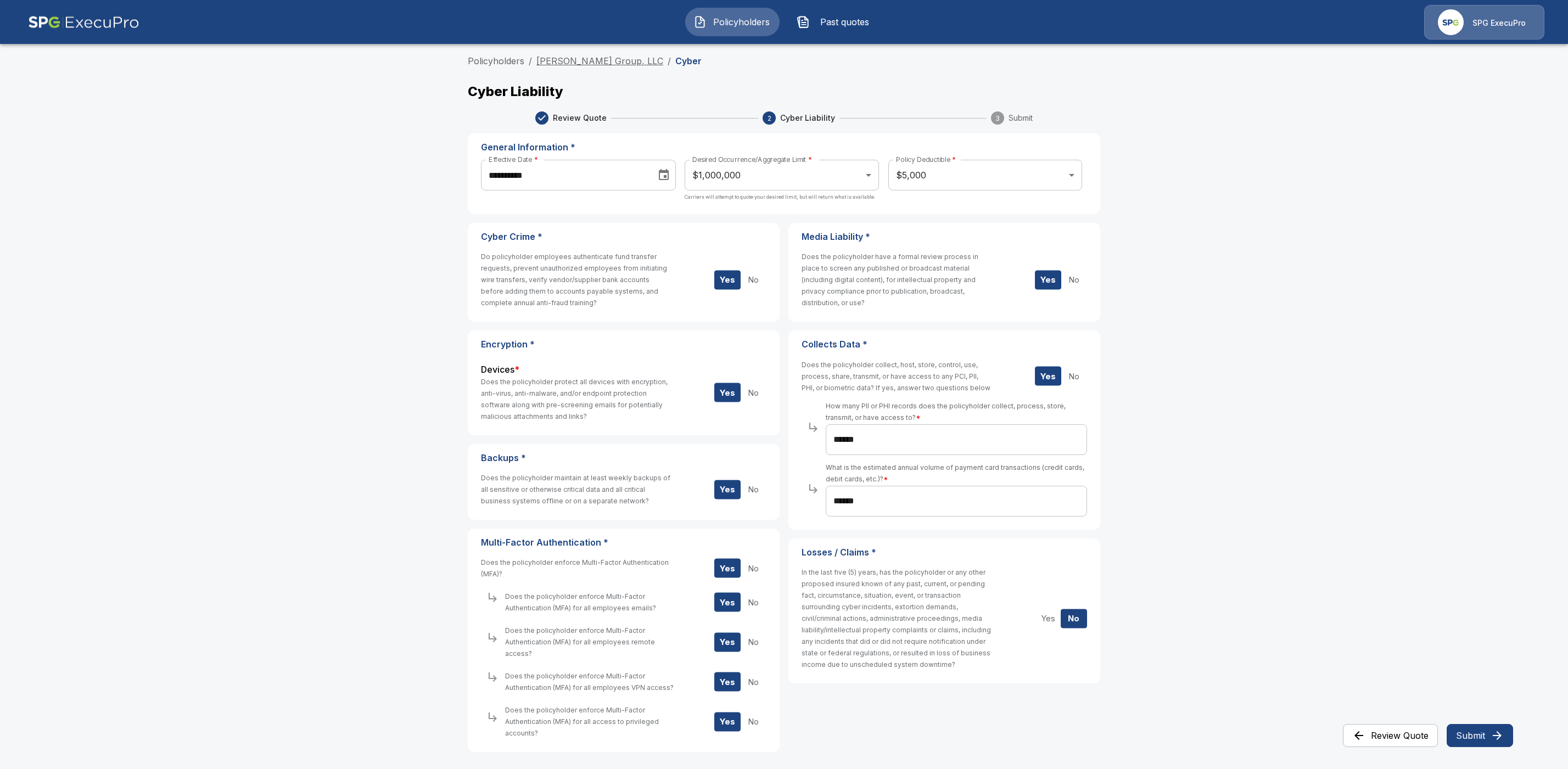
click at [600, 63] on link "[PERSON_NAME] Group, LLC" at bounding box center [600, 61] width 127 height 11
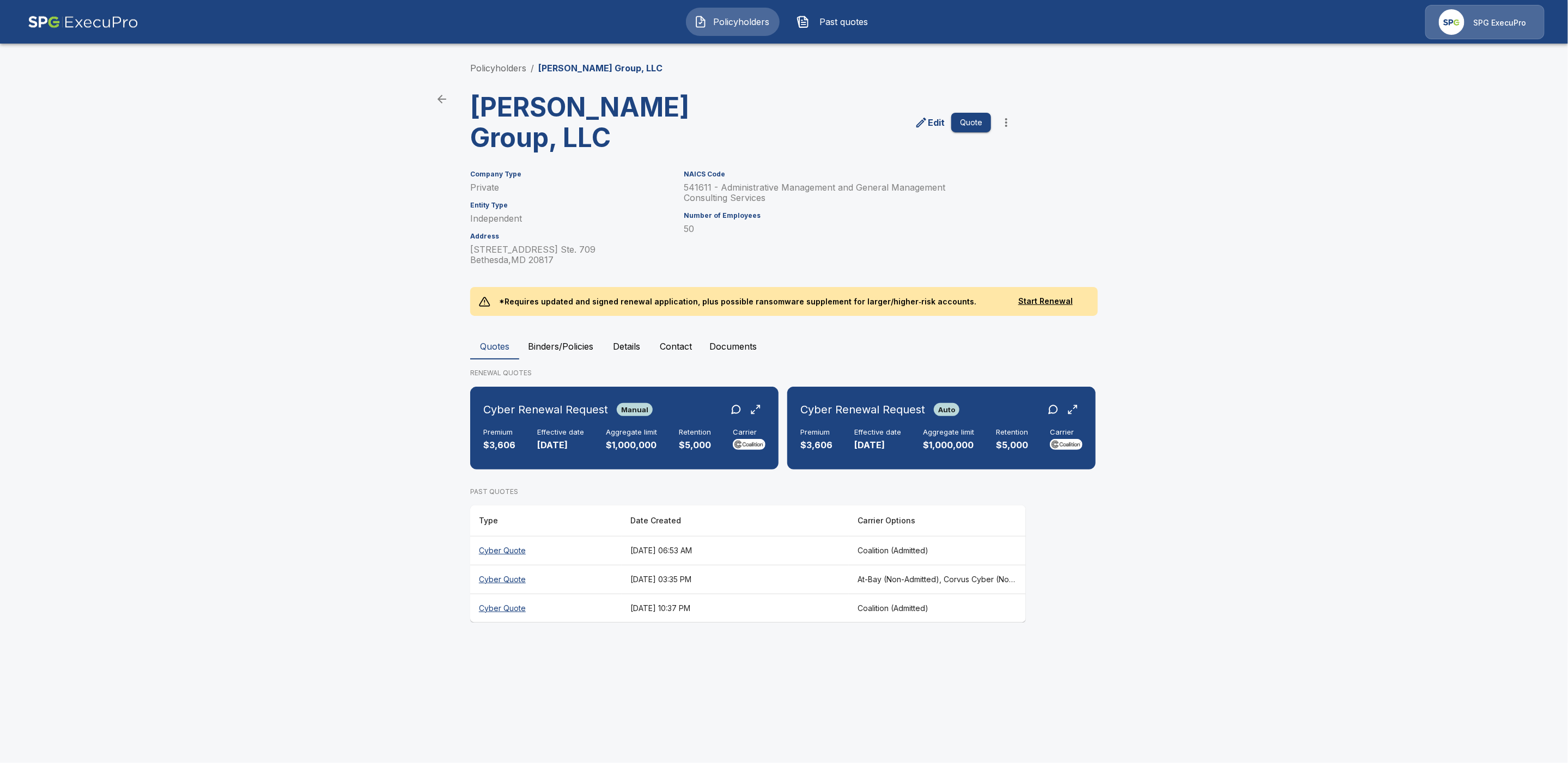
click at [930, 121] on p "Edit" at bounding box center [936, 123] width 17 height 13
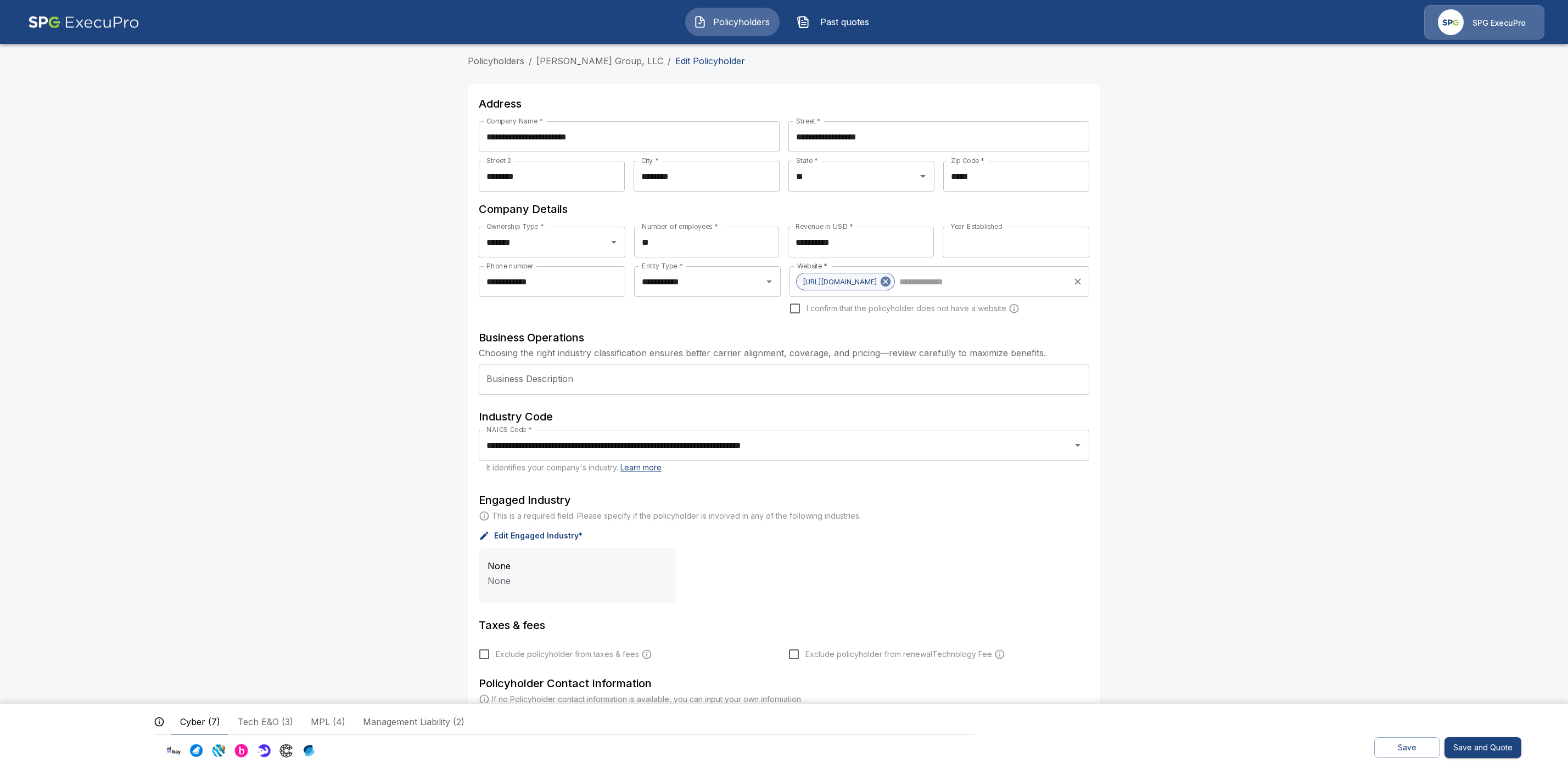
click at [864, 284] on span "[URL][DOMAIN_NAME]" at bounding box center [840, 282] width 86 height 13
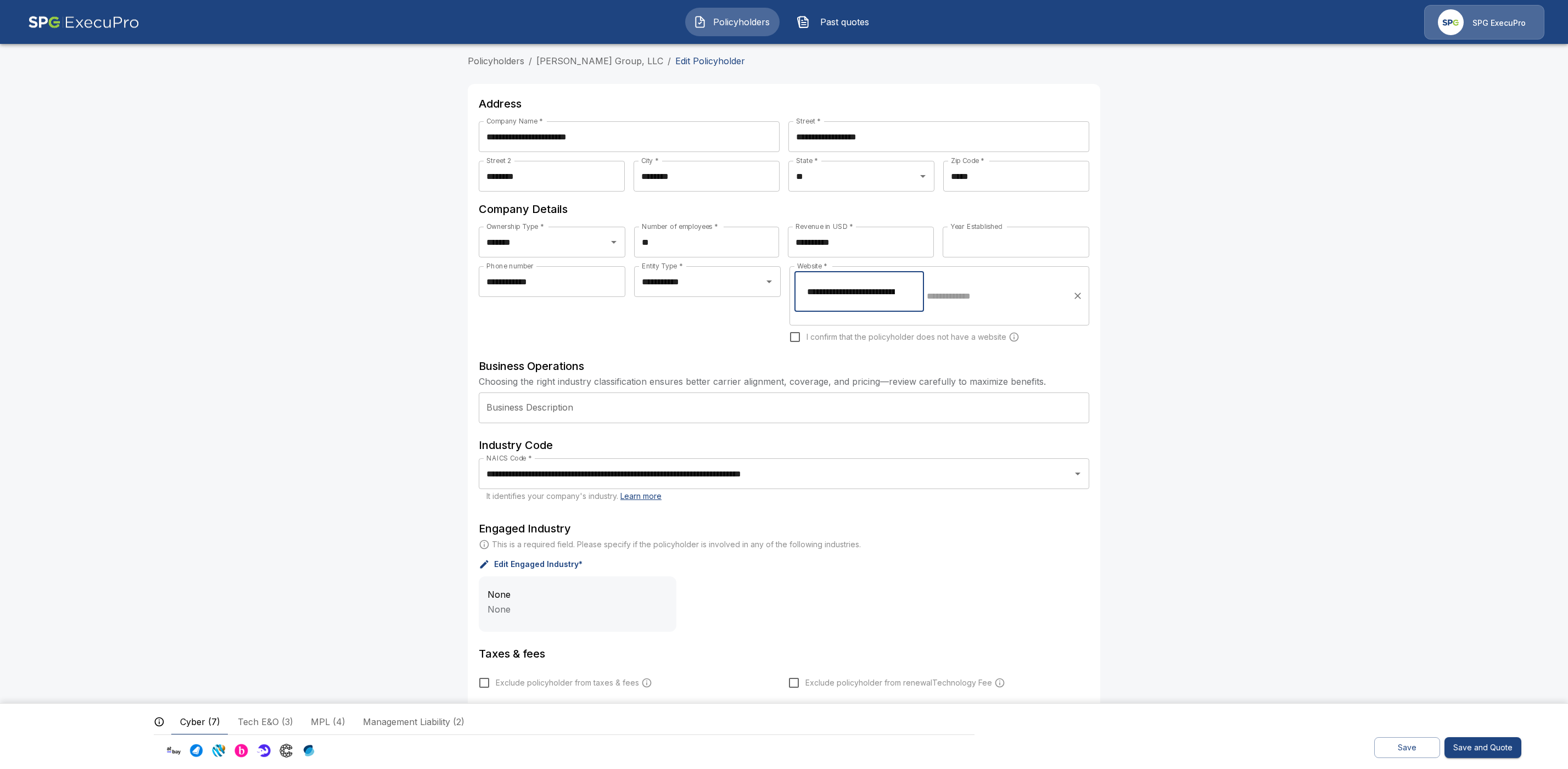
scroll to position [0, 25]
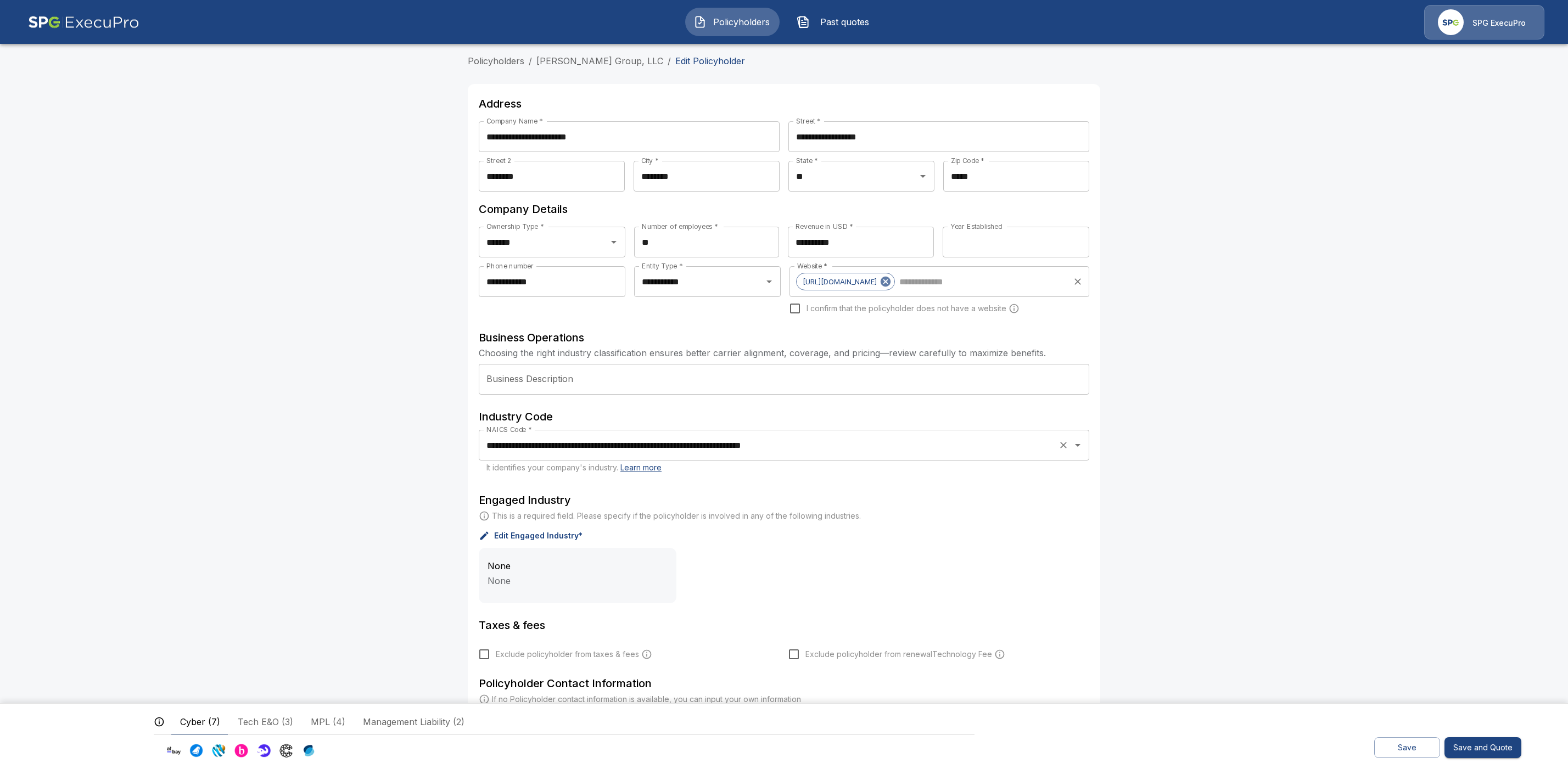
click at [901, 447] on input "**********" at bounding box center [768, 445] width 570 height 21
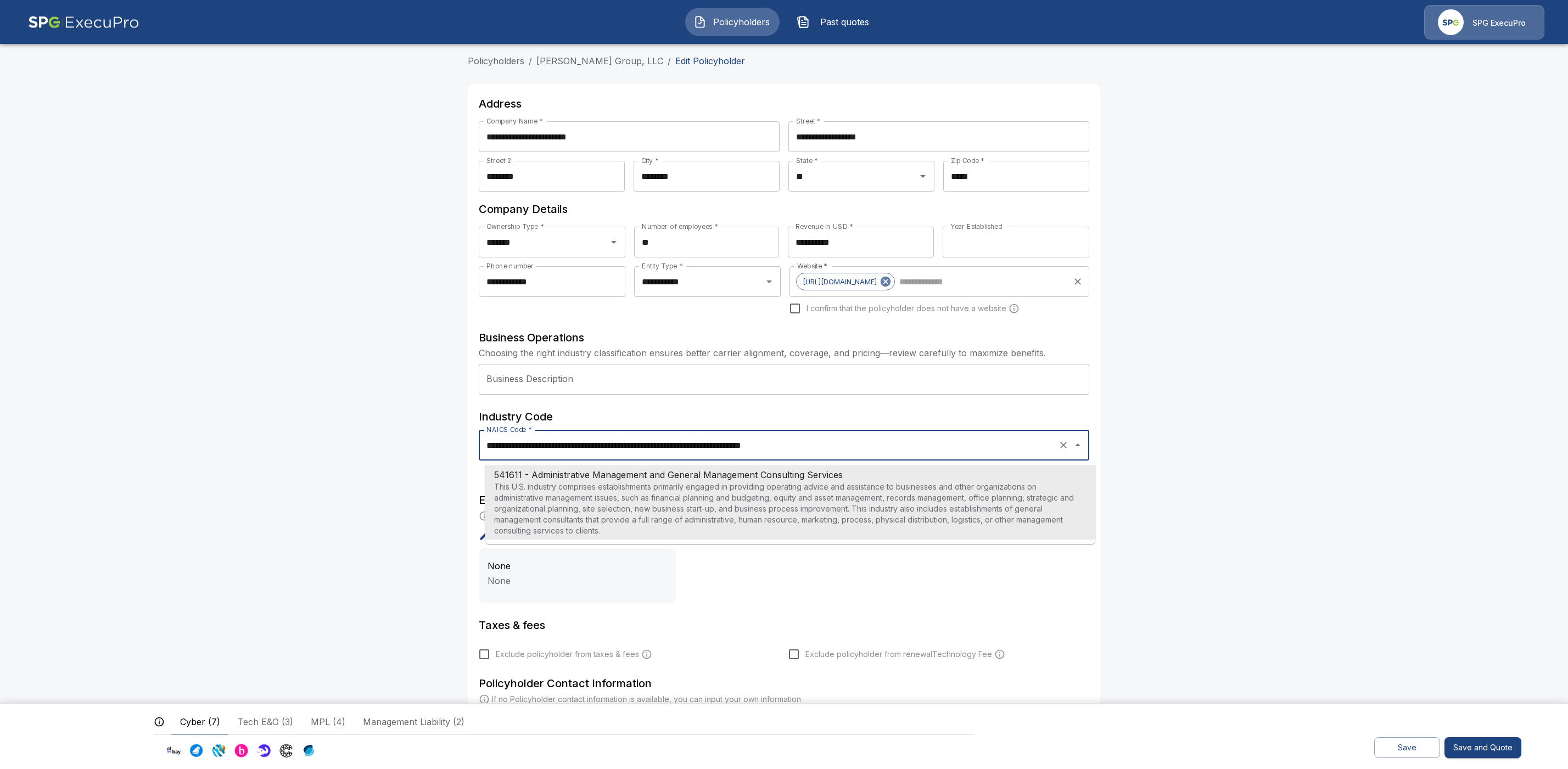
paste input "text"
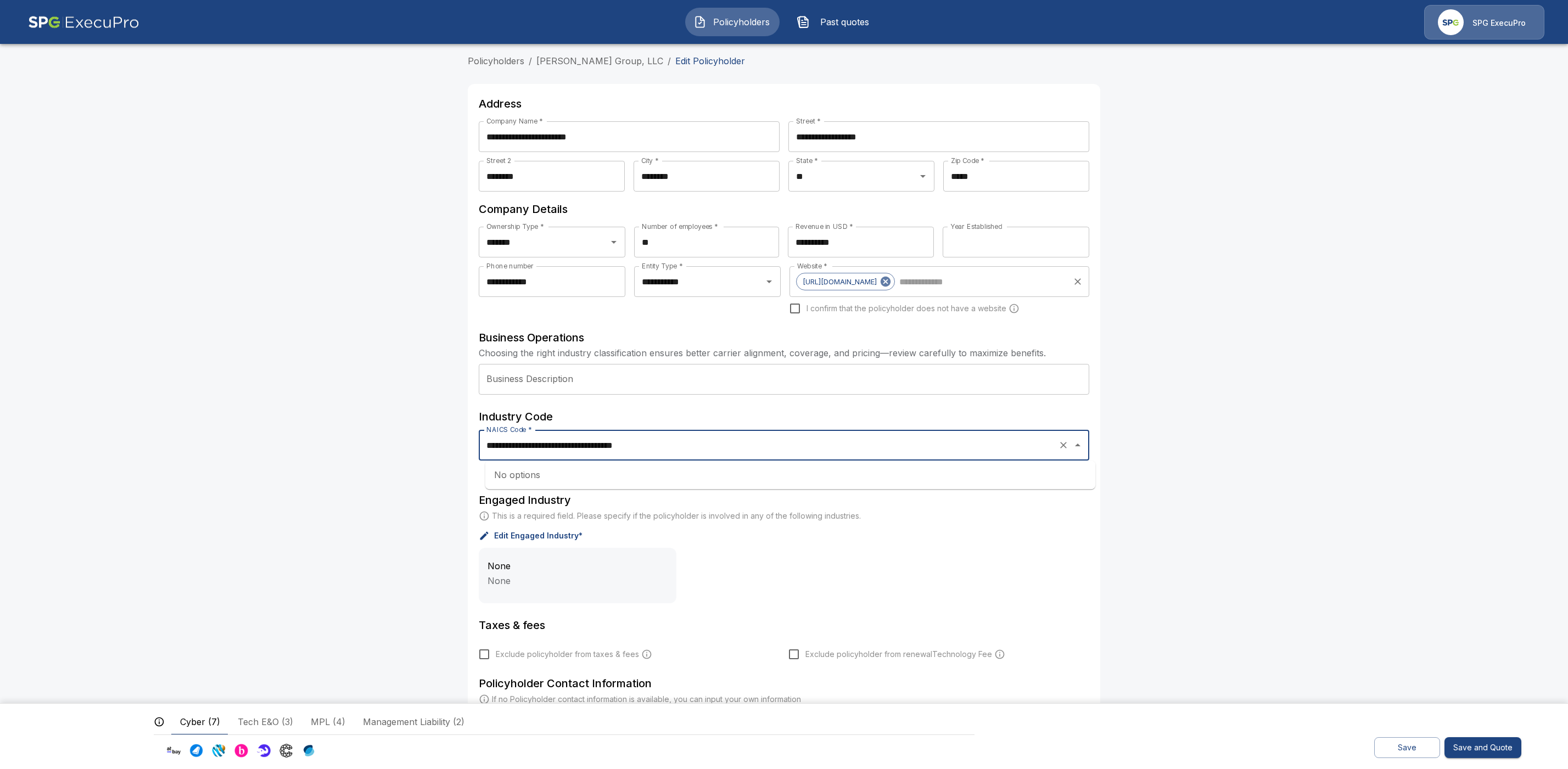
drag, startPoint x: 664, startPoint y: 448, endPoint x: 517, endPoint y: 448, distance: 147.0
click at [517, 448] on input "**********" at bounding box center [768, 445] width 570 height 21
click at [584, 487] on p "This U.S. industry comprises establishments primarily engaged in listing employ…" at bounding box center [790, 493] width 593 height 22
type input "**********"
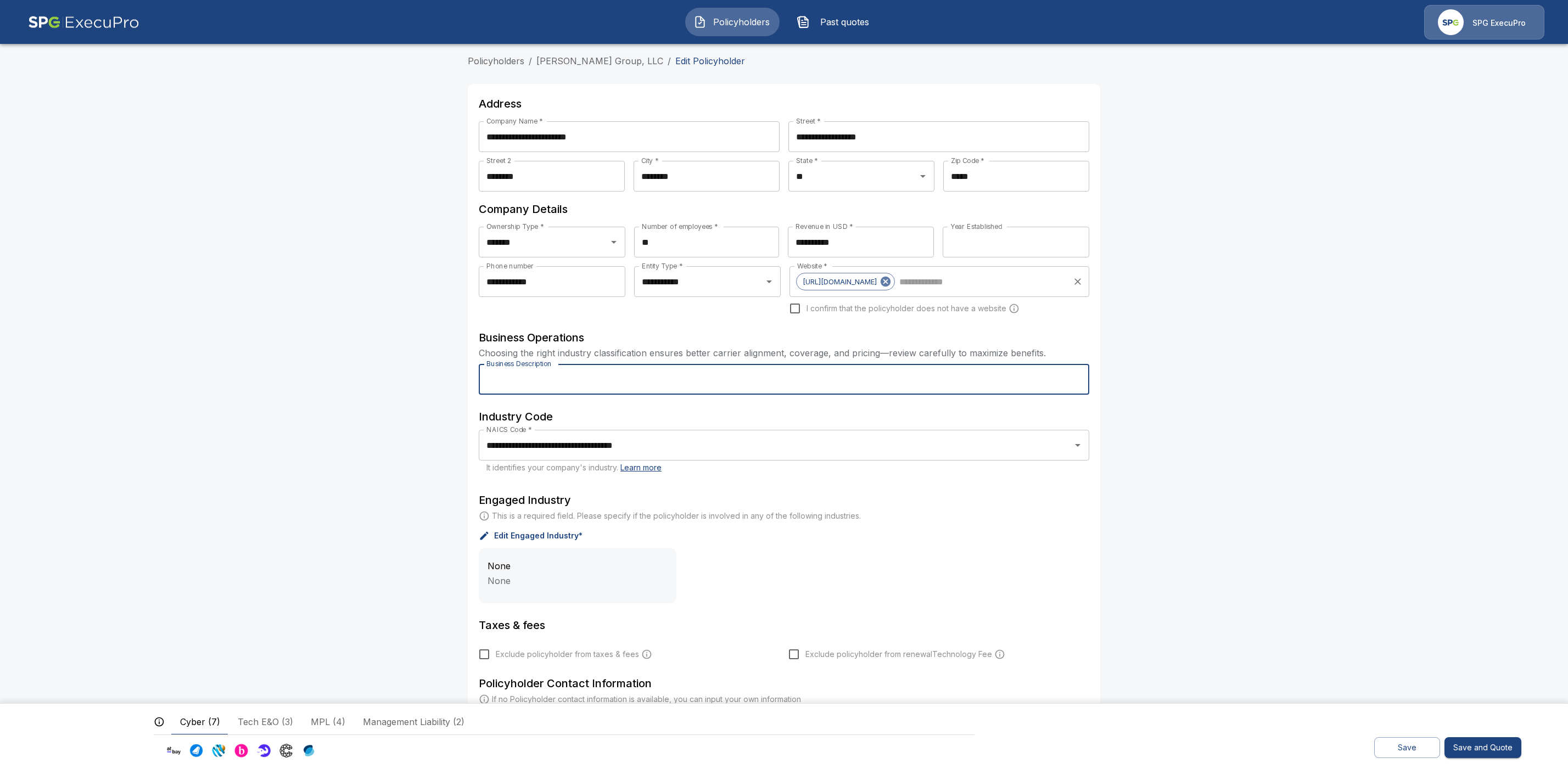
click at [553, 382] on input "Business Description" at bounding box center [783, 379] width 610 height 31
paste input "**********"
click at [492, 379] on input "**********" at bounding box center [783, 379] width 610 height 31
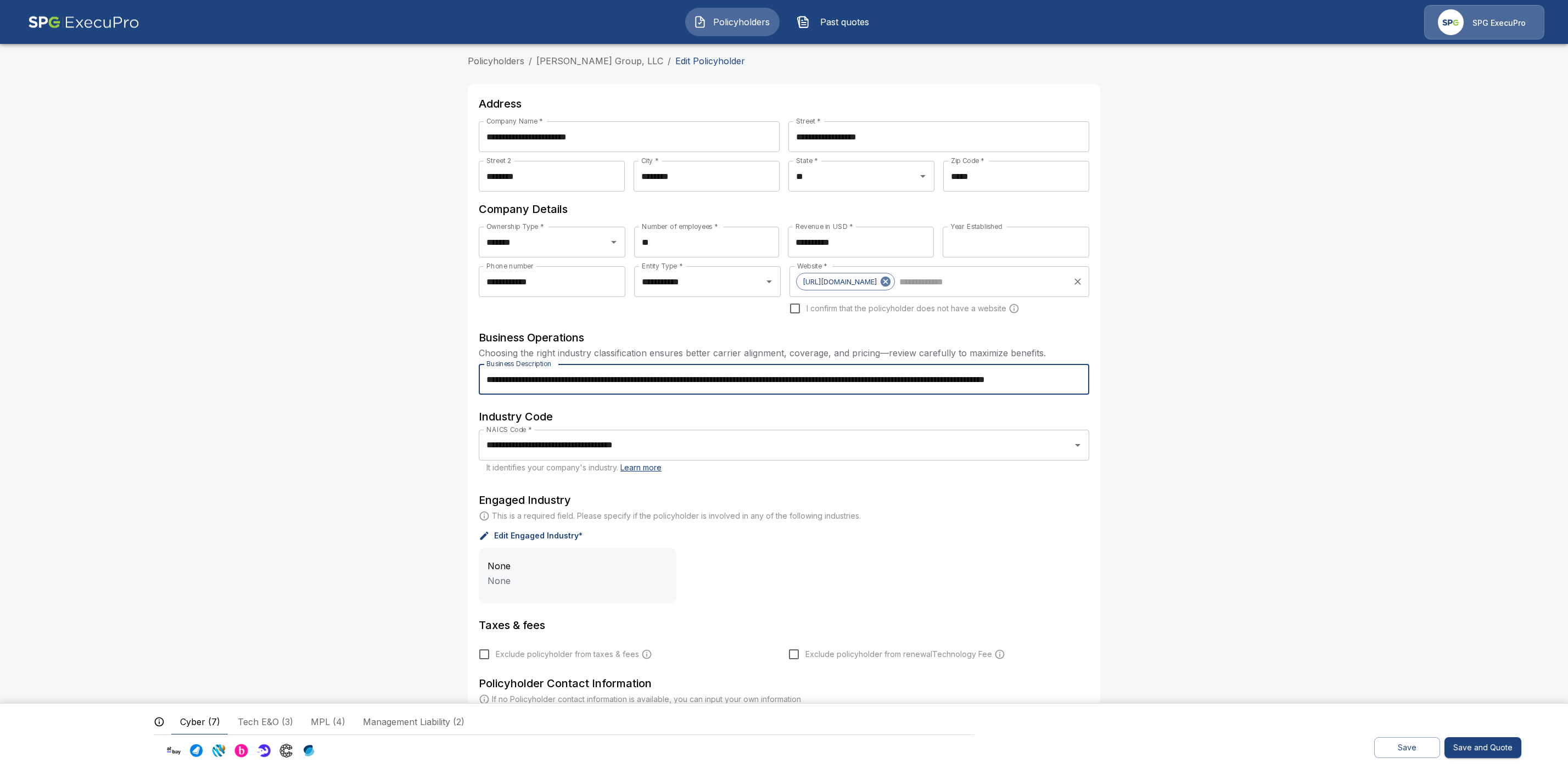
click at [499, 381] on input "**********" at bounding box center [783, 379] width 610 height 31
click at [1089, 379] on input "**********" at bounding box center [783, 379] width 610 height 31
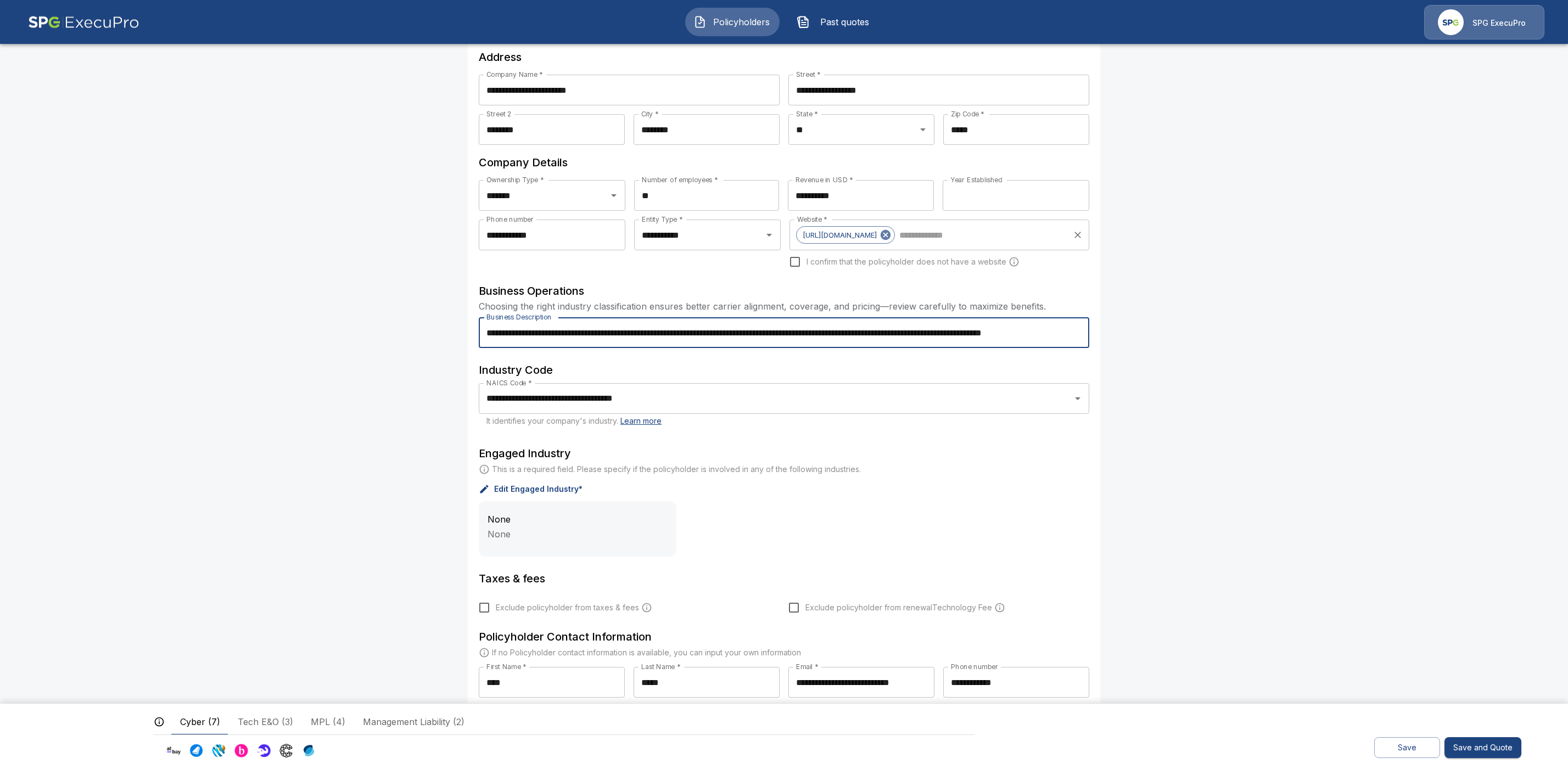
scroll to position [77, 0]
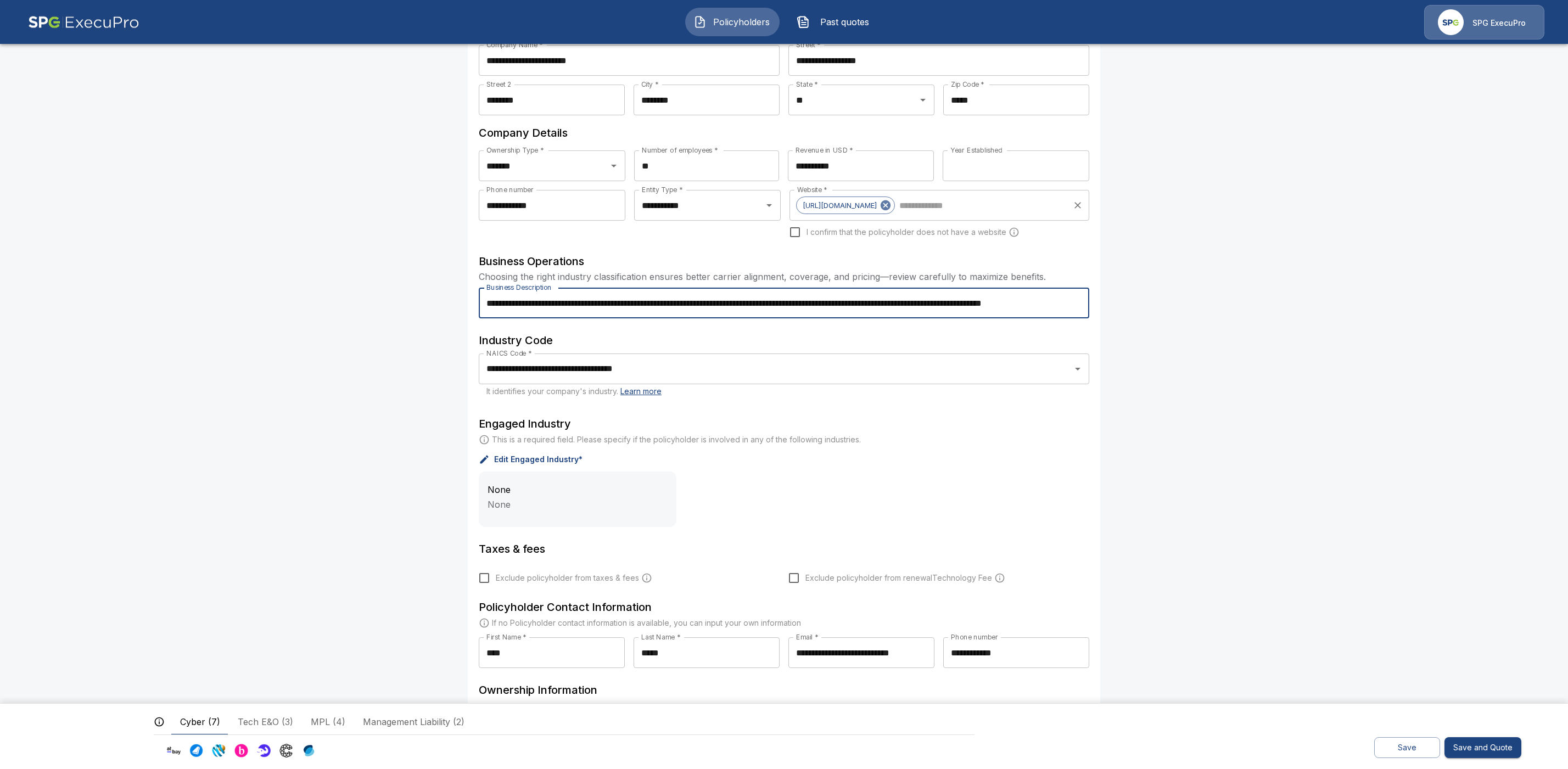
type input "**********"
click at [530, 458] on p "Edit Engaged Industry*" at bounding box center [538, 459] width 89 height 8
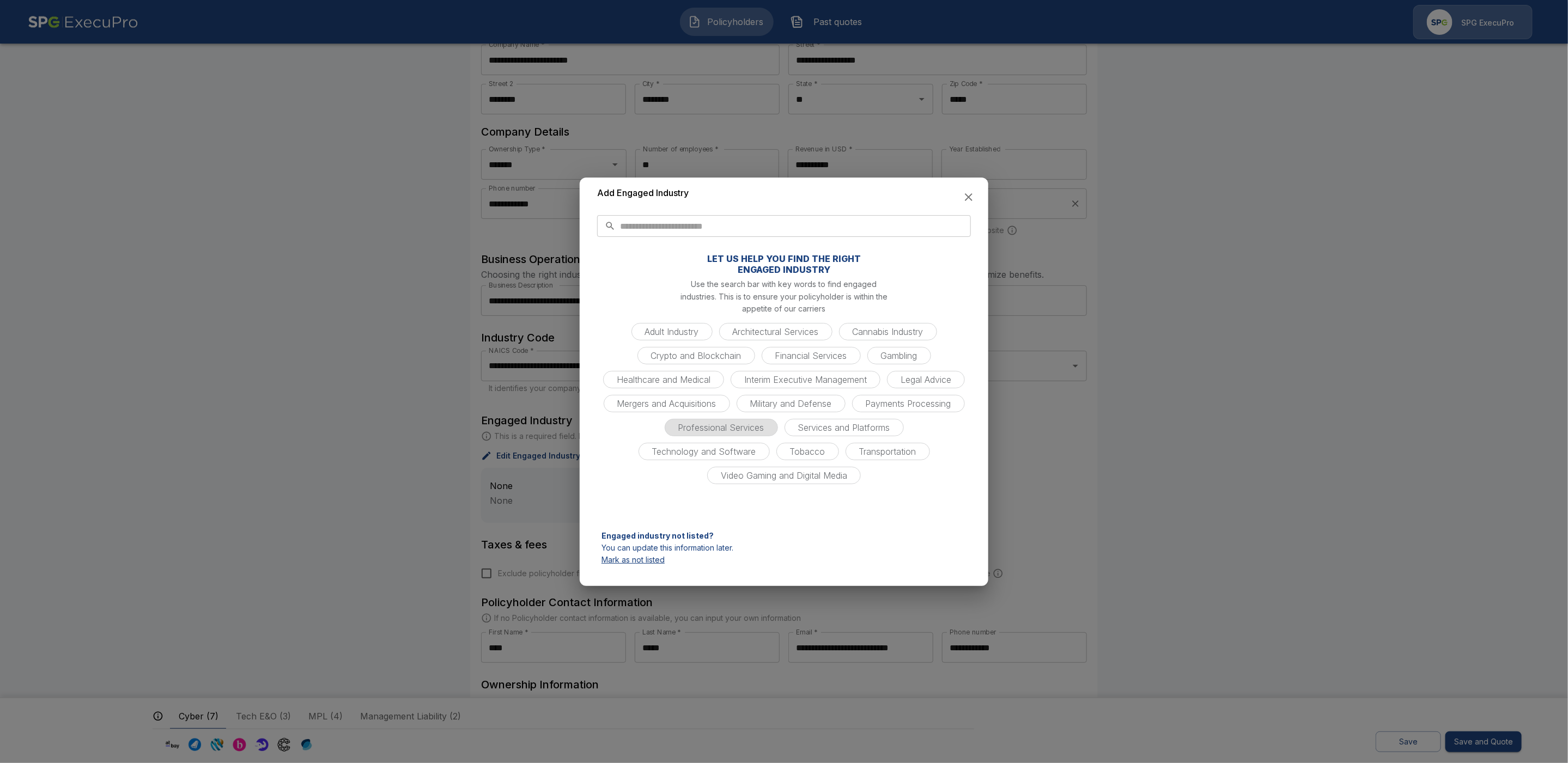
click at [747, 429] on span "Professional Services" at bounding box center [721, 427] width 99 height 11
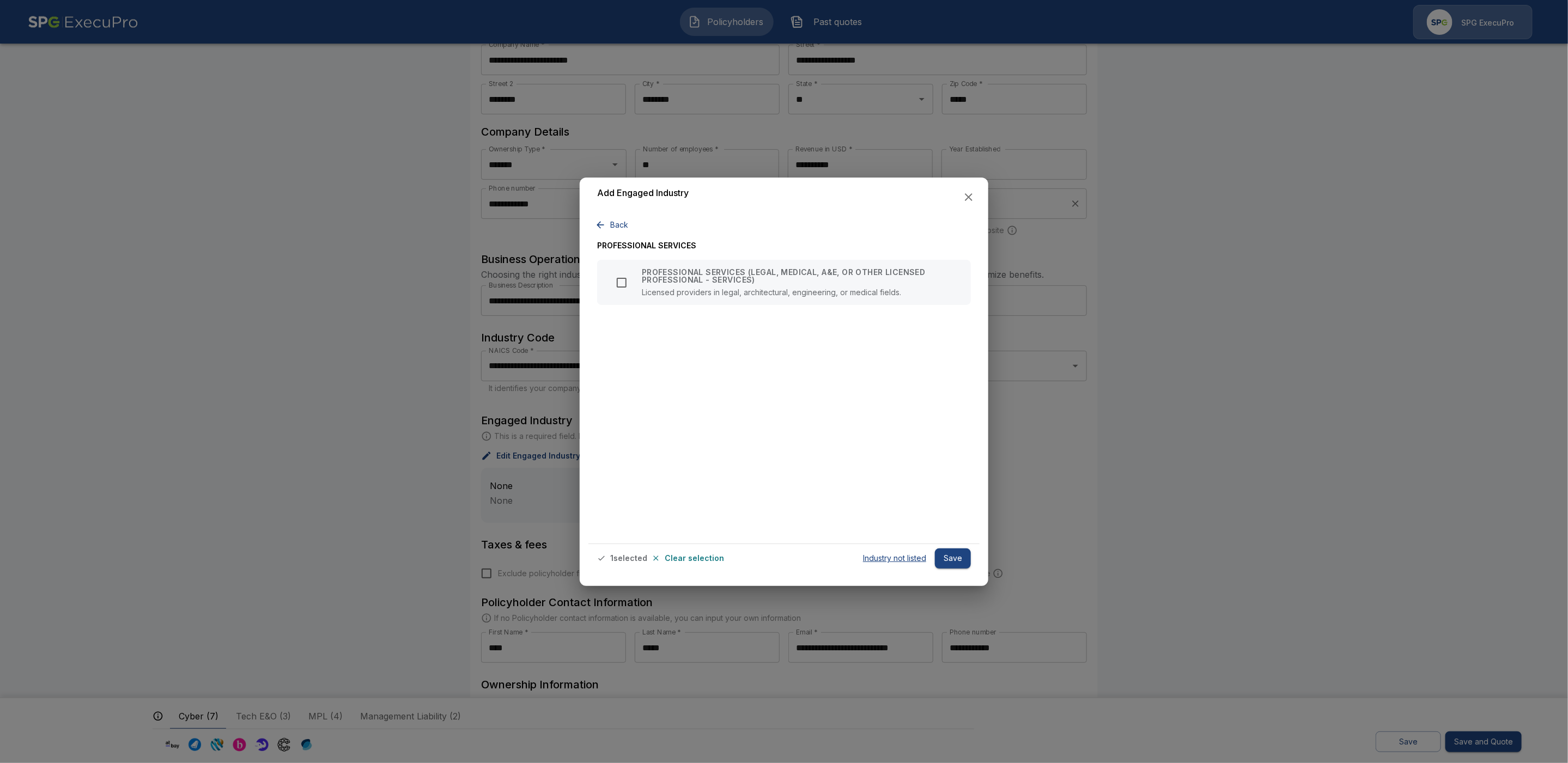
click at [899, 556] on p "Industry not listed" at bounding box center [894, 559] width 63 height 8
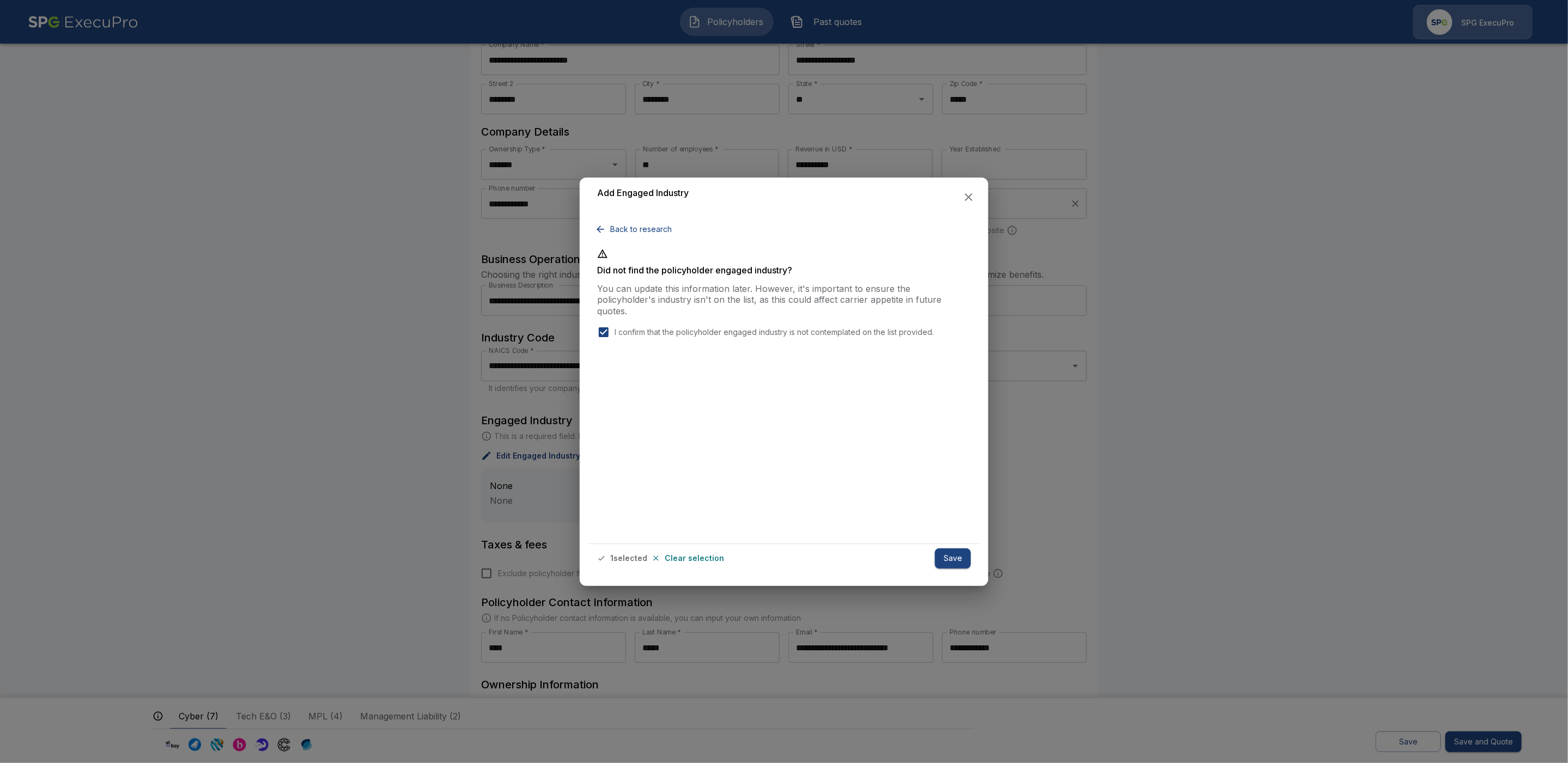
click at [957, 558] on button "Save" at bounding box center [952, 558] width 36 height 20
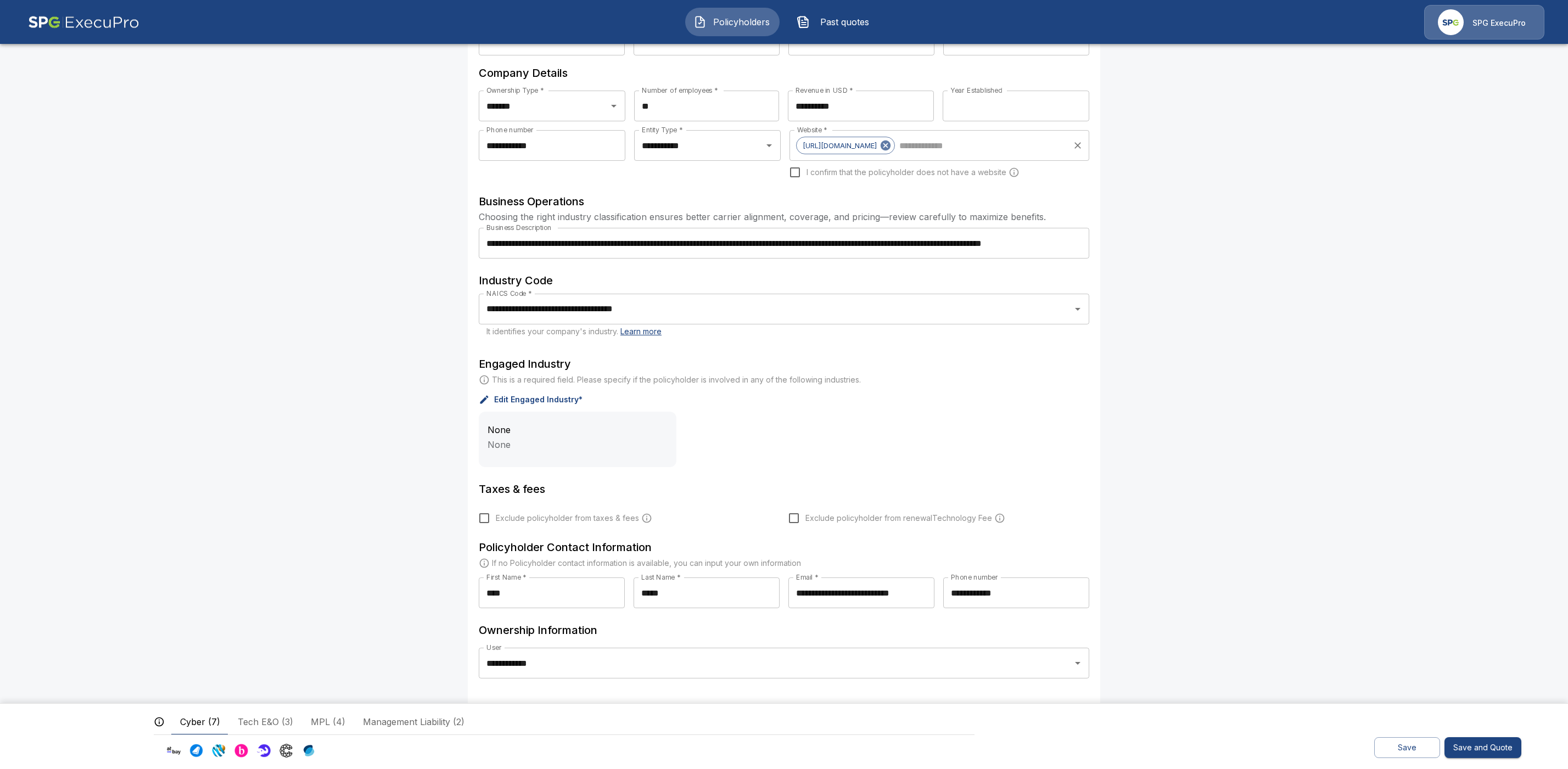
scroll to position [140, 0]
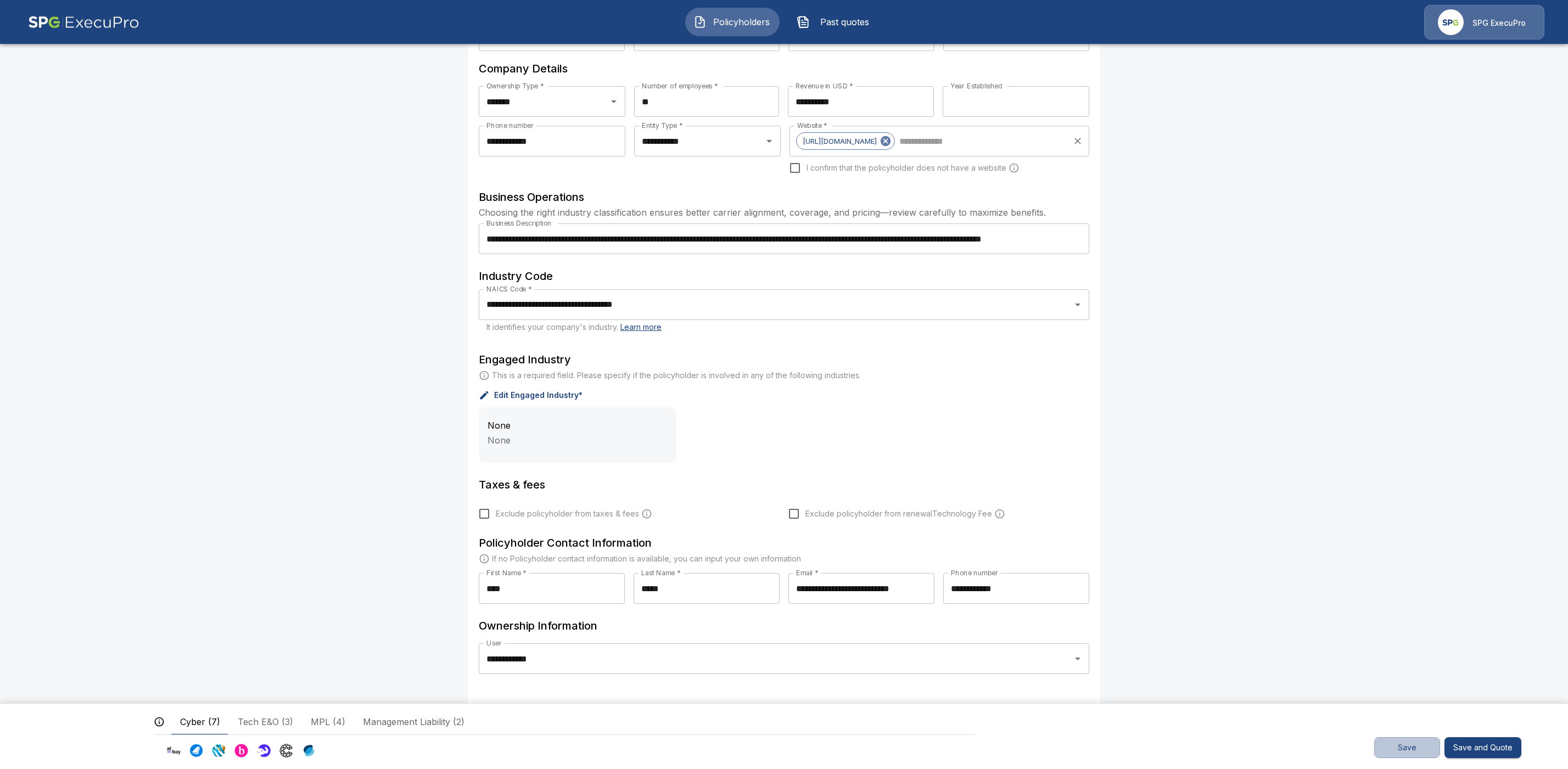
click at [1412, 747] on button "Save" at bounding box center [1407, 747] width 66 height 22
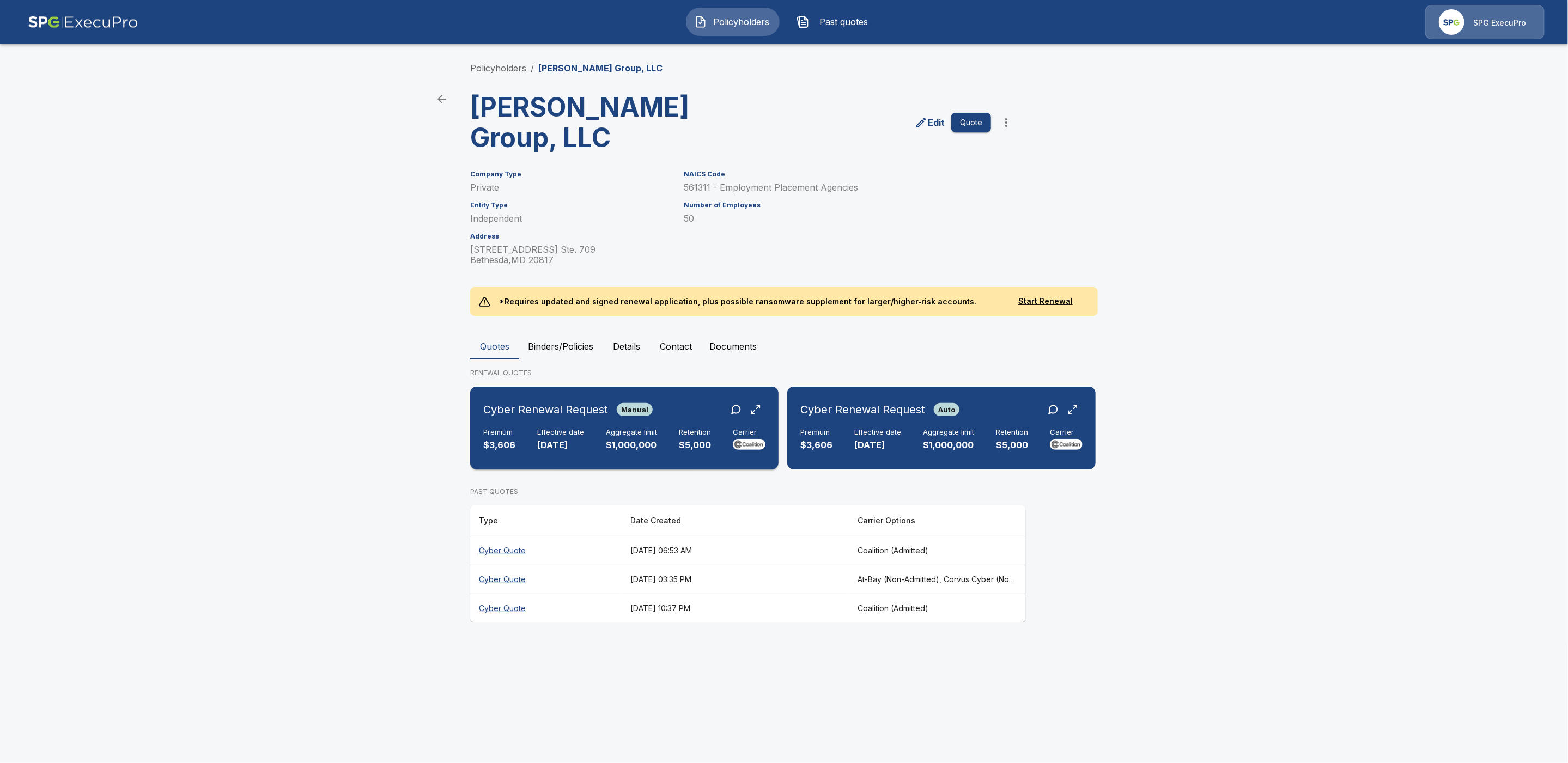
click at [676, 412] on div "Cyber Renewal Request Manual" at bounding box center [625, 409] width 283 height 20
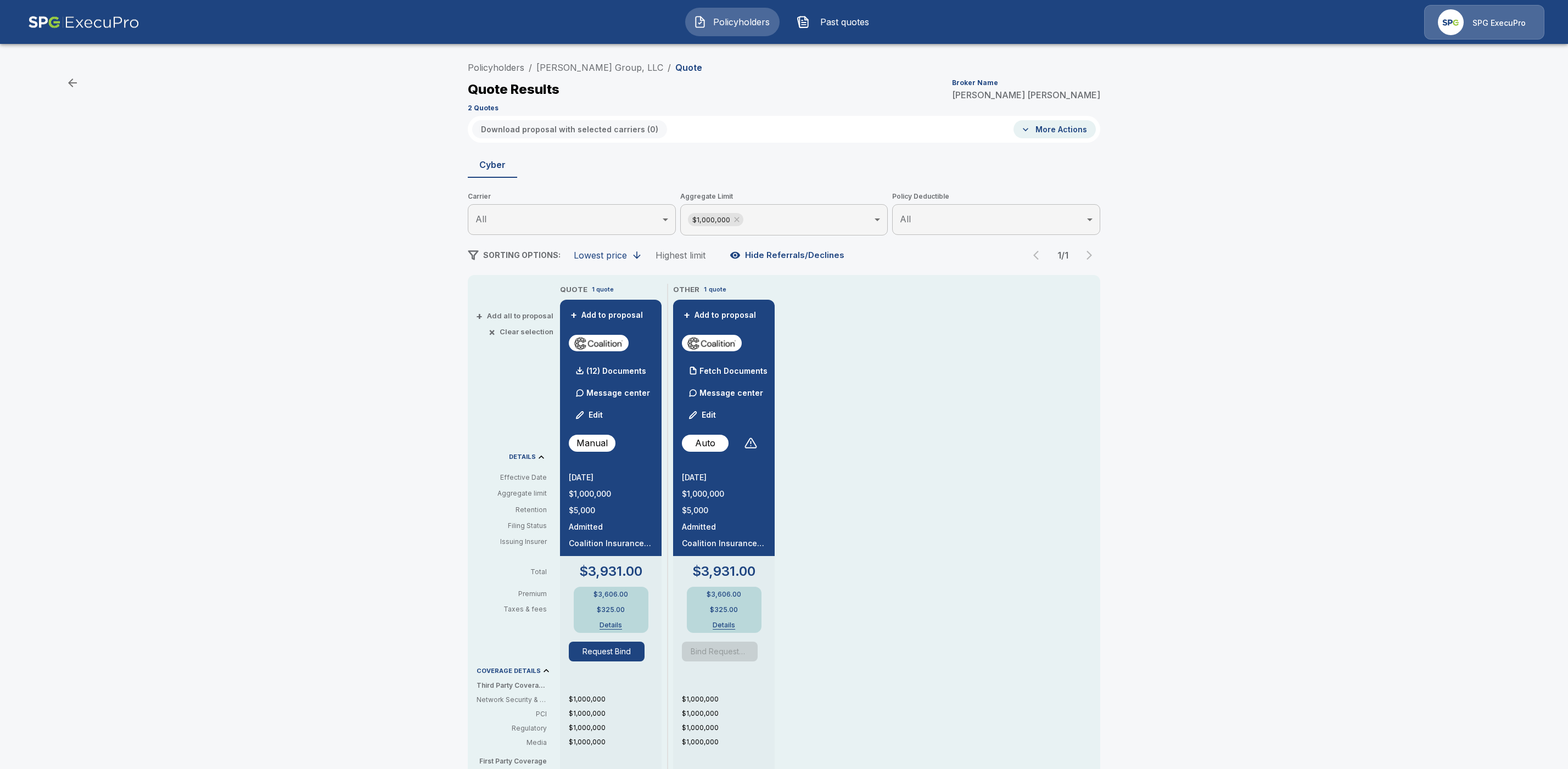
click at [601, 413] on button "Edit" at bounding box center [589, 416] width 37 height 22
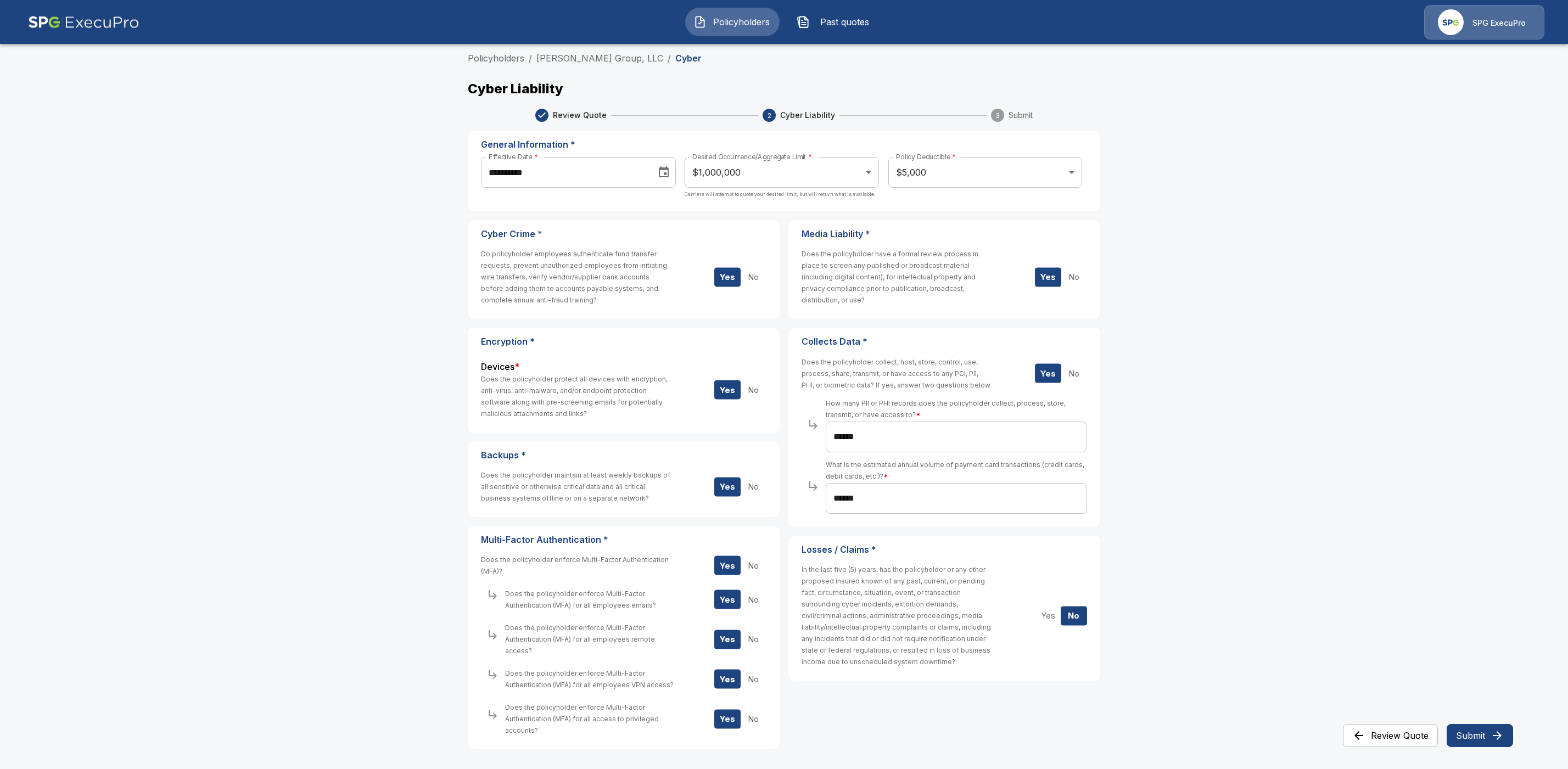
scroll to position [3, 0]
click at [1322, 503] on main "**********" at bounding box center [784, 399] width 1568 height 805
click at [1471, 735] on button "Submit" at bounding box center [1479, 735] width 66 height 23
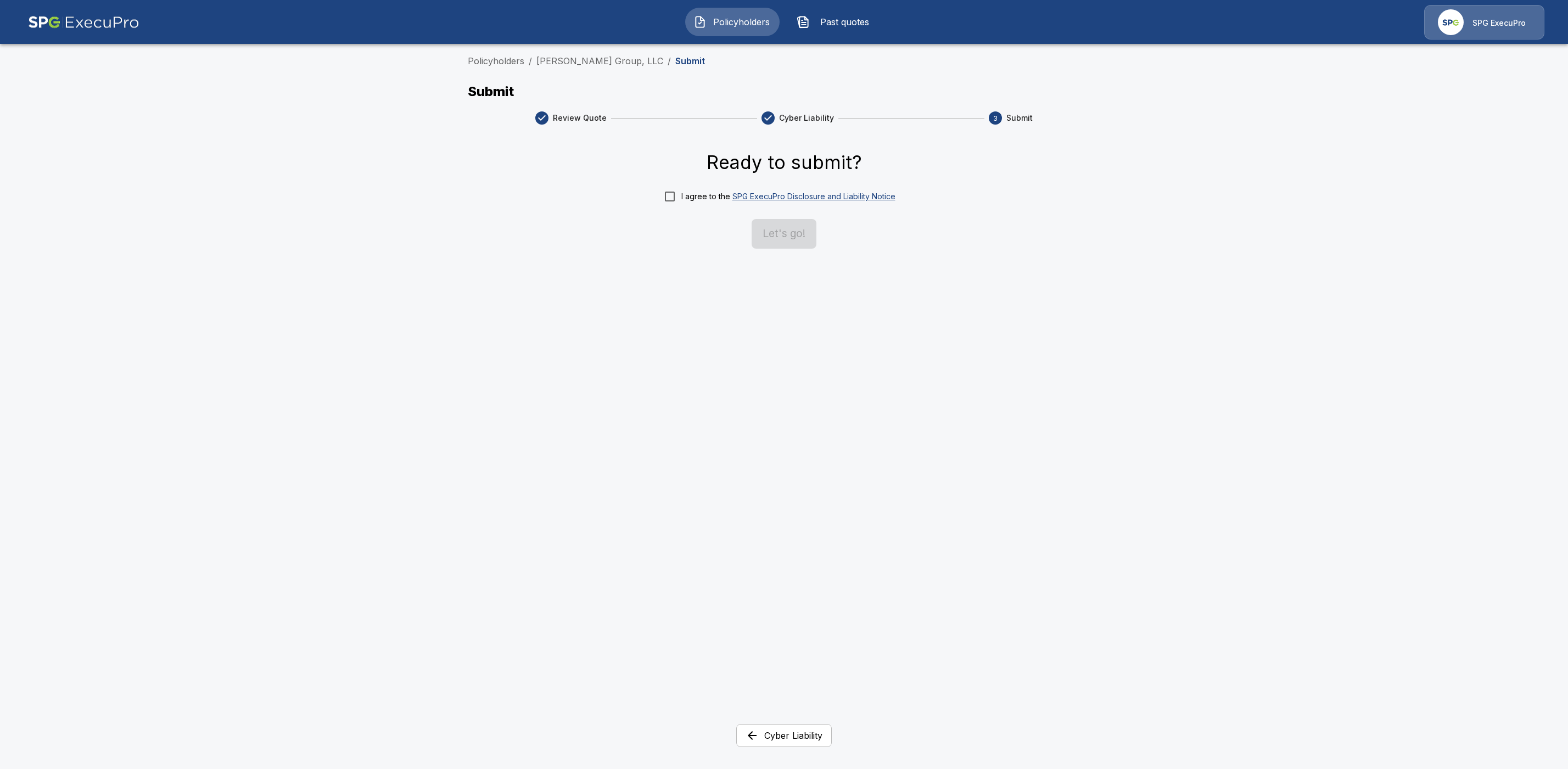
scroll to position [0, 0]
click at [765, 230] on button "Let's go!" at bounding box center [790, 234] width 65 height 30
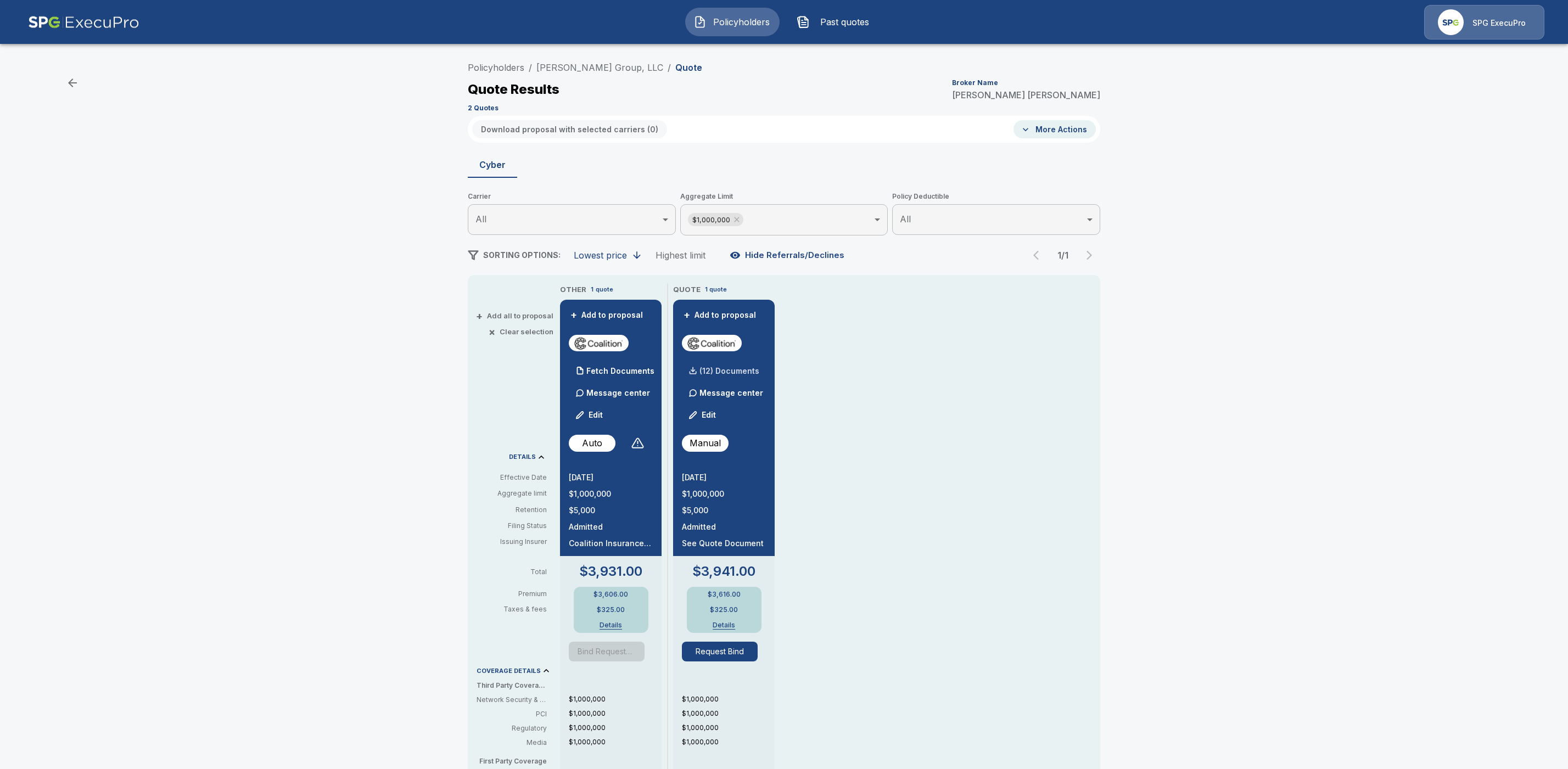
click at [746, 371] on p "(12) Documents" at bounding box center [729, 372] width 60 height 8
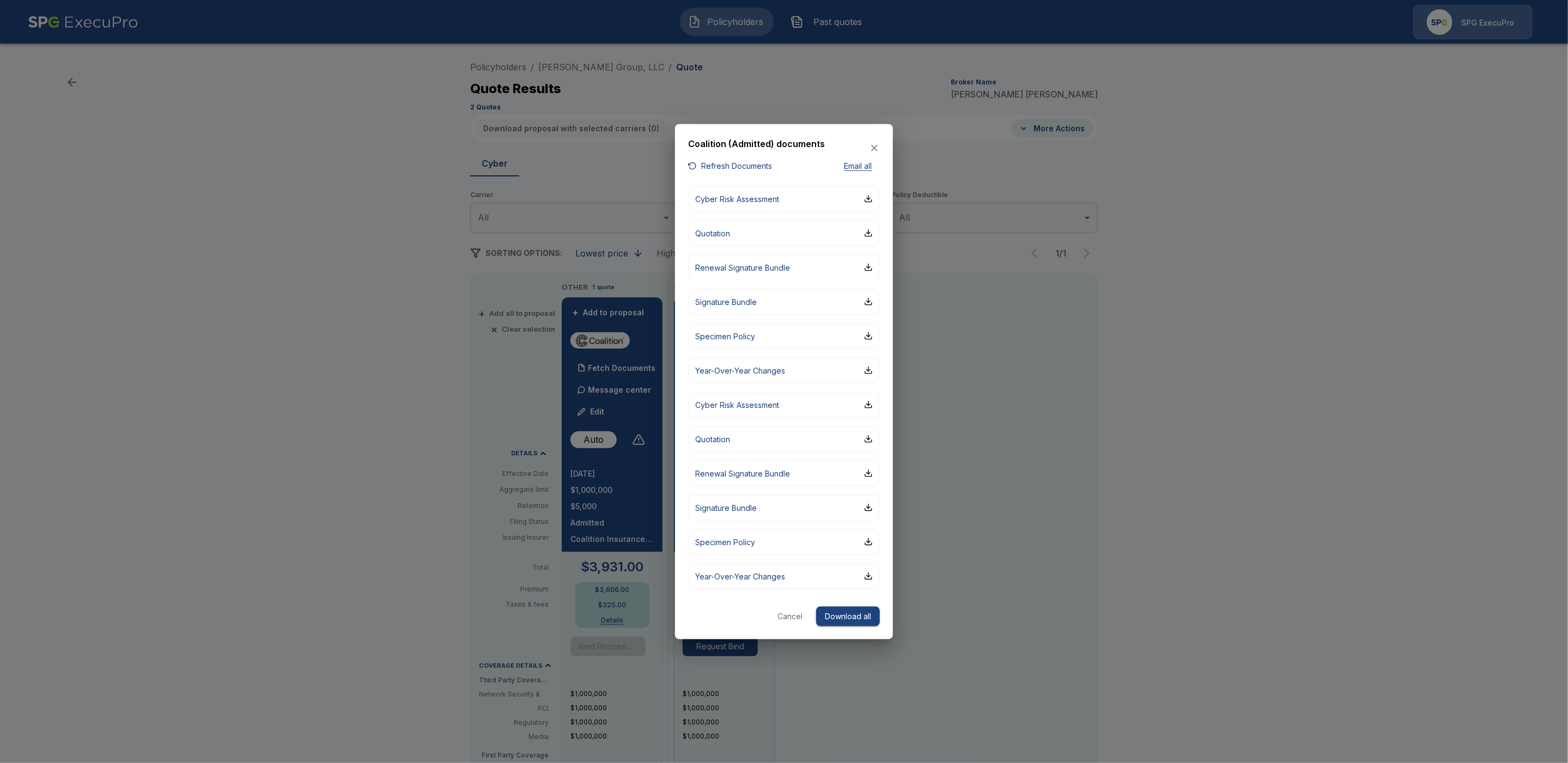
click at [740, 164] on button "Refresh Documents" at bounding box center [730, 166] width 84 height 13
click at [870, 471] on div "button" at bounding box center [868, 473] width 9 height 9
click at [868, 269] on div "button" at bounding box center [868, 267] width 9 height 9
click at [869, 404] on div "button" at bounding box center [868, 404] width 9 height 9
click at [870, 438] on div "button" at bounding box center [868, 438] width 9 height 9
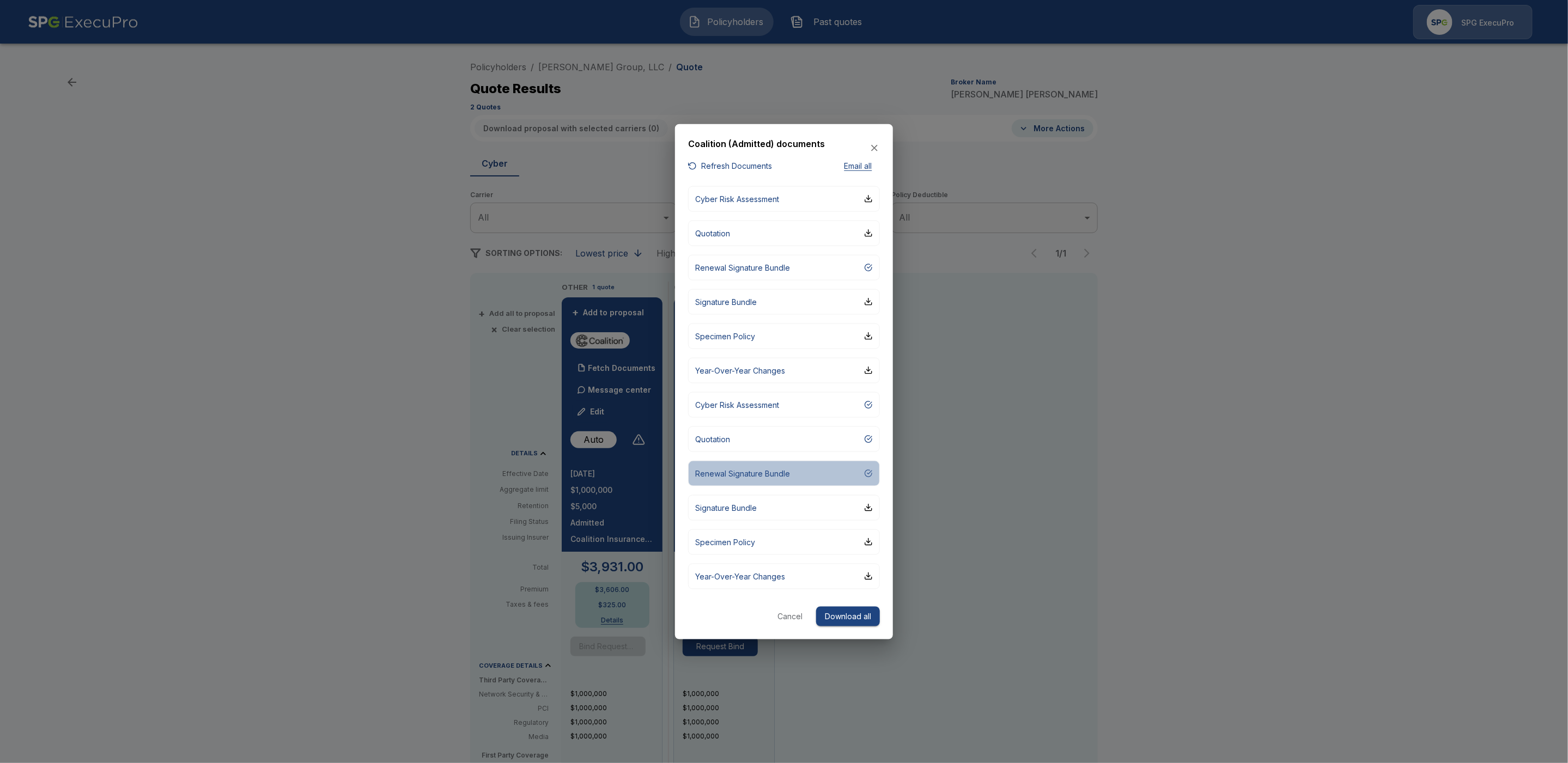
click at [870, 471] on div "button" at bounding box center [868, 473] width 9 height 9
click at [871, 508] on div "button" at bounding box center [868, 507] width 9 height 9
click at [870, 543] on div "button" at bounding box center [868, 541] width 9 height 9
click at [871, 576] on div "button" at bounding box center [868, 576] width 9 height 9
click at [792, 611] on button "Cancel" at bounding box center [790, 616] width 35 height 20
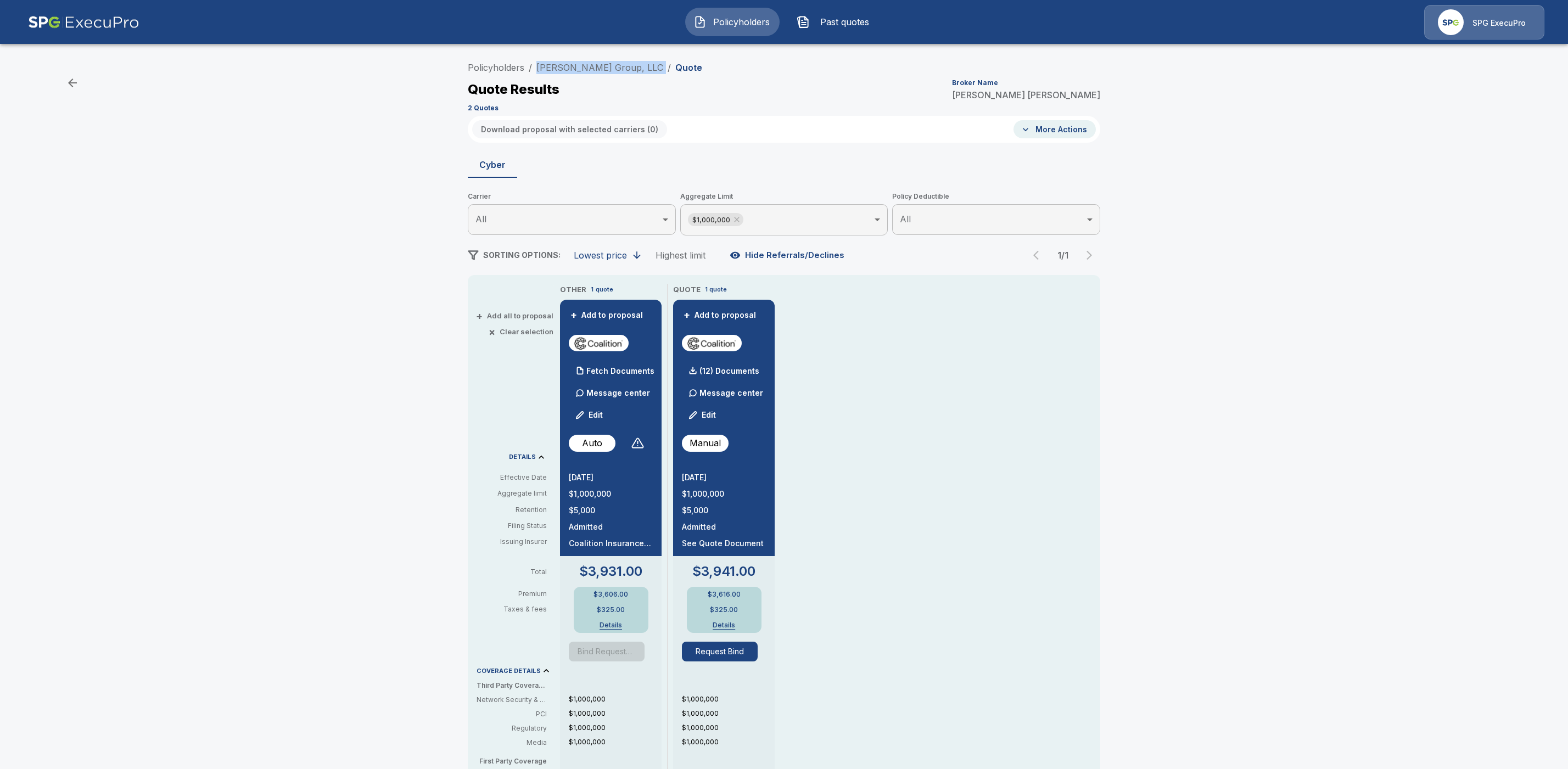
drag, startPoint x: 655, startPoint y: 66, endPoint x: 540, endPoint y: 64, distance: 115.0
click at [540, 64] on ol "Policyholders / Robert Joseph Group, LLC / Quote" at bounding box center [585, 67] width 234 height 14
copy ol "Robert Joseph Group, LLC /"
click at [723, 87] on div "Quote Results Broker Name Tricia Dietz" at bounding box center [783, 89] width 632 height 20
click at [729, 368] on p "(12) Documents" at bounding box center [729, 372] width 60 height 8
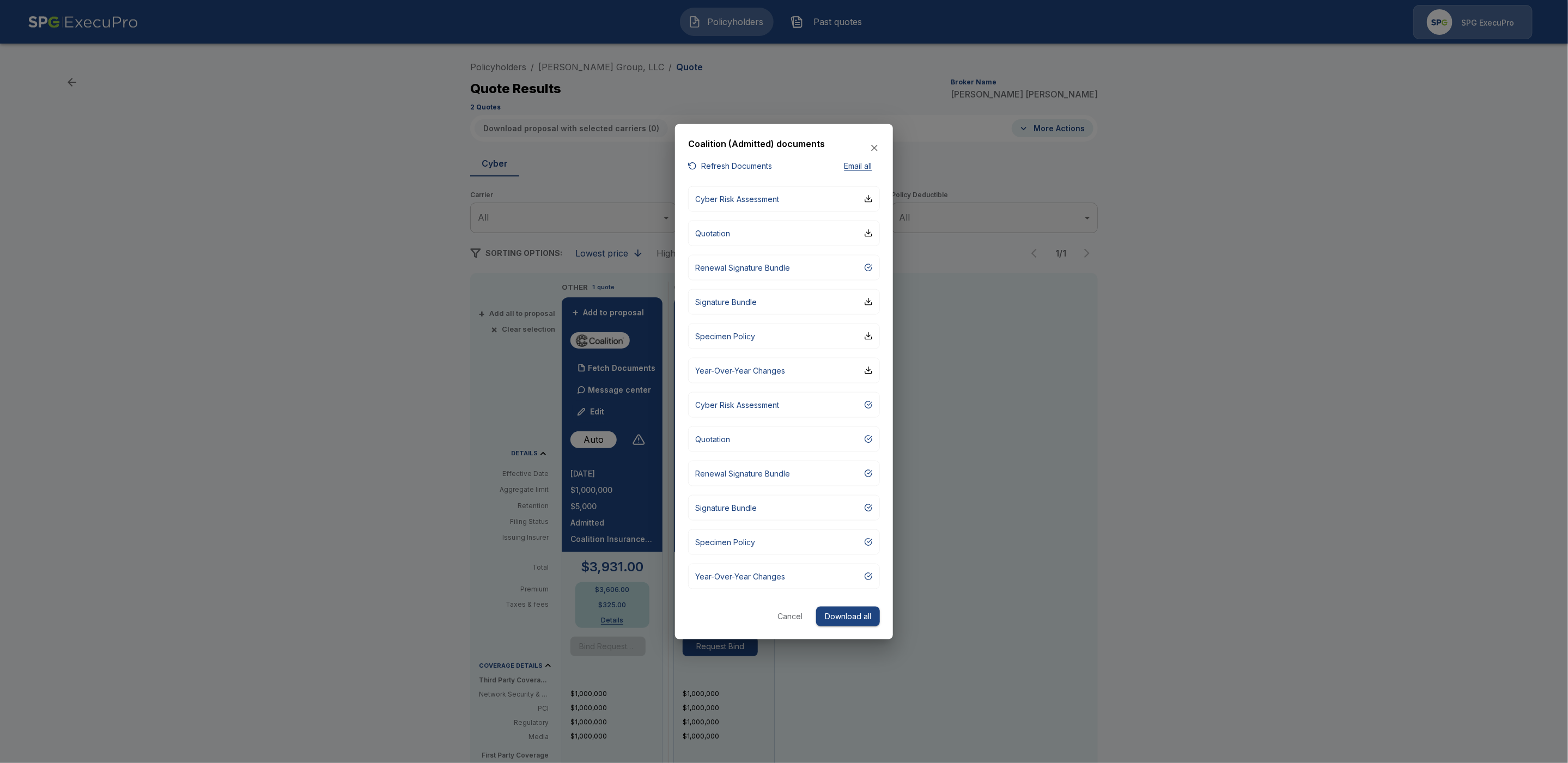
click at [1295, 265] on div at bounding box center [784, 382] width 1568 height 763
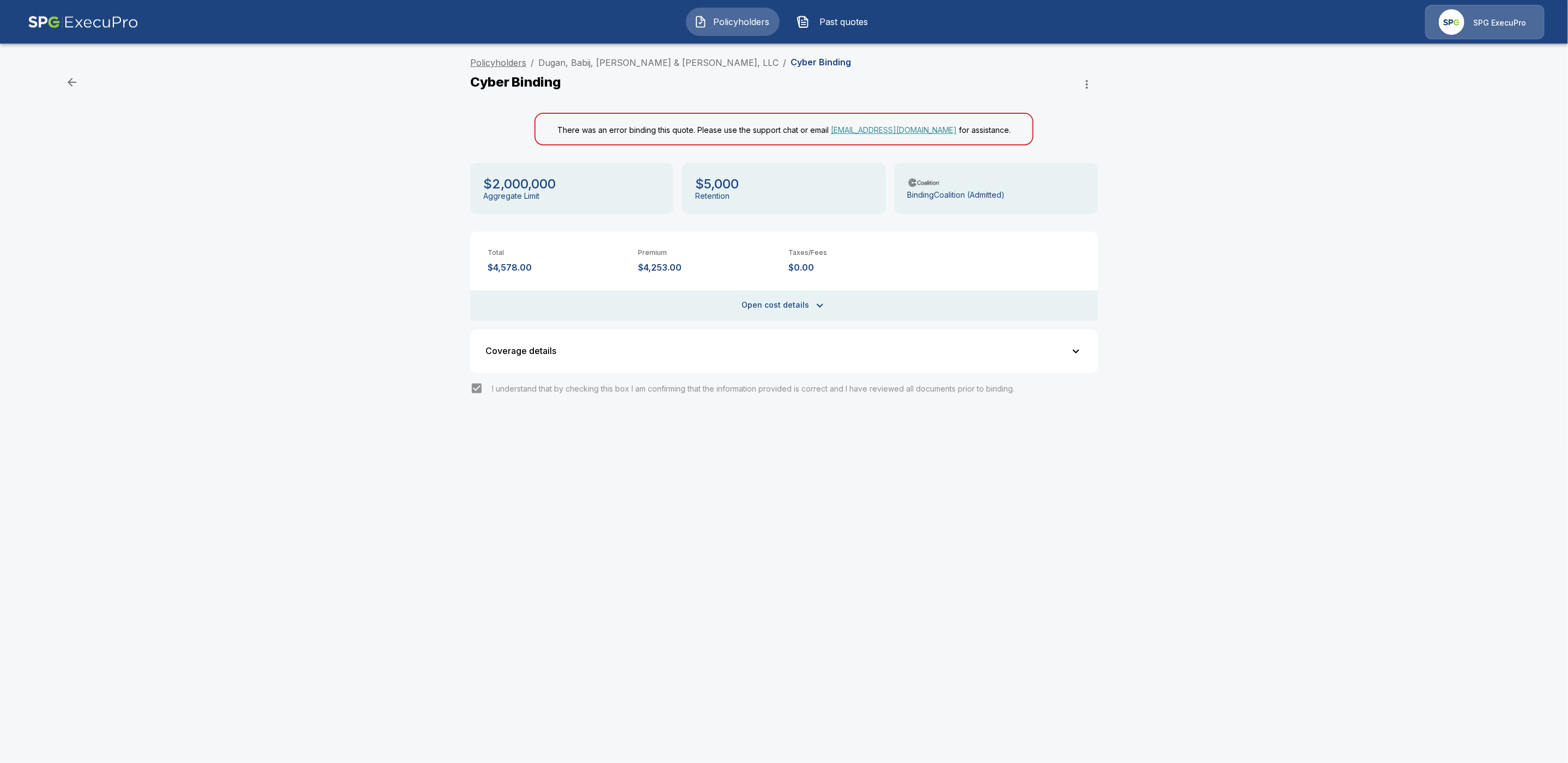
click at [505, 64] on link "Policyholders" at bounding box center [498, 63] width 56 height 11
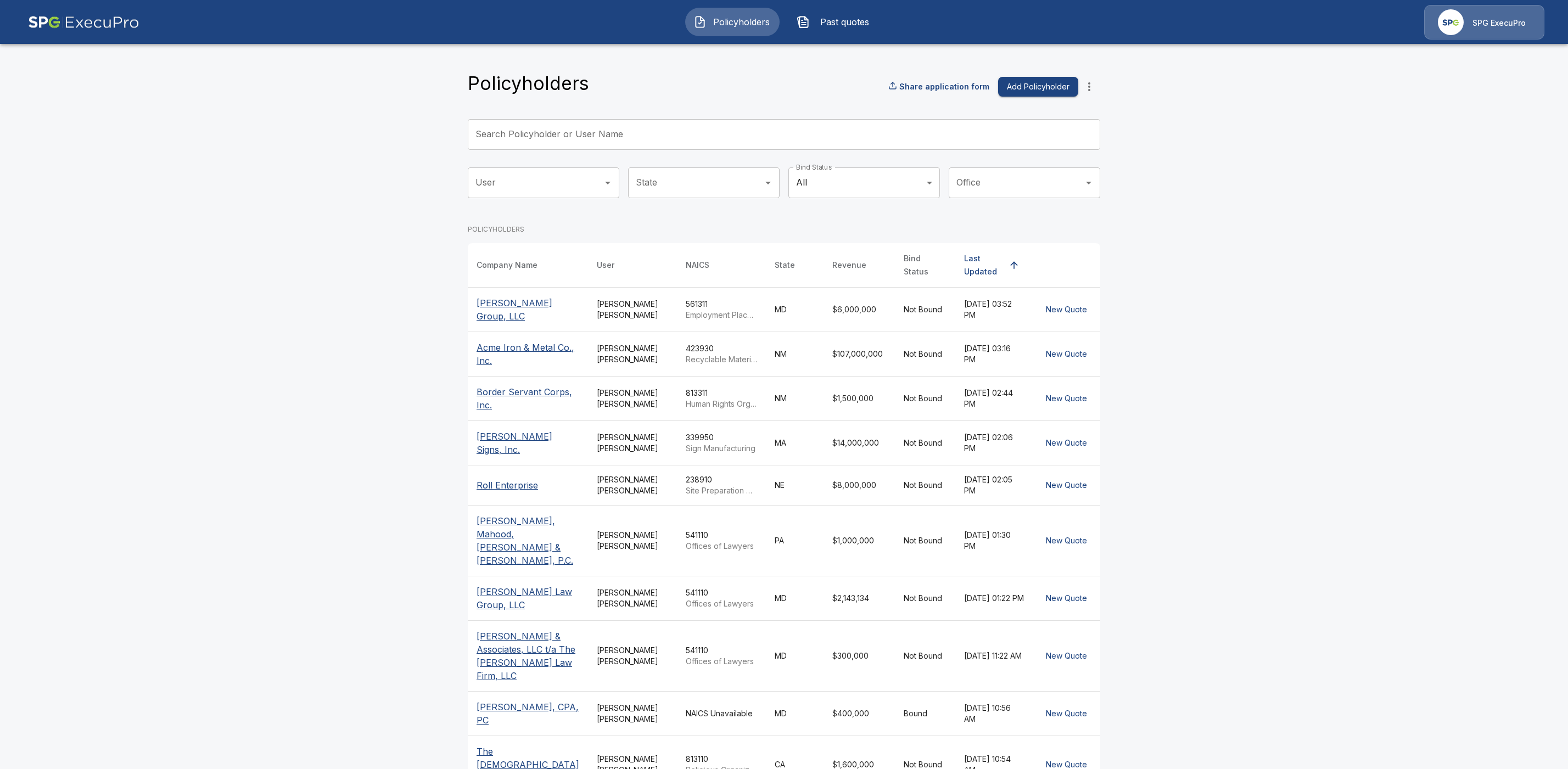
click at [542, 140] on input "Search Policyholder or User Name" at bounding box center [778, 134] width 621 height 31
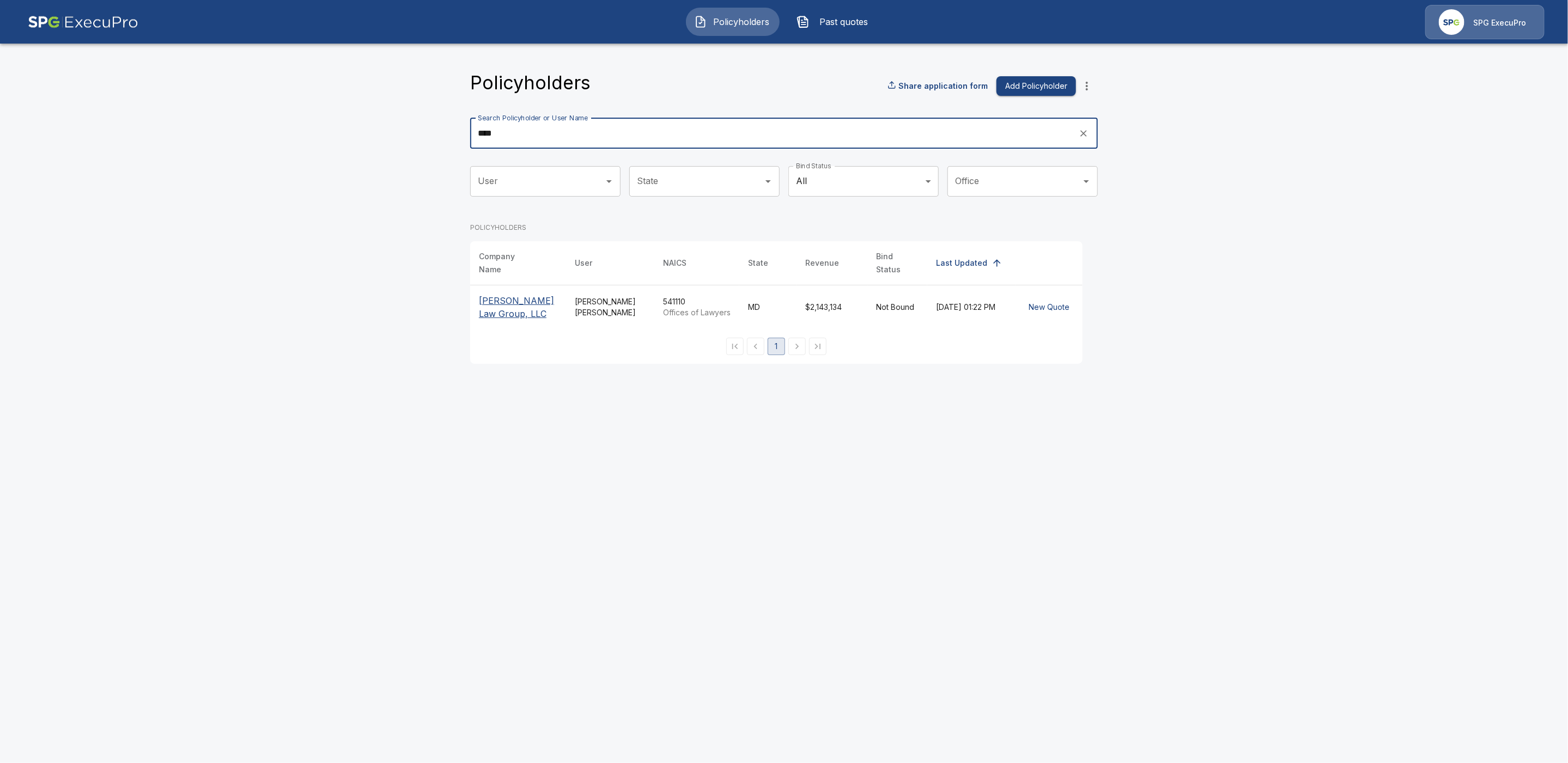
type input "****"
click at [503, 296] on p "[PERSON_NAME] Law Group, LLC" at bounding box center [518, 307] width 78 height 26
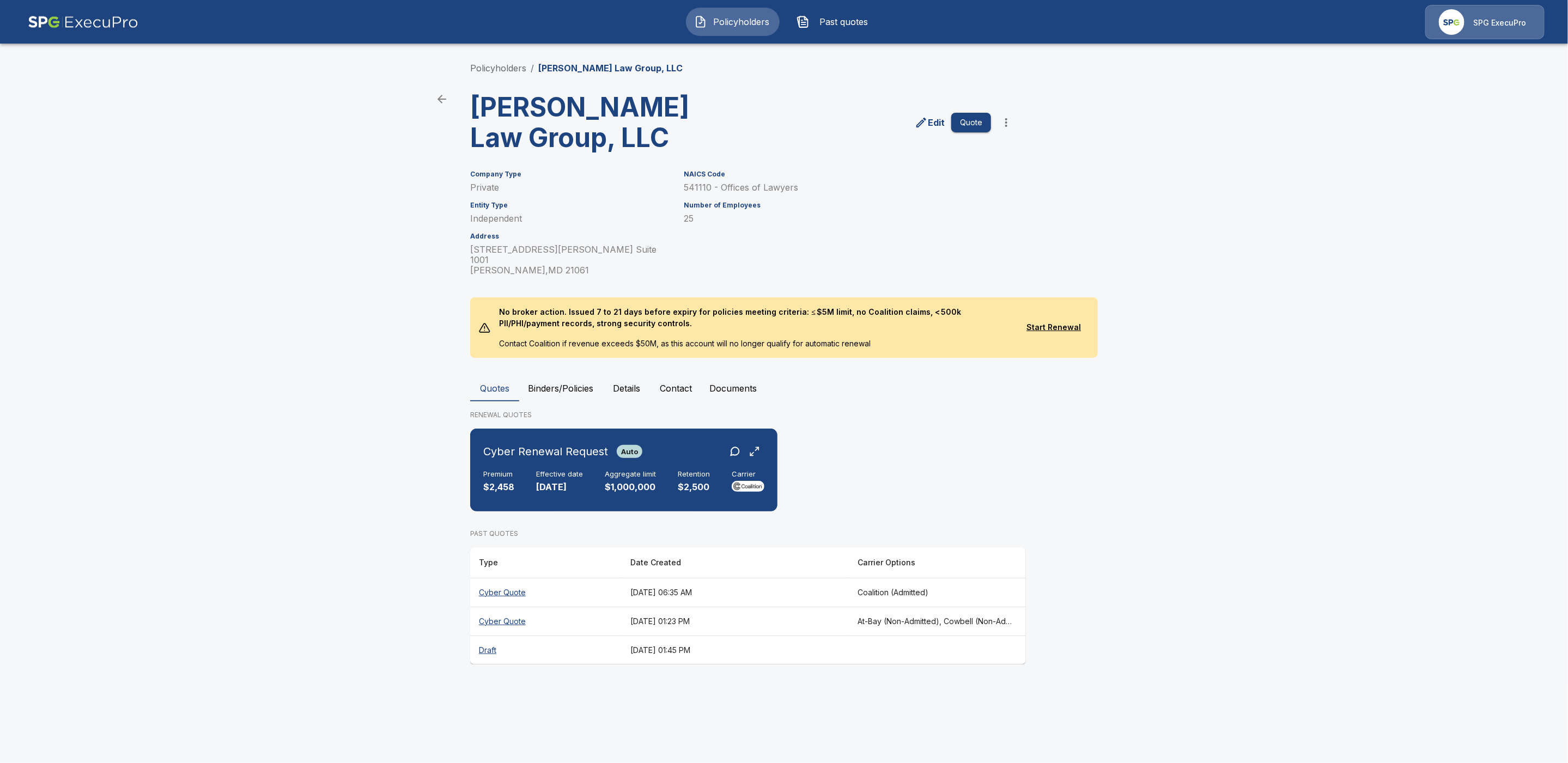
click at [571, 375] on button "Binders/Policies" at bounding box center [560, 388] width 83 height 26
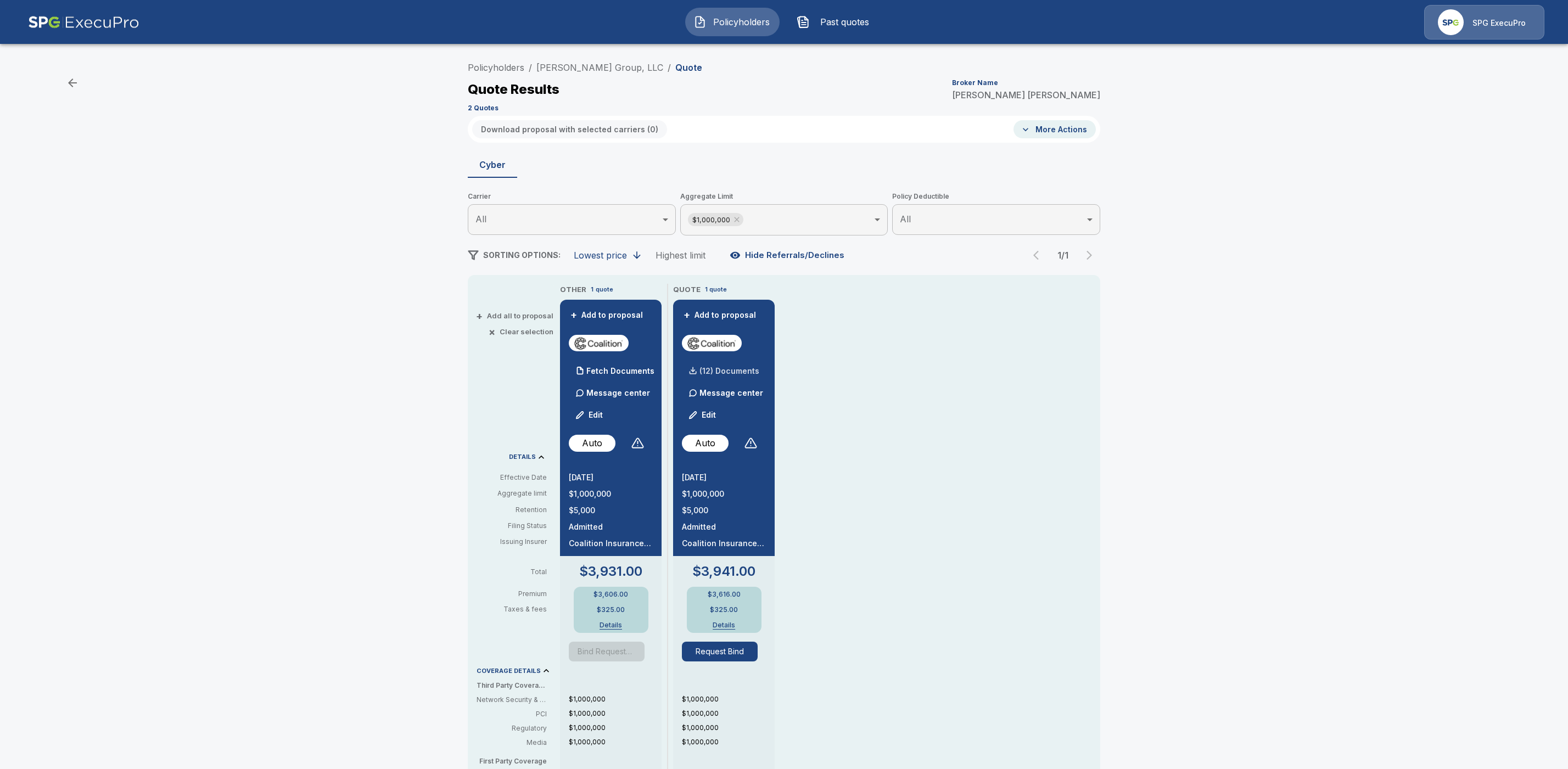
click at [747, 371] on p "(12) Documents" at bounding box center [729, 372] width 60 height 8
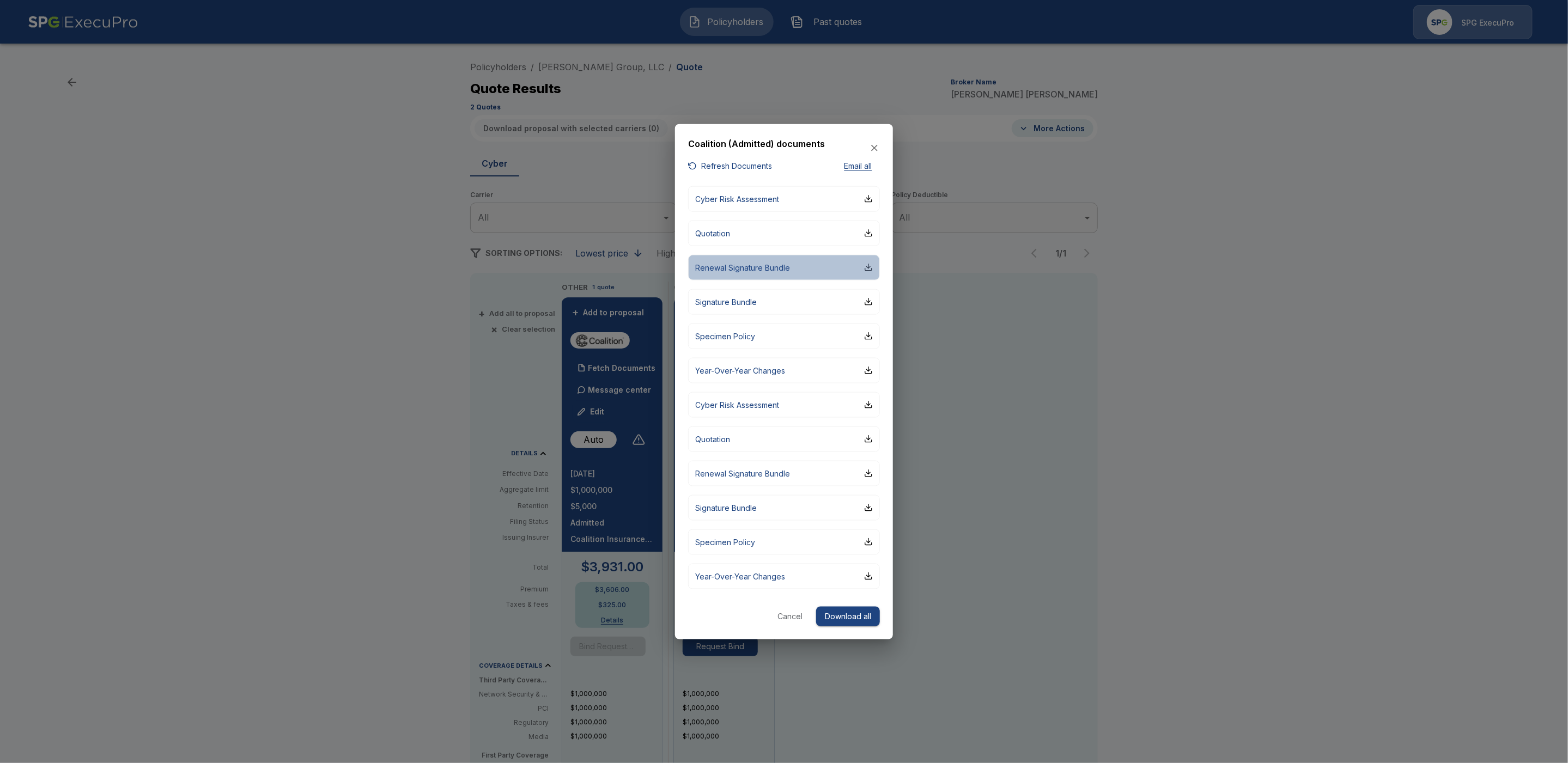
click at [871, 270] on div "button" at bounding box center [868, 267] width 9 height 9
click at [874, 150] on icon "button" at bounding box center [875, 148] width 6 height 6
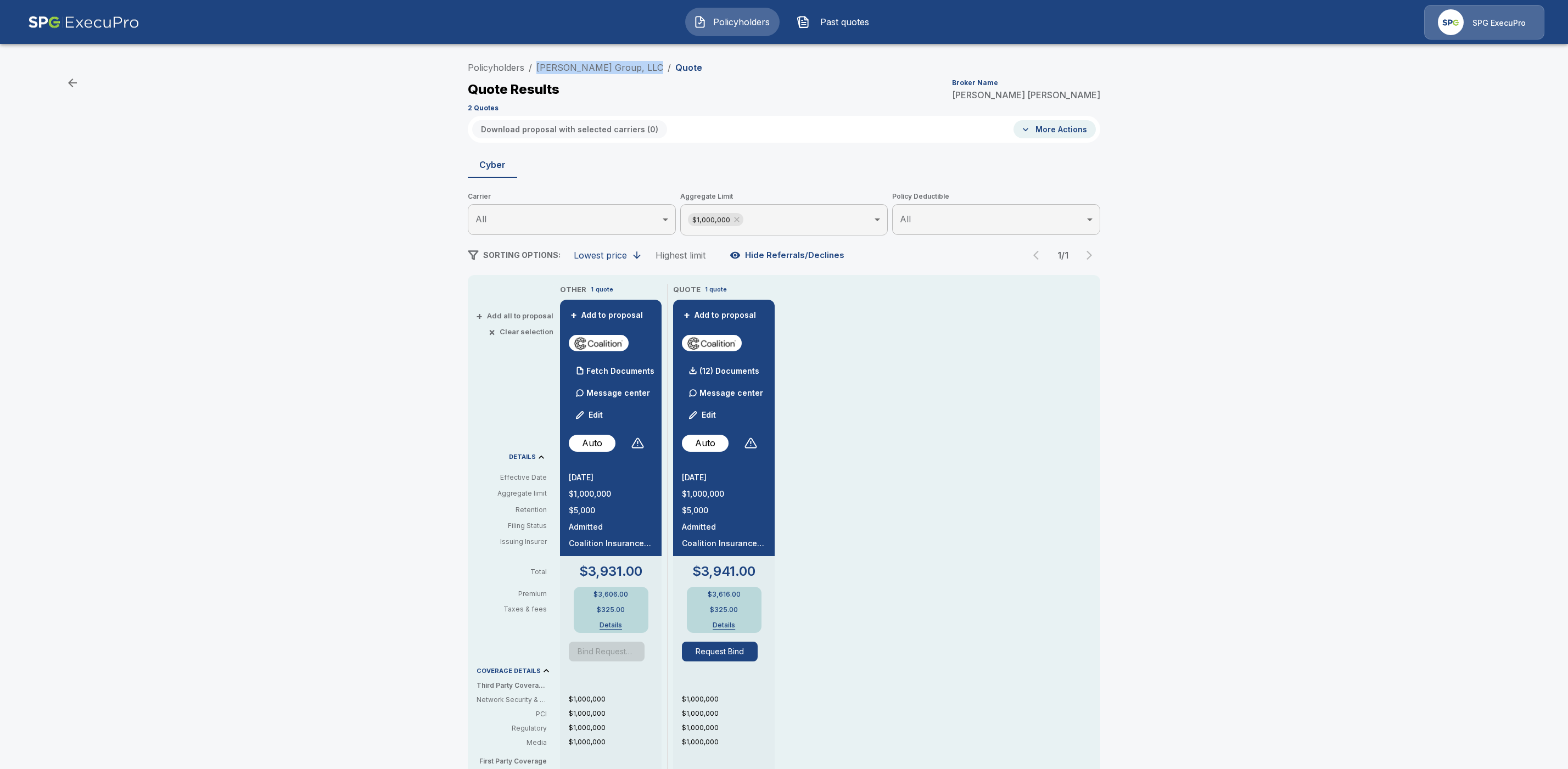
drag, startPoint x: 652, startPoint y: 69, endPoint x: 541, endPoint y: 64, distance: 111.1
click at [541, 64] on ol "Policyholders / Robert Joseph Group, LLC / Quote" at bounding box center [585, 67] width 234 height 14
copy link "[PERSON_NAME] Group, LLC"
click at [599, 69] on link "[PERSON_NAME] Group, LLC" at bounding box center [600, 68] width 127 height 11
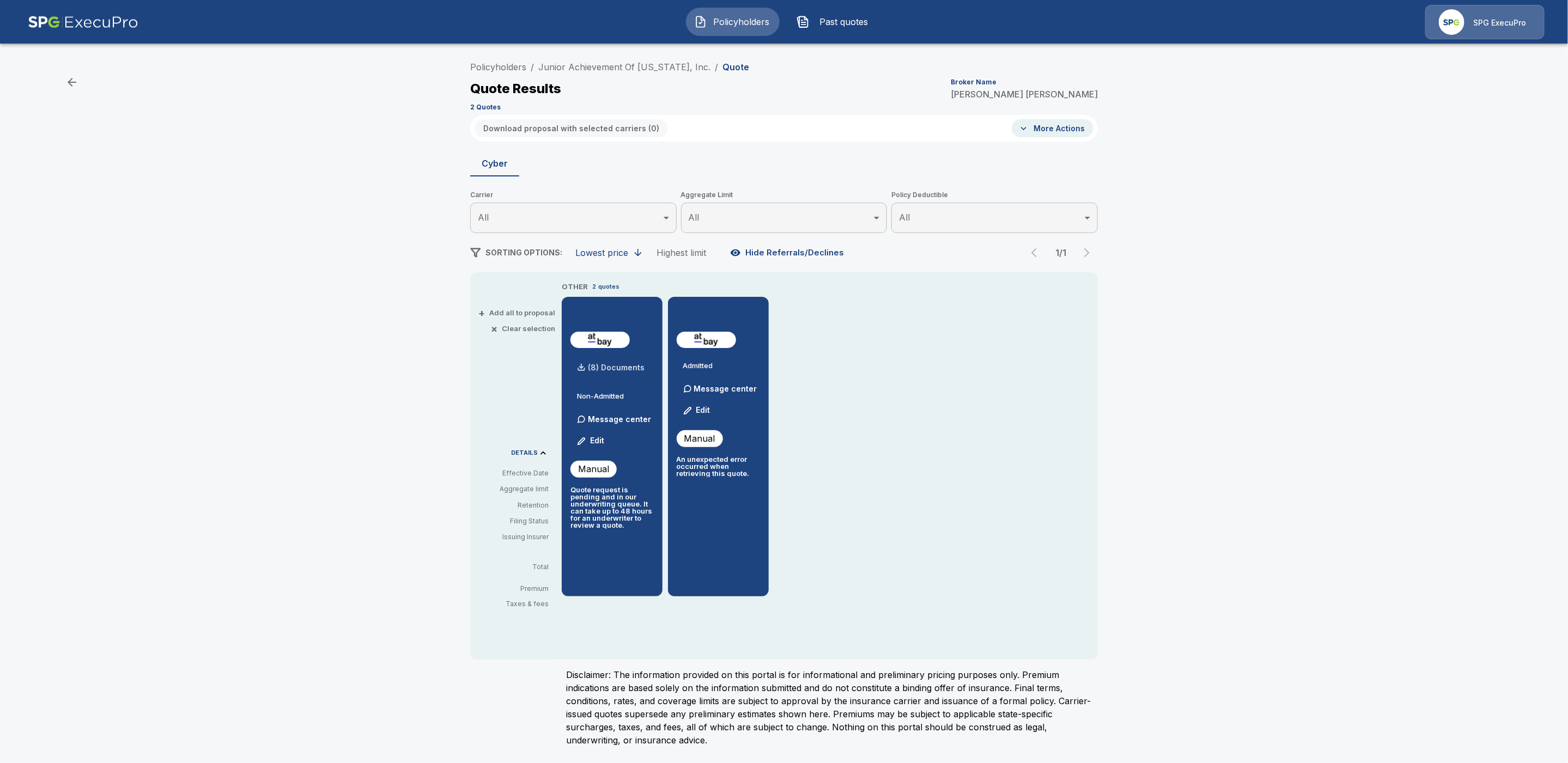
click at [613, 367] on p "(8) Documents" at bounding box center [617, 368] width 57 height 8
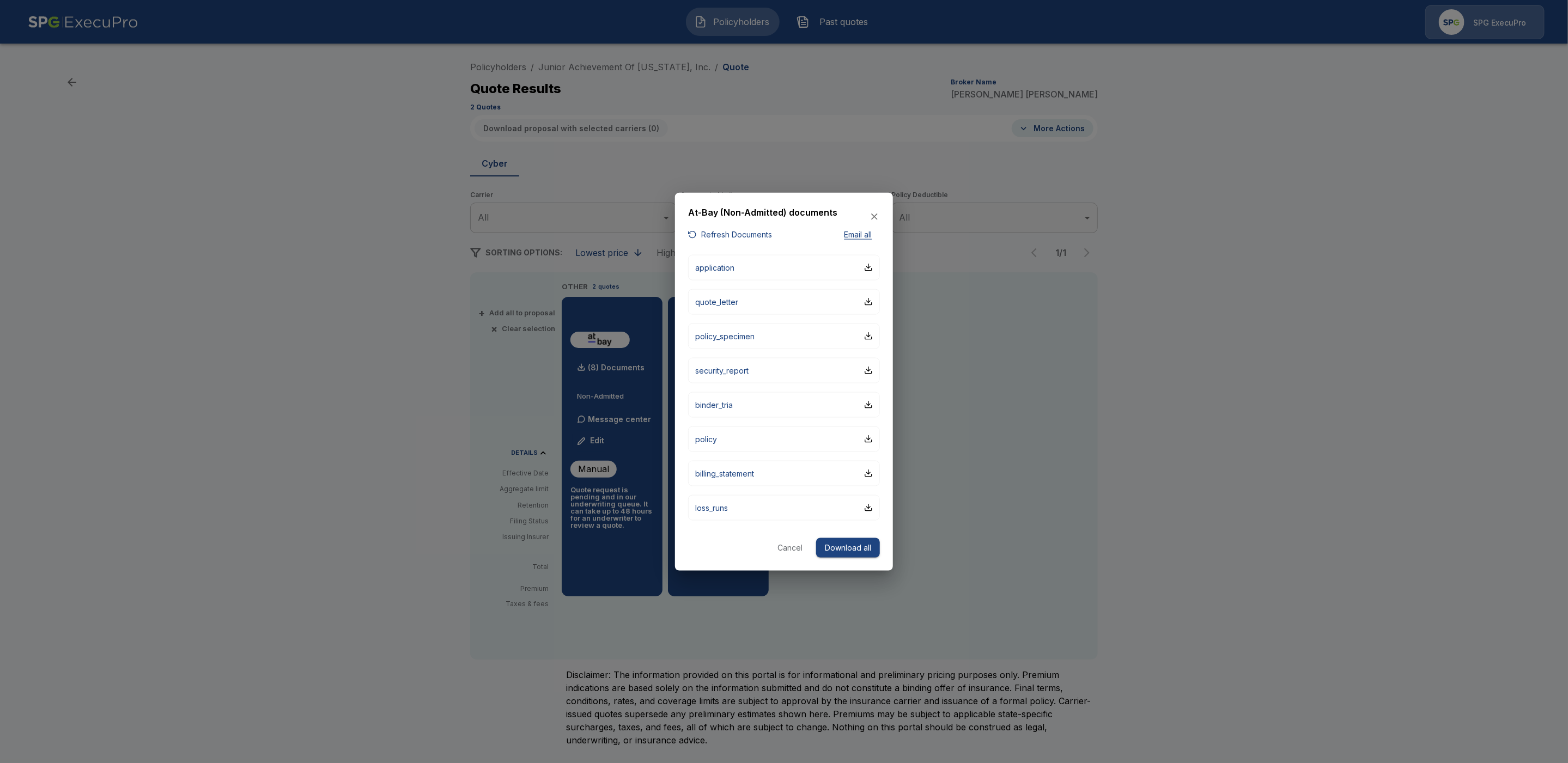
click at [877, 218] on icon "button" at bounding box center [875, 217] width 11 height 11
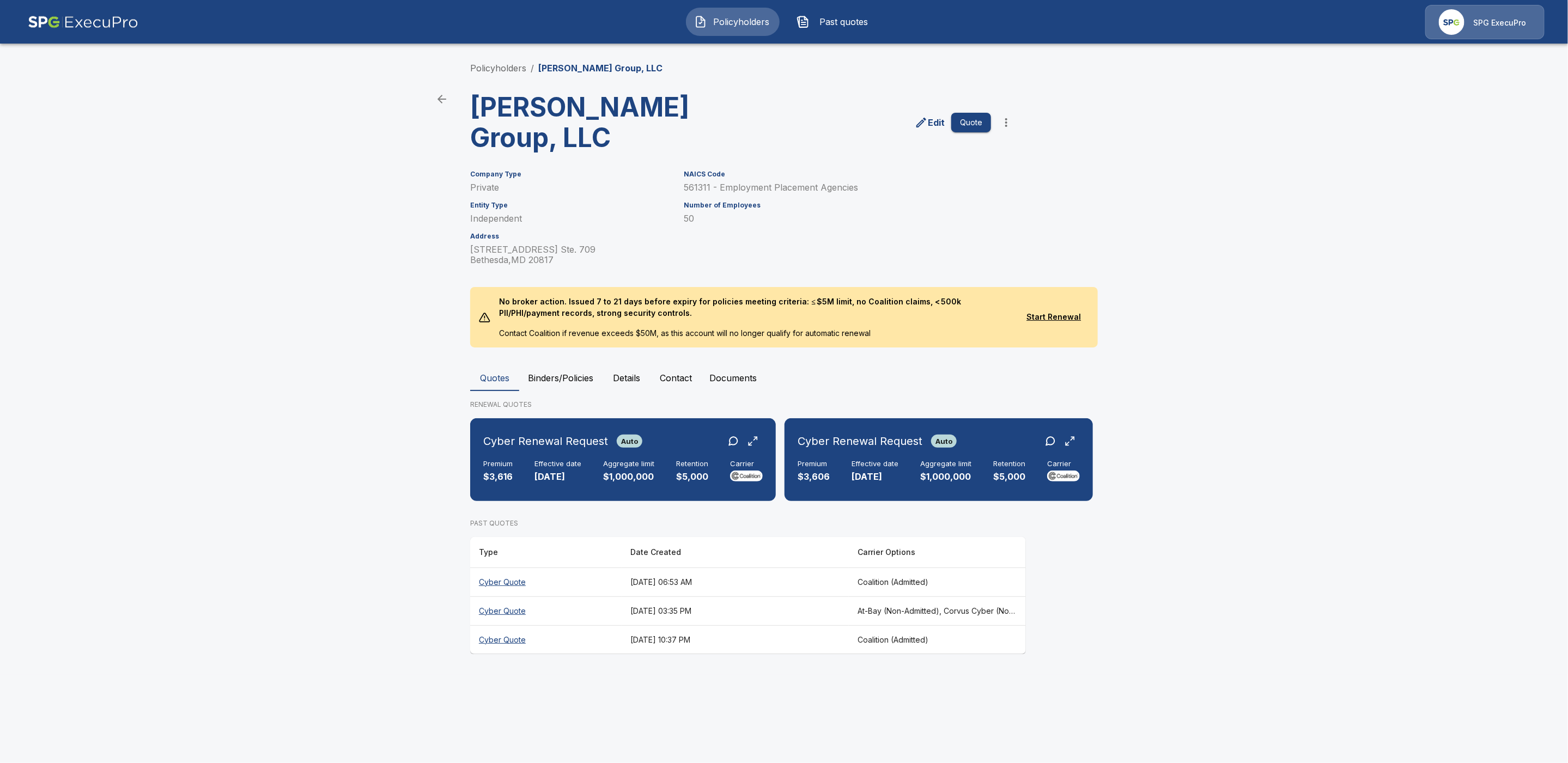
click at [936, 122] on p "Edit" at bounding box center [936, 123] width 17 height 13
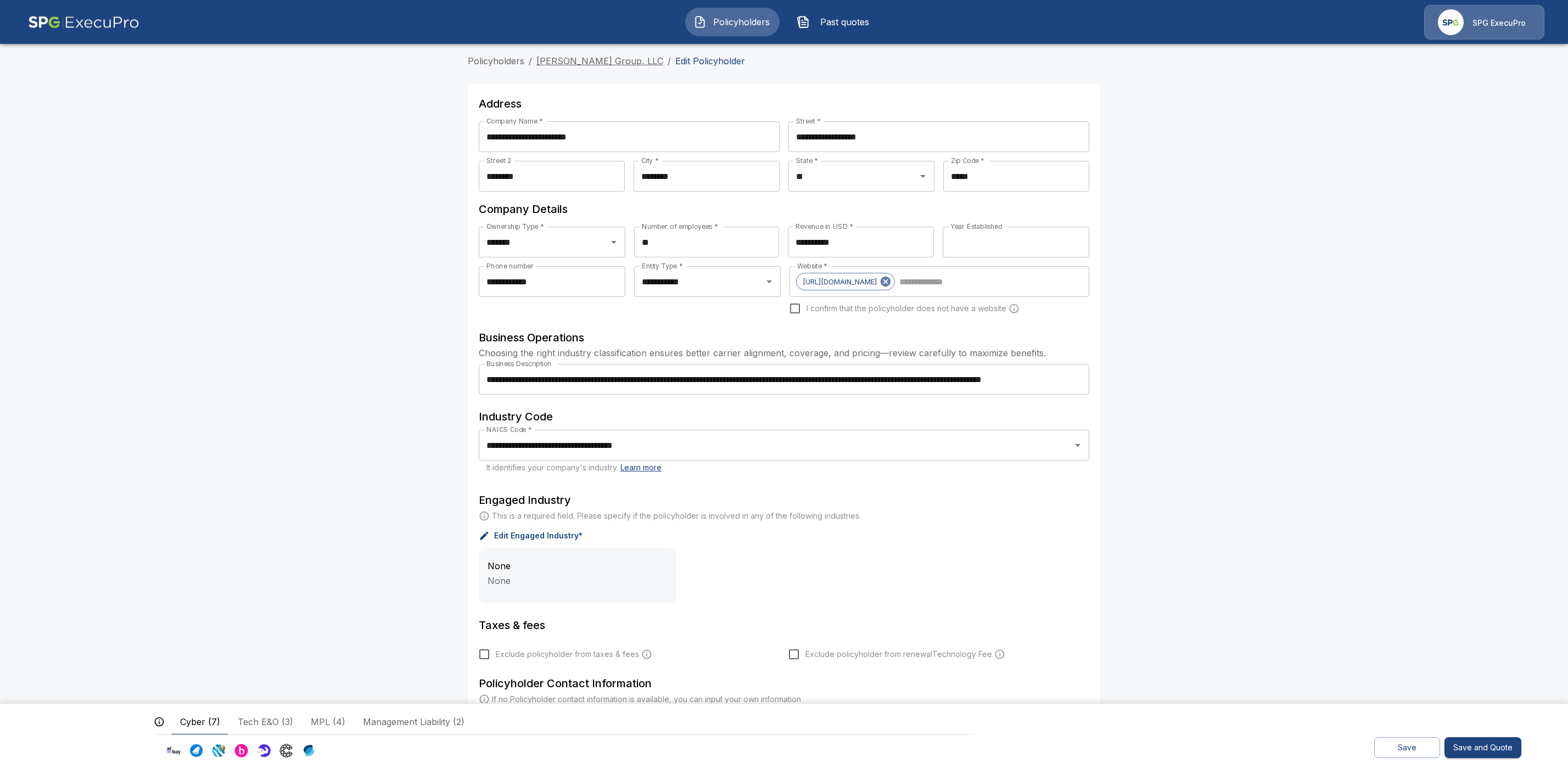
click at [637, 59] on link "[PERSON_NAME] Group, LLC" at bounding box center [600, 61] width 127 height 11
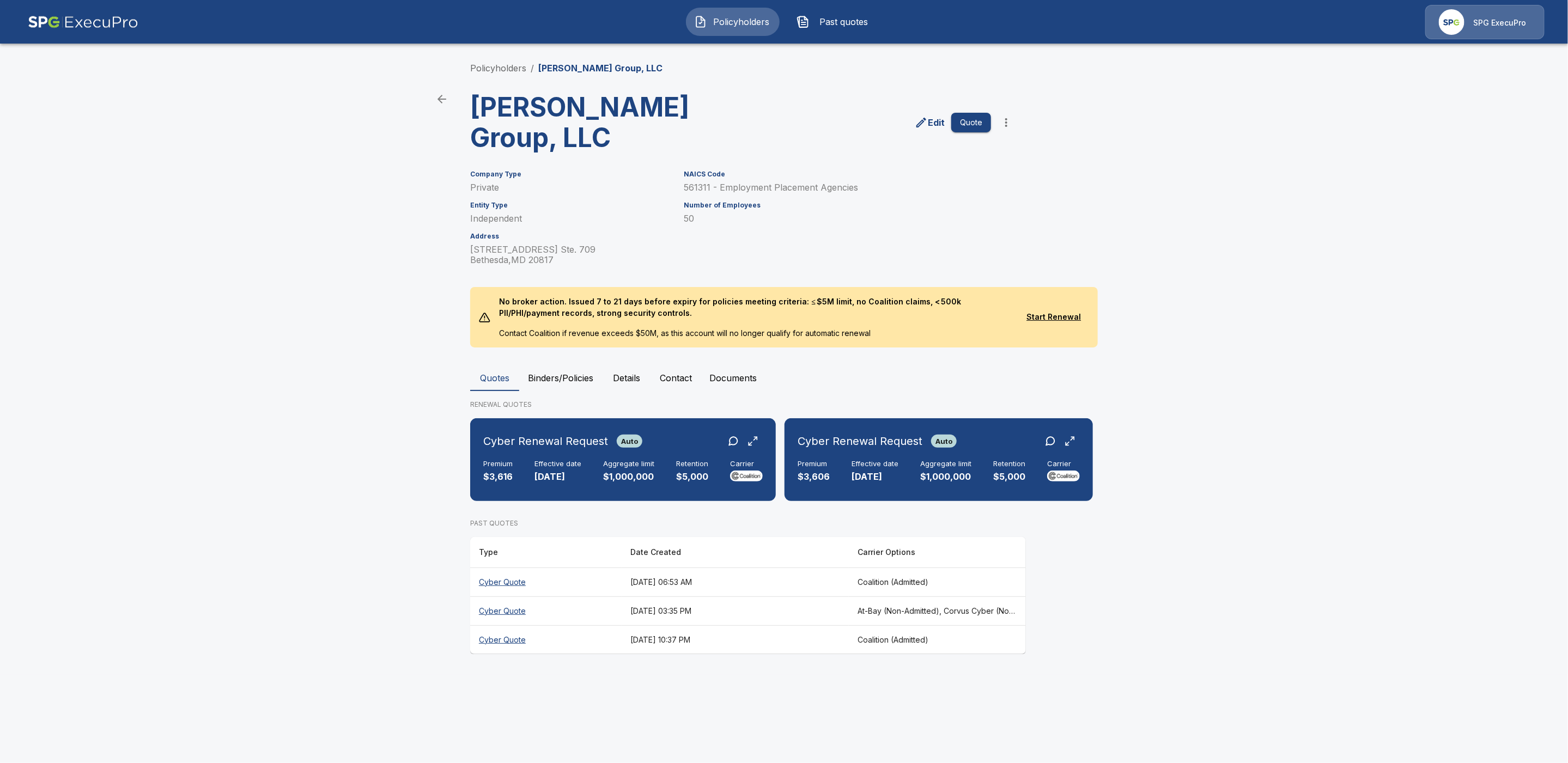
click at [626, 378] on button "Details" at bounding box center [627, 378] width 49 height 26
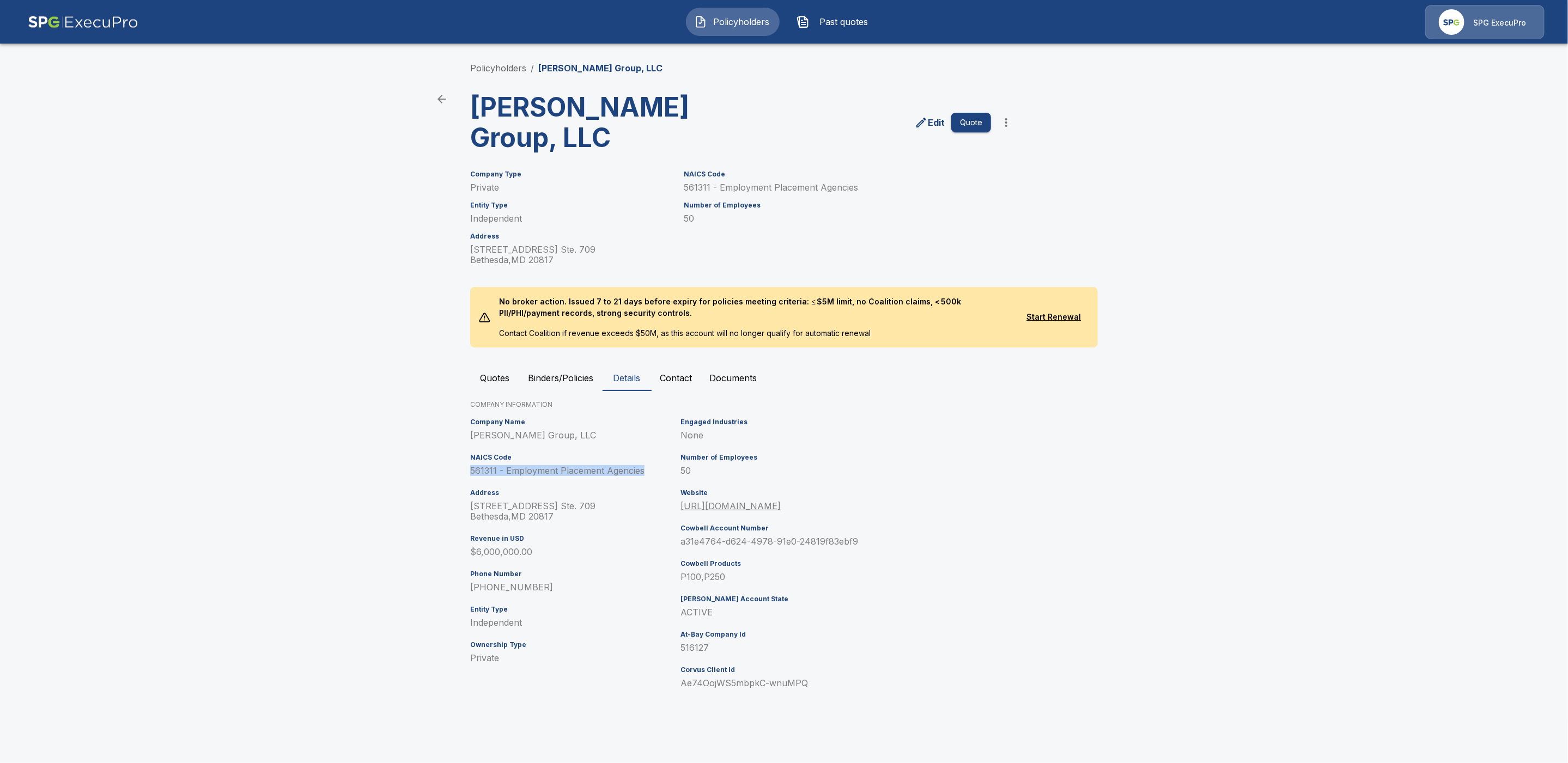
drag, startPoint x: 651, startPoint y: 469, endPoint x: 442, endPoint y: 469, distance: 209.0
click at [442, 469] on main "Policyholders / [PERSON_NAME] Group, LLC [PERSON_NAME] Group, LLC Edit Quote Co…" at bounding box center [784, 361] width 1568 height 723
copy p "561311 - Employment Placement Agencies"
click at [564, 67] on p "[PERSON_NAME] Group, LLC" at bounding box center [600, 68] width 124 height 13
click at [495, 375] on button "Quotes" at bounding box center [495, 378] width 49 height 26
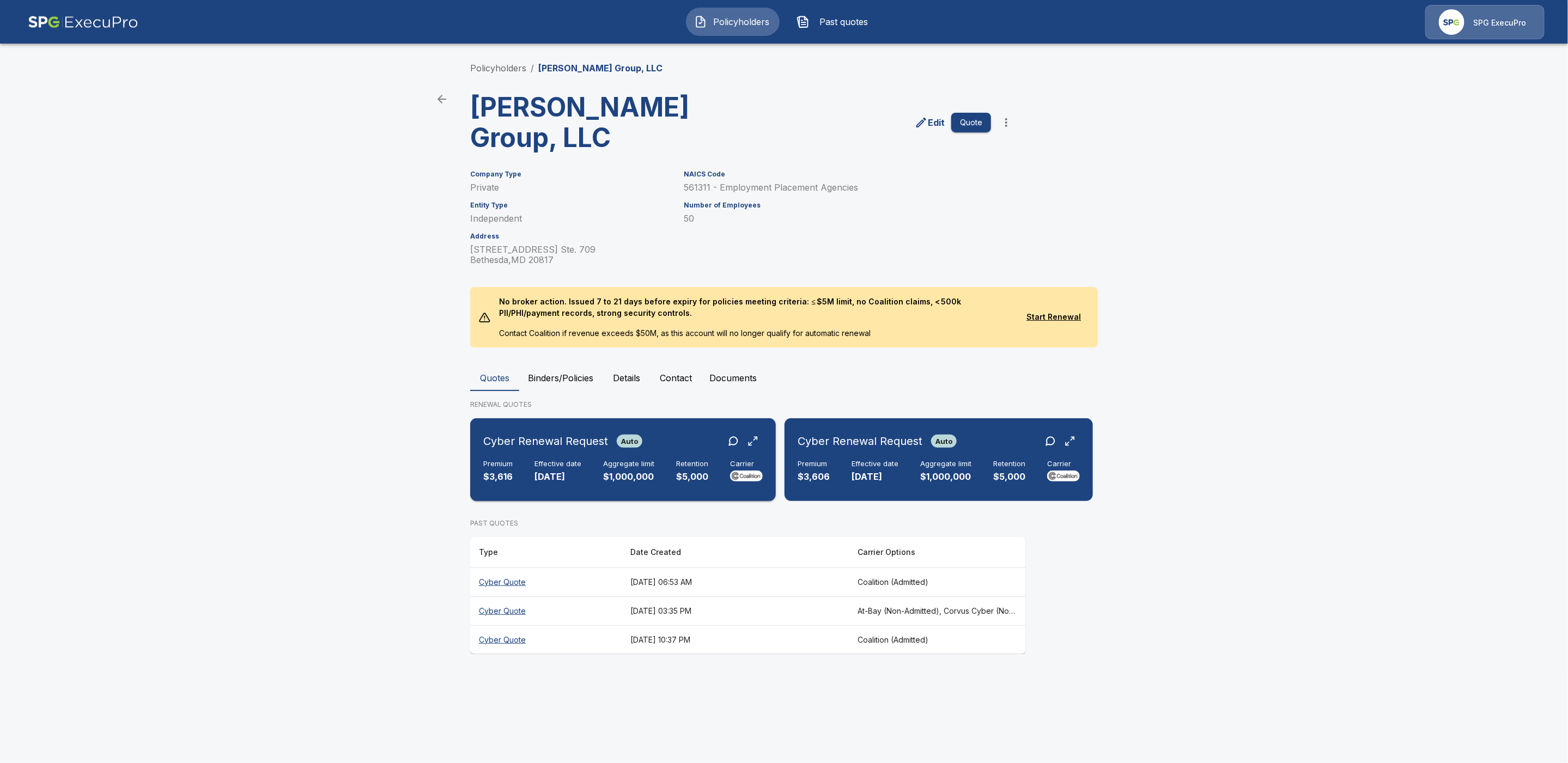
click at [687, 435] on div "Cyber Renewal Request Auto" at bounding box center [623, 441] width 279 height 20
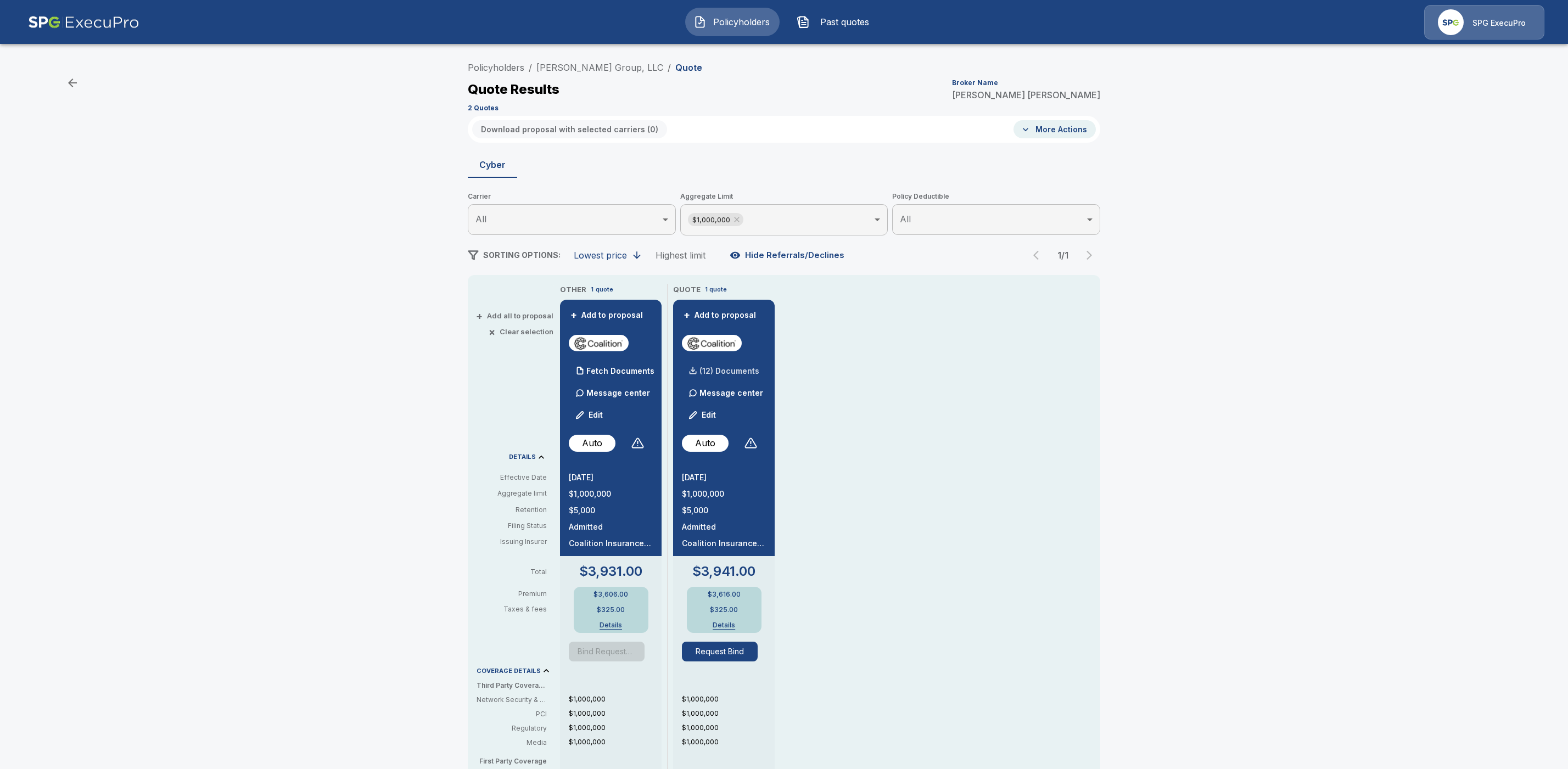
click at [746, 373] on p "(12) Documents" at bounding box center [729, 372] width 60 height 8
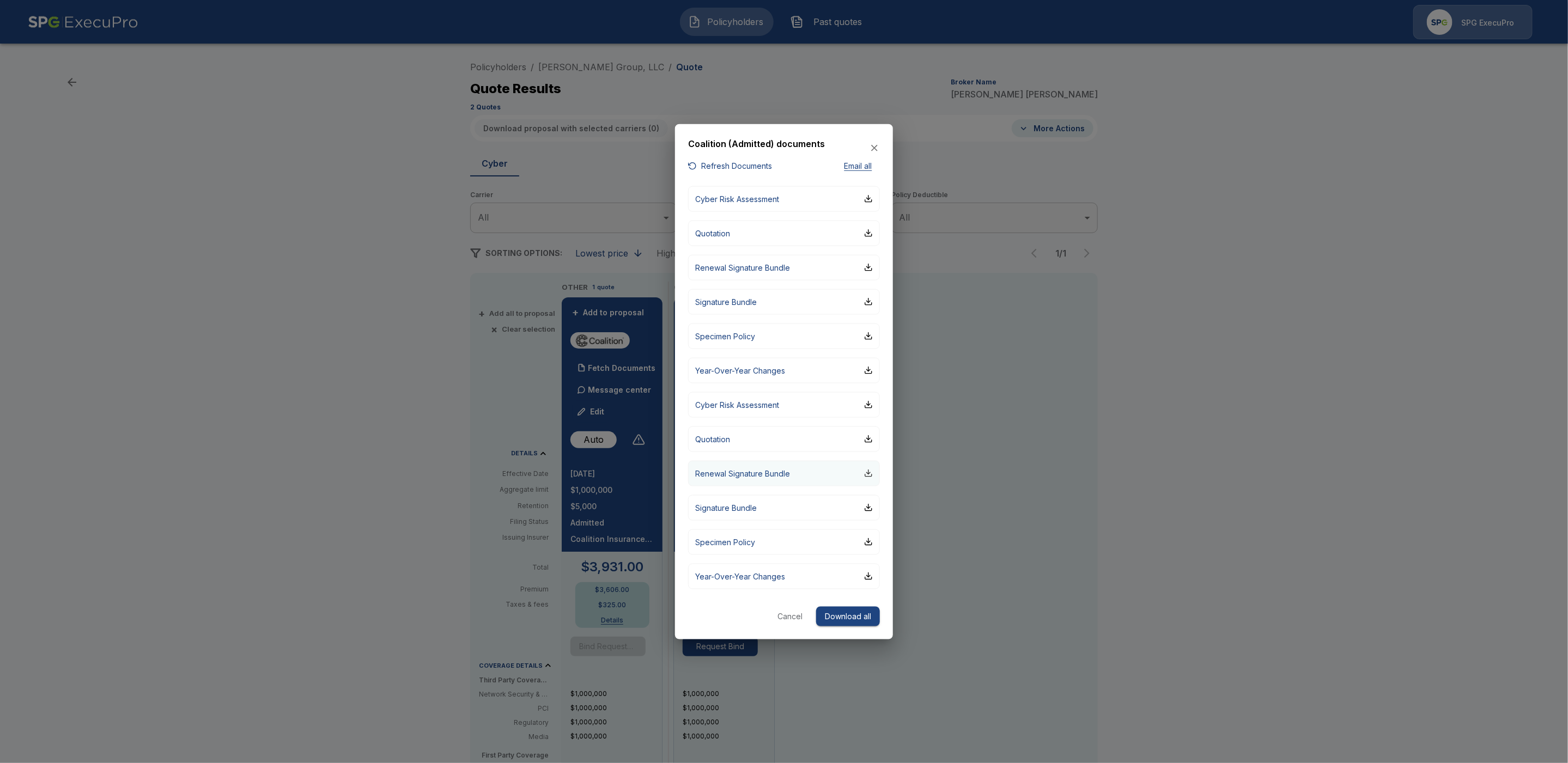
click at [868, 471] on div "button" at bounding box center [868, 473] width 9 height 9
